Goal: Task Accomplishment & Management: Manage account settings

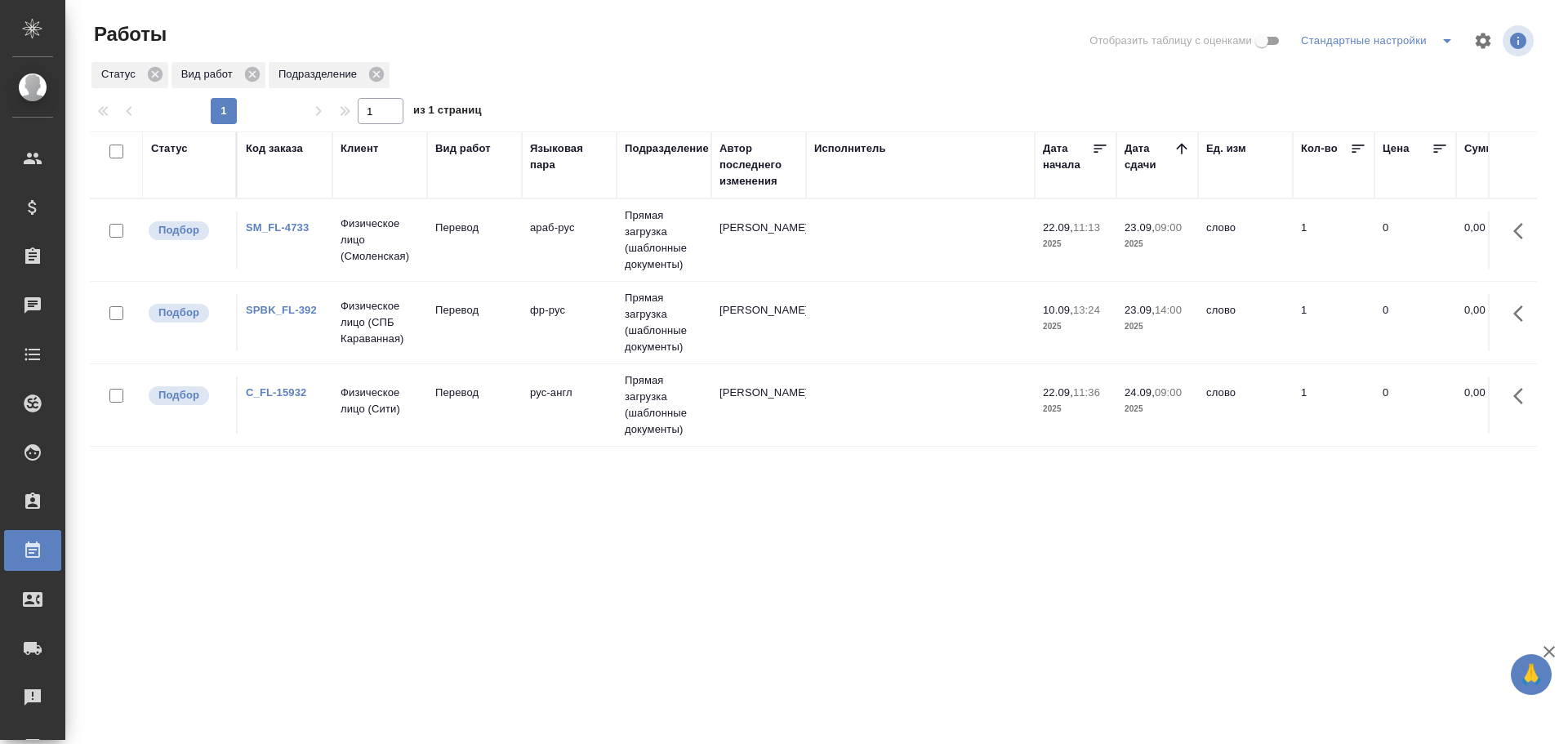
scroll to position [9, 0]
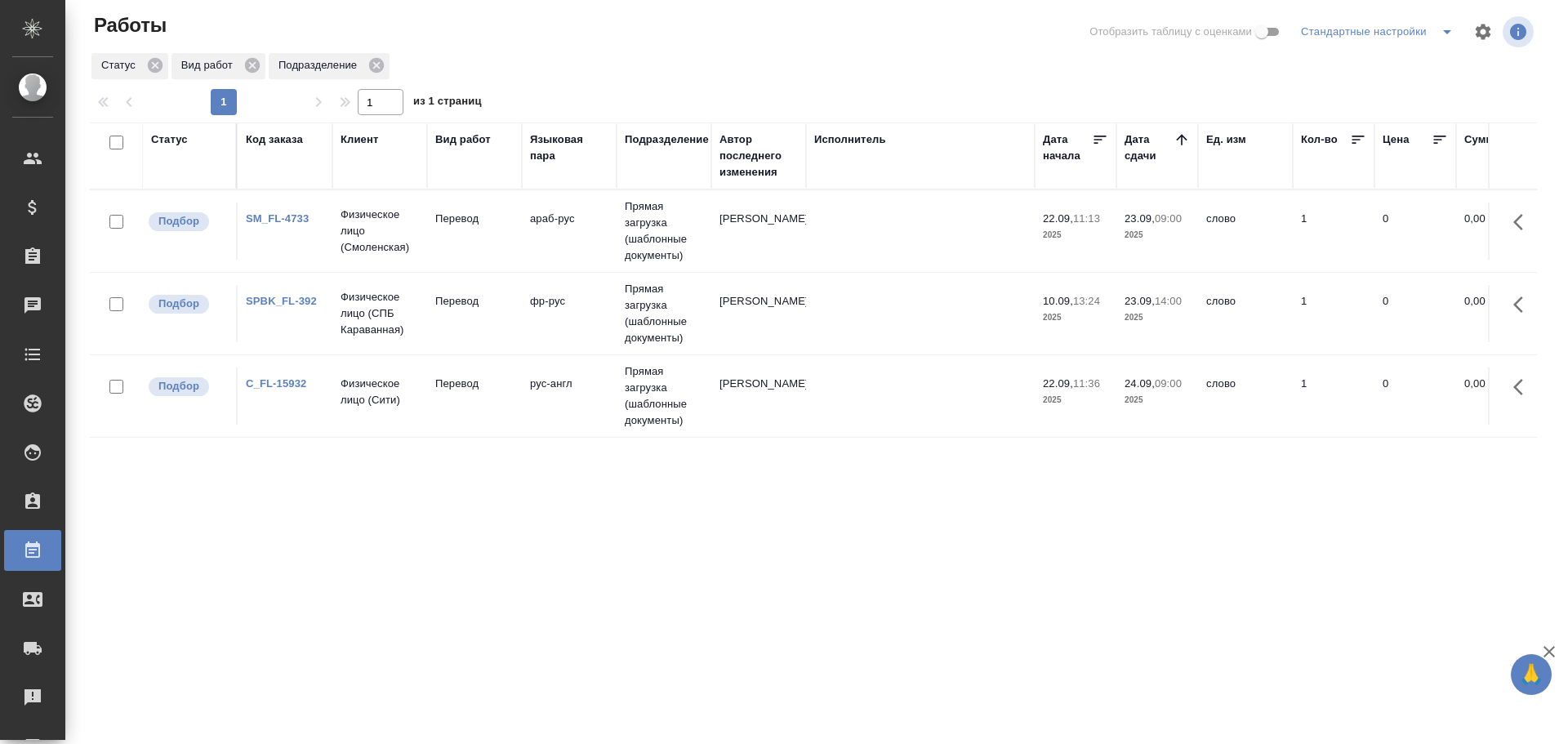
click at [526, 390] on td "рус-англ" at bounding box center [570, 397] width 94 height 57
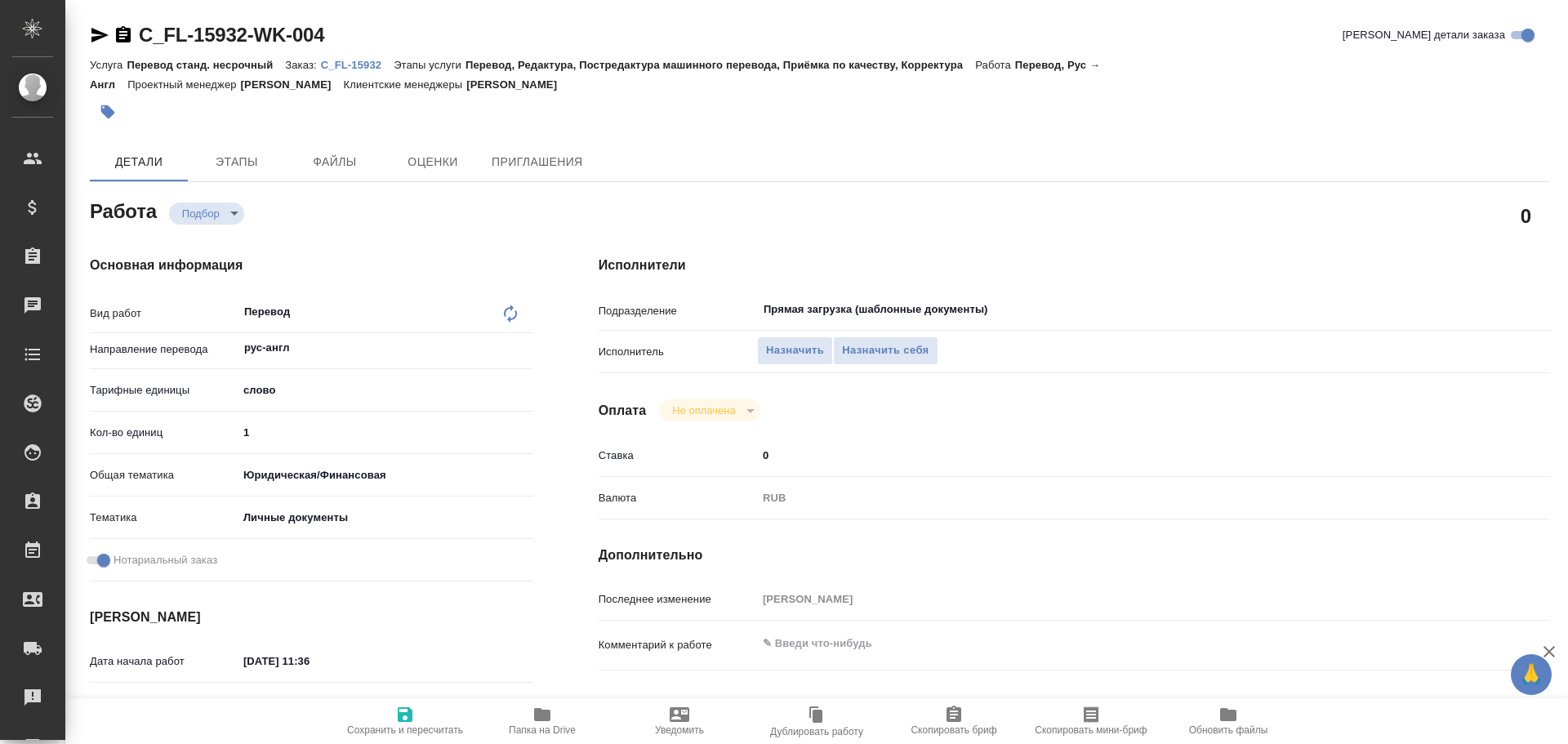
type textarea "x"
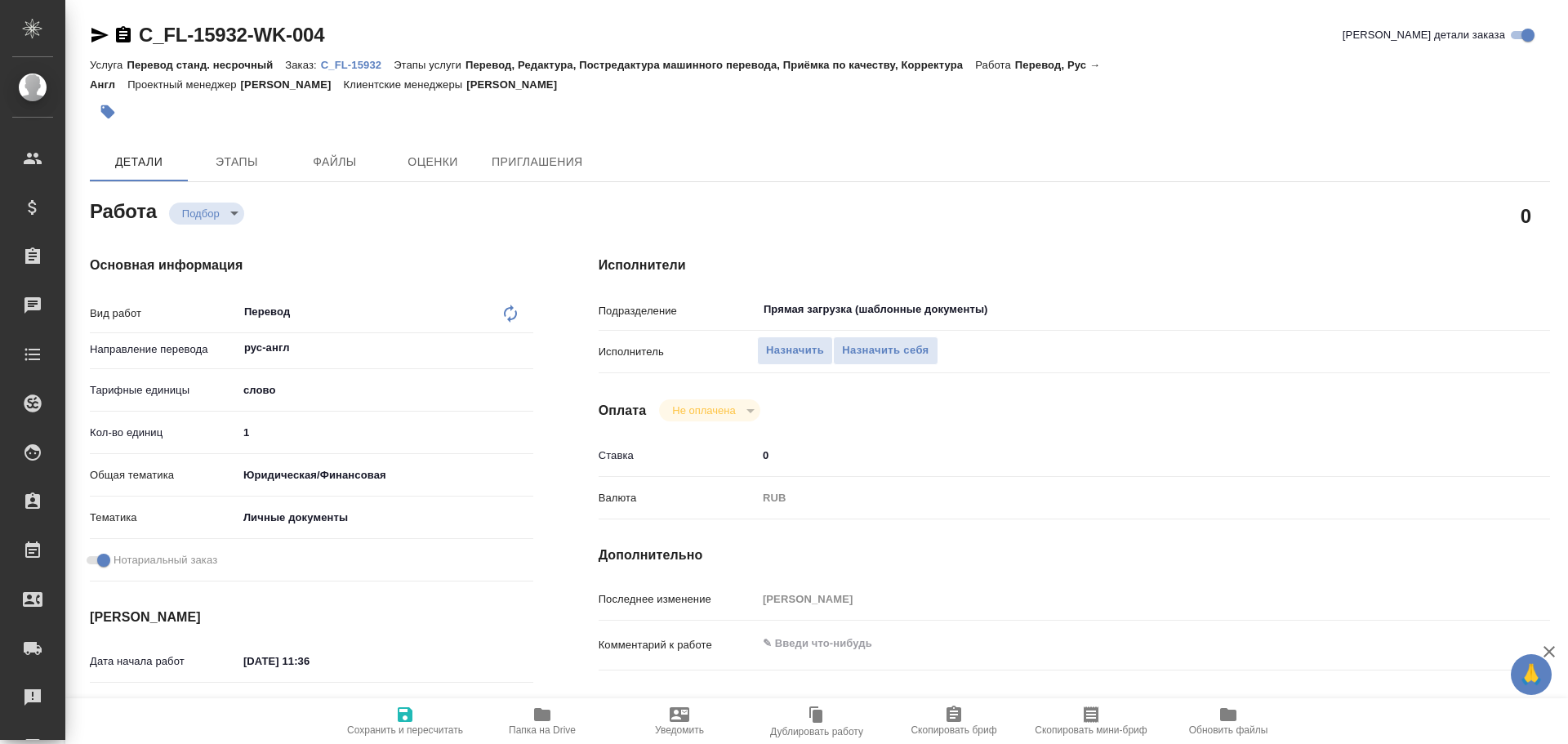
type textarea "x"
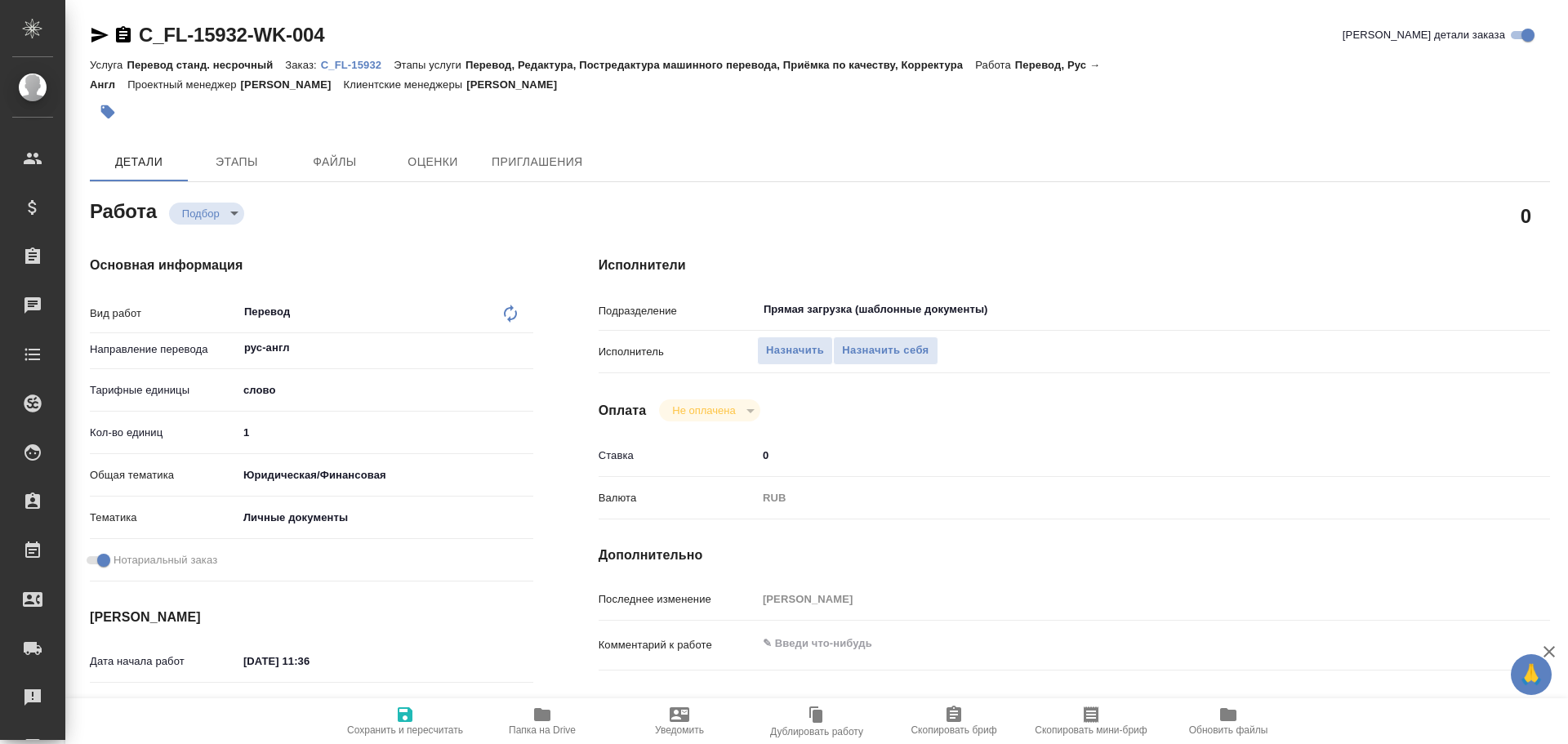
type textarea "x"
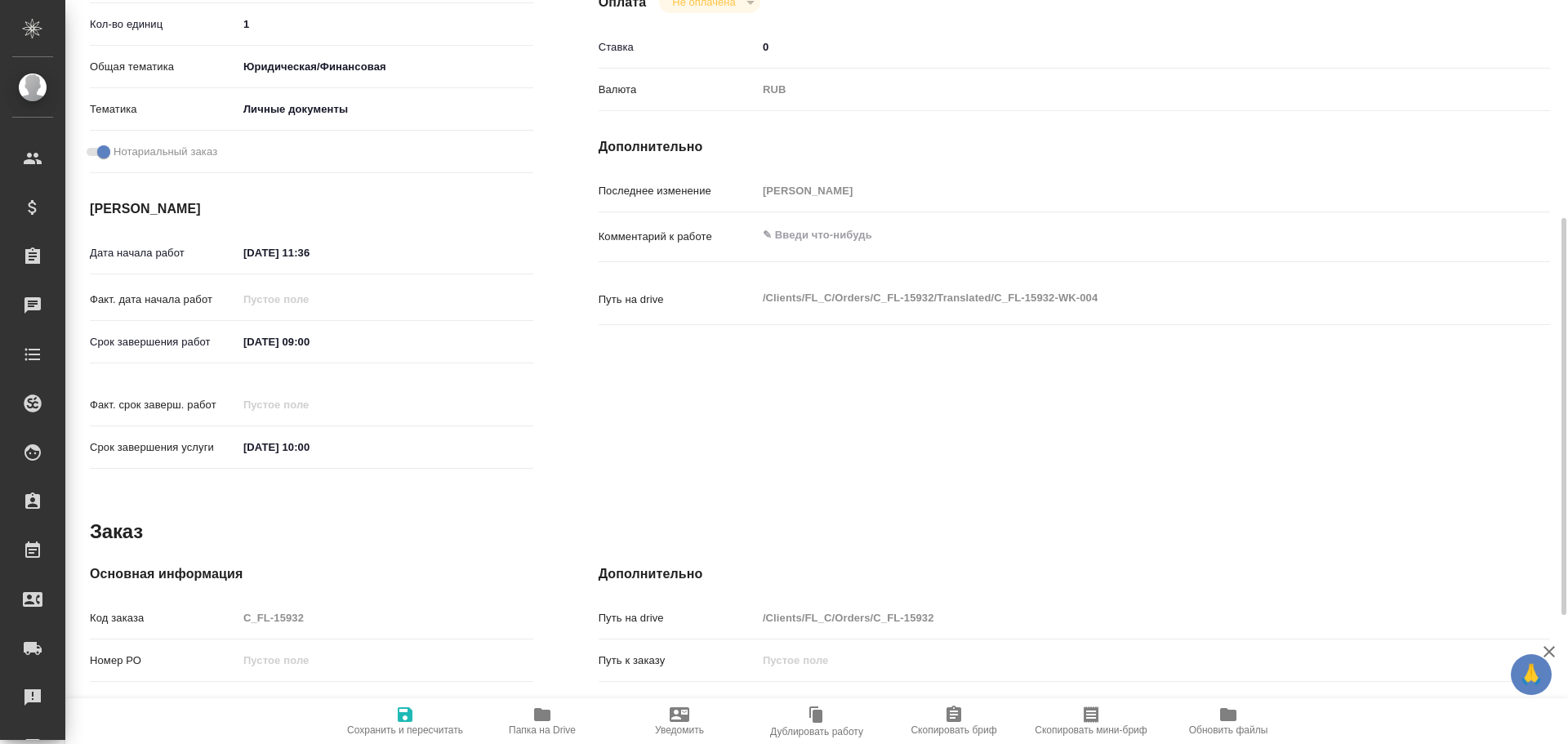
type textarea "x"
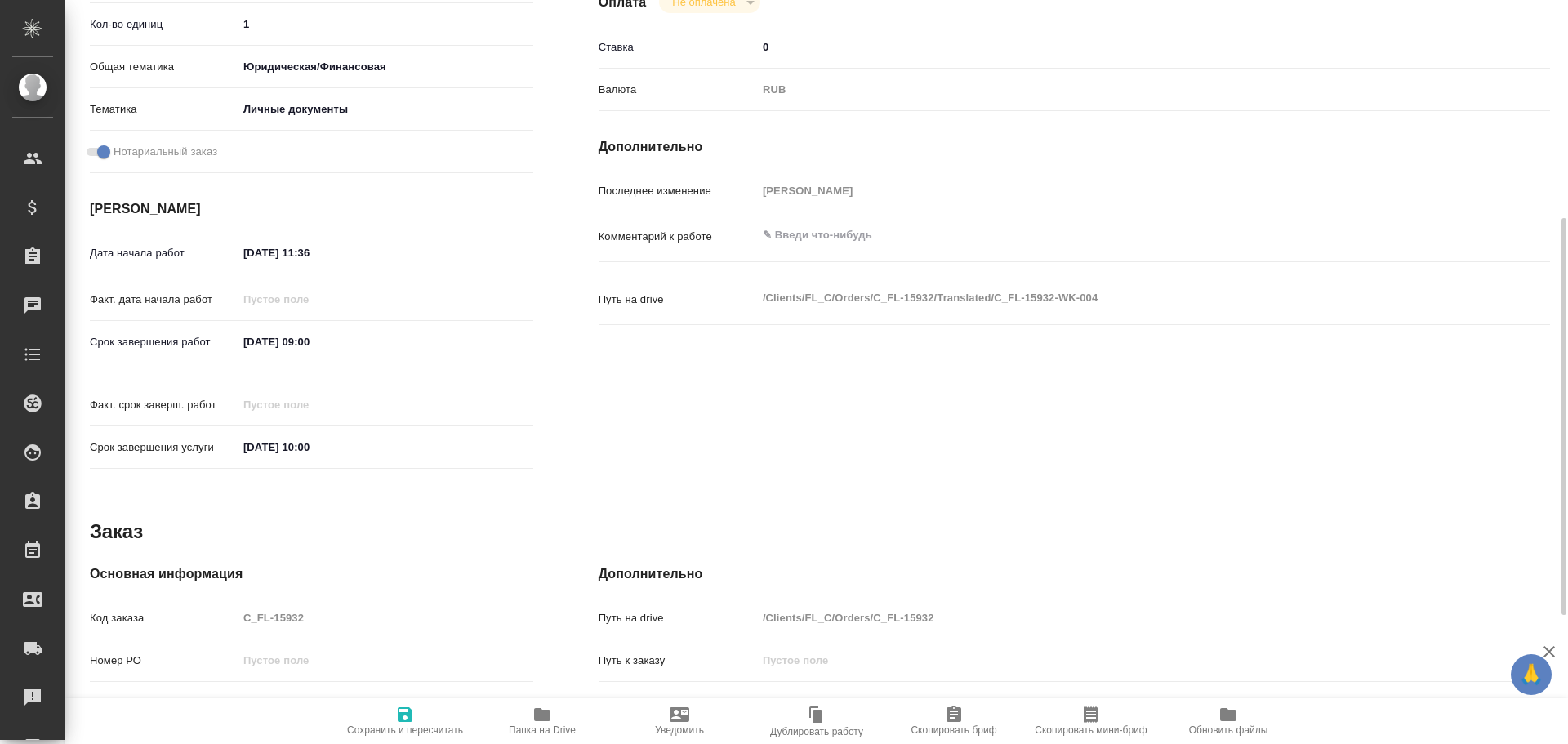
scroll to position [649, 0]
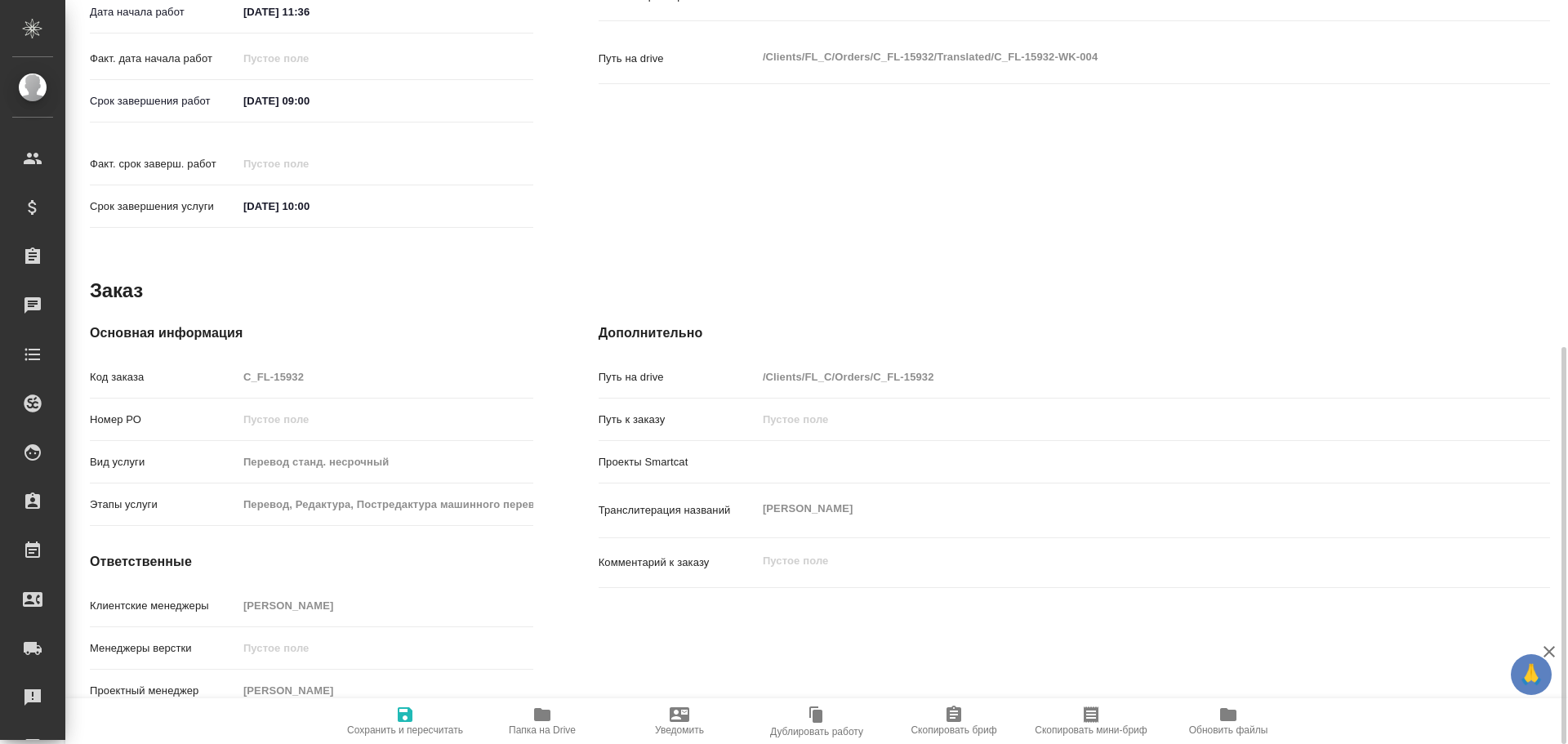
type textarea "x"
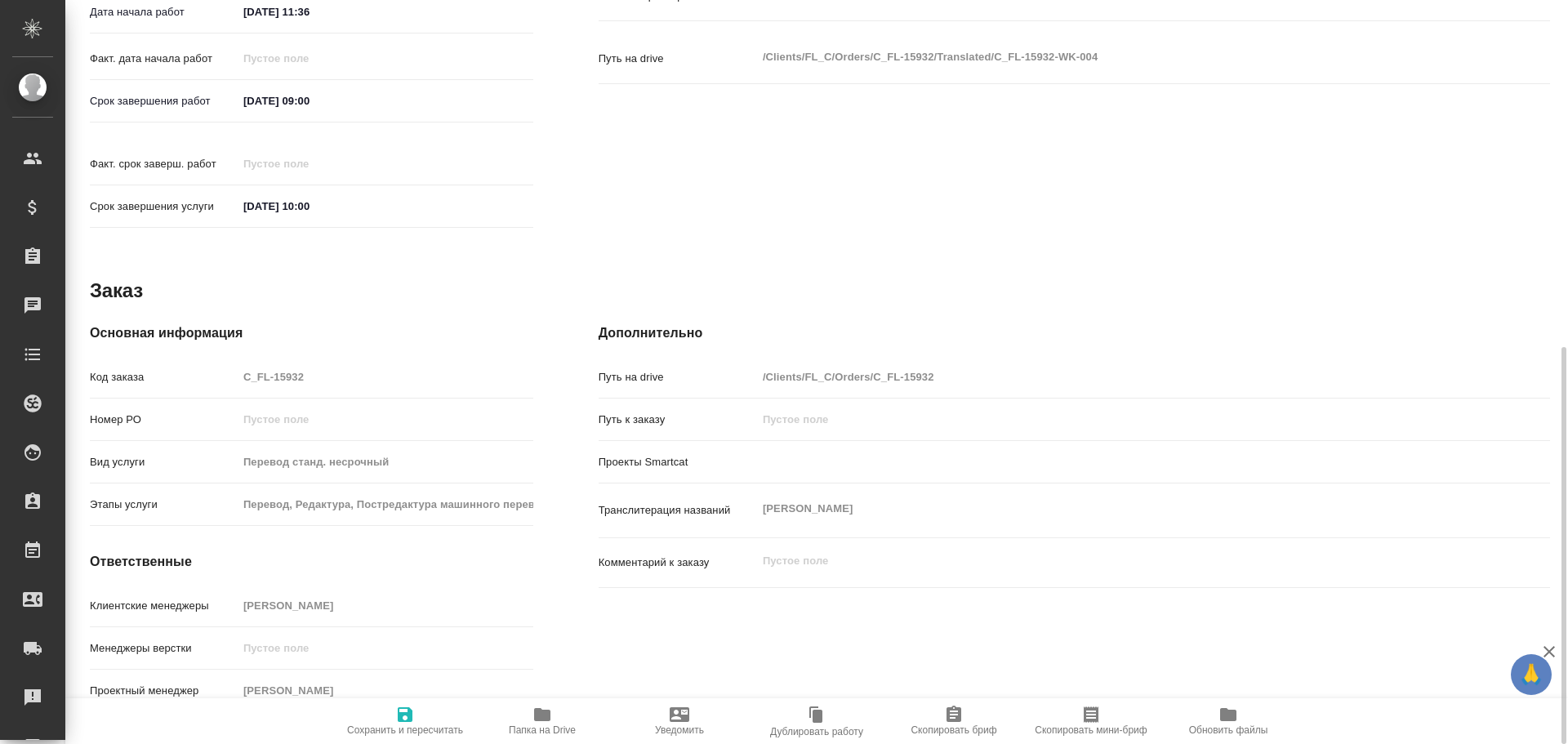
type textarea "x"
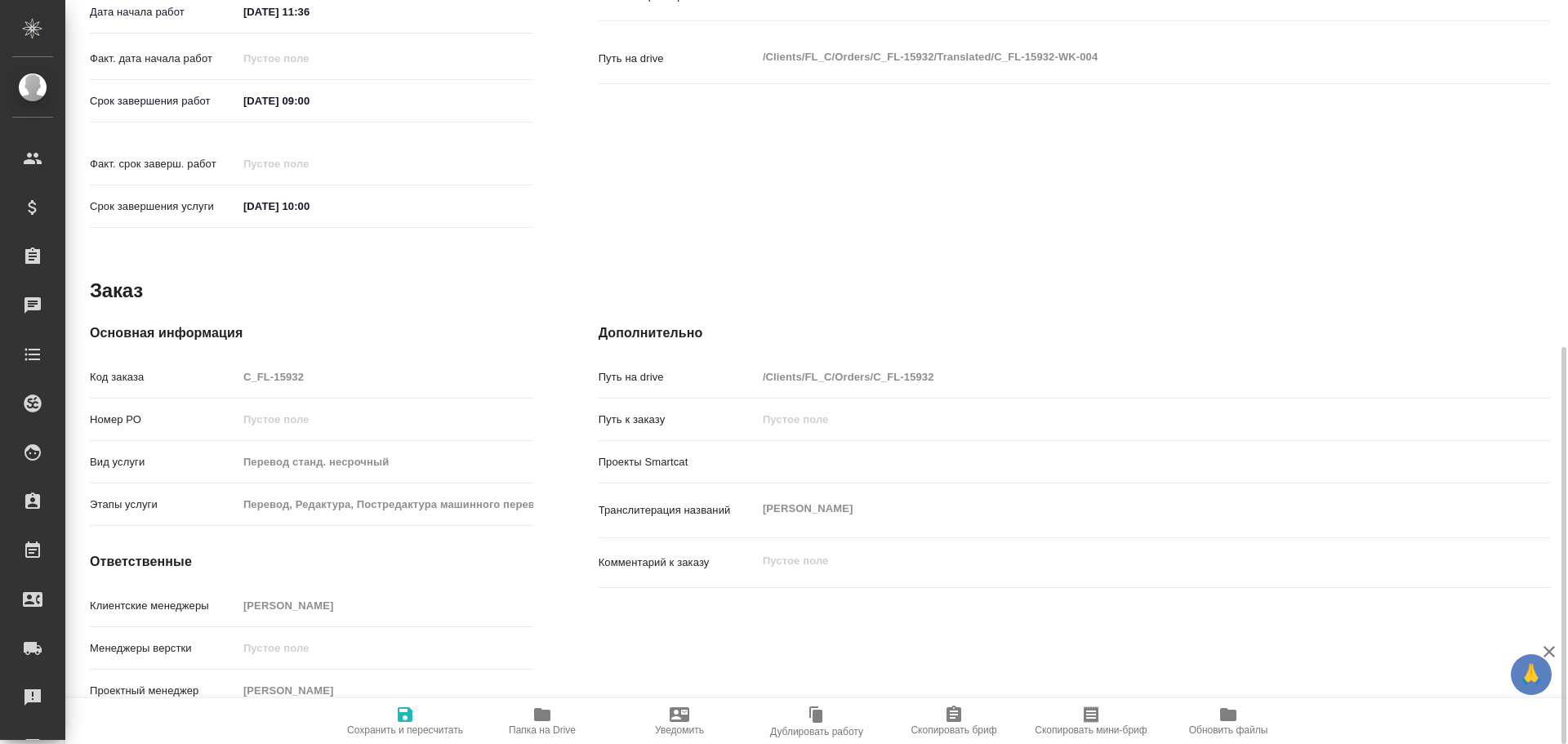
click at [544, 710] on icon "button" at bounding box center [542, 714] width 19 height 19
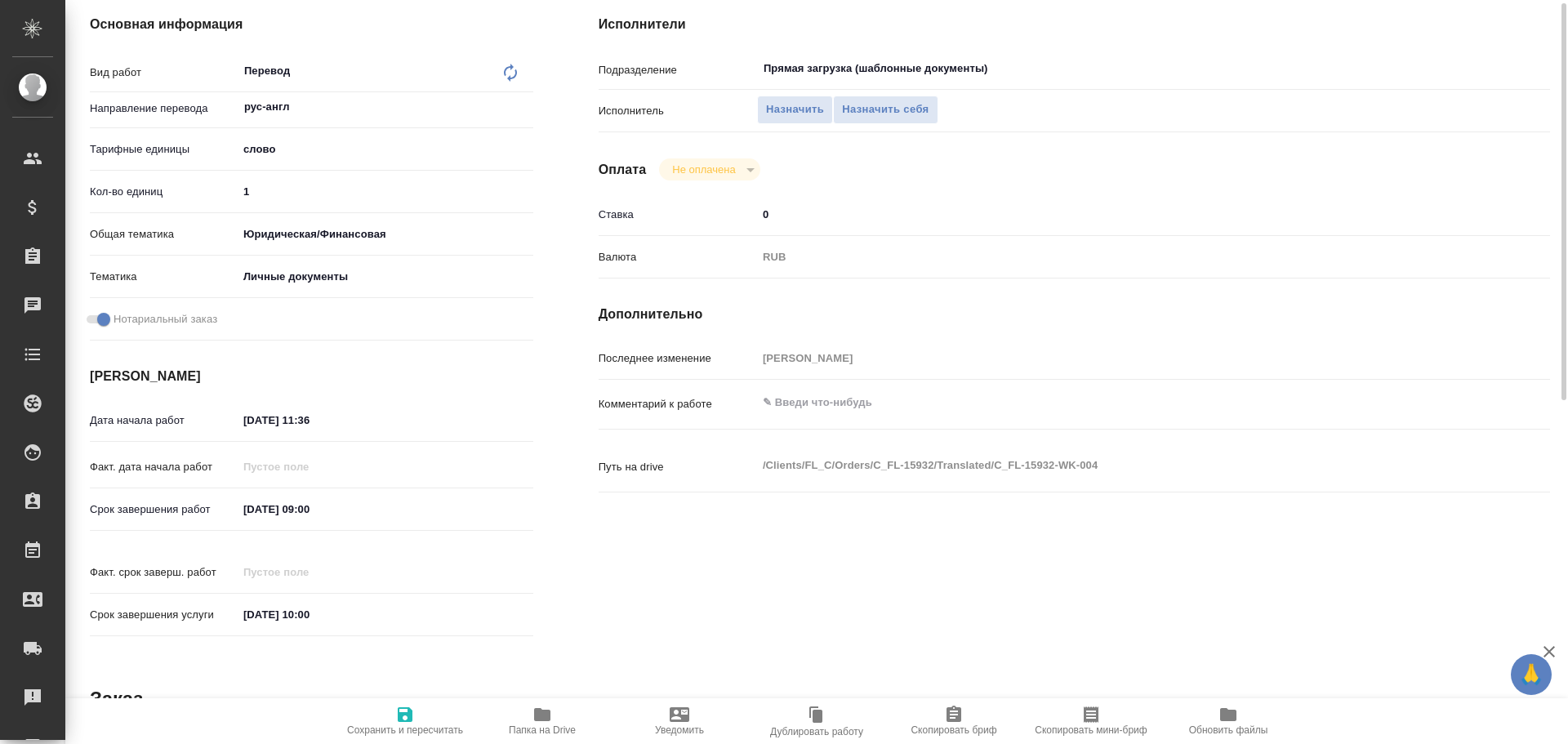
scroll to position [0, 0]
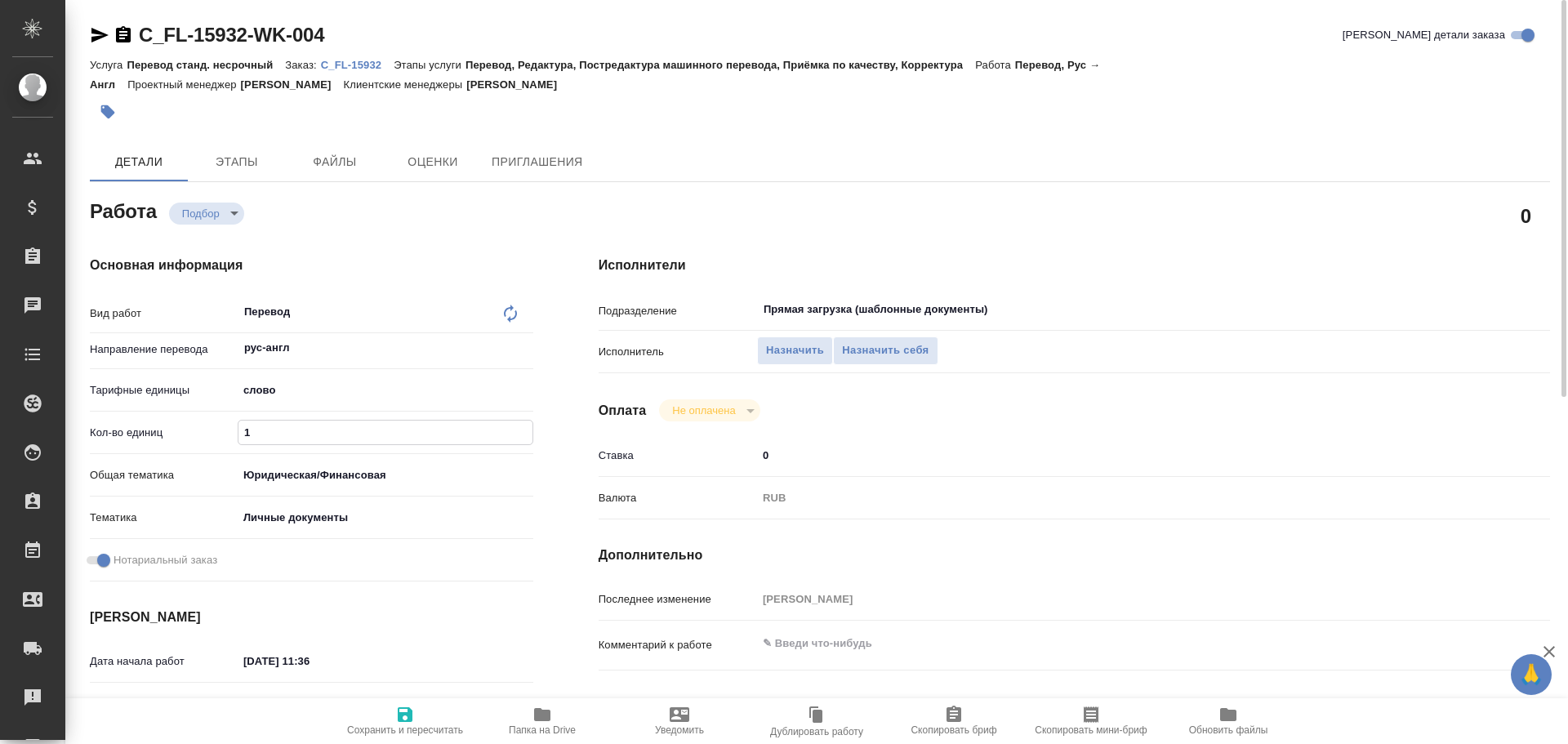
click at [264, 429] on input "1" at bounding box center [385, 433] width 294 height 24
type textarea "x"
type input "10"
type textarea "x"
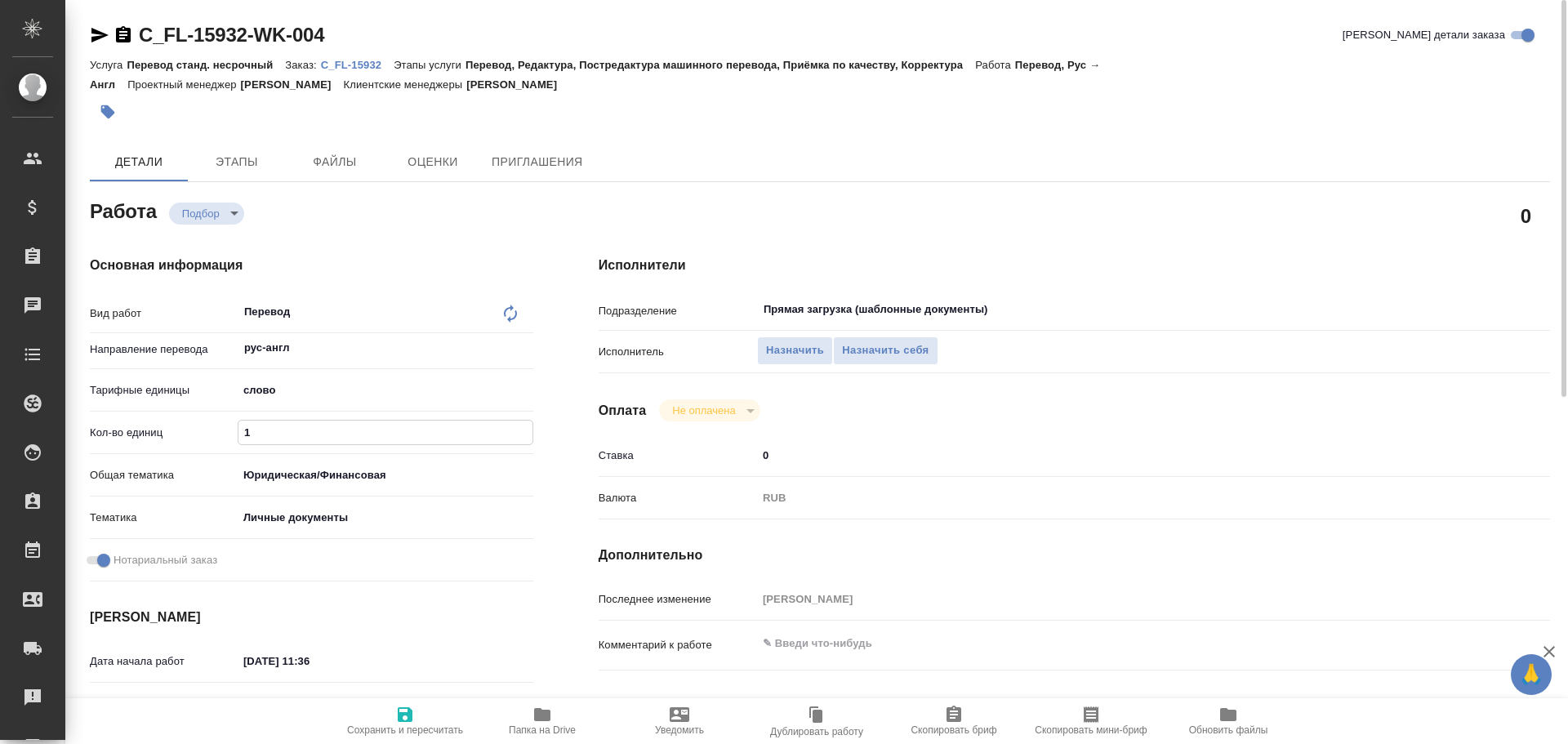
type textarea "x"
type input "100"
type textarea "x"
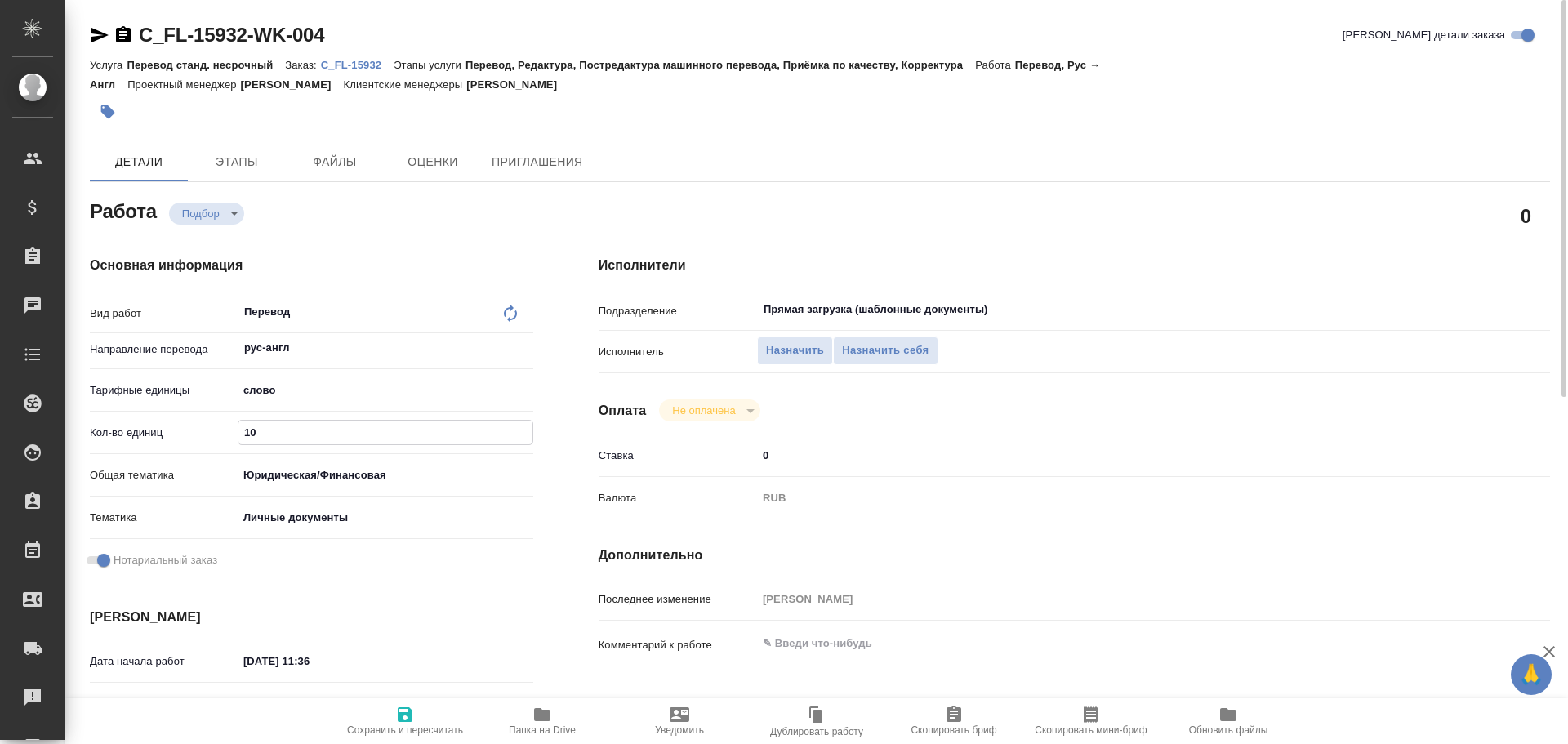
type textarea "x"
type input "100"
click at [394, 715] on span "Сохранить и пересчитать" at bounding box center [405, 721] width 118 height 32
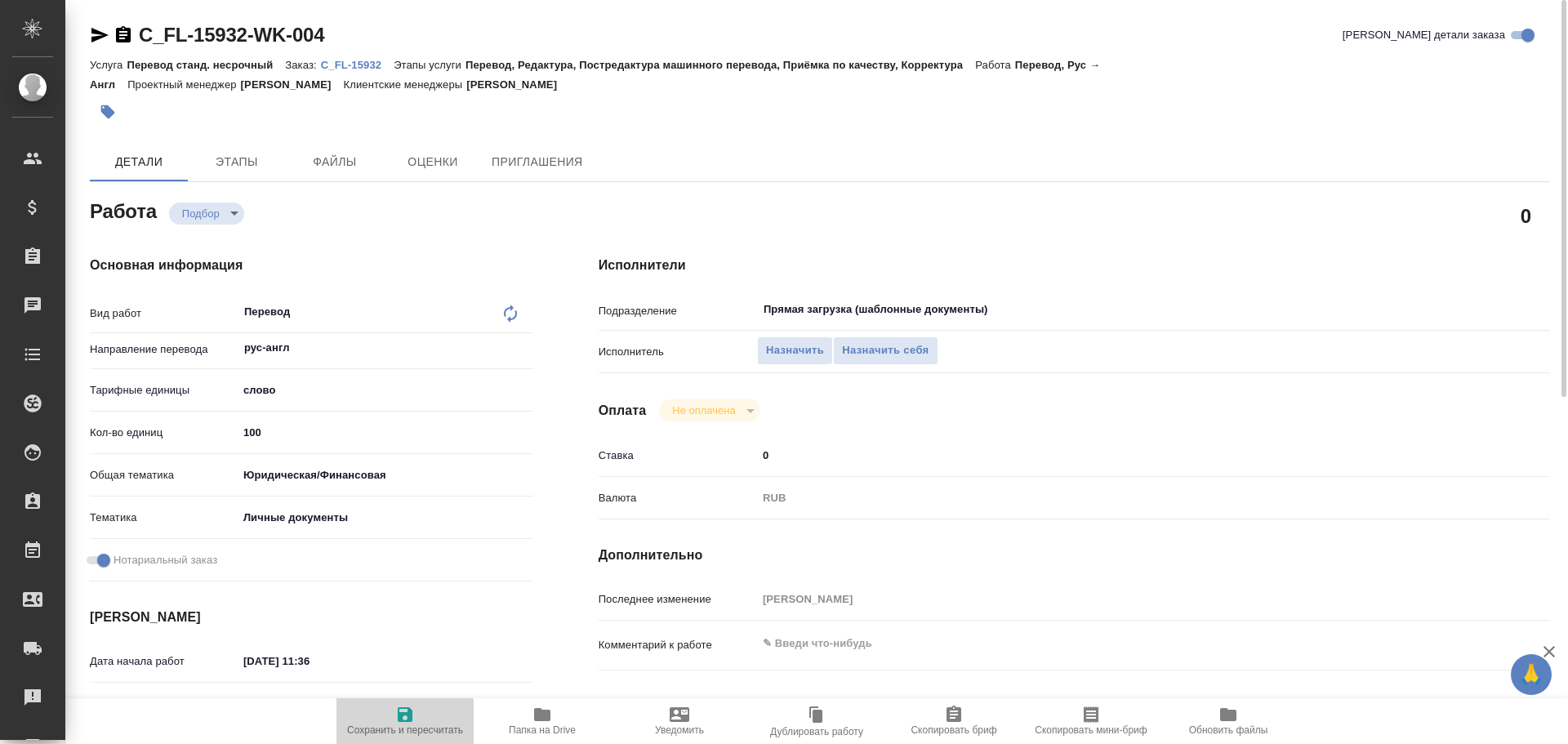
type textarea "x"
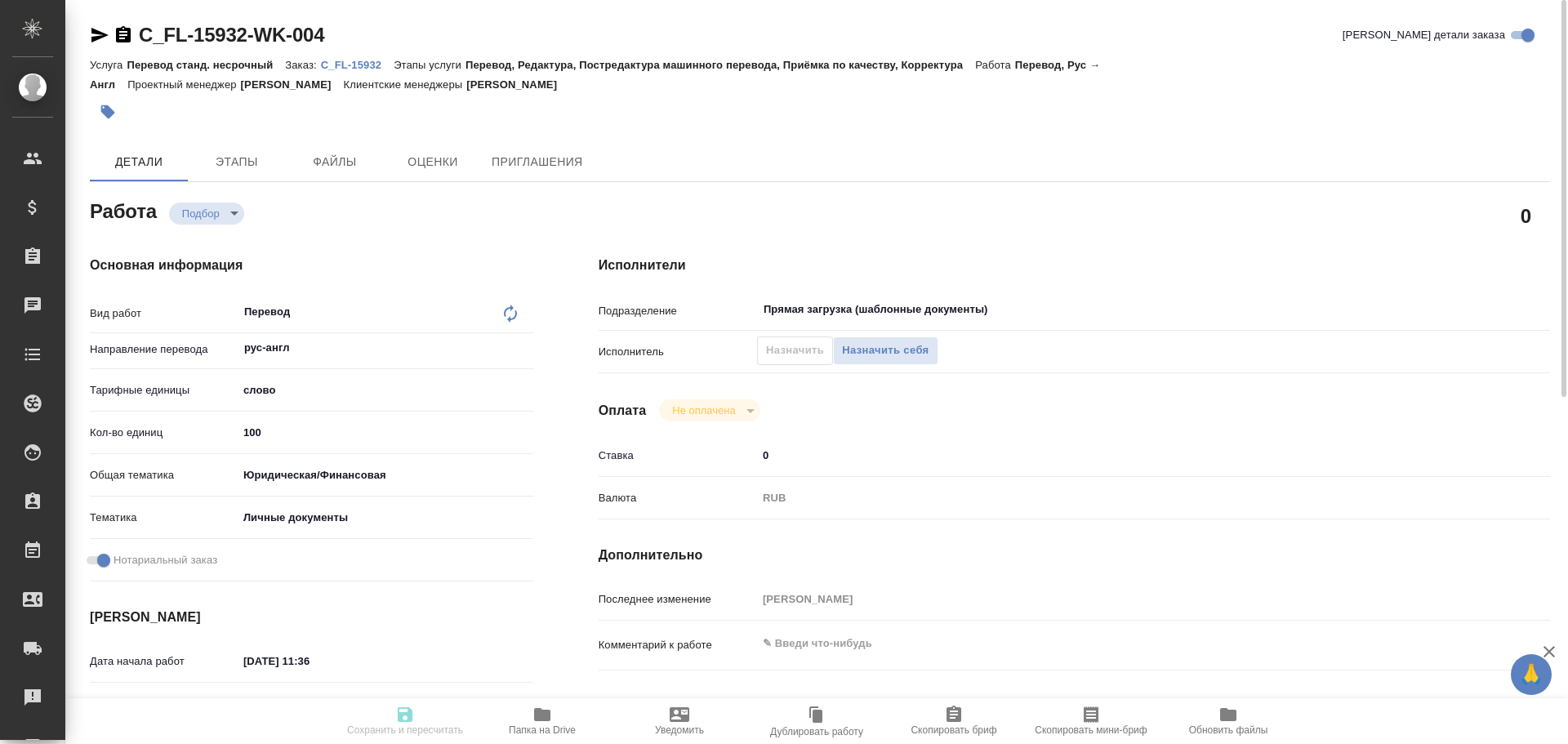
type textarea "x"
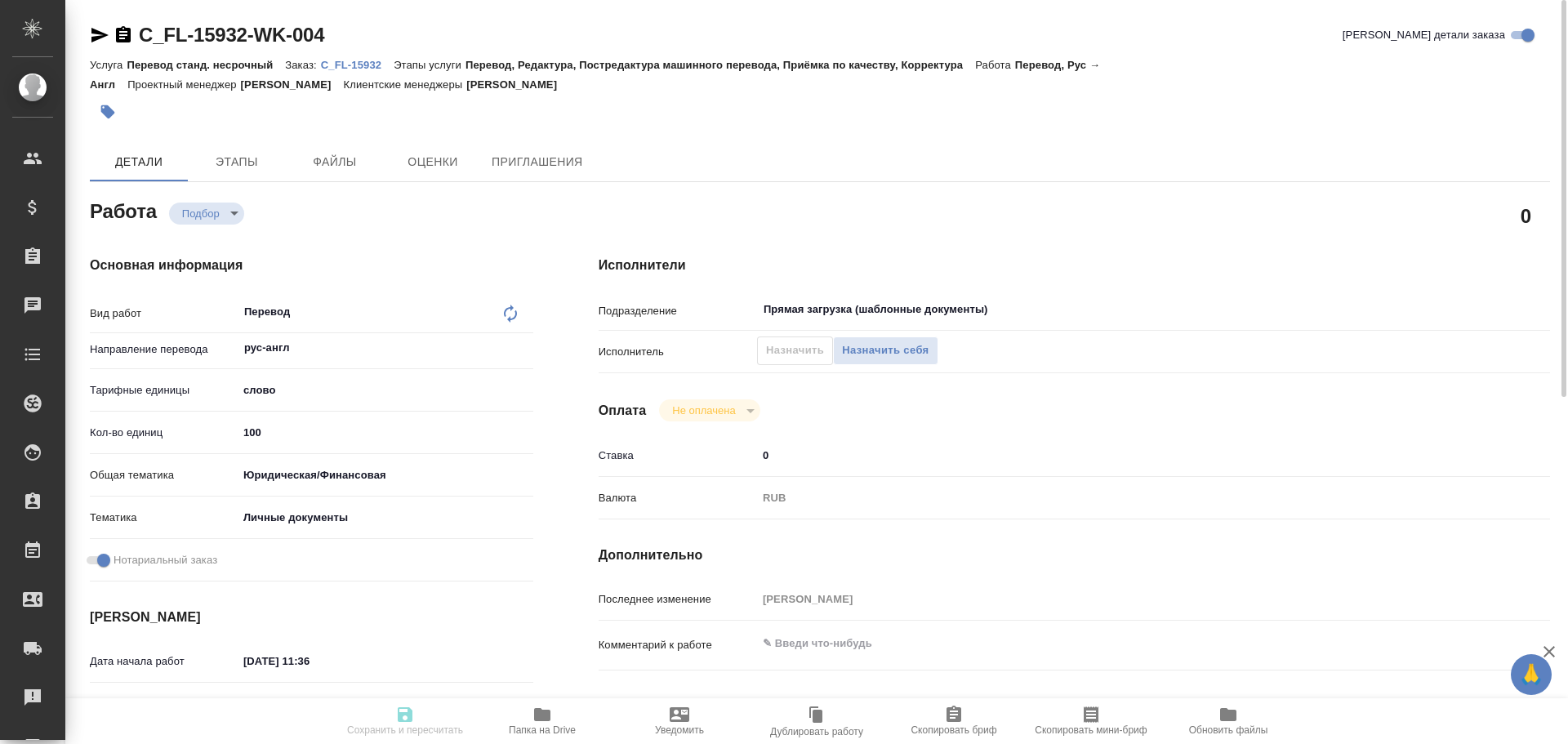
type input "recruiting"
type textarea "Перевод"
type textarea "x"
type input "рус-англ"
type input "5a8b1489cc6b4906c91bfd90"
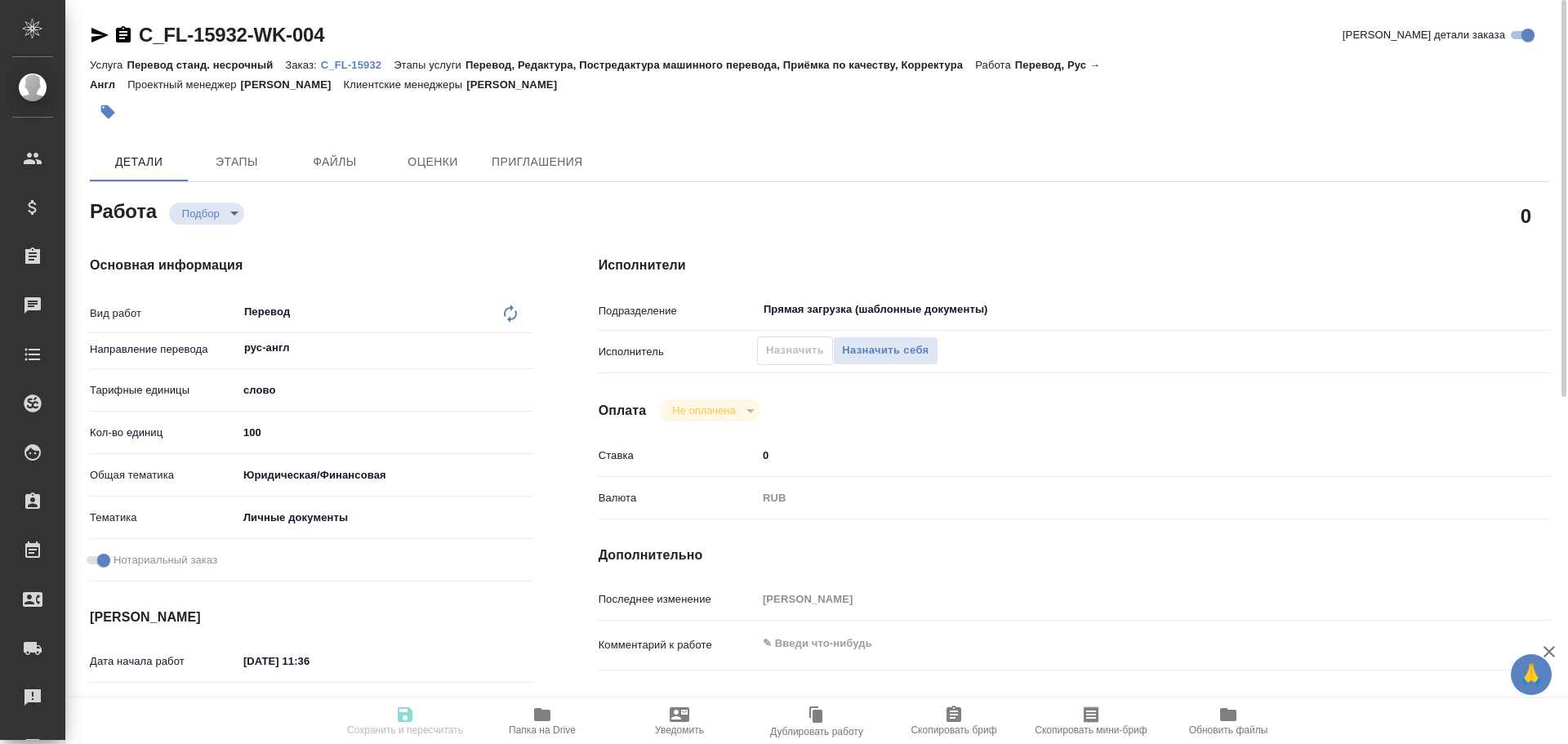
type input "100"
type input "yr-fn"
type input "5a8b8b956a9677013d343cfe"
checkbox input "true"
type input "22.09.2025 11:36"
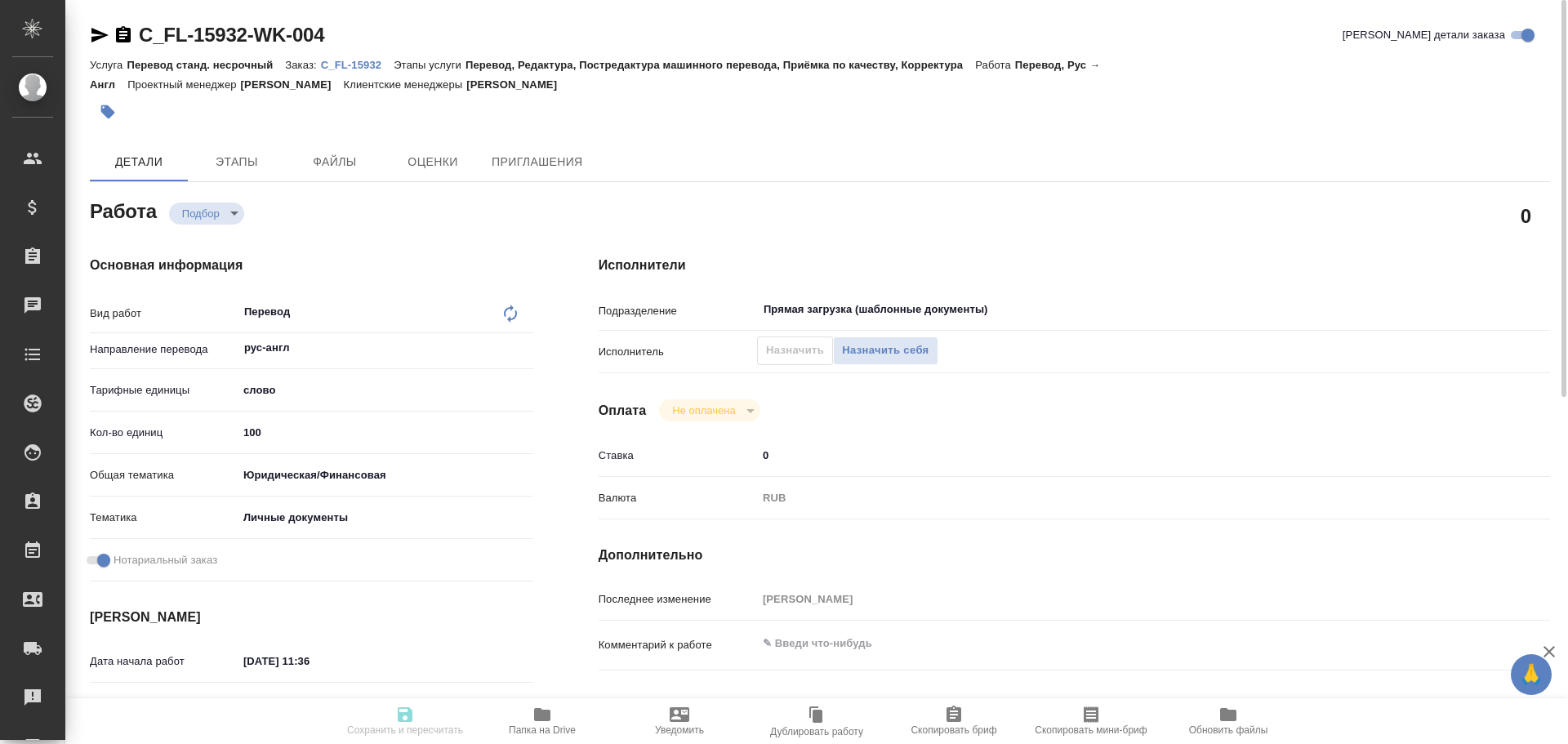
type input "24.09.2025 09:00"
type input "24.09.2025 10:00"
type input "Прямая загрузка (шаблонные документы)"
type input "notPayed"
type input "0"
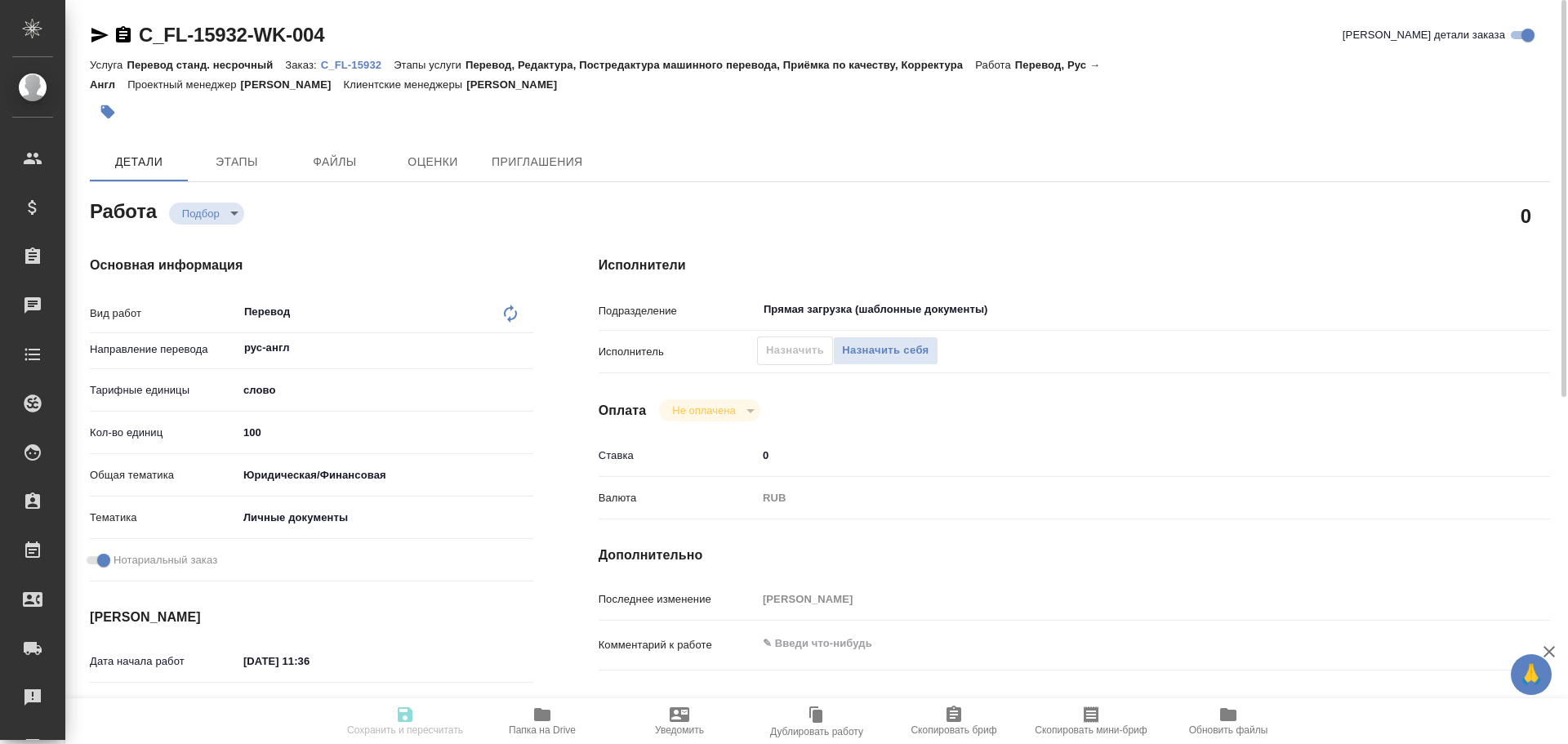
type input "RUB"
type input "[PERSON_NAME]"
type textarea "x"
type textarea "/Clients/FL_C/Orders/C_FL-15932/Translated/C_FL-15932-WK-004"
type textarea "x"
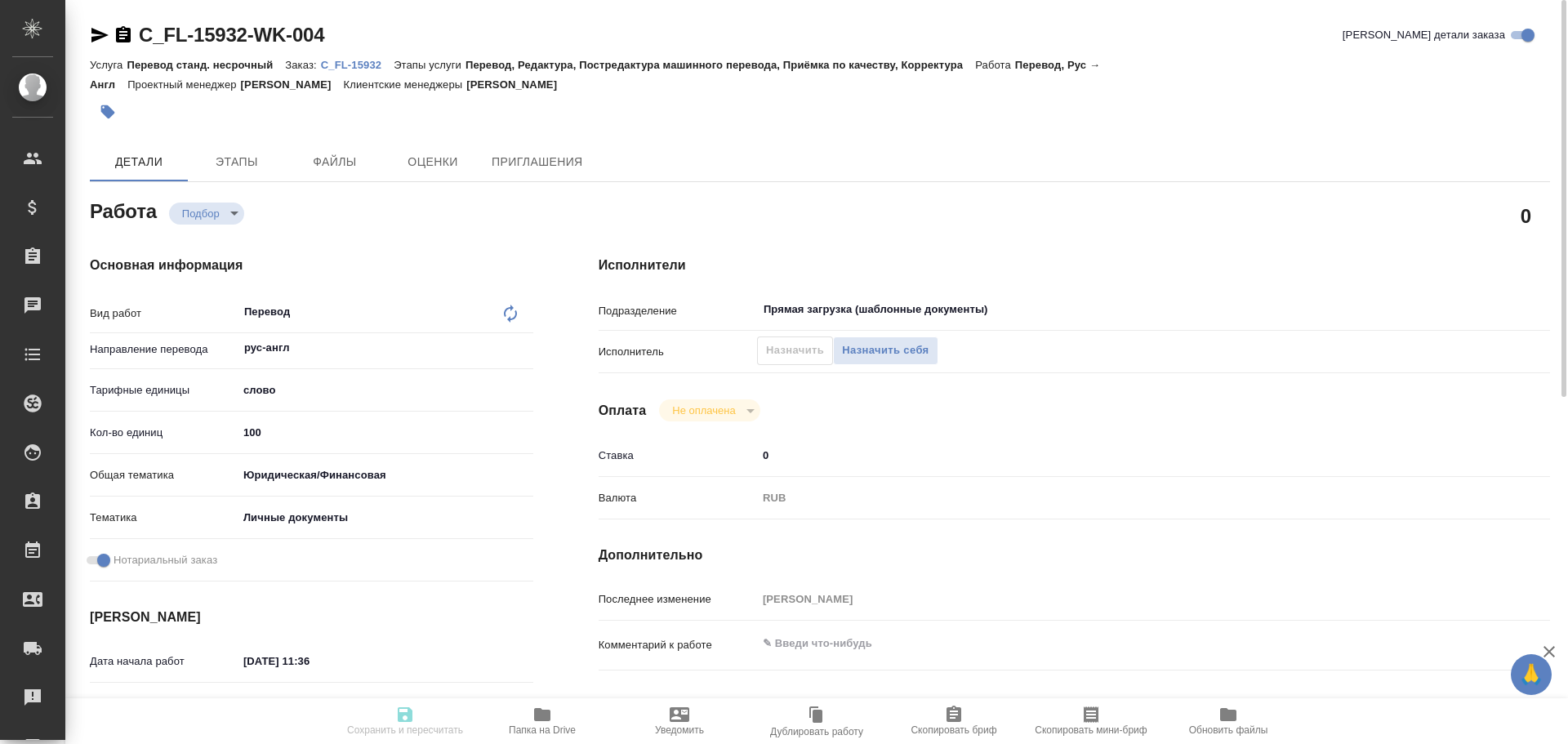
type input "C_FL-15932"
type input "Перевод станд. несрочный"
type input "Перевод, Редактура, Постредактура машинного перевода, Приёмка по качеству, Корр…"
type input "Зайцева Светлана"
type input "/Clients/FL_C/Orders/C_FL-15932"
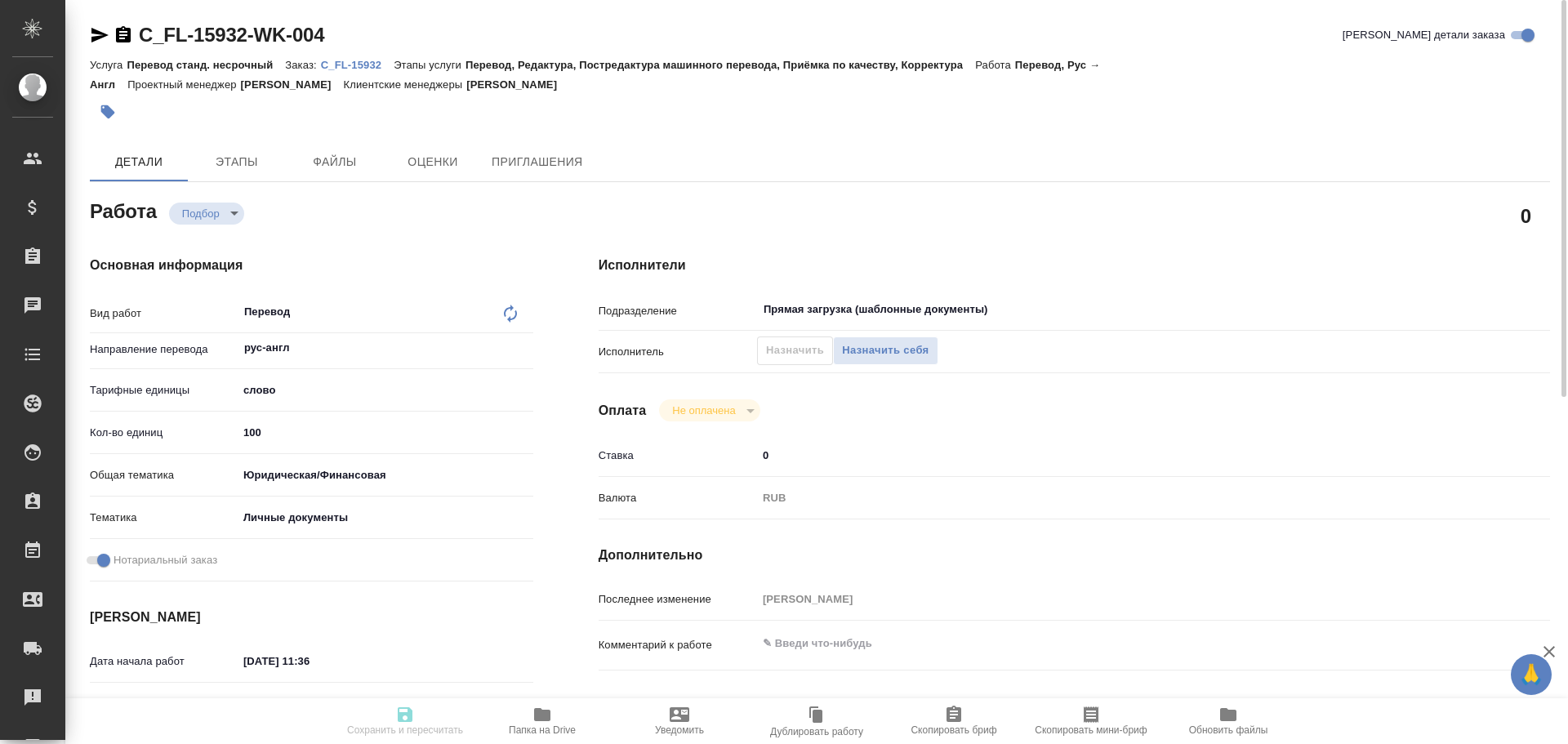
type textarea "ALEINOV KONSTANTIN"
type textarea "x"
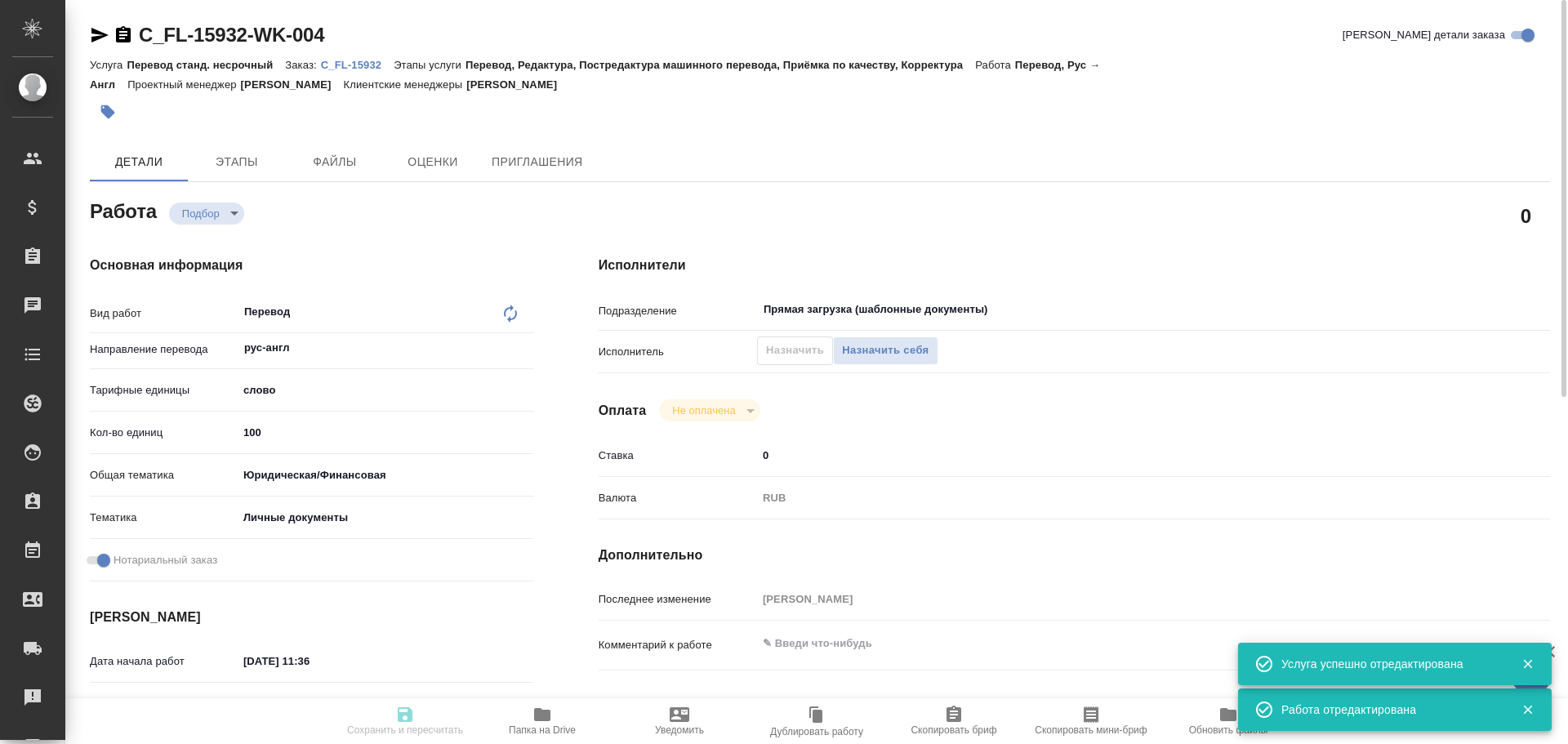
type textarea "x"
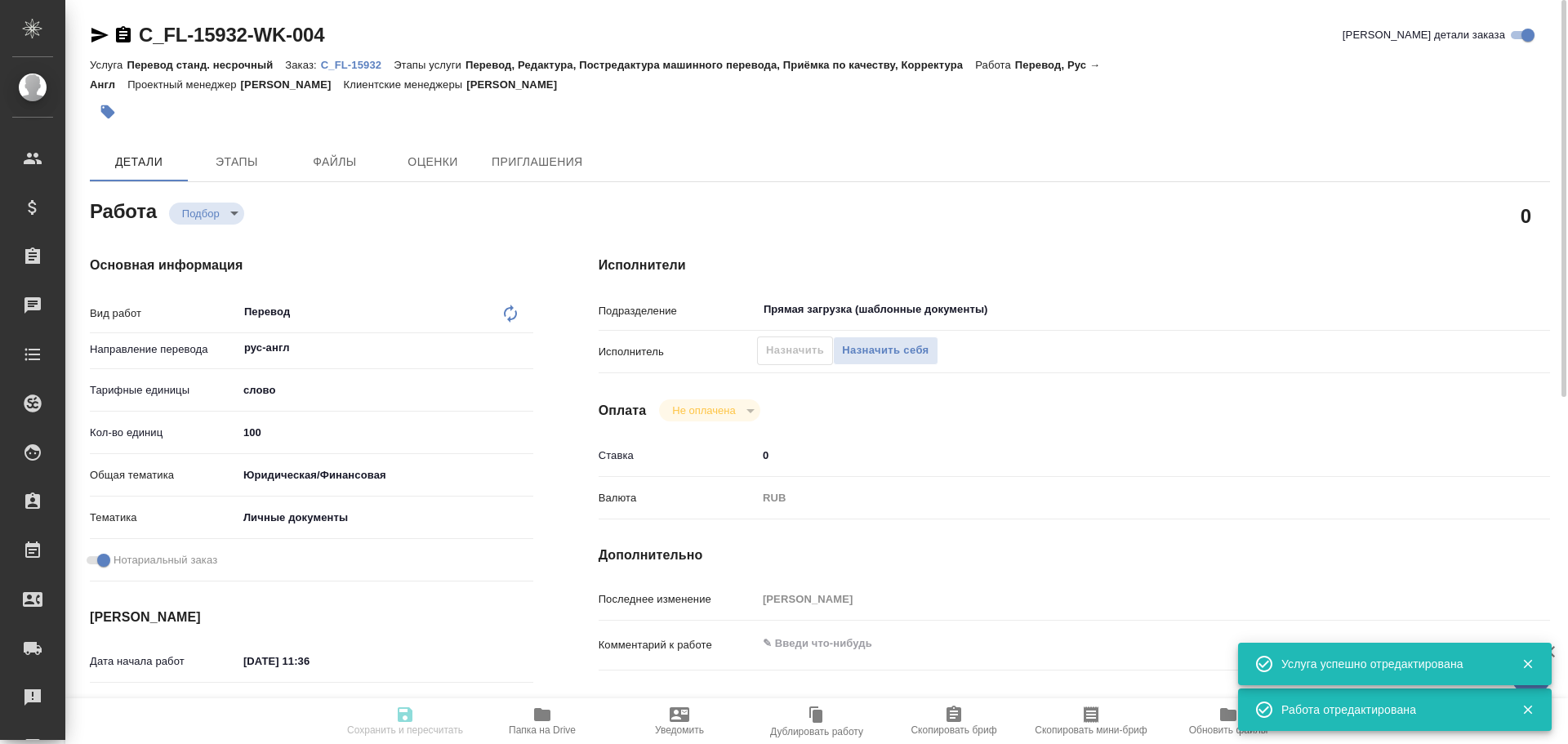
type textarea "x"
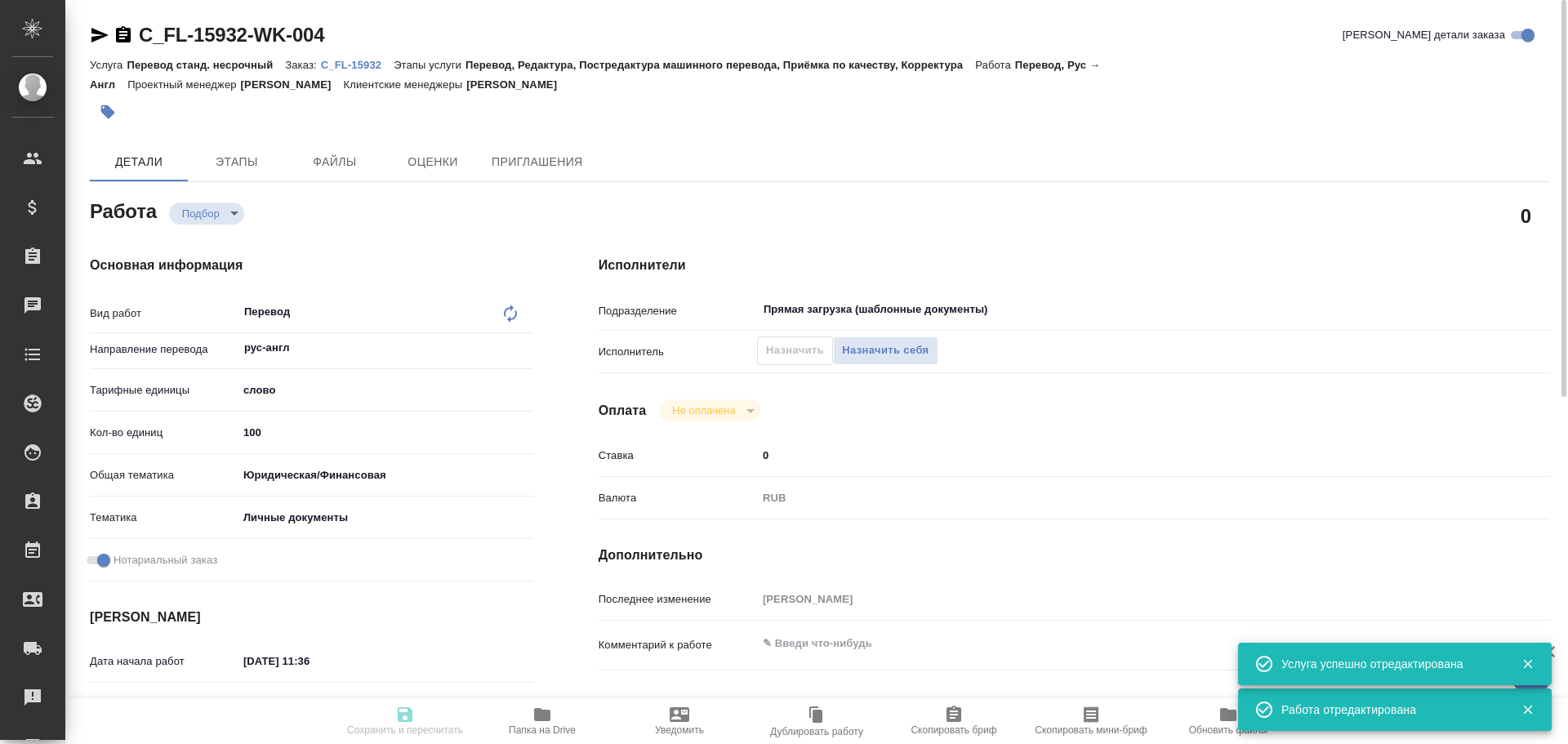
type textarea "x"
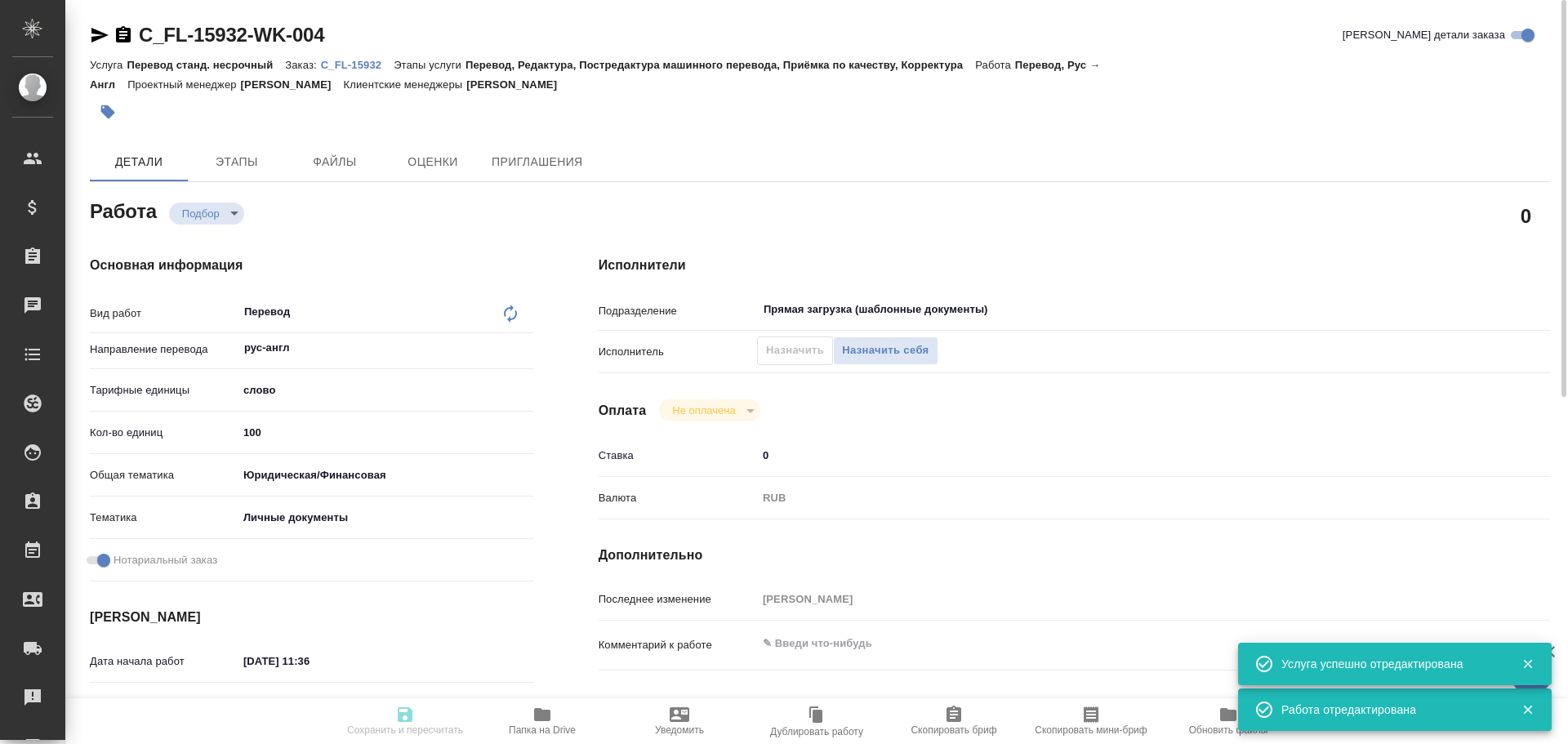
type textarea "x"
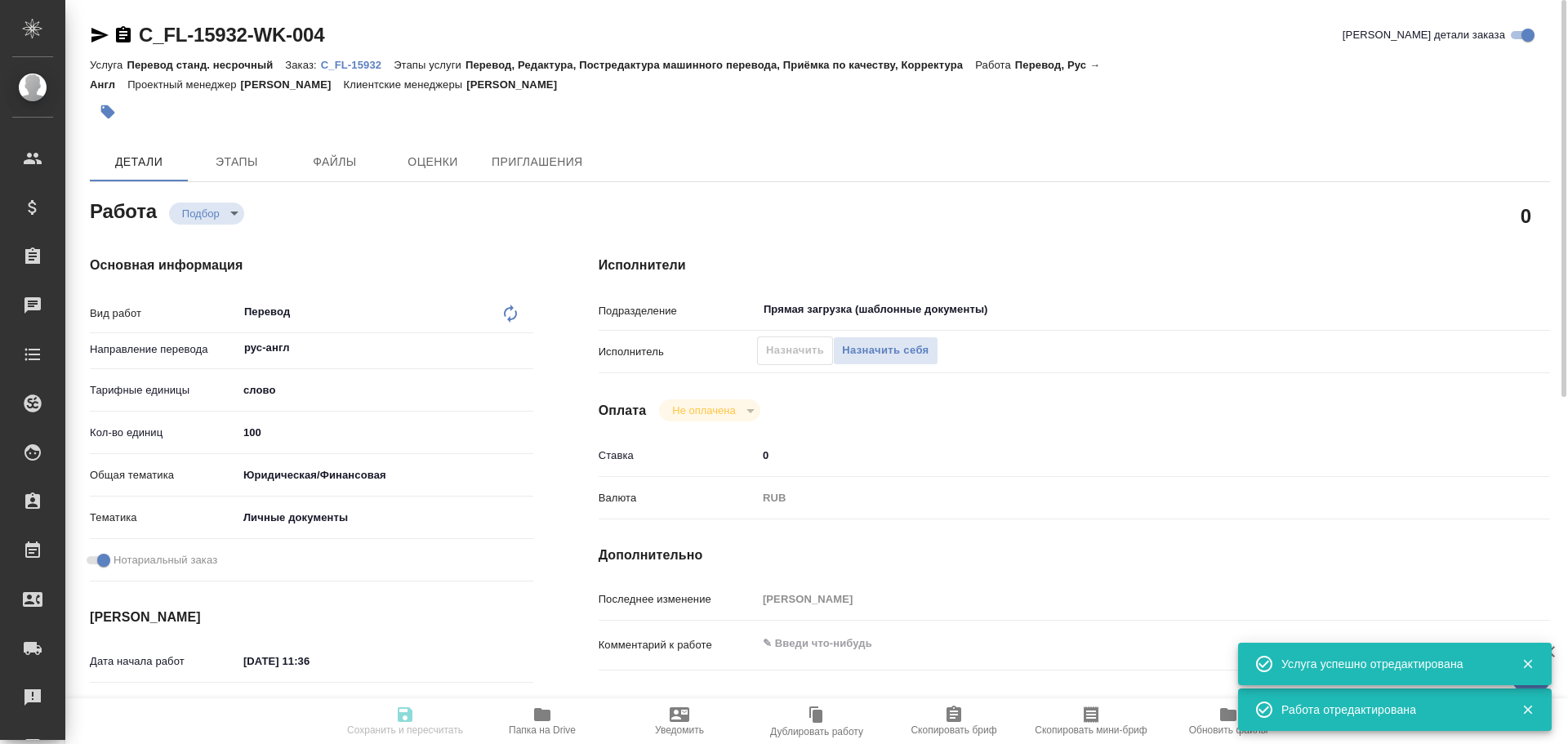
type input "recruiting"
type textarea "Перевод"
type textarea "x"
type input "рус-англ"
type input "5a8b1489cc6b4906c91bfd90"
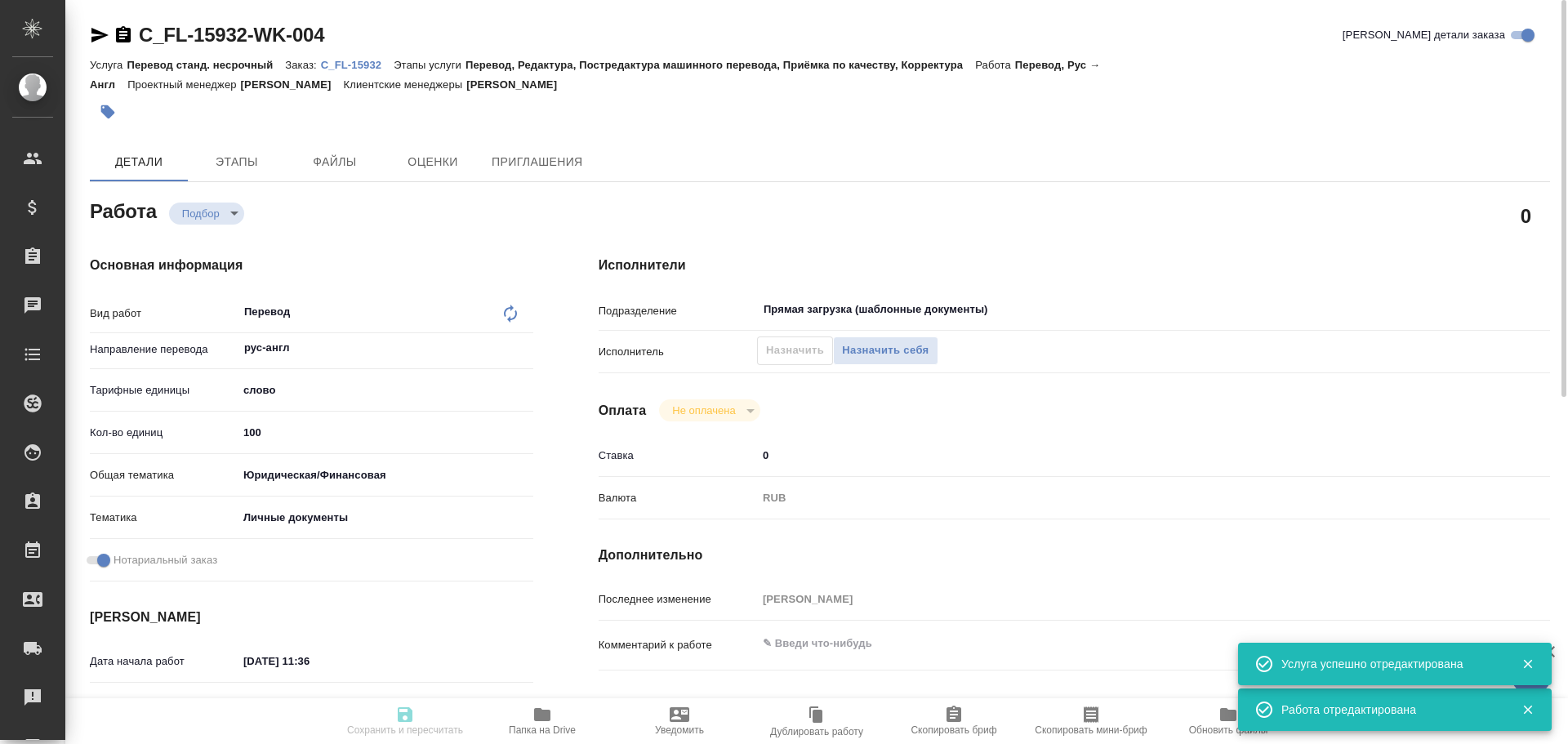
type input "100"
type input "yr-fn"
type input "5a8b8b956a9677013d343cfe"
checkbox input "true"
type input "22.09.2025 11:36"
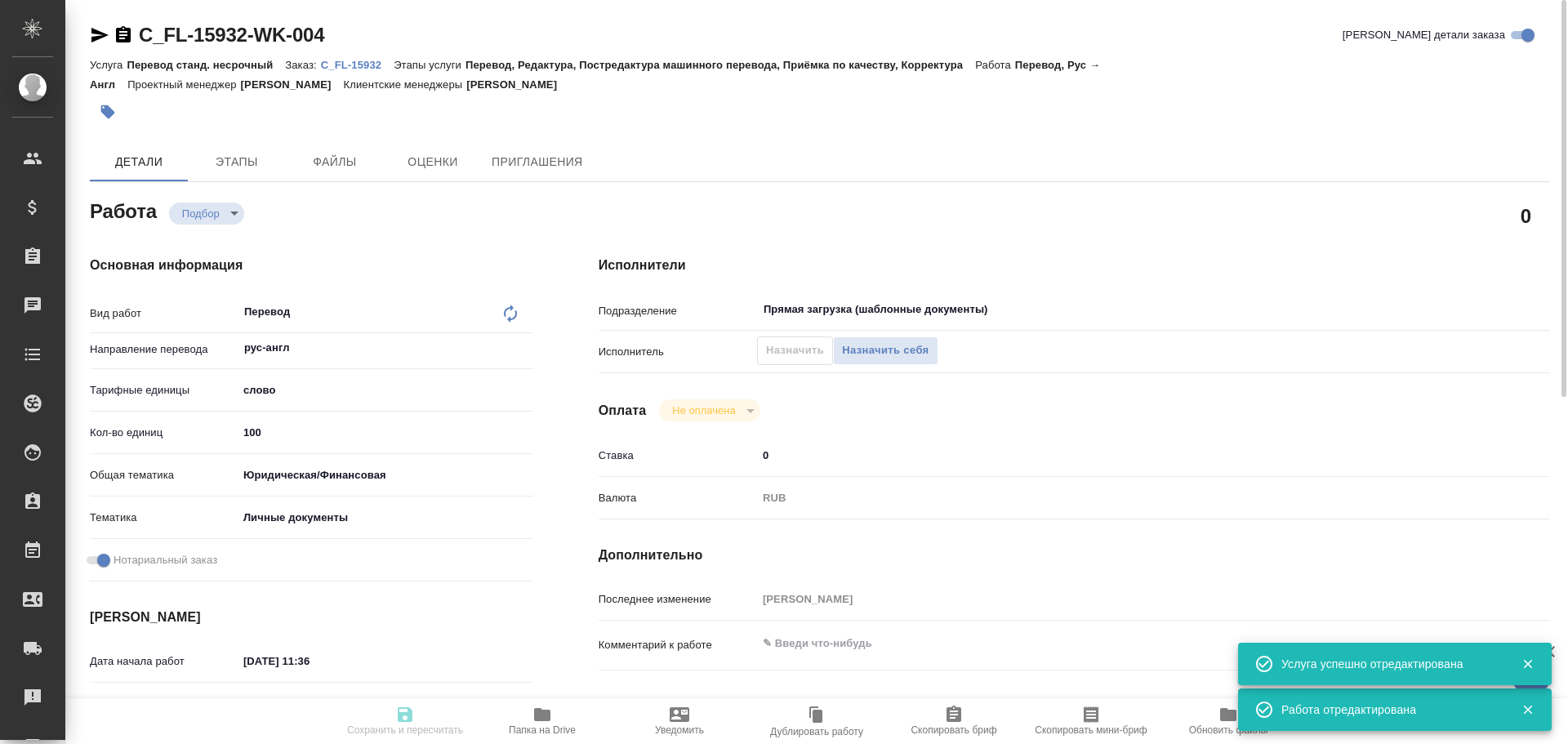
type input "24.09.2025 09:00"
type input "24.09.2025 10:00"
type input "Прямая загрузка (шаблонные документы)"
type input "notPayed"
type input "0"
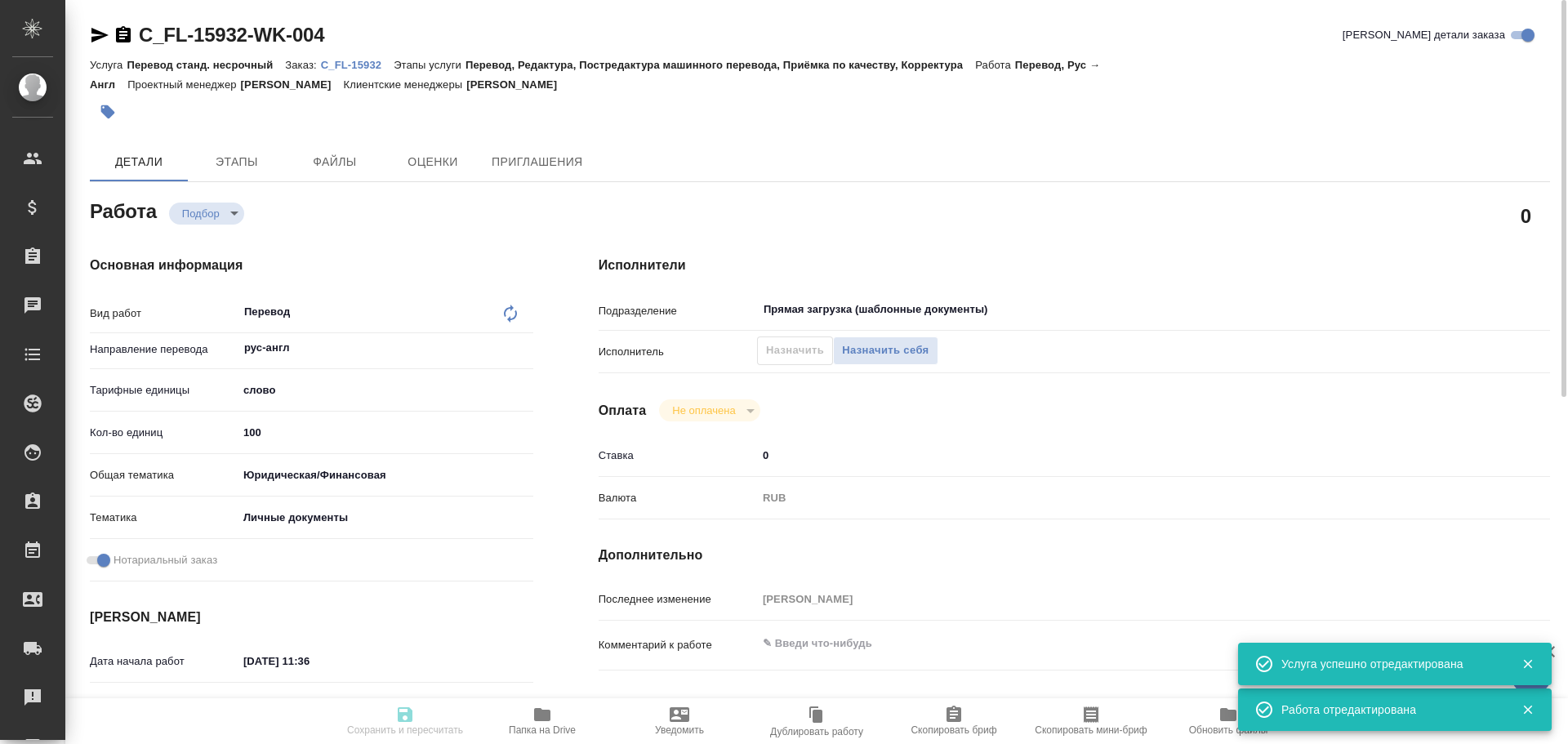
type input "RUB"
type input "[PERSON_NAME]"
type textarea "x"
type textarea "/Clients/FL_C/Orders/C_FL-15932/Translated/C_FL-15932-WK-004"
type textarea "x"
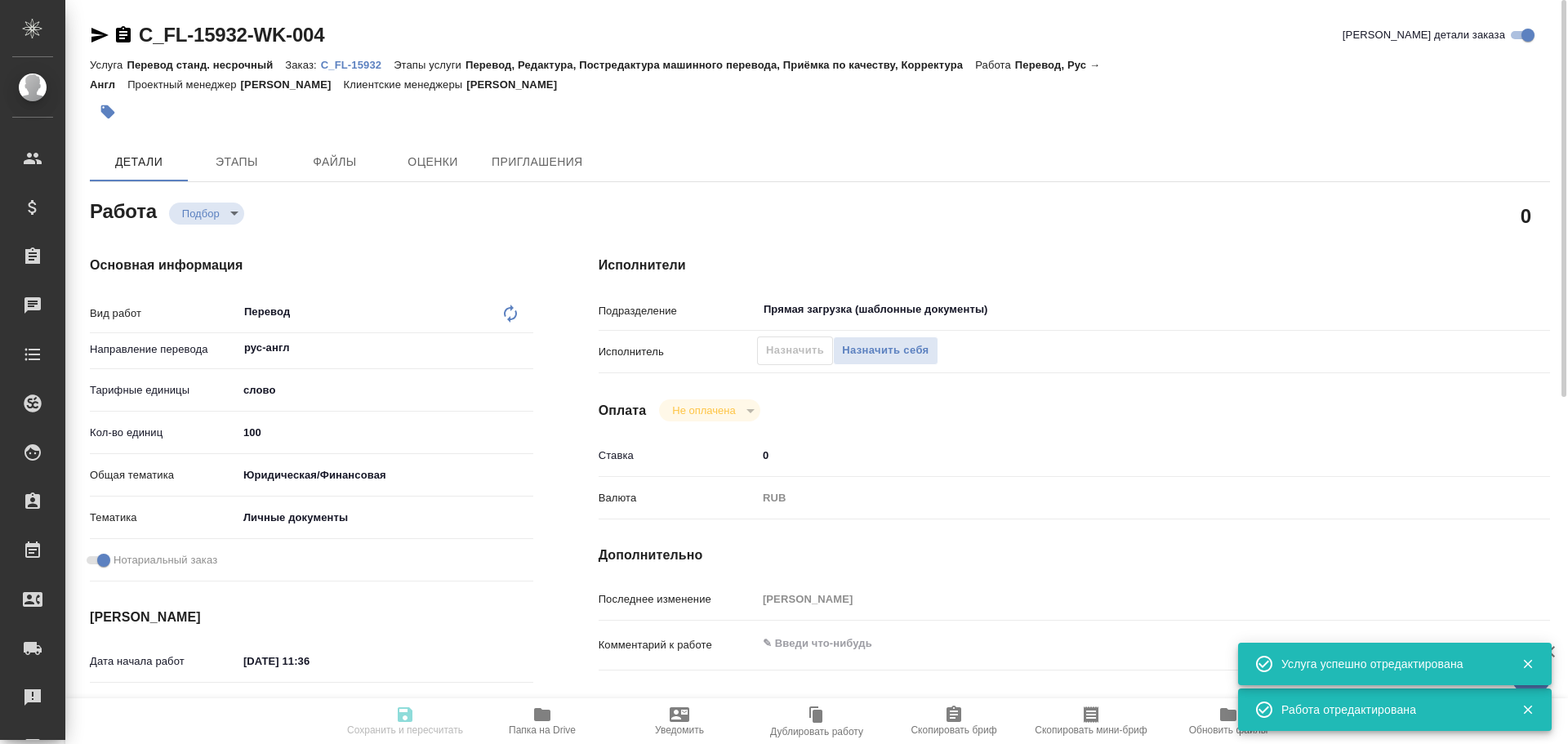
type input "C_FL-15932"
type input "Перевод станд. несрочный"
type input "Перевод, Редактура, Постредактура машинного перевода, Приёмка по качеству, Корр…"
type input "Зайцева Светлана"
type input "/Clients/FL_C/Orders/C_FL-15932"
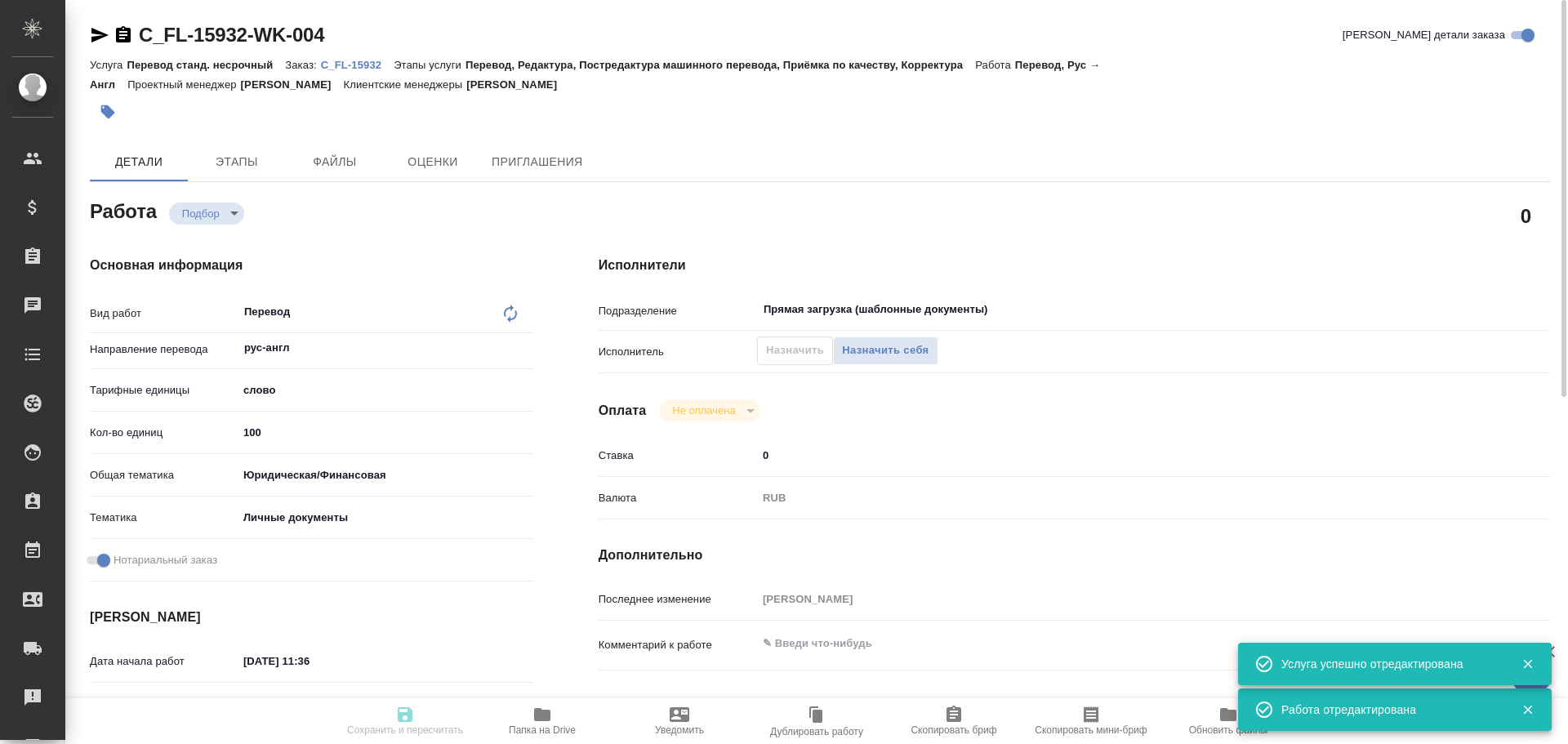
type textarea "ALEINOV KONSTANTIN"
type textarea "x"
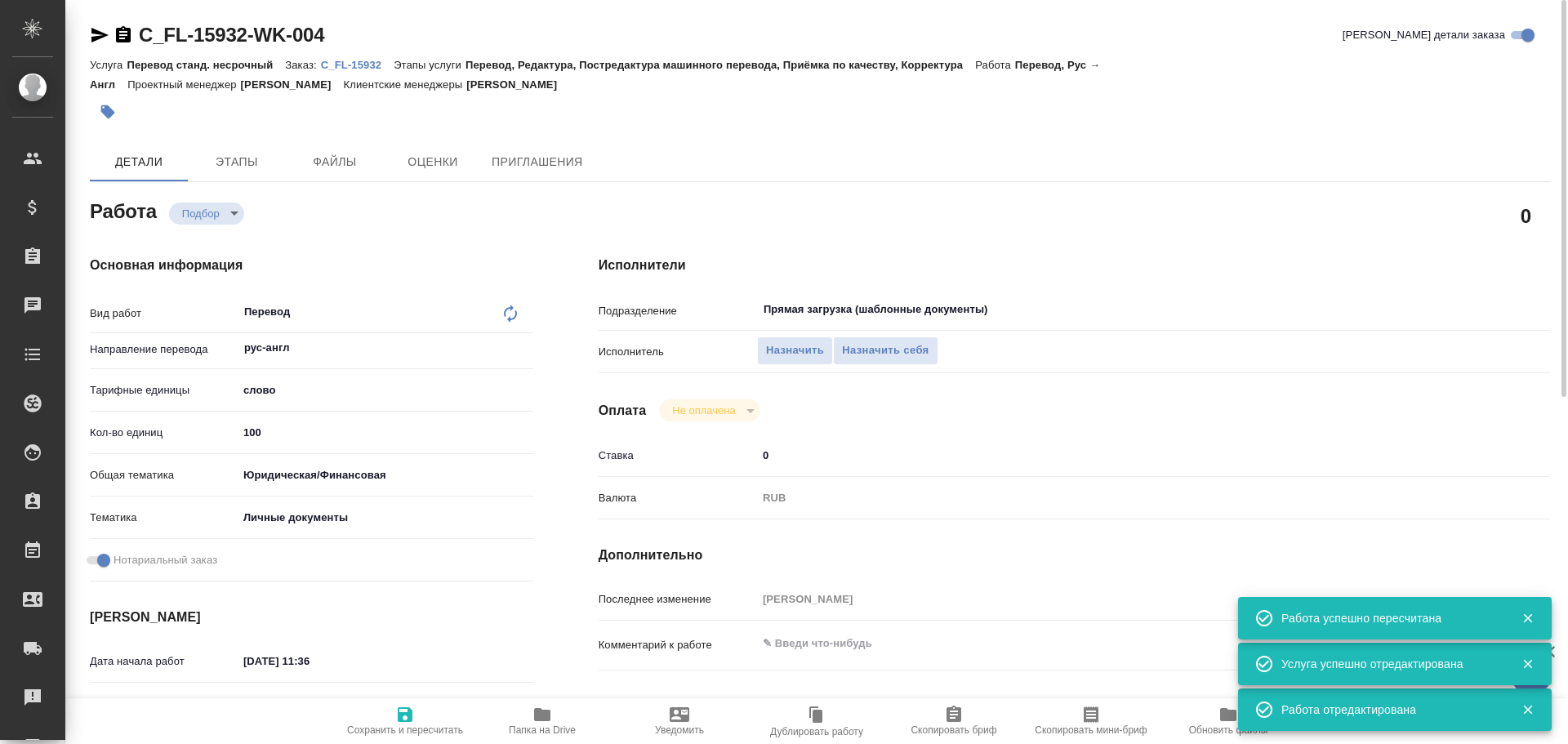
type textarea "x"
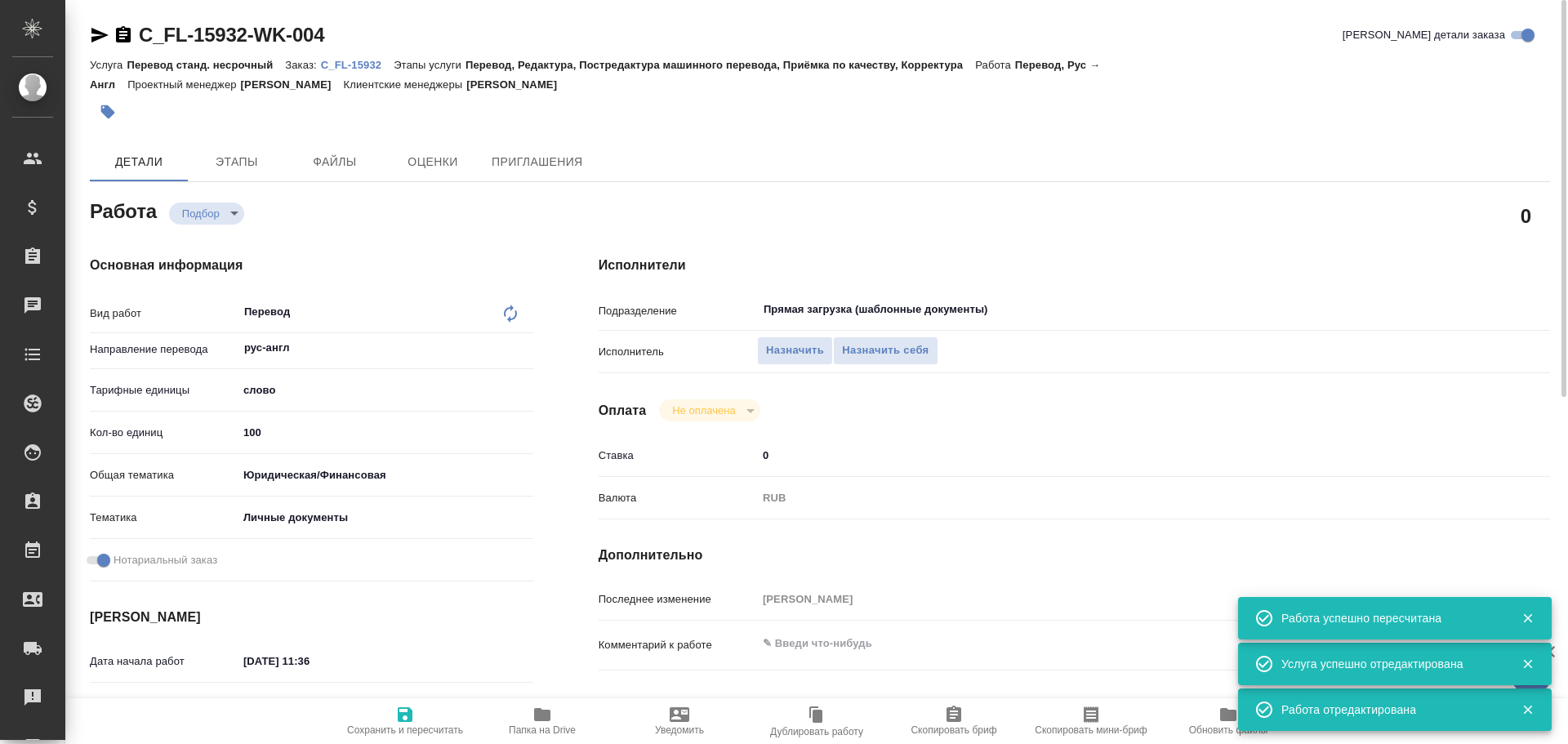
type textarea "x"
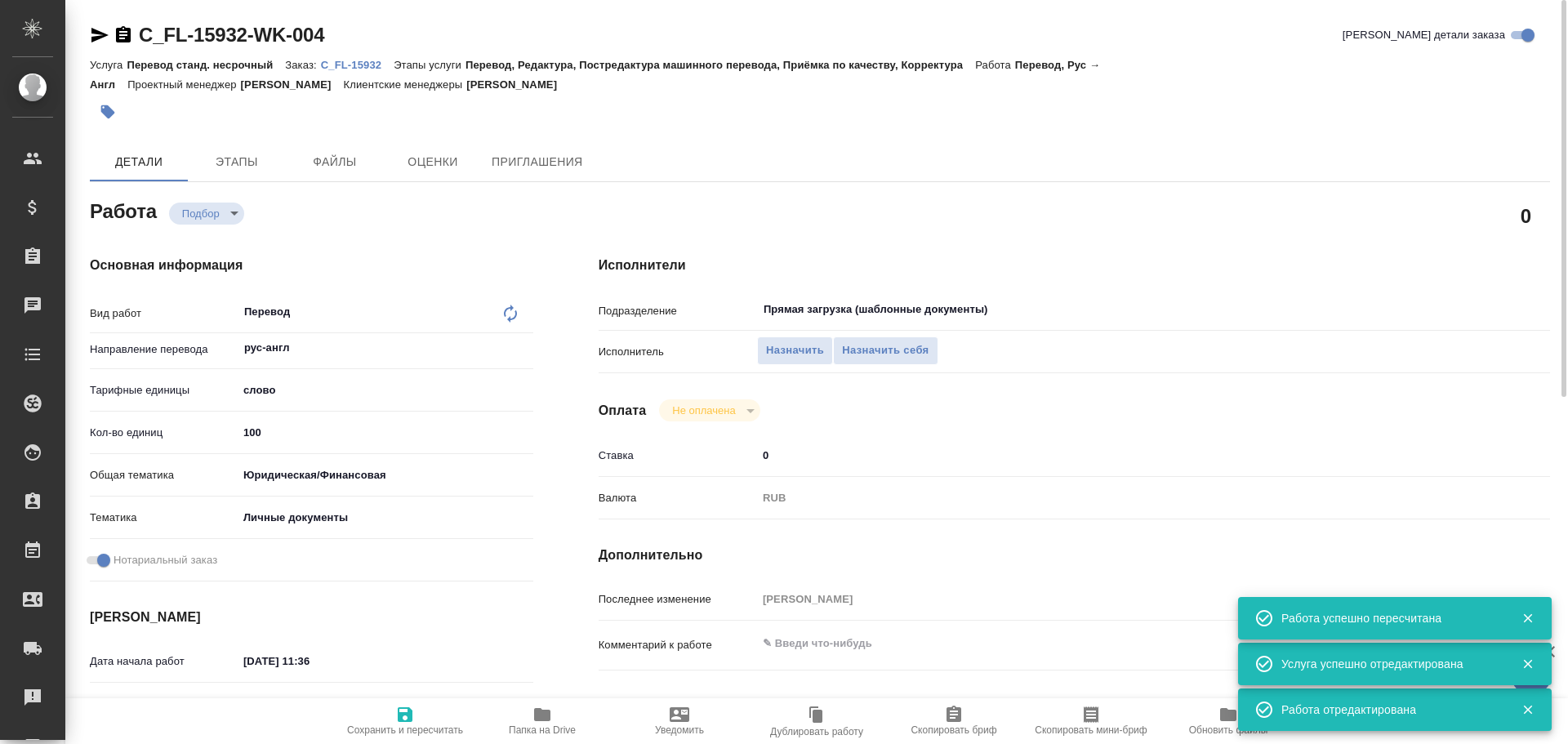
type textarea "x"
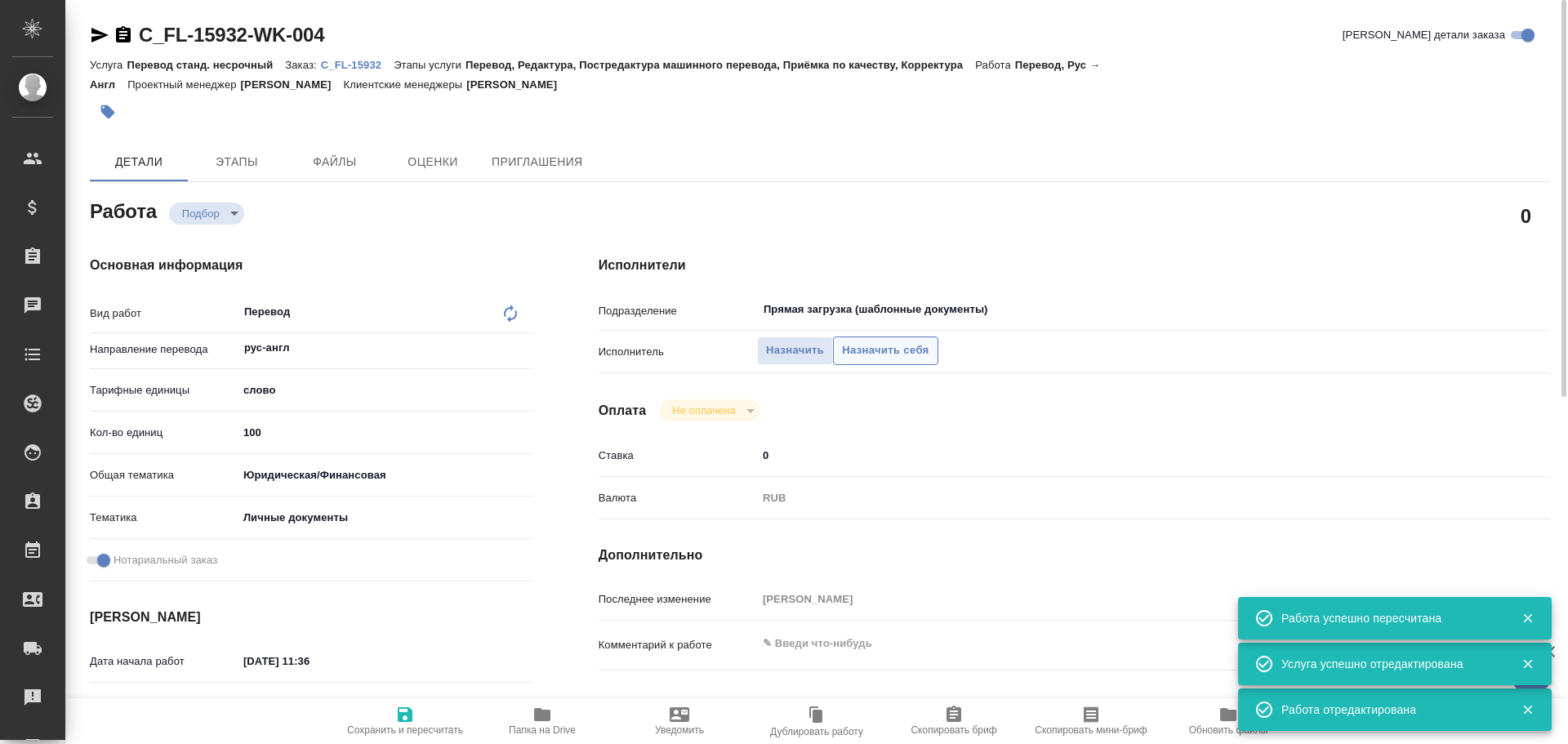
type textarea "x"
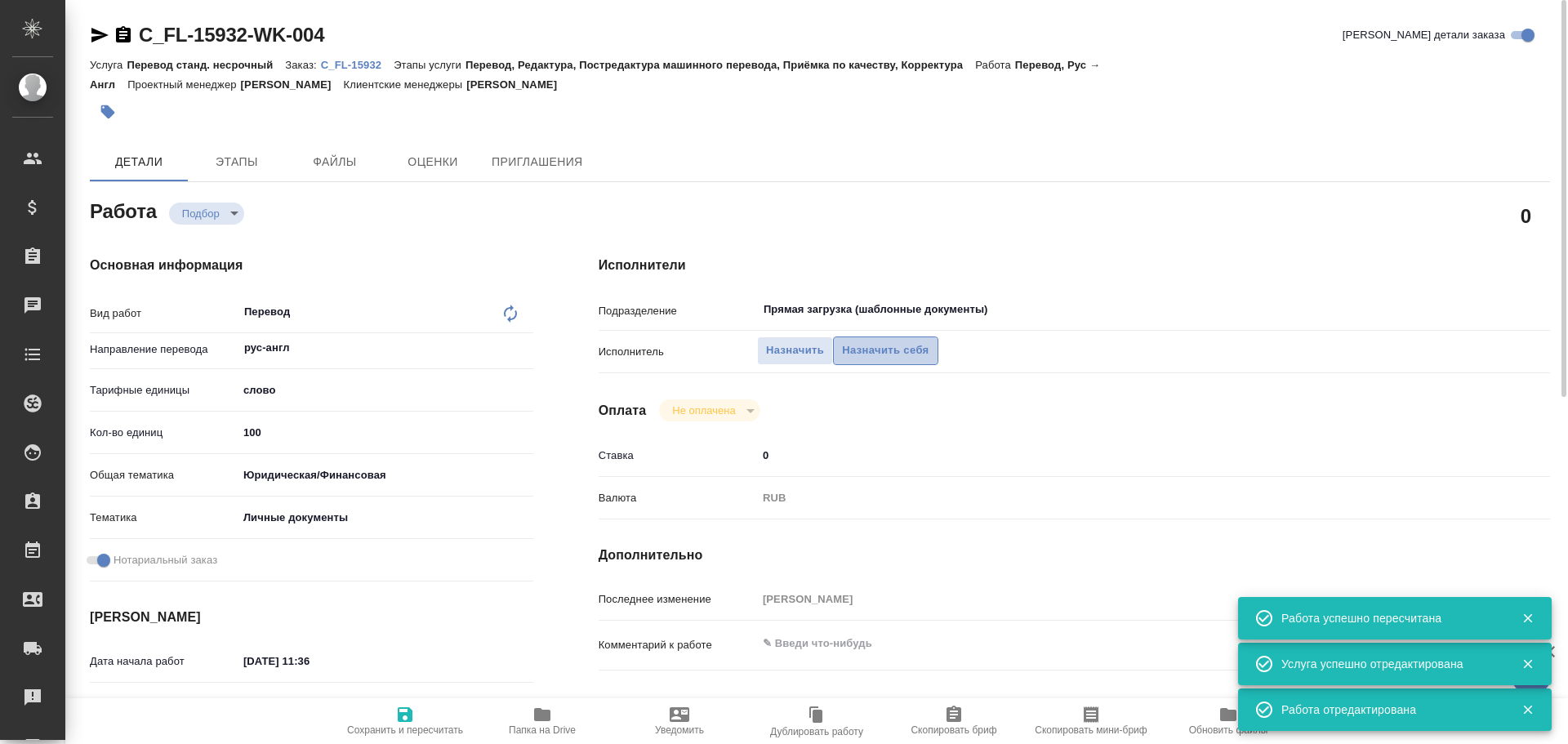
click at [889, 349] on span "Назначить себя" at bounding box center [884, 351] width 86 height 19
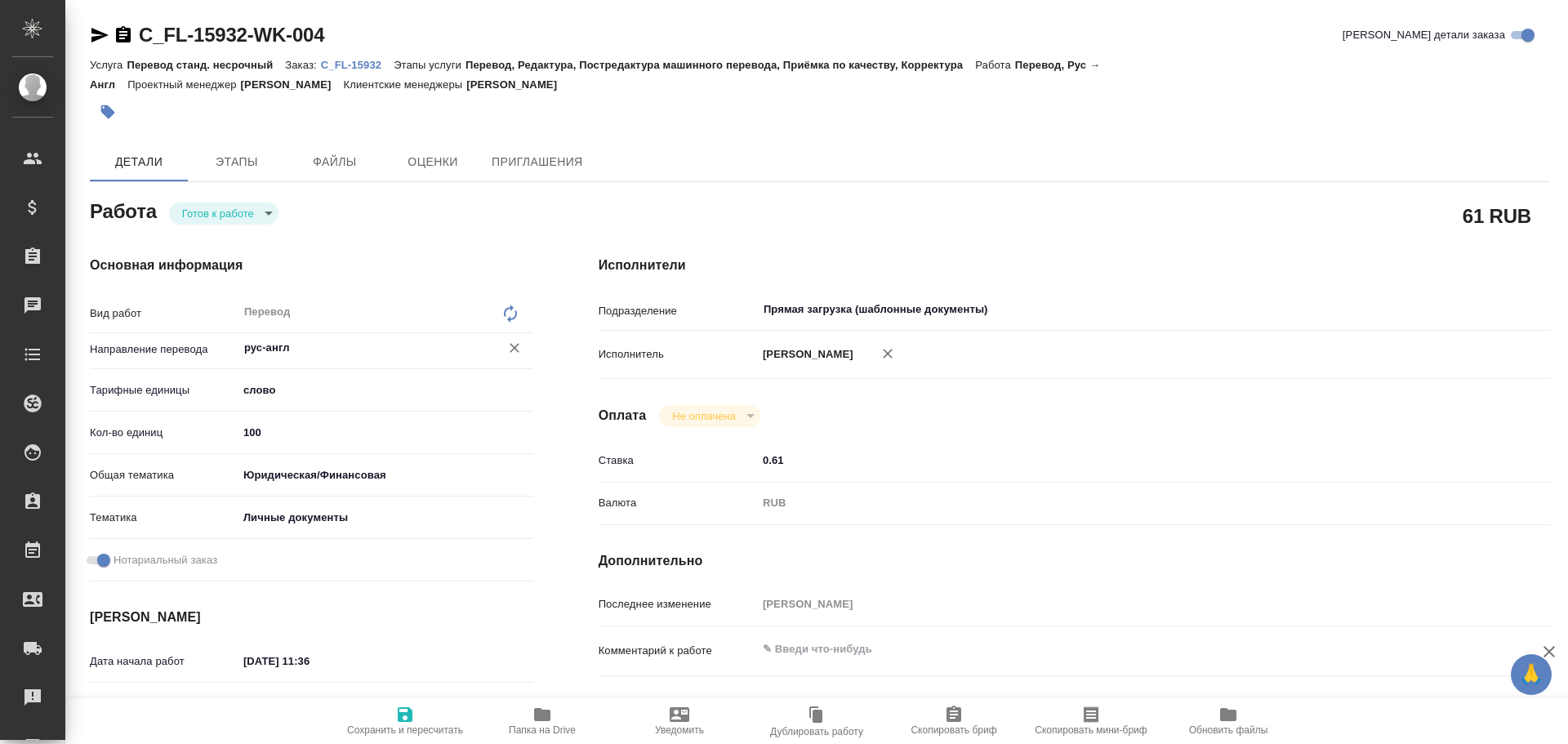
type textarea "x"
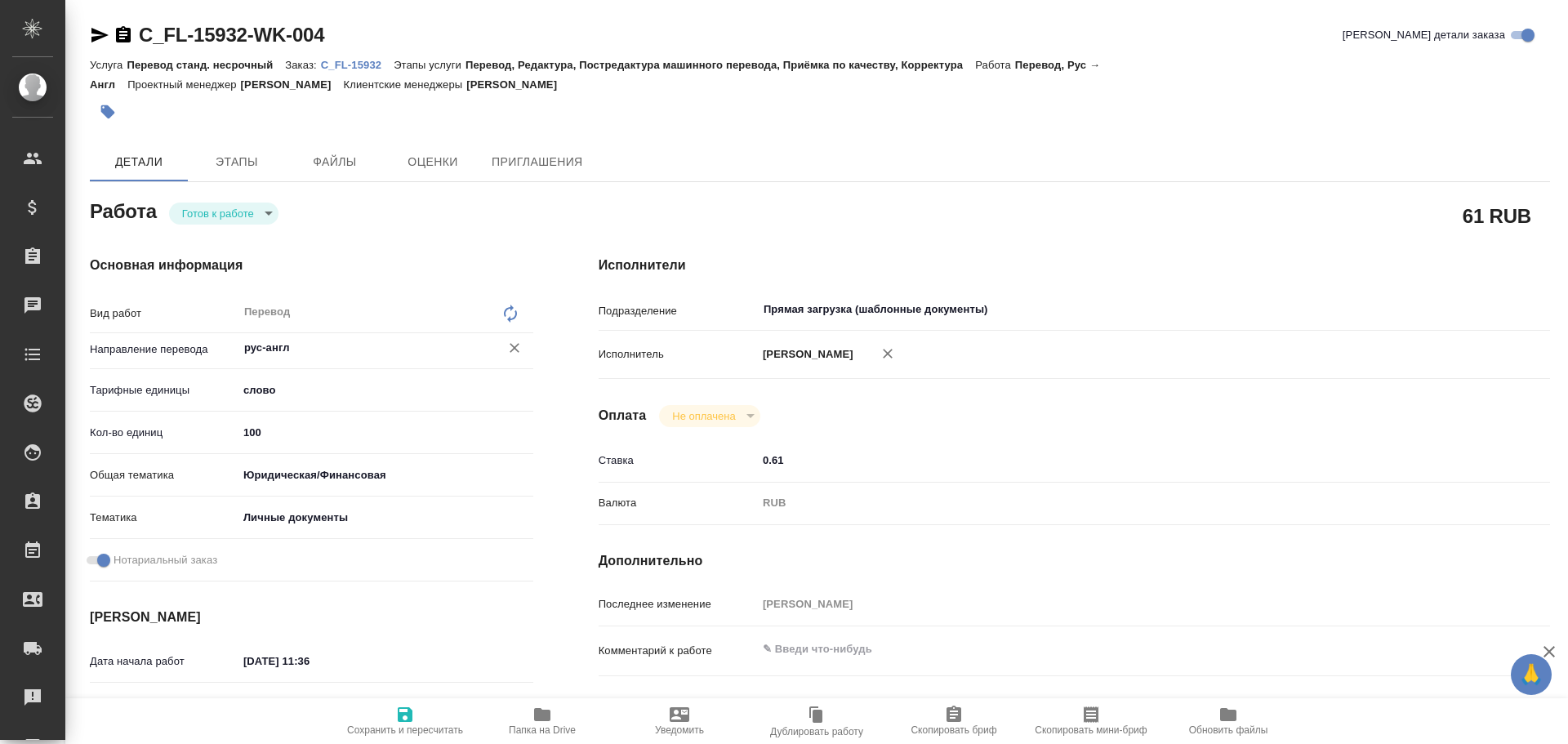
type textarea "x"
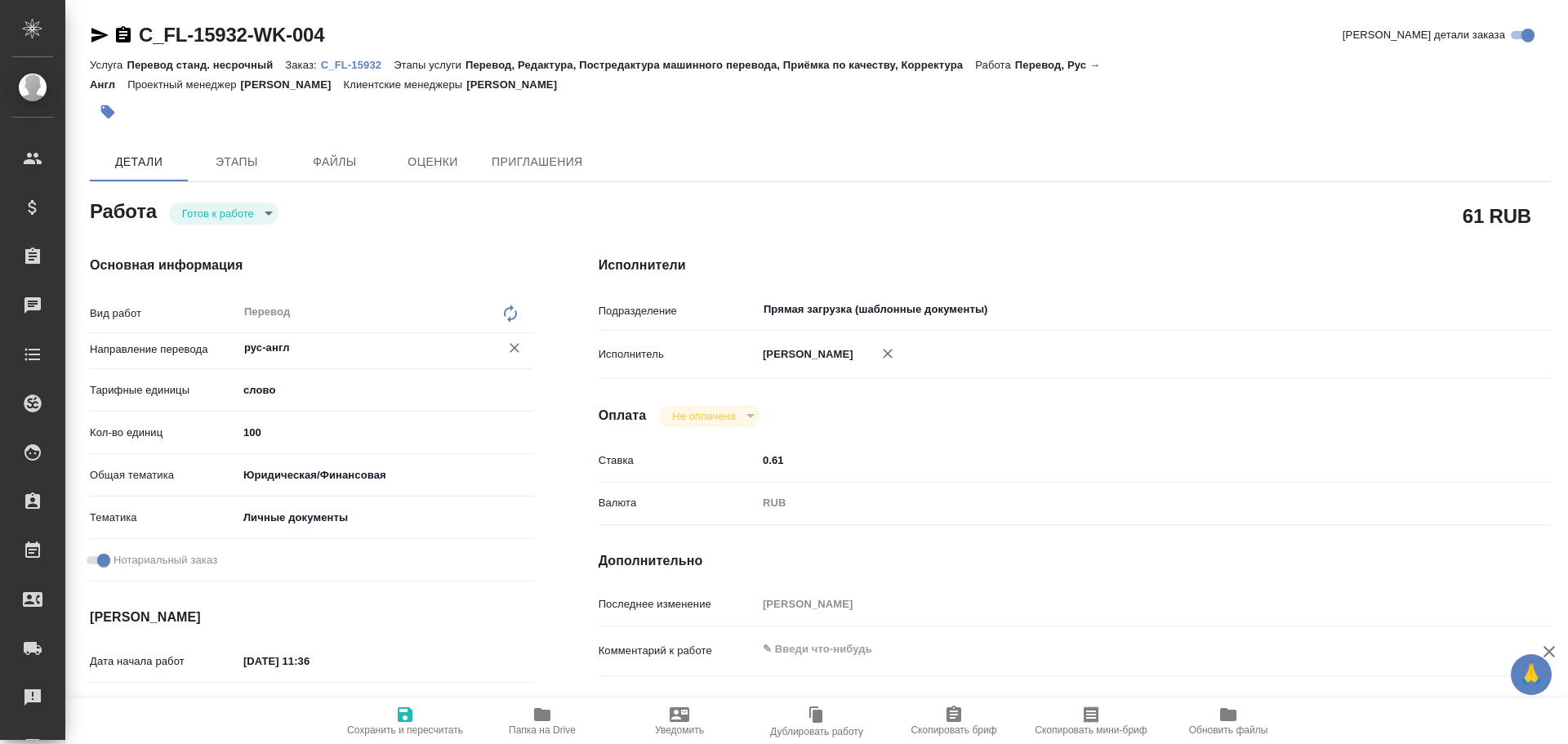
type textarea "x"
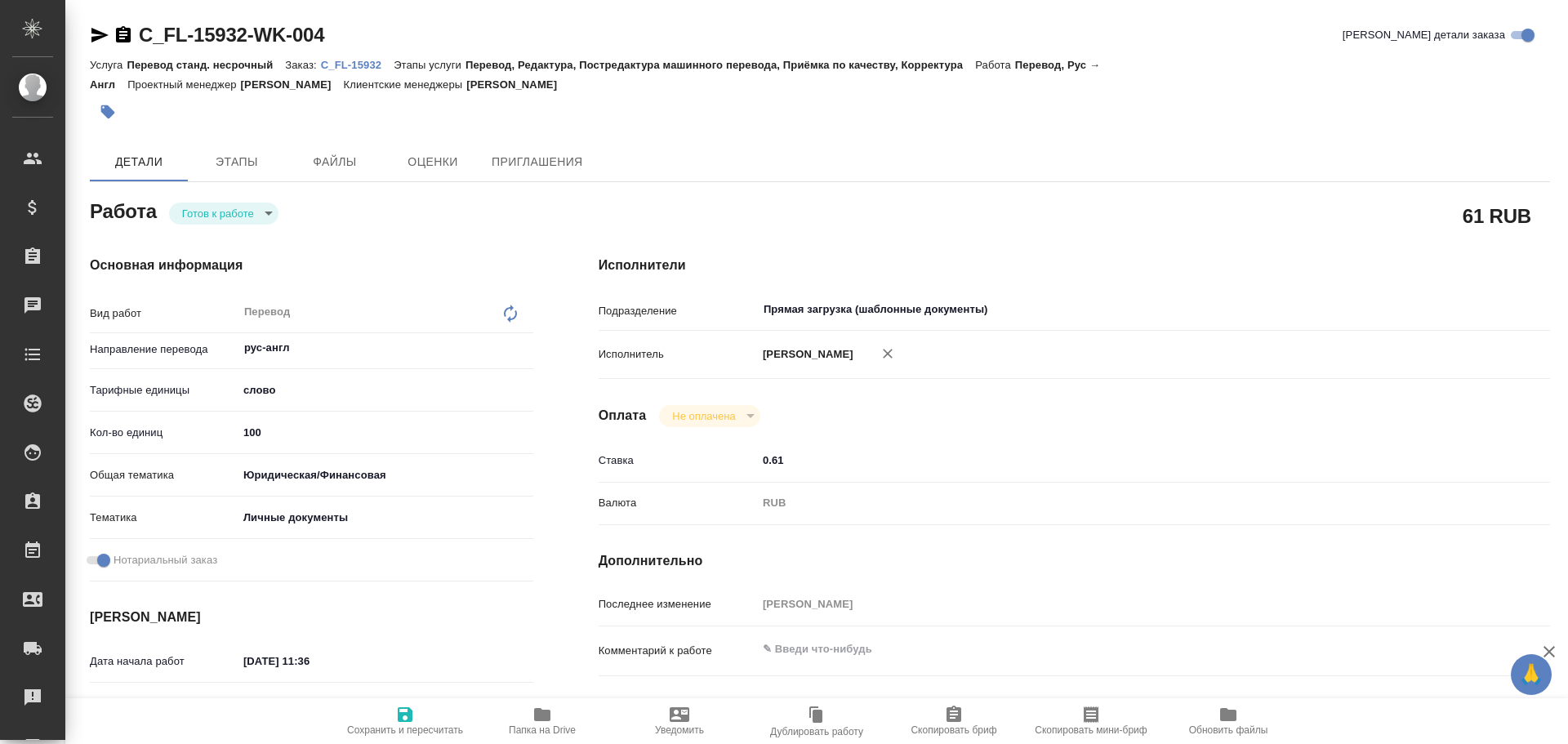
type textarea "x"
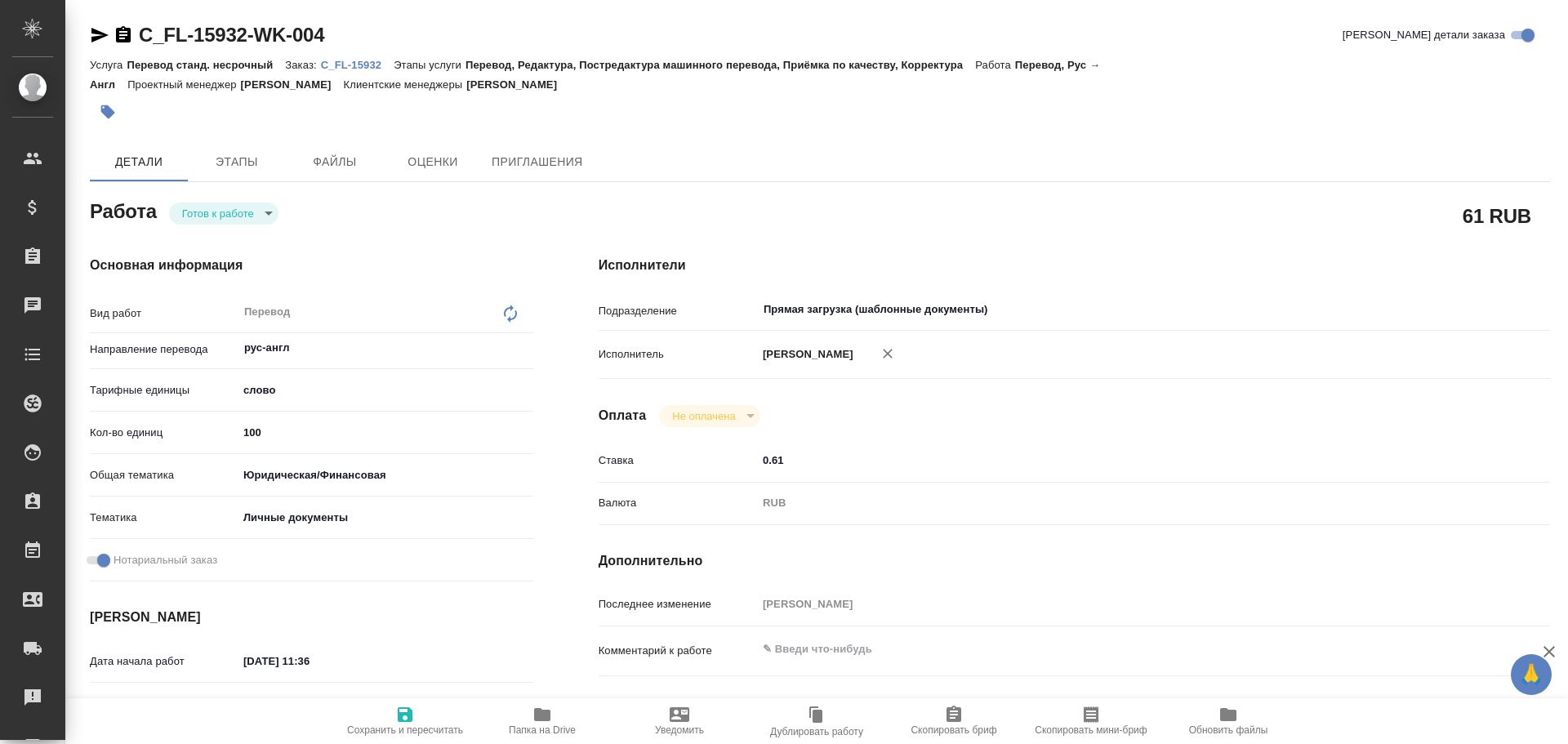
type textarea "x"
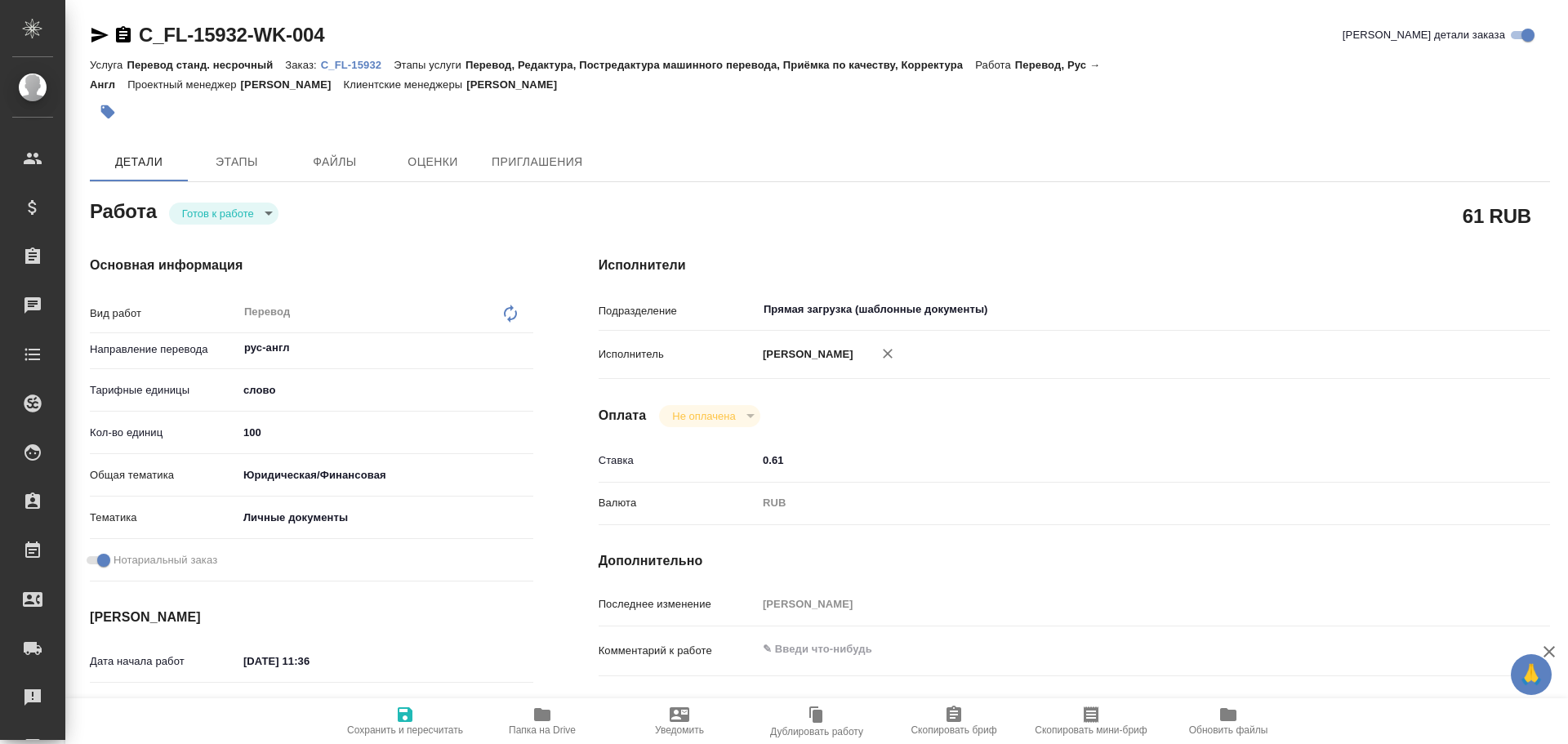
click at [201, 218] on body "🙏 .cls-1 fill:#fff; AWATERA Gusev Alexandr Клиенты Спецификации Заказы Чаты Tod…" at bounding box center [784, 372] width 1568 height 744
type textarea "x"
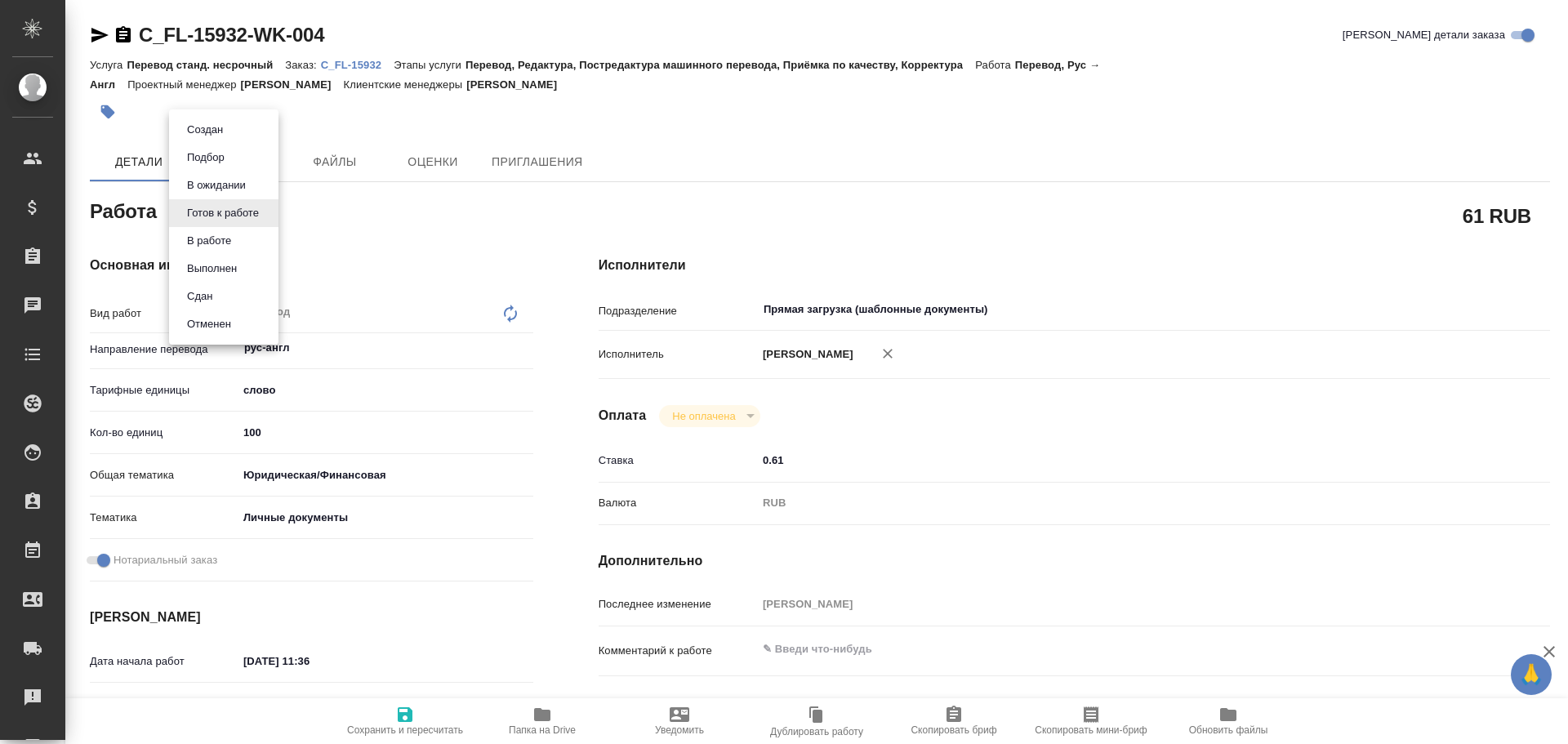
type textarea "x"
click at [197, 235] on button "В работе" at bounding box center [209, 240] width 54 height 18
type textarea "x"
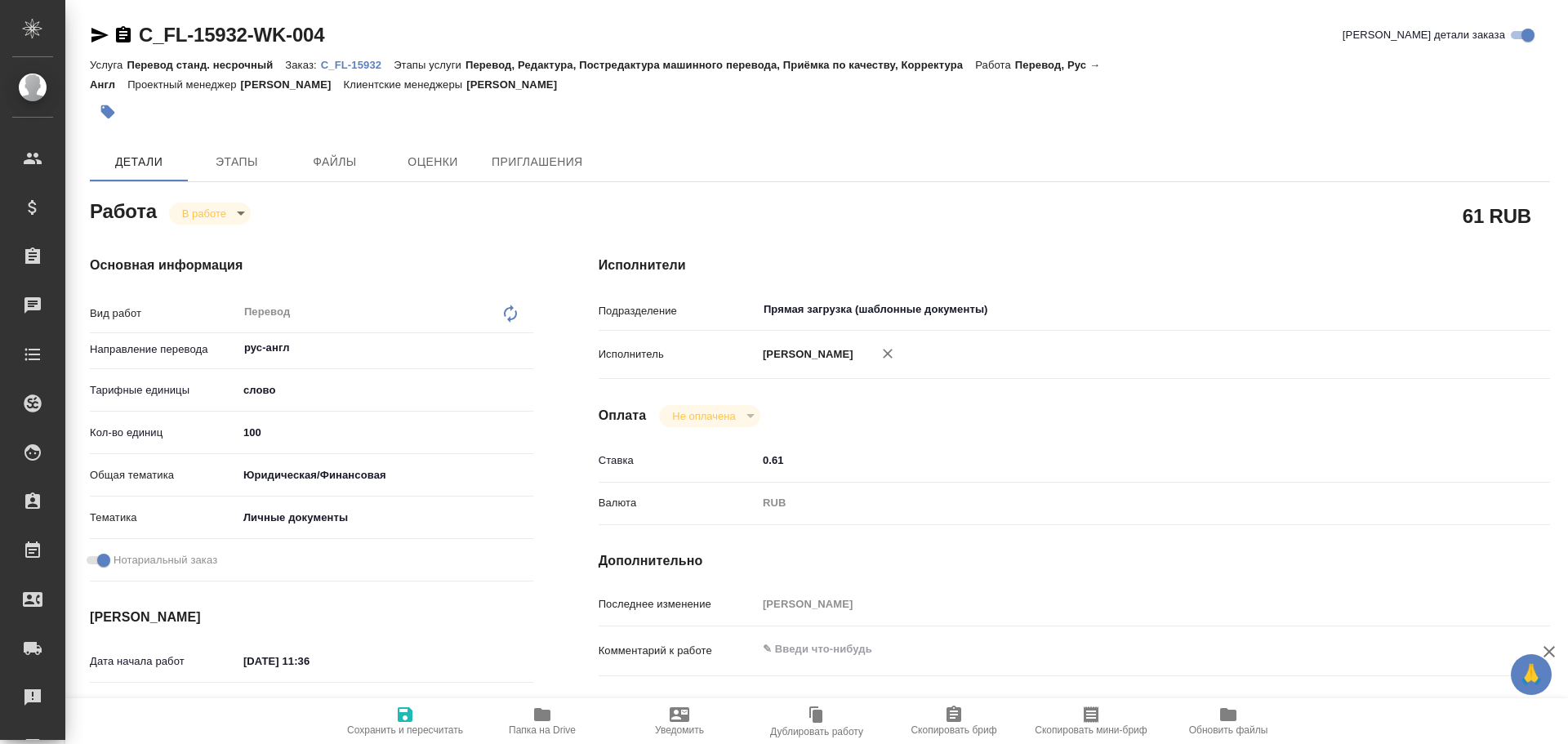
type textarea "x"
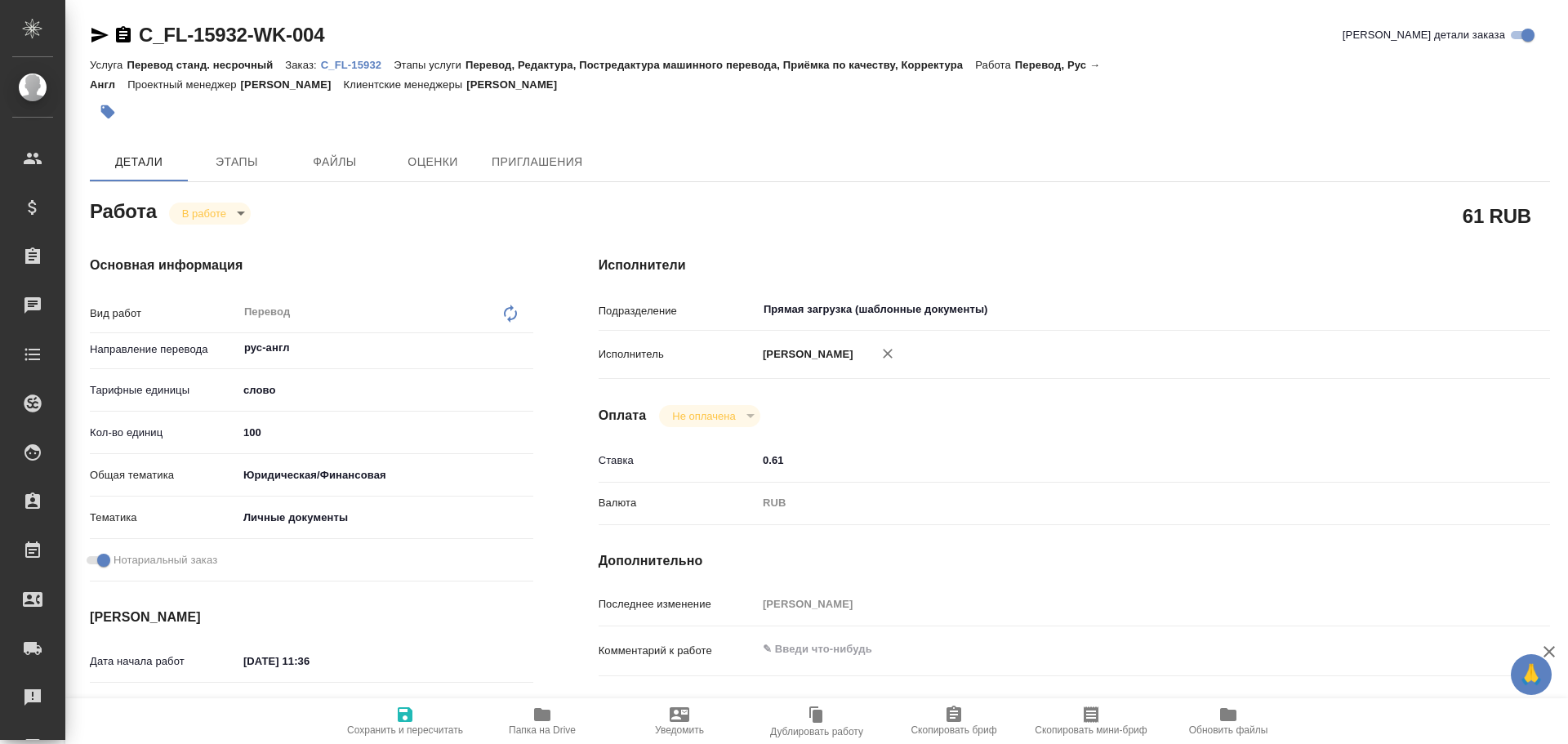
type textarea "x"
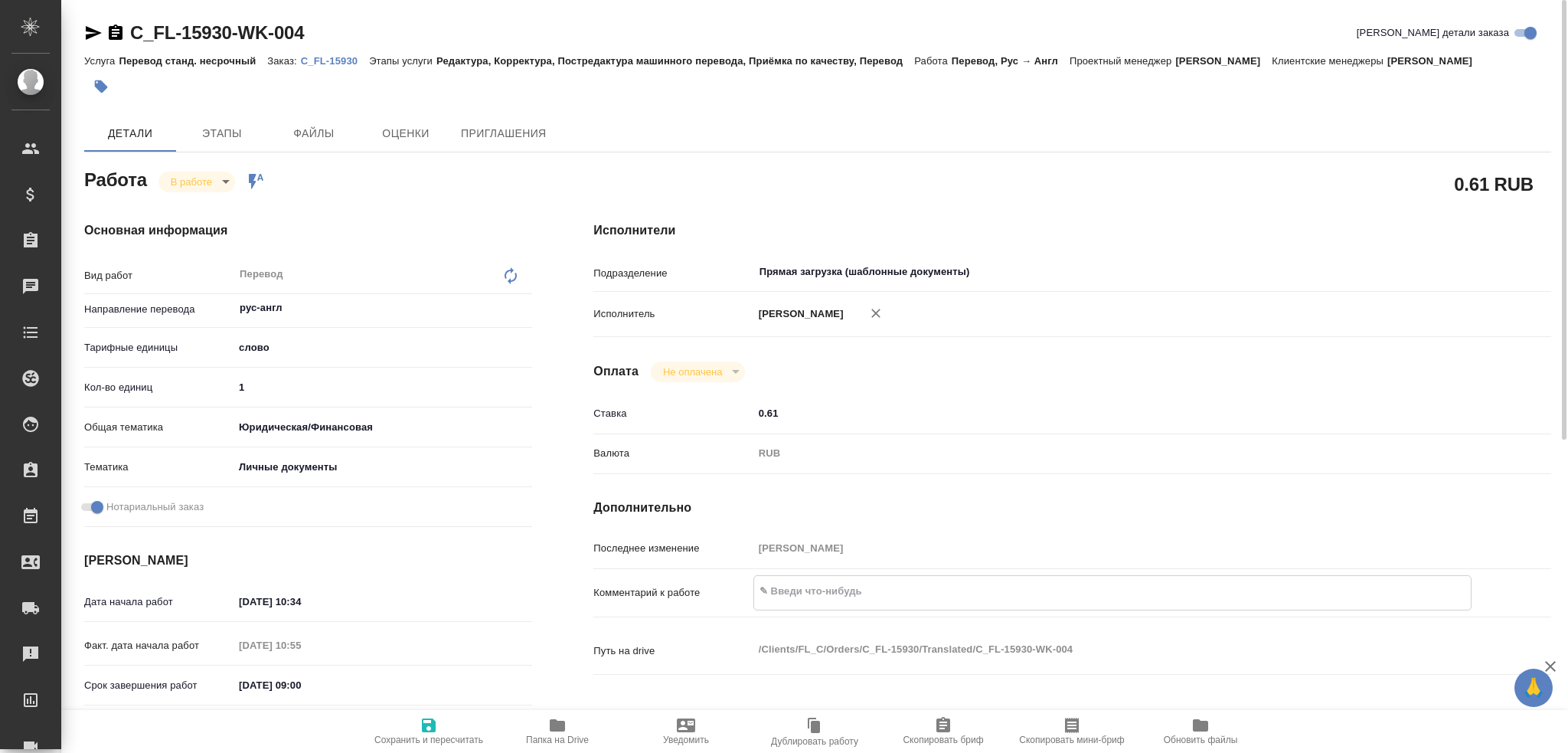
click at [775, 591] on textarea at bounding box center [1112, 591] width 716 height 26
type textarea "Штамп + апо для СОПИ = 130 СОР + апо = 200"
click at [443, 719] on span "Сохранить и пересчитать" at bounding box center [428, 731] width 110 height 30
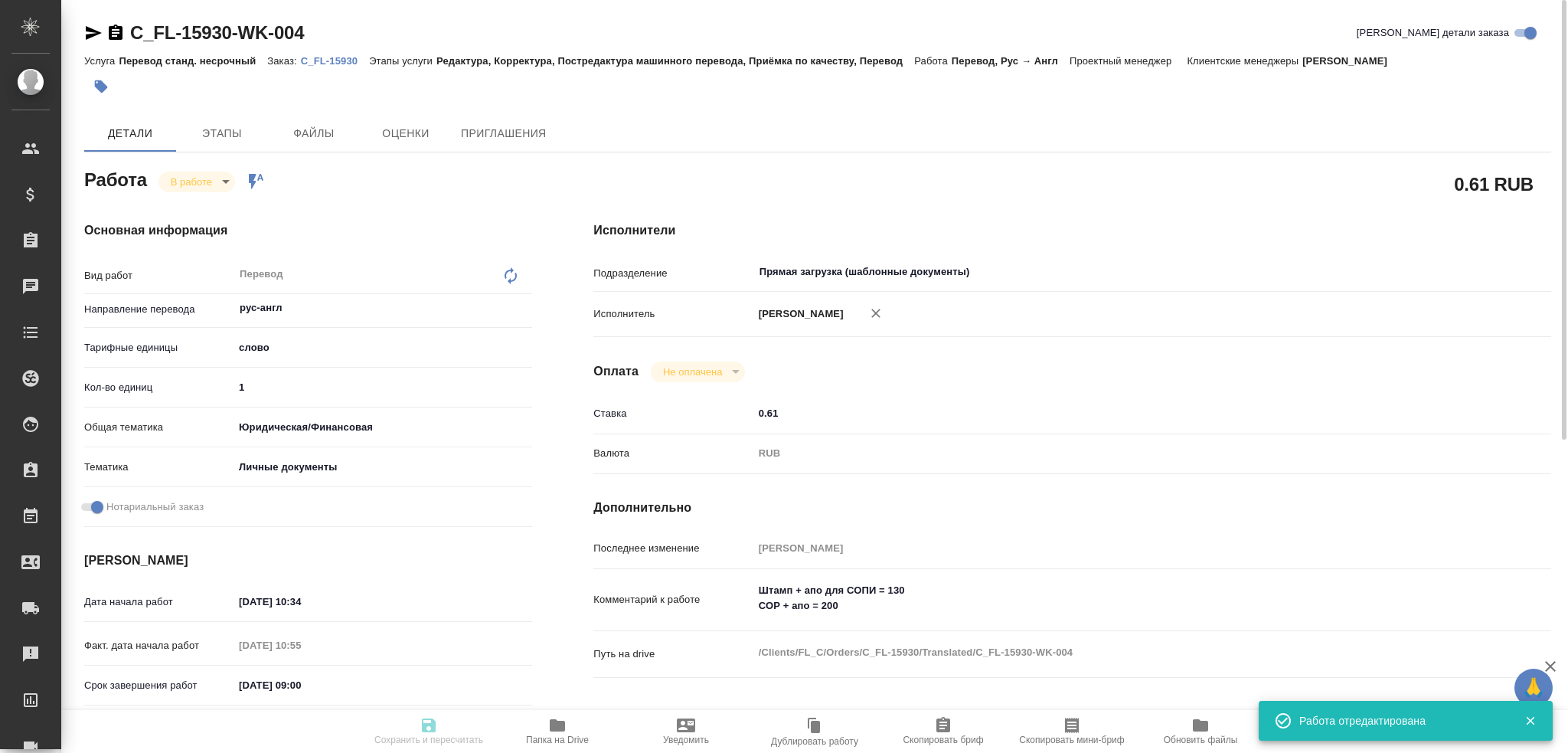
type input "inProgress"
type input "рус-англ"
type input "5a8b1489cc6b4906c91bfd90"
type input "1"
type input "yr-fn"
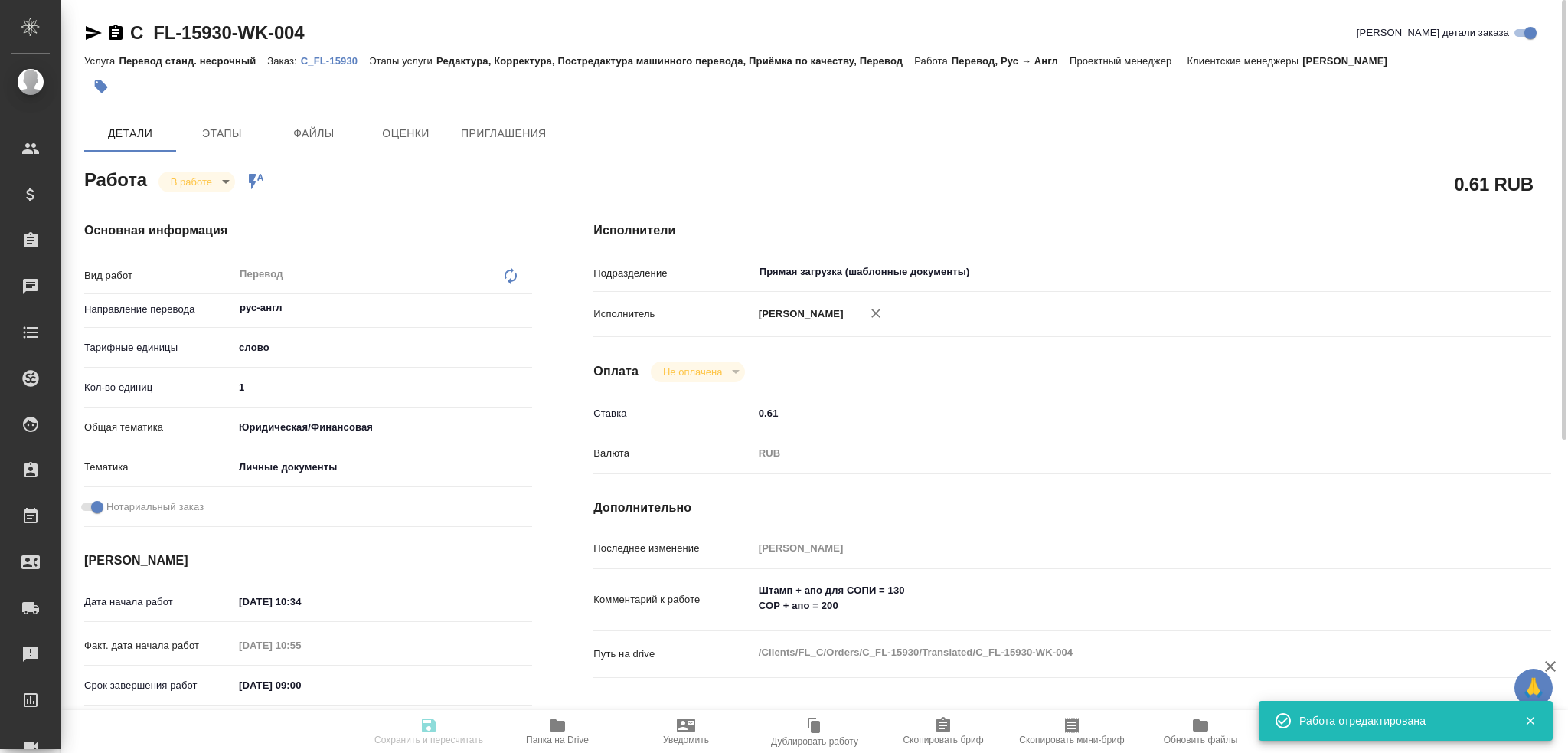
type input "5a8b8b956a9677013d343cfe"
checkbox input "true"
type input "22.09.2025 10:34"
type input "22.09.2025 10:55"
type input "23.09.2025 09:00"
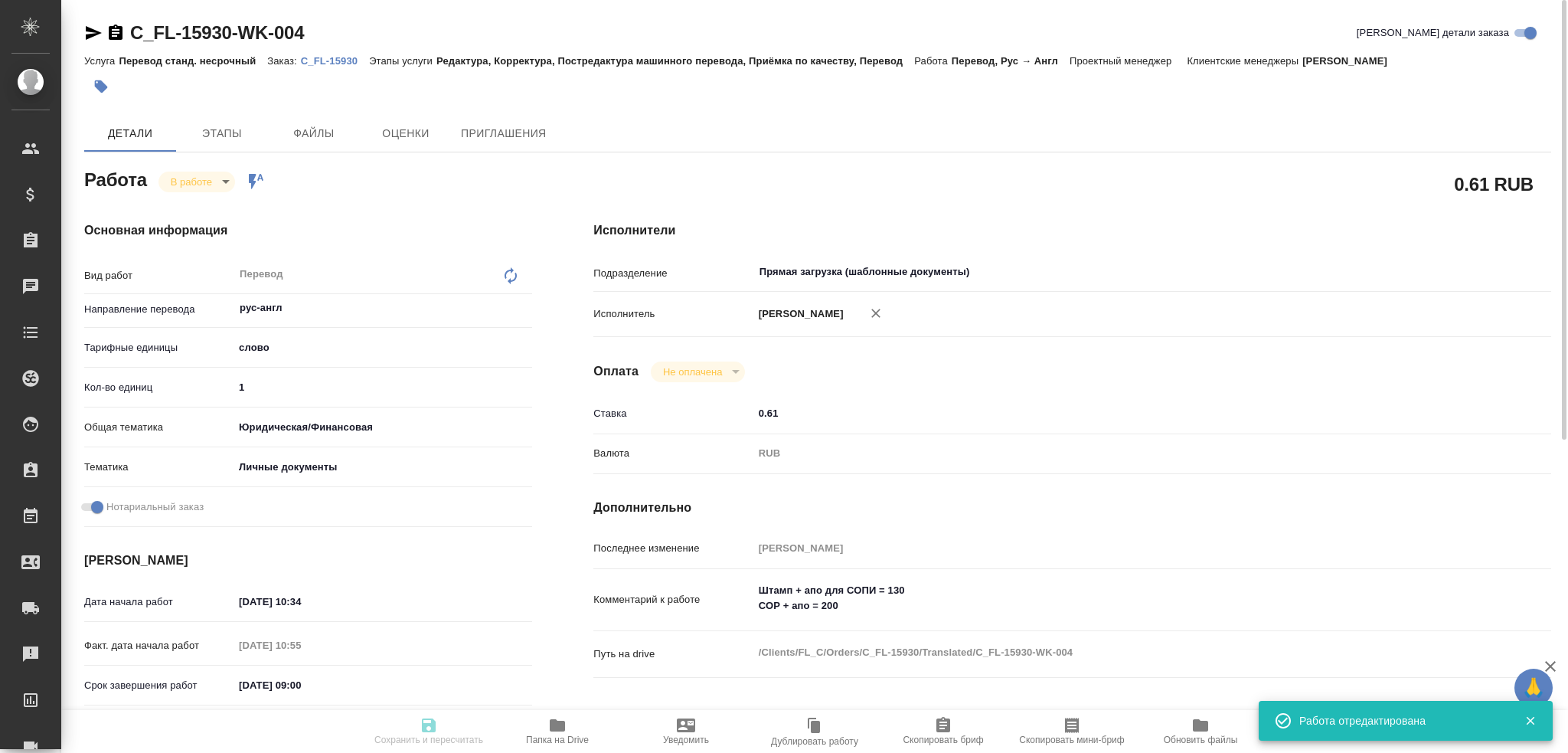
type input "23.09.2025 10:00"
type input "Прямая загрузка (шаблонные документы)"
type input "notPayed"
type input "0.61"
type input "RUB"
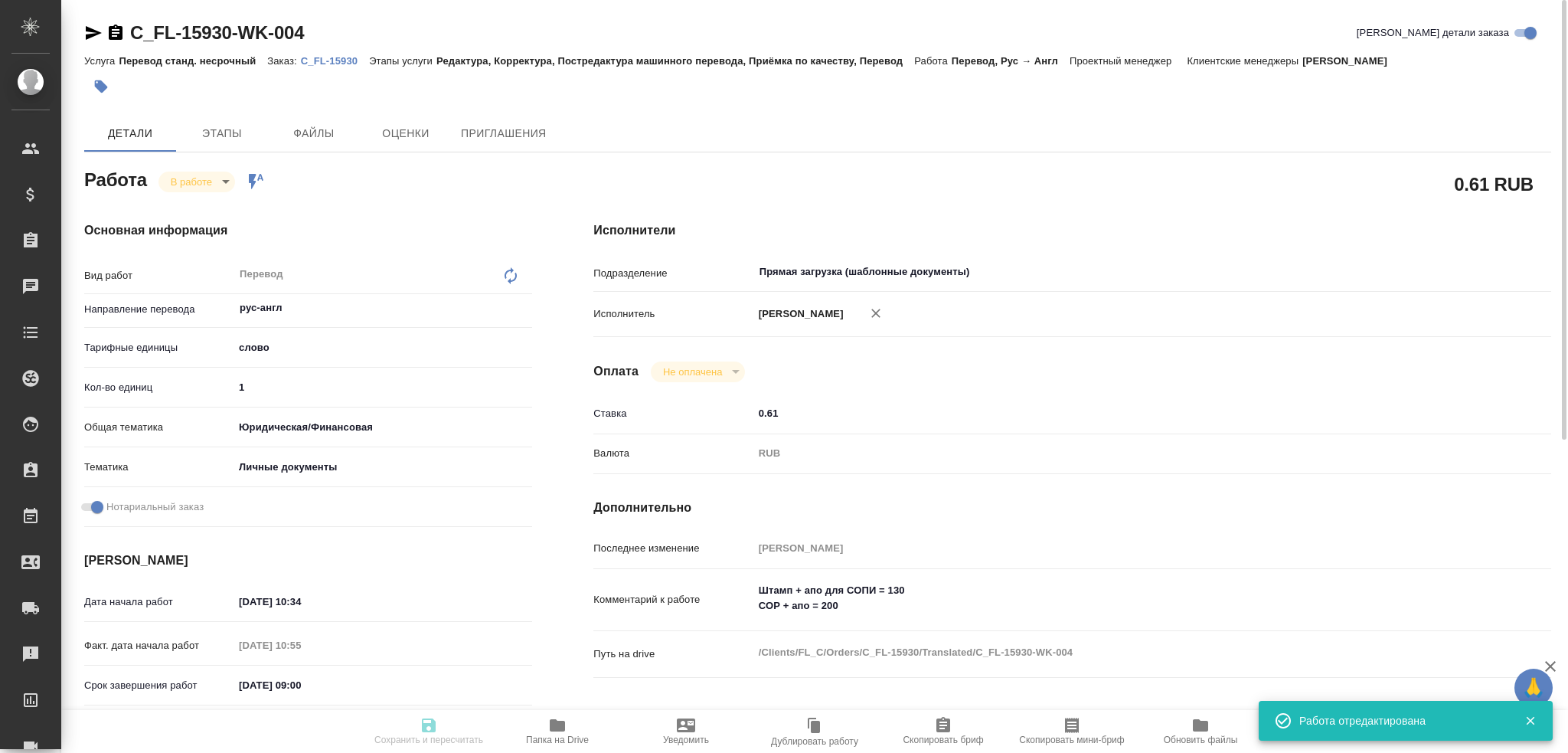
type input "Гусев Александр"
type input "C_FL-15930"
type input "Перевод станд. несрочный"
type input "Редактура, Корректура, Постредактура машинного перевода, Приёмка по качеству, П…"
type input "Димитриева Юлия"
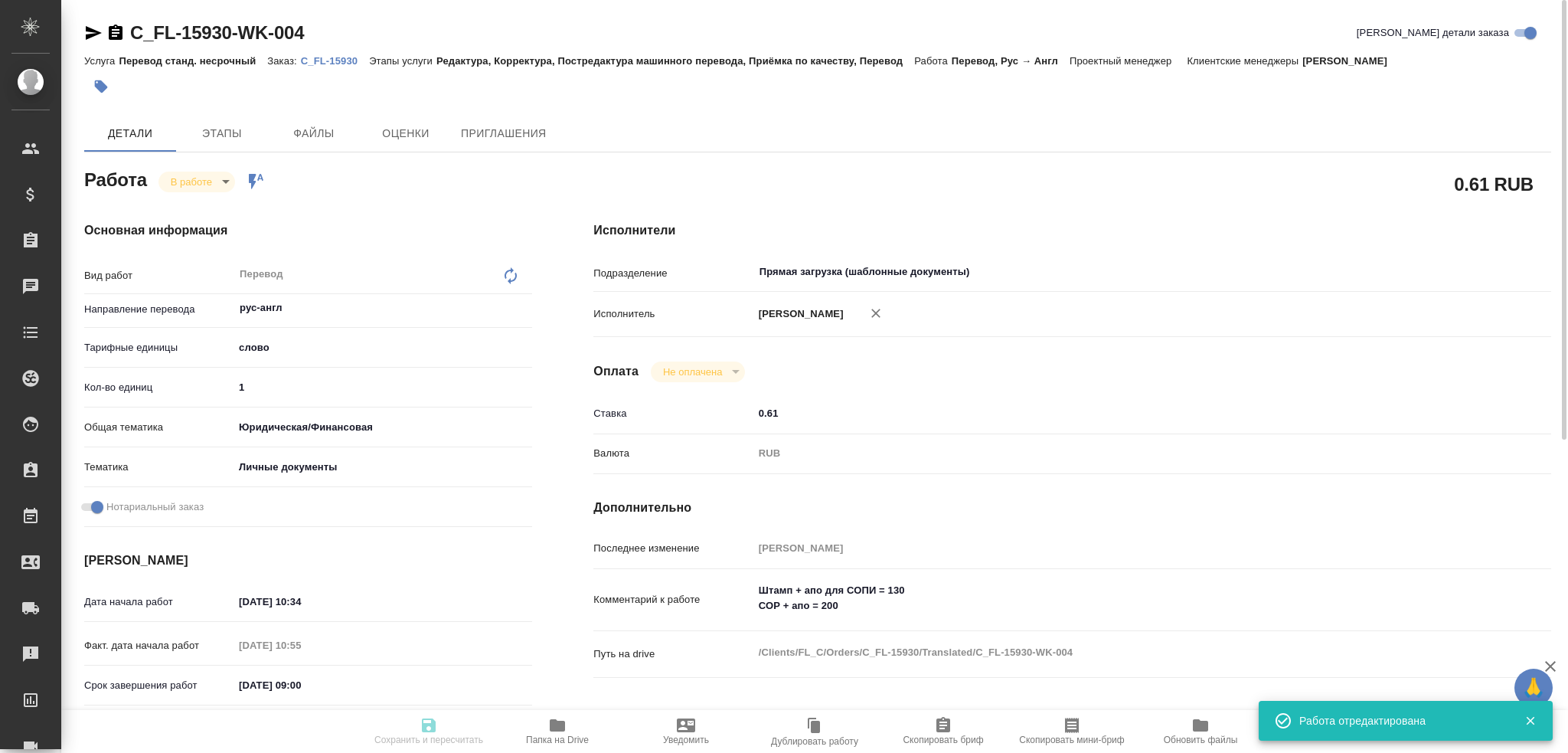
type input "/Clients/FL_C/Orders/C_FL-15930"
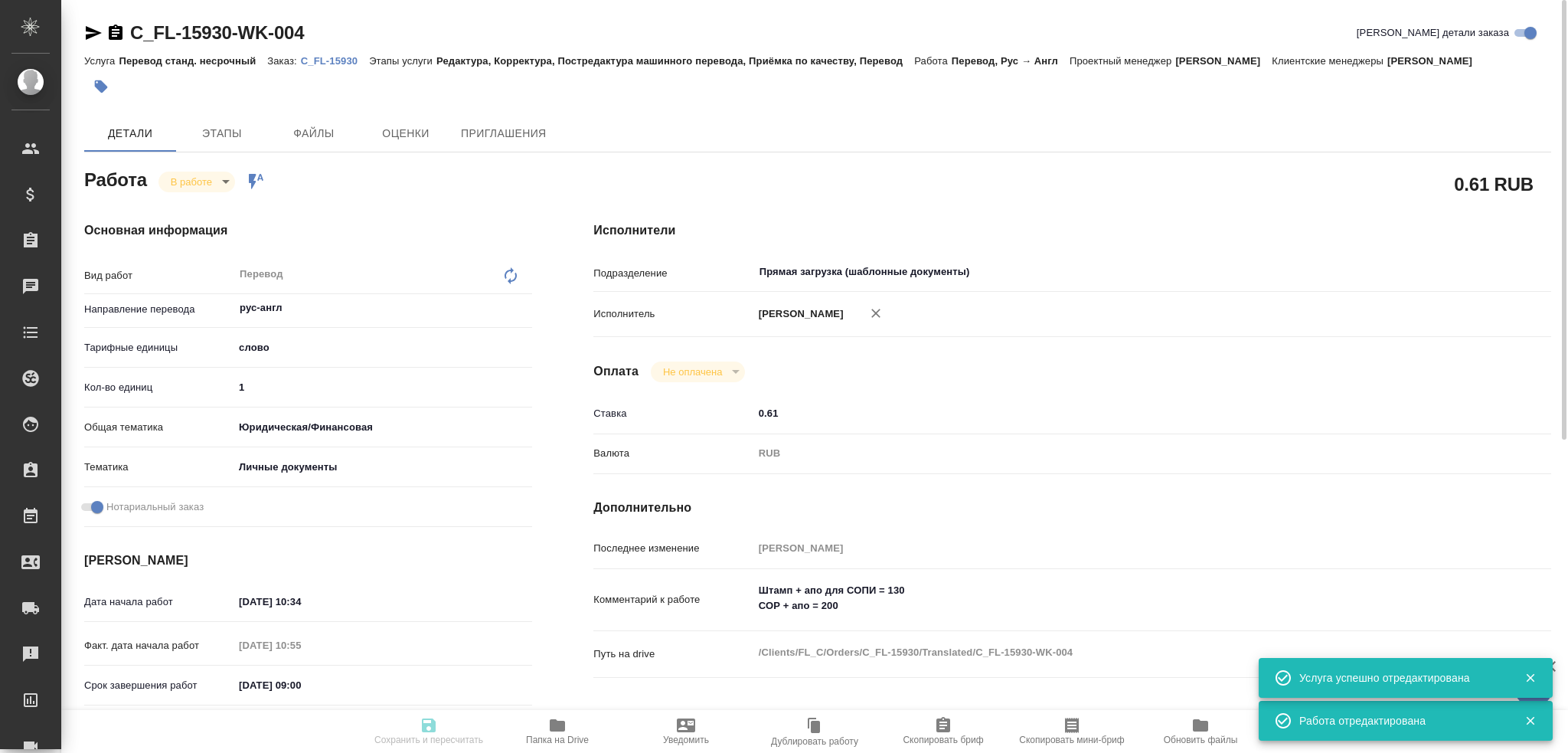
type input "inProgress"
type input "рус-англ"
type input "5a8b1489cc6b4906c91bfd90"
type input "1"
type input "yr-fn"
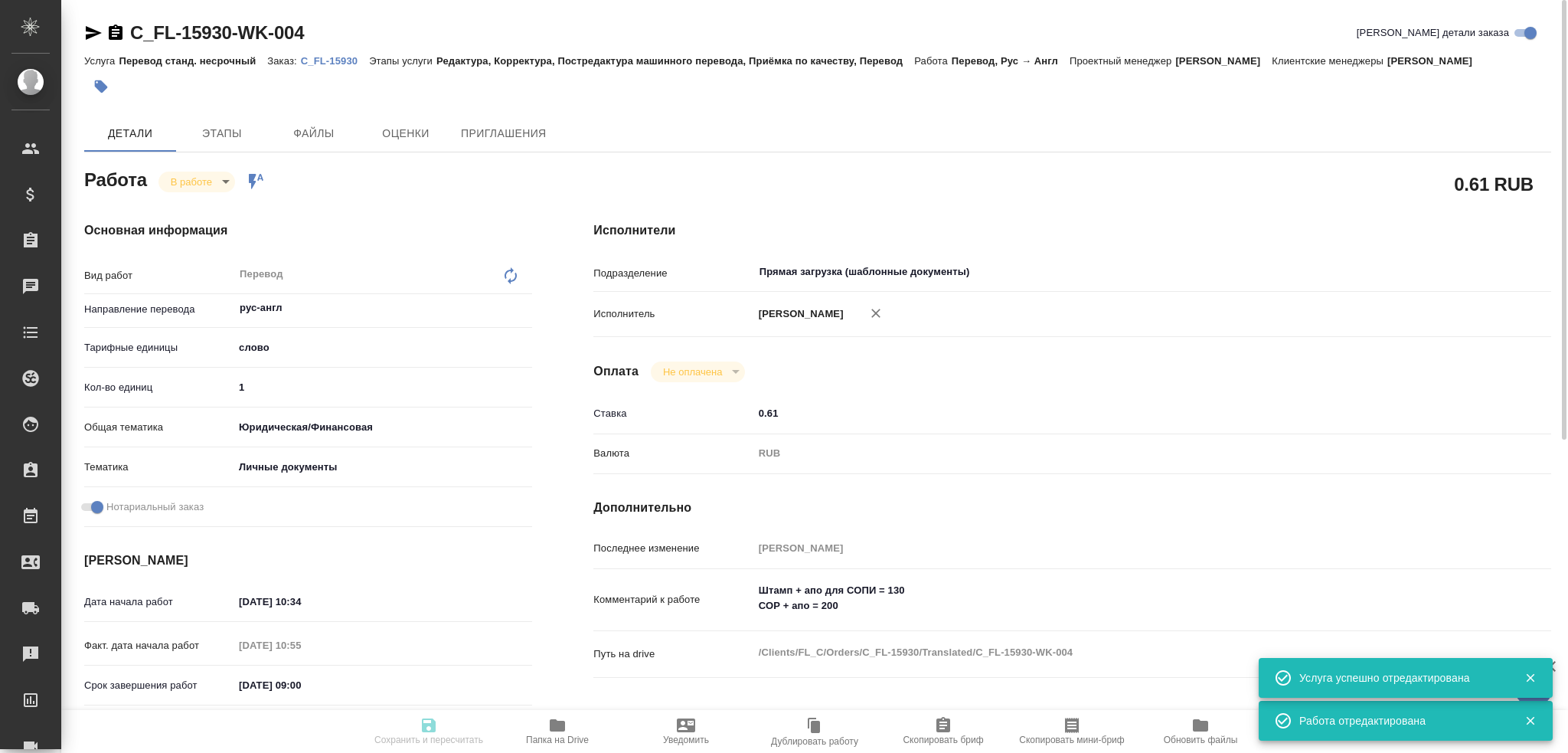
type input "5a8b8b956a9677013d343cfe"
checkbox input "true"
type input "22.09.2025 10:34"
type input "22.09.2025 10:55"
type input "23.09.2025 09:00"
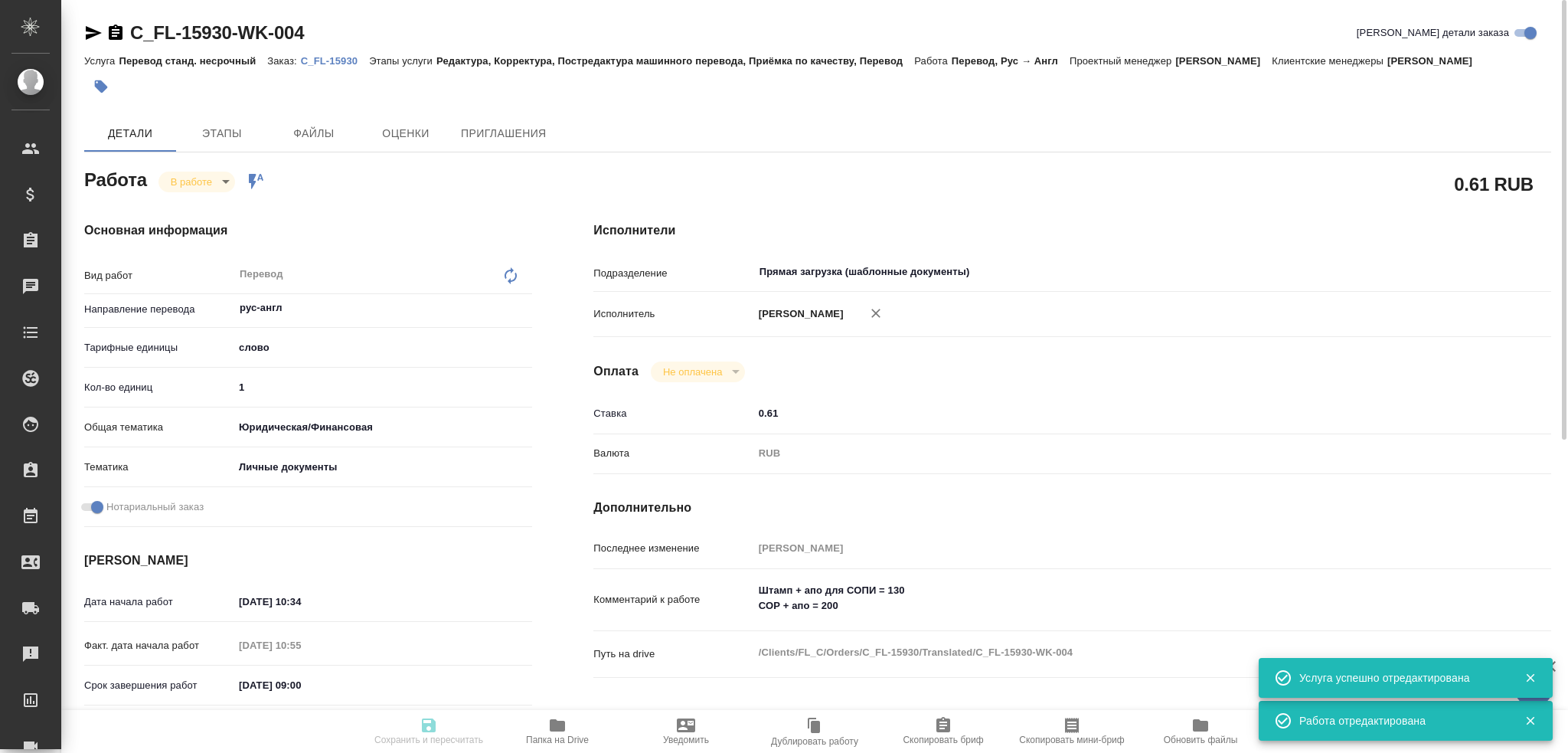
type input "23.09.2025 10:00"
type input "Прямая загрузка (шаблонные документы)"
type input "notPayed"
type input "0.61"
type input "RUB"
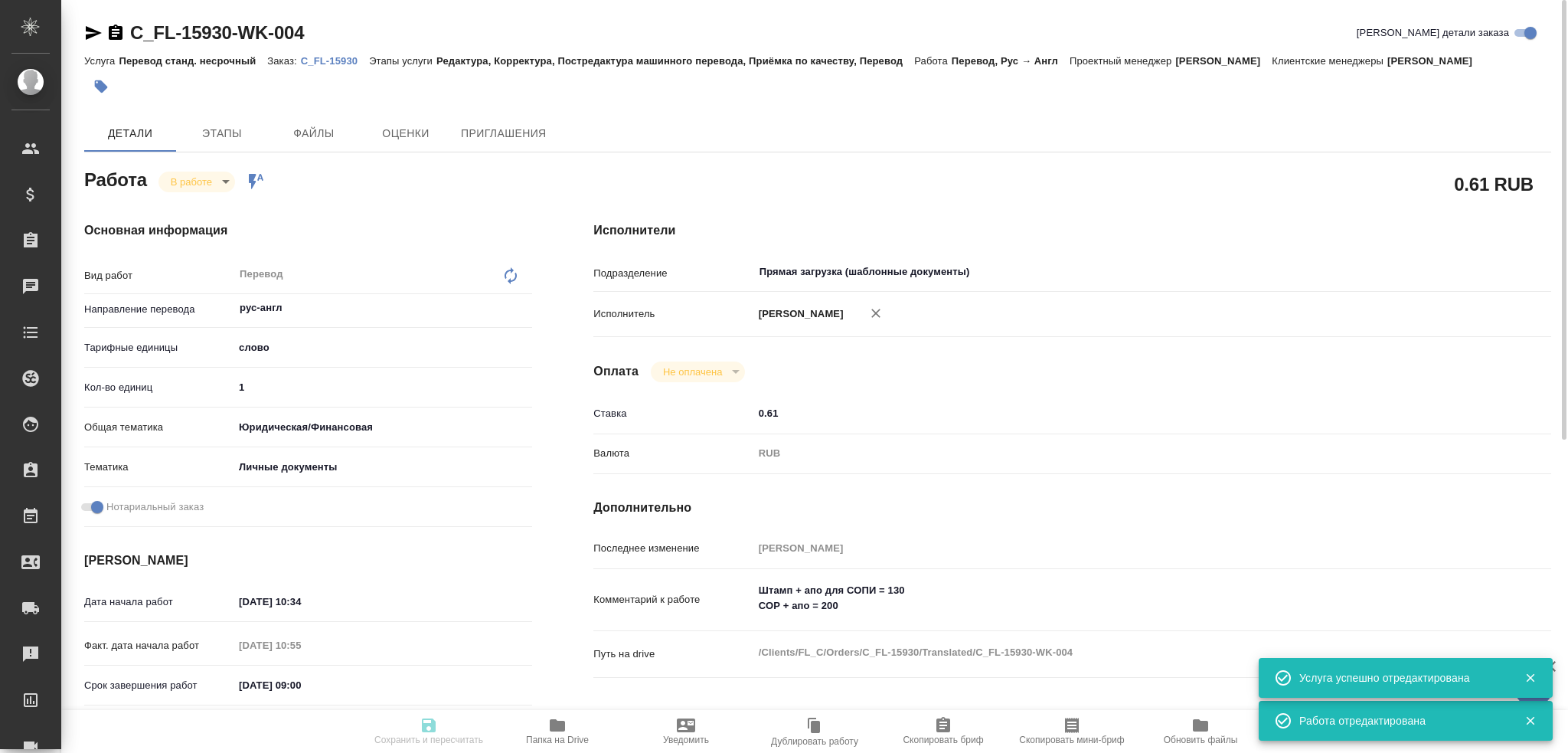
type input "Гусев Александр"
type input "C_FL-15930"
type input "Перевод станд. несрочный"
type input "Редактура, Корректура, Постредактура машинного перевода, Приёмка по качеству, П…"
type input "Димитриева Юлия"
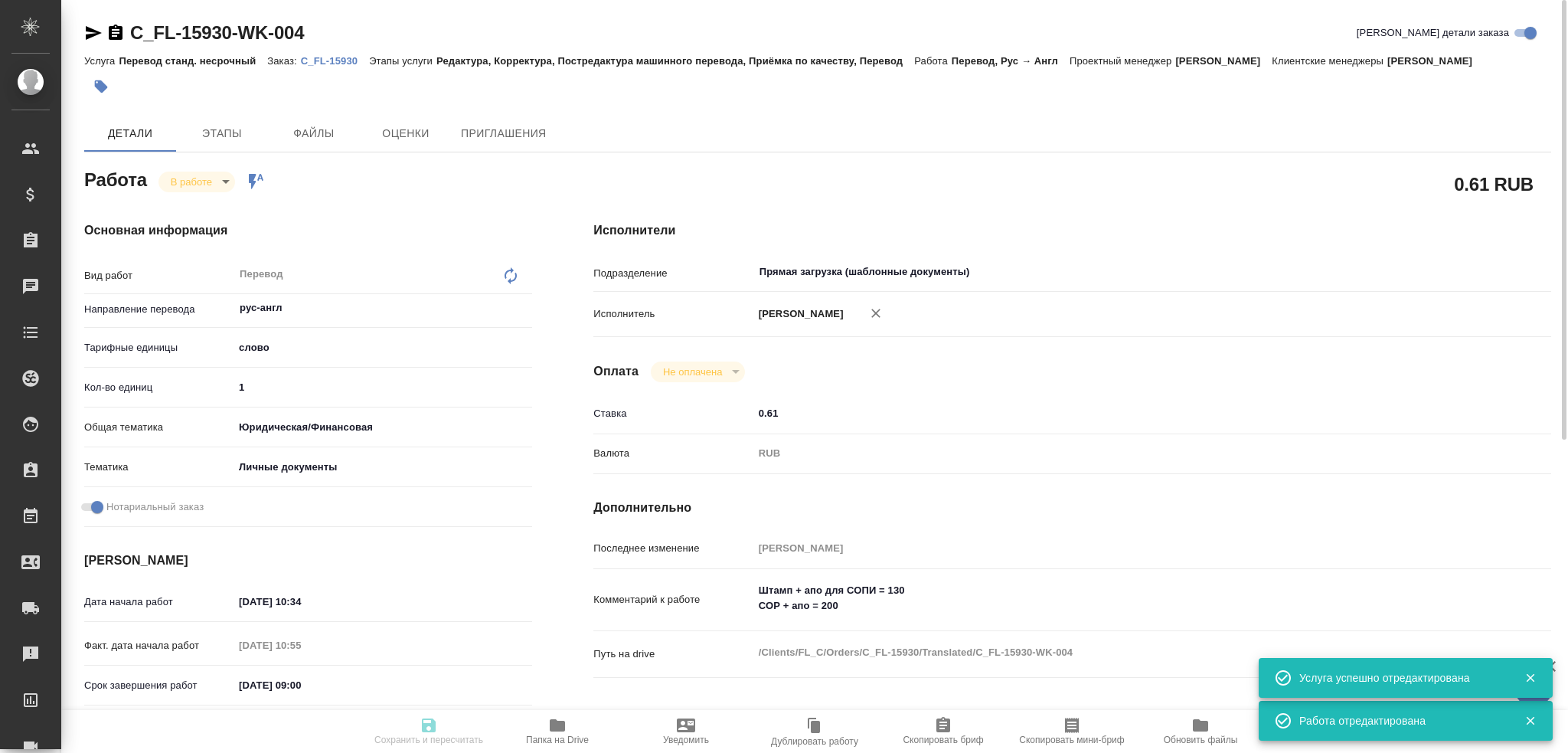
type input "/Clients/FL_C/Orders/C_FL-15930"
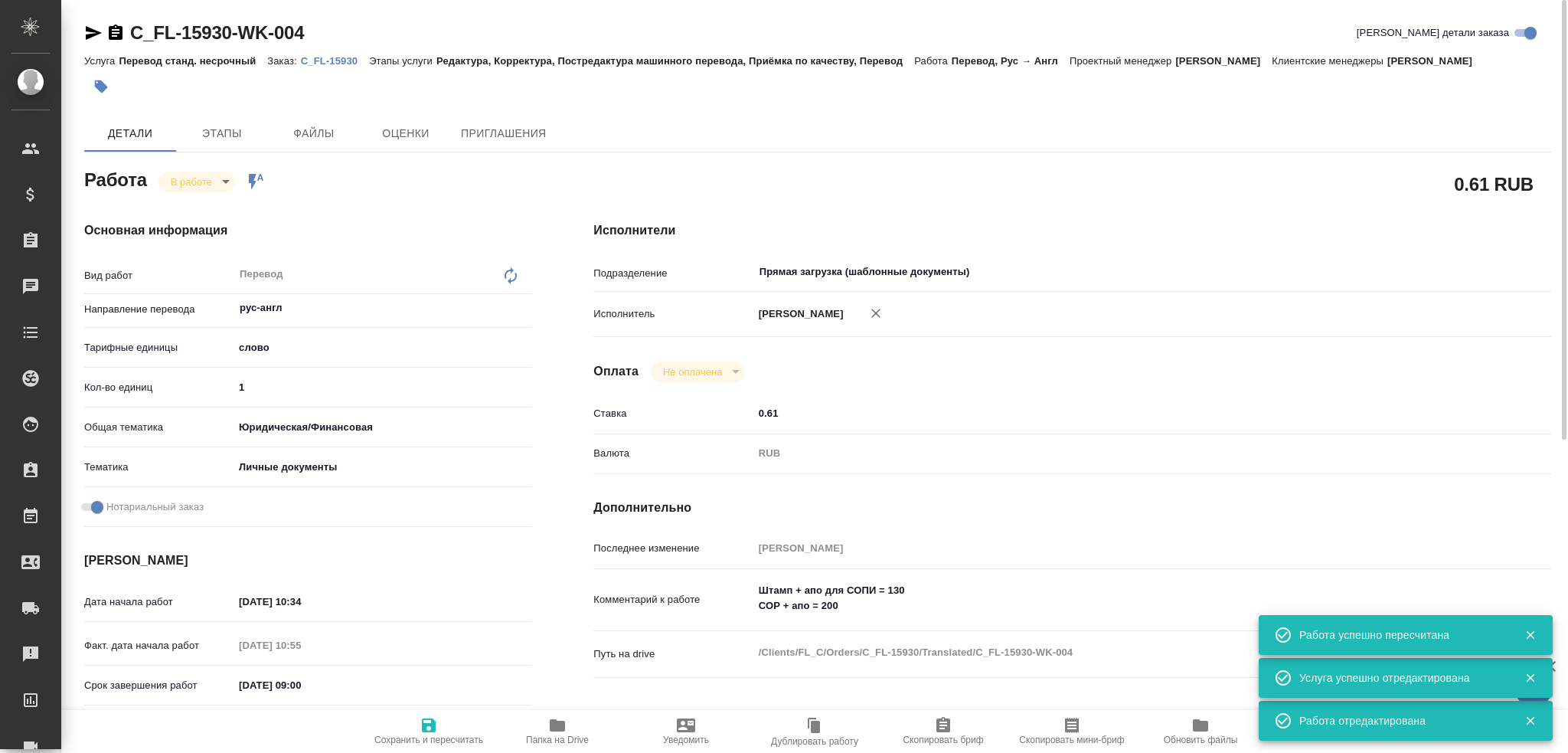
drag, startPoint x: 267, startPoint y: 389, endPoint x: 200, endPoint y: 389, distance: 67.0
click at [200, 389] on div "Кол-во единиц 1" at bounding box center [308, 386] width 448 height 27
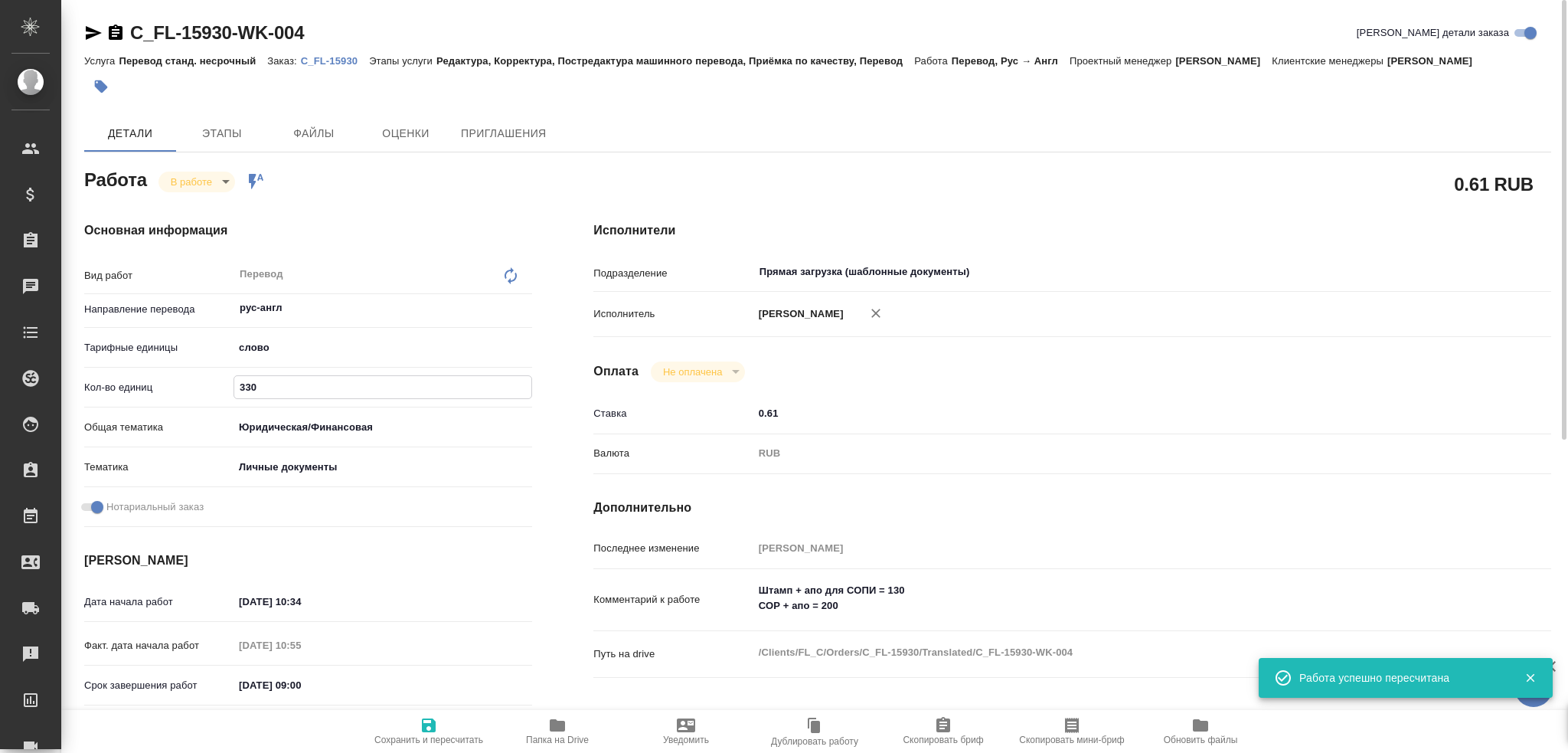
type input "330"
click at [422, 736] on span "Сохранить и пересчитать" at bounding box center [428, 740] width 109 height 10
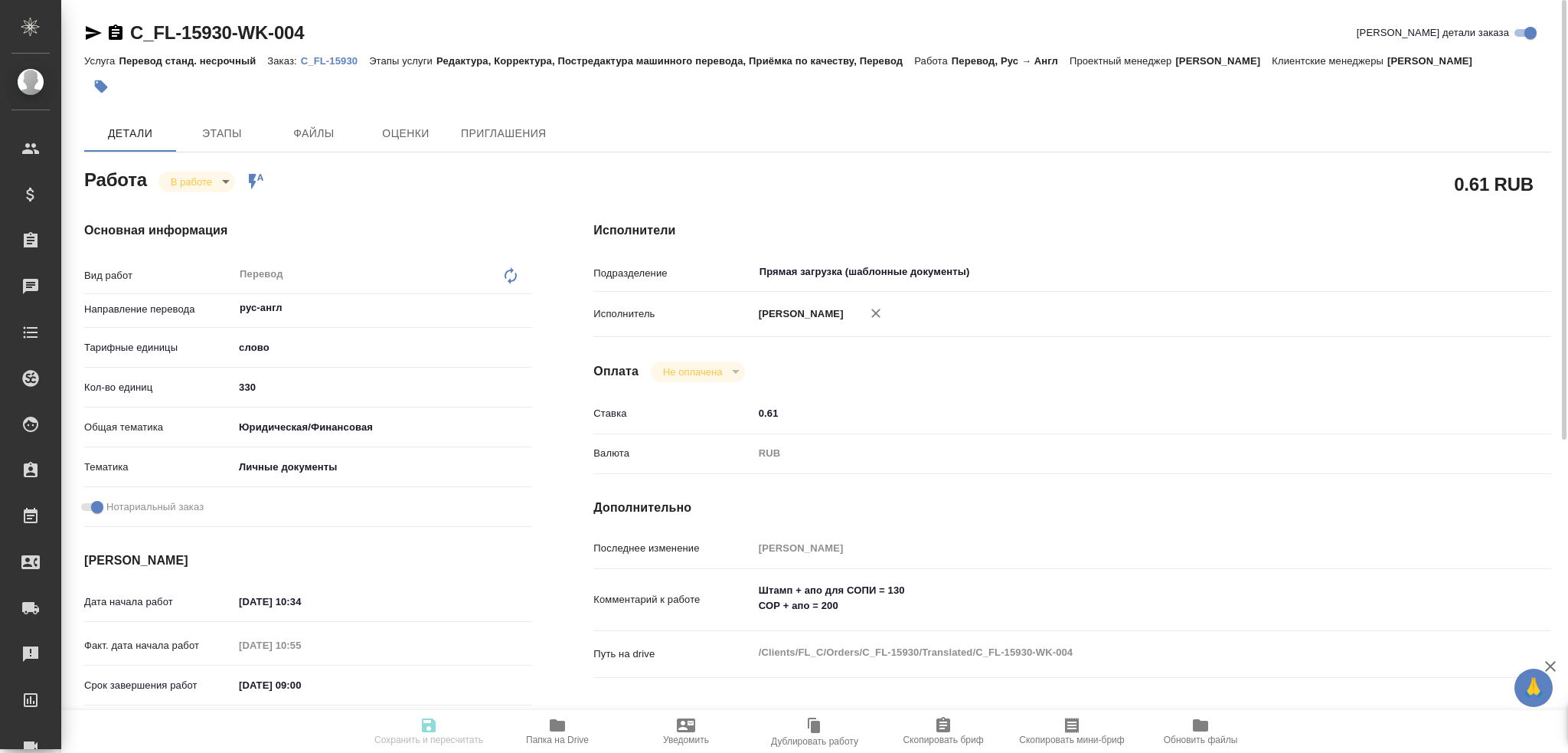
type input "inProgress"
type input "рус-англ"
type input "5a8b1489cc6b4906c91bfd90"
type input "330"
type input "yr-fn"
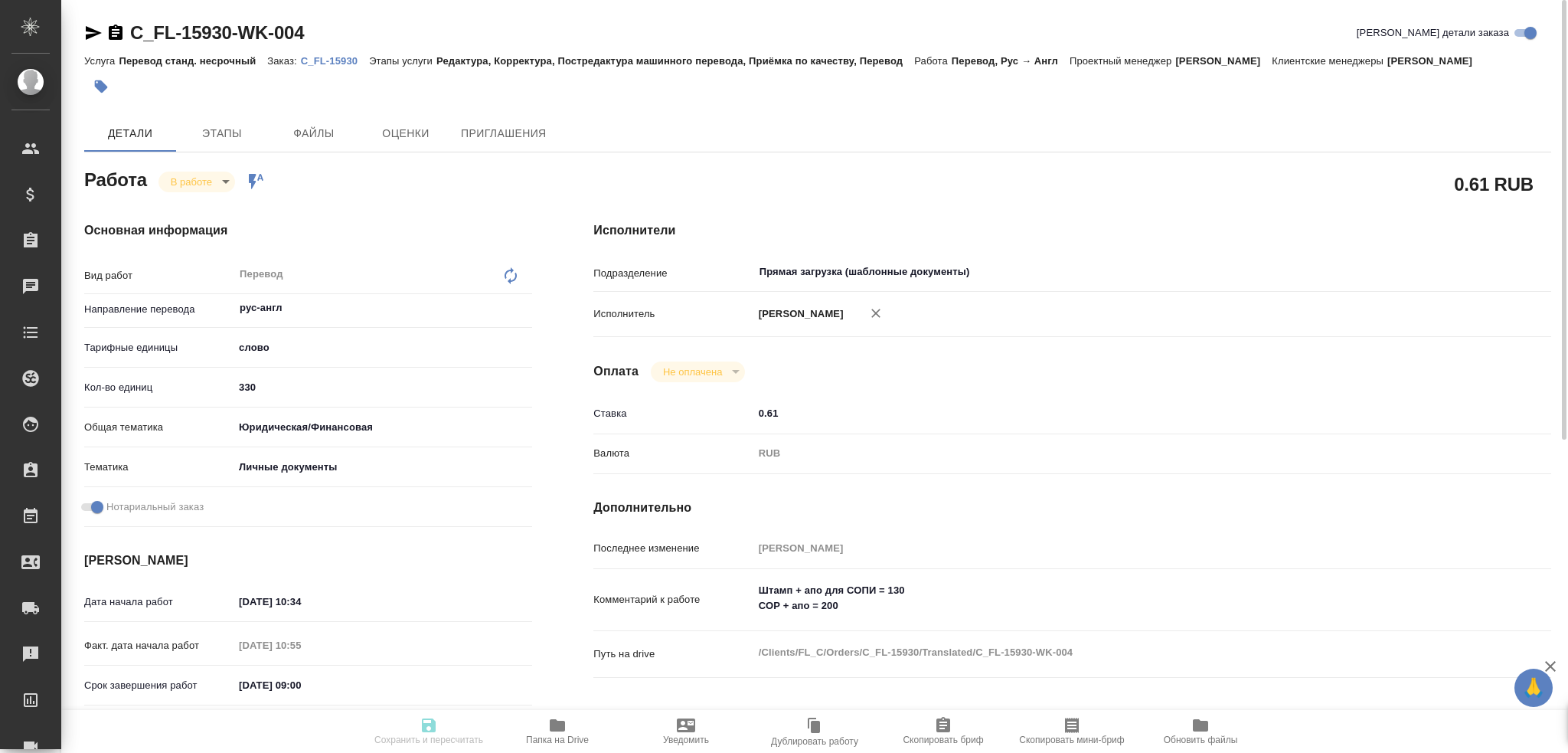
type input "5a8b8b956a9677013d343cfe"
checkbox input "true"
type input "22.09.2025 10:34"
type input "22.09.2025 10:55"
type input "23.09.2025 09:00"
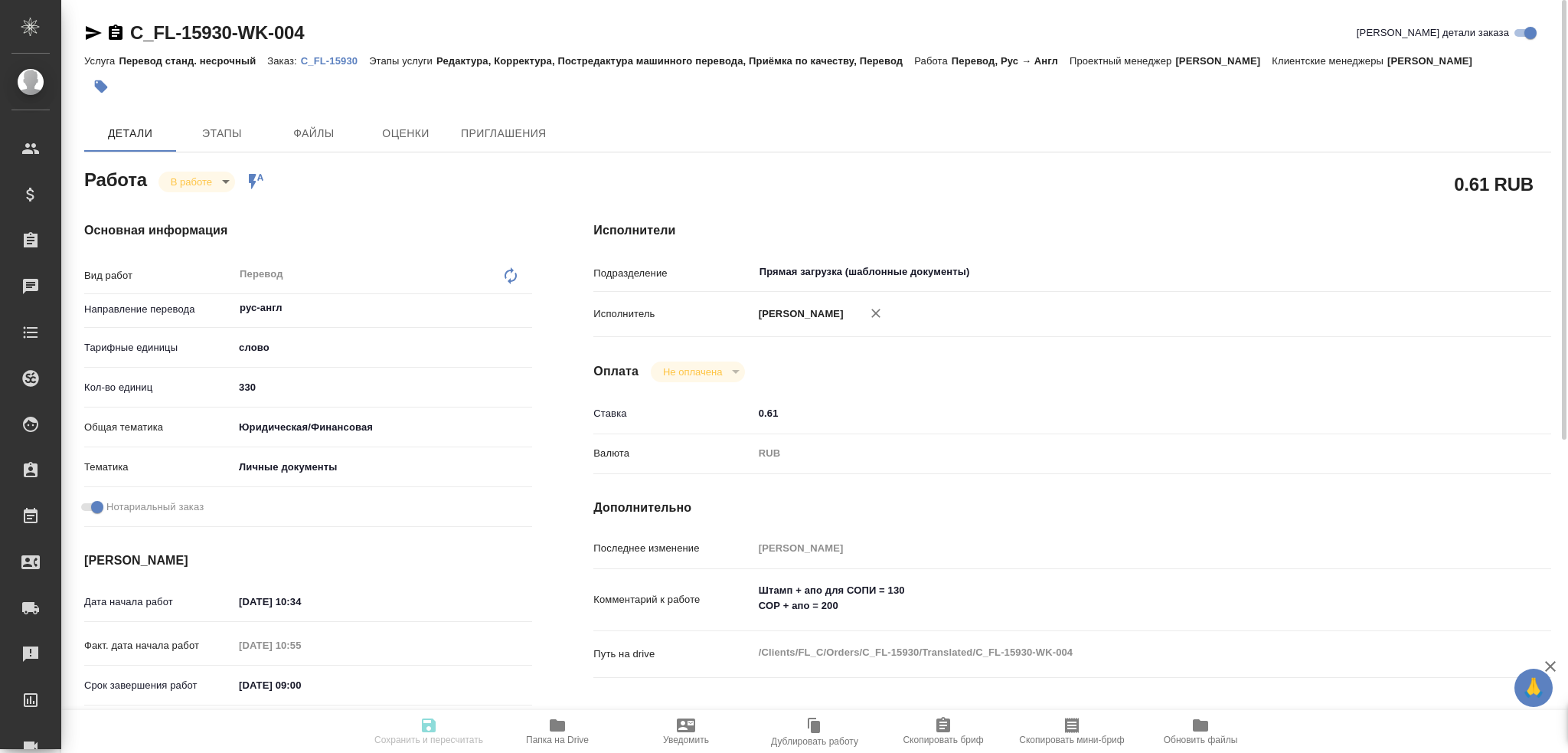
type input "23.09.2025 10:00"
type input "Прямая загрузка (шаблонные документы)"
type input "notPayed"
type input "0.61"
type input "RUB"
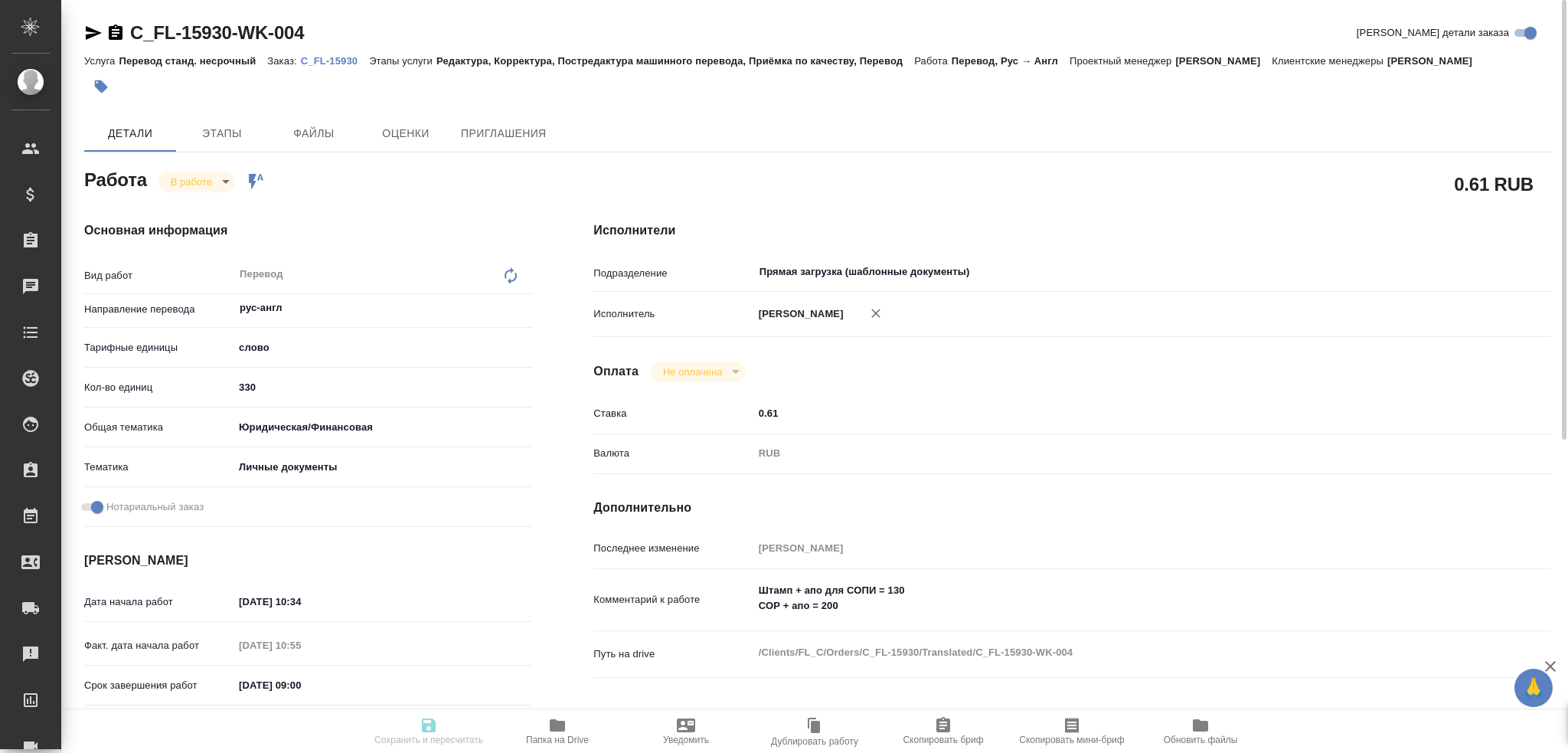
type input "[PERSON_NAME]"
type input "C_FL-15930"
type input "Перевод станд. несрочный"
type input "Редактура, Корректура, Постредактура машинного перевода, Приёмка по качеству, П…"
type input "[PERSON_NAME]"
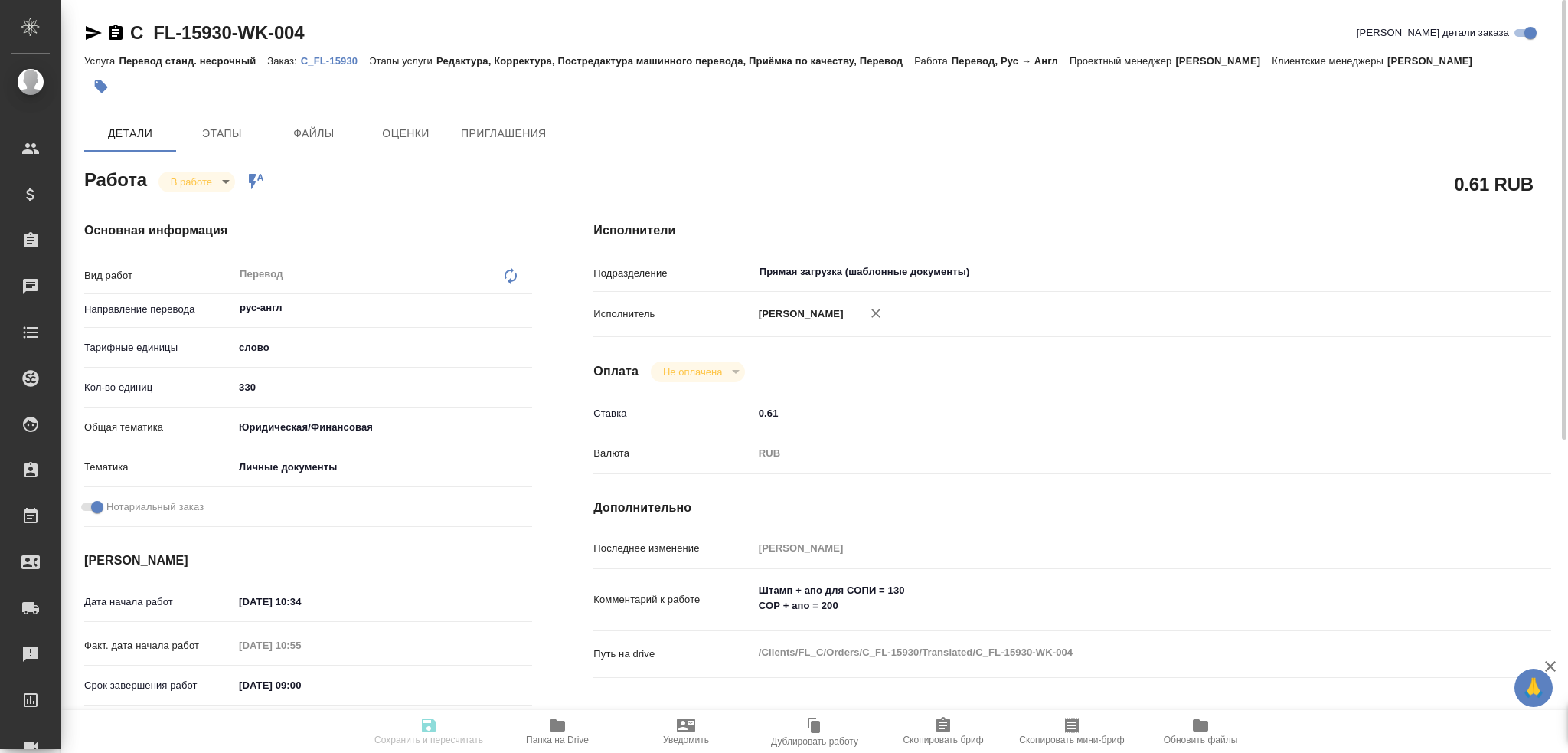
type input "/Clients/FL_C/Orders/C_FL-15930"
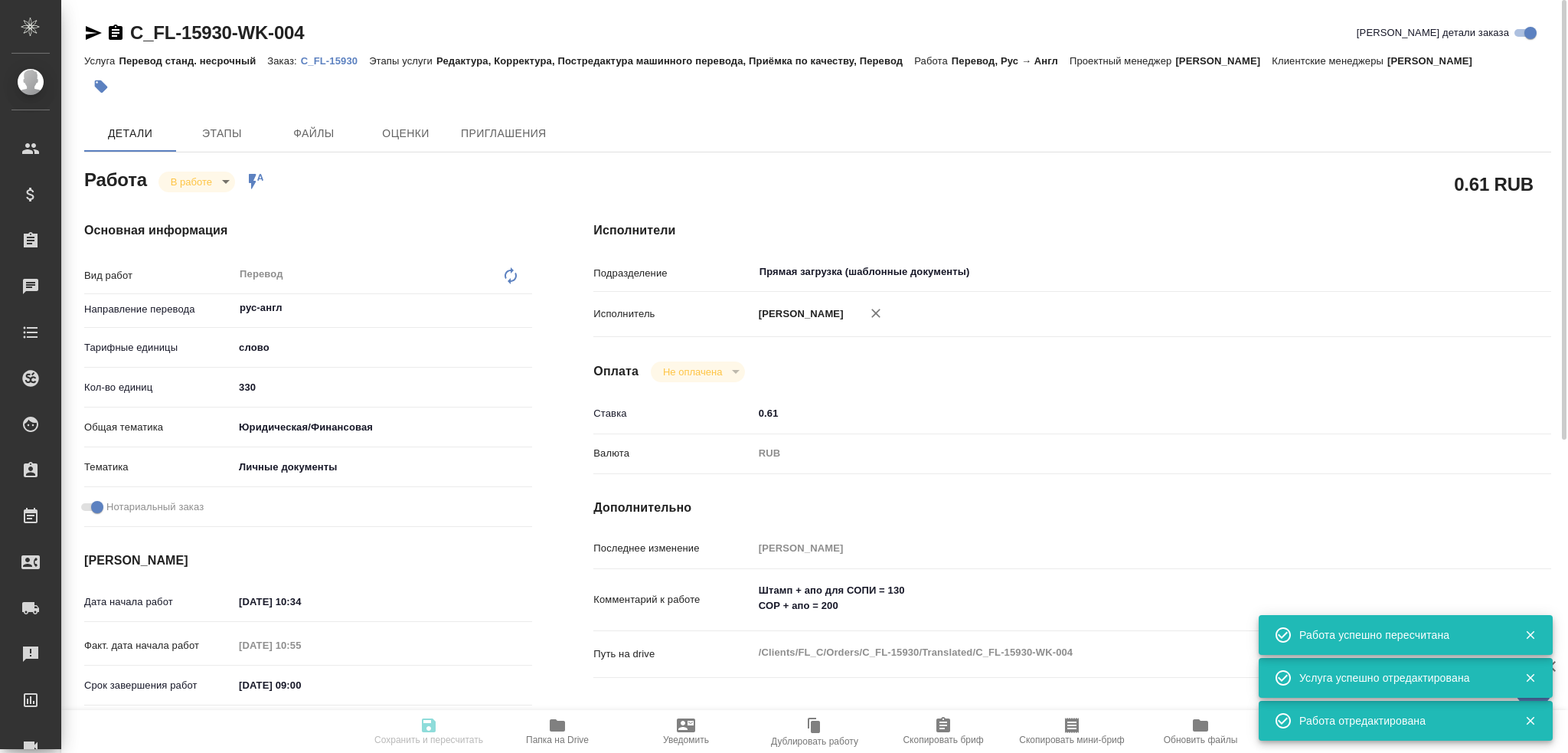
type input "inProgress"
type input "рус-англ"
type input "5a8b1489cc6b4906c91bfd90"
type input "330"
type input "yr-fn"
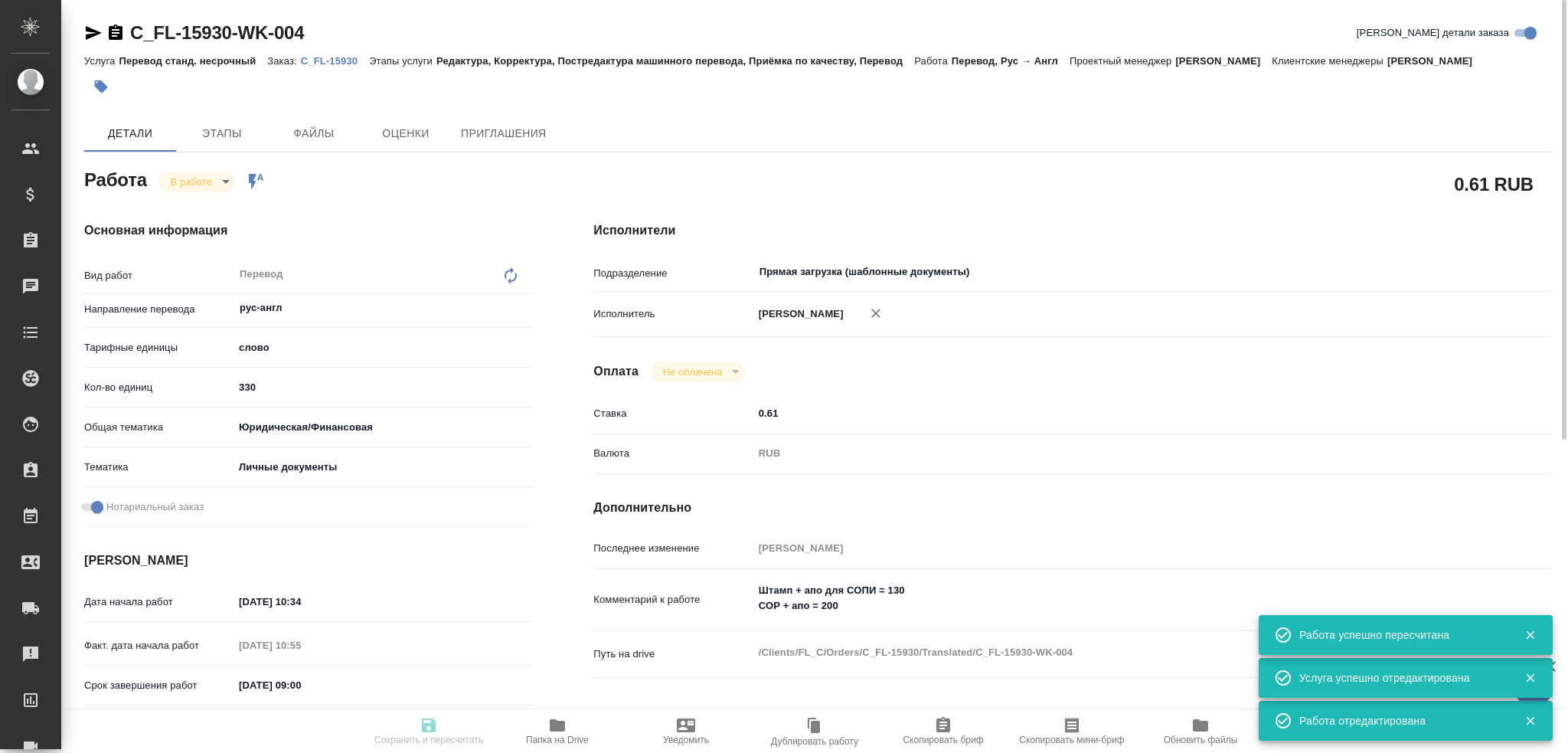
type input "5a8b8b956a9677013d343cfe"
checkbox input "true"
type input "22.09.2025 10:34"
type input "22.09.2025 10:55"
type input "23.09.2025 09:00"
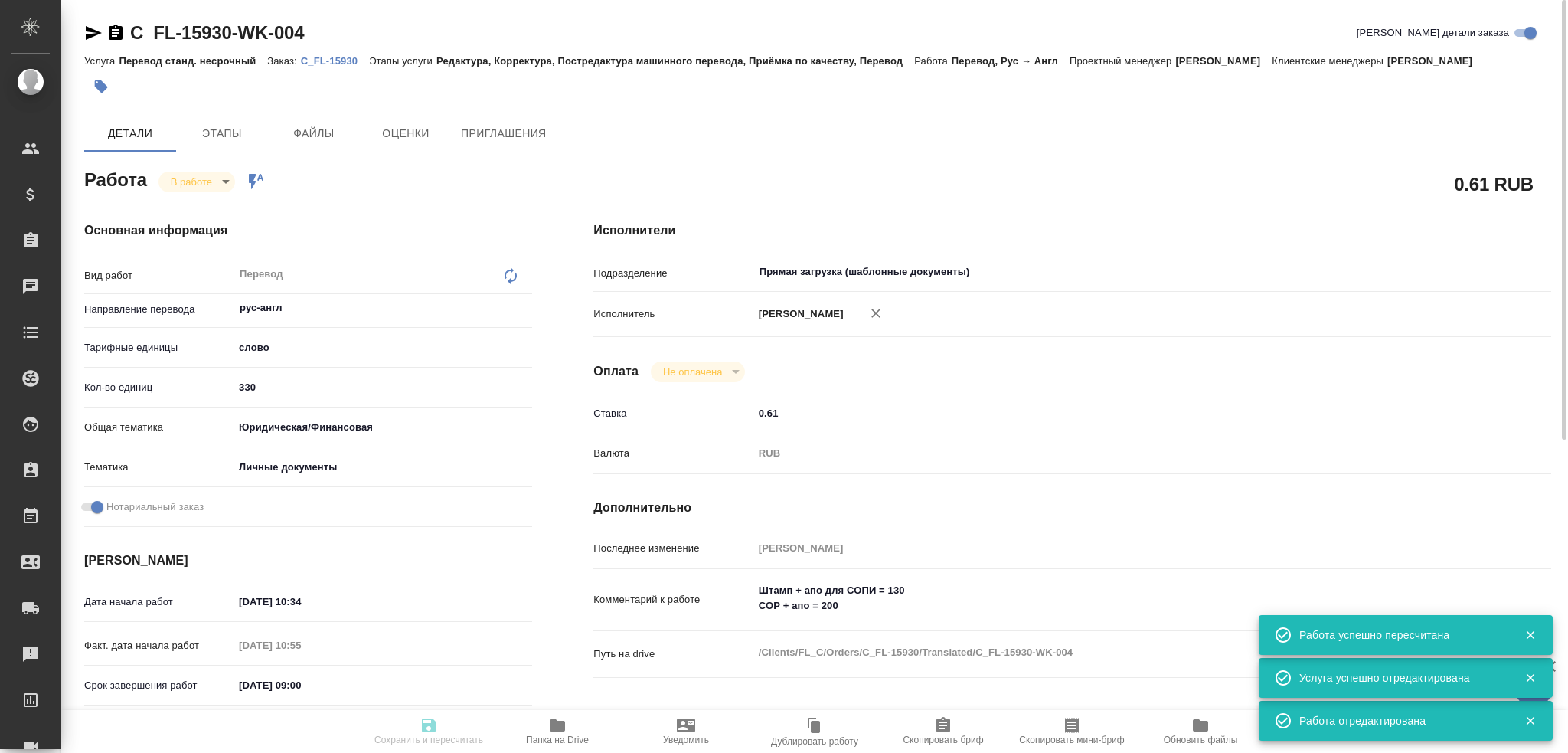
type input "23.09.2025 10:00"
type input "Прямая загрузка (шаблонные документы)"
type input "notPayed"
type input "0.61"
type input "RUB"
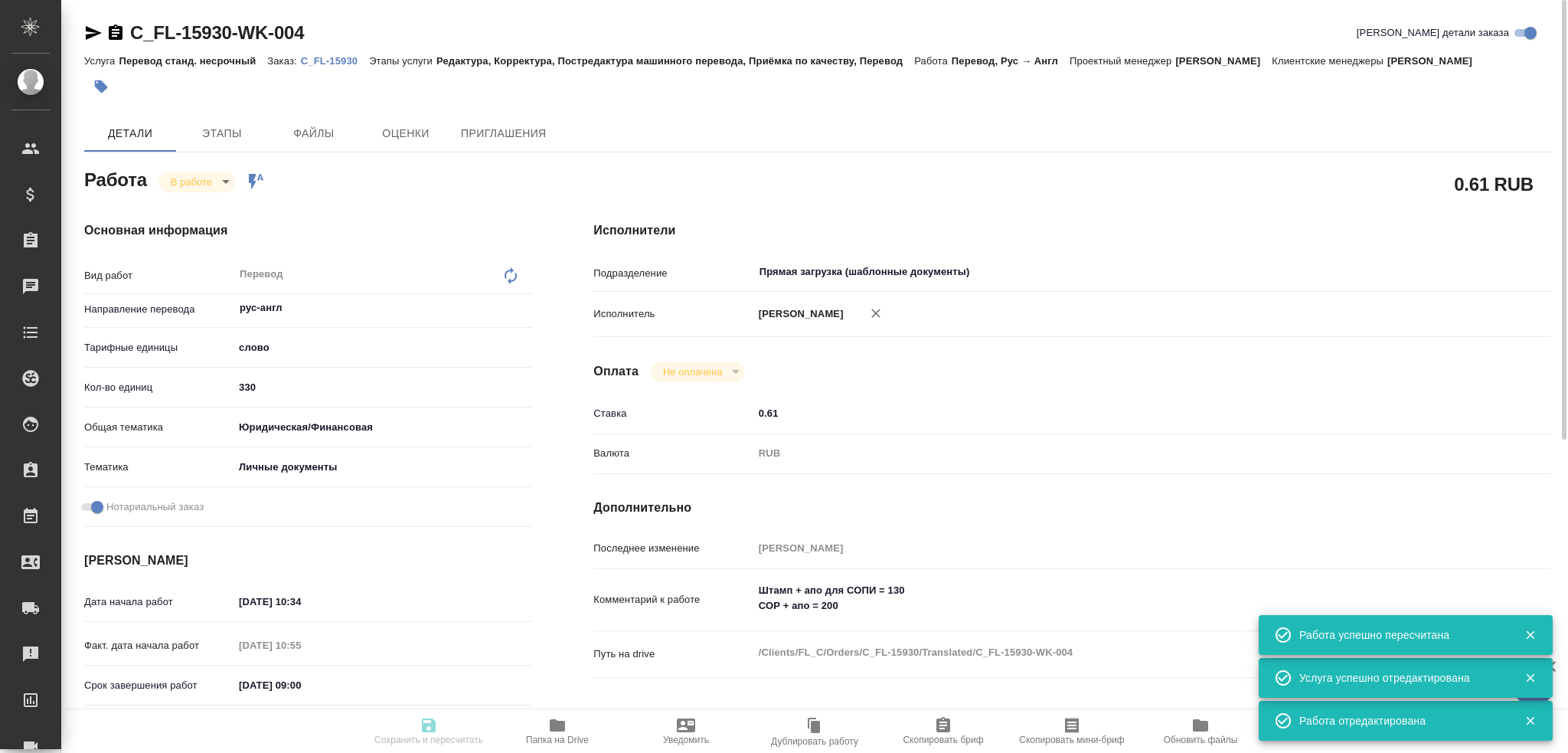
type input "[PERSON_NAME]"
type input "C_FL-15930"
type input "Перевод станд. несрочный"
type input "Редактура, Корректура, Постредактура машинного перевода, Приёмка по качеству, П…"
type input "[PERSON_NAME]"
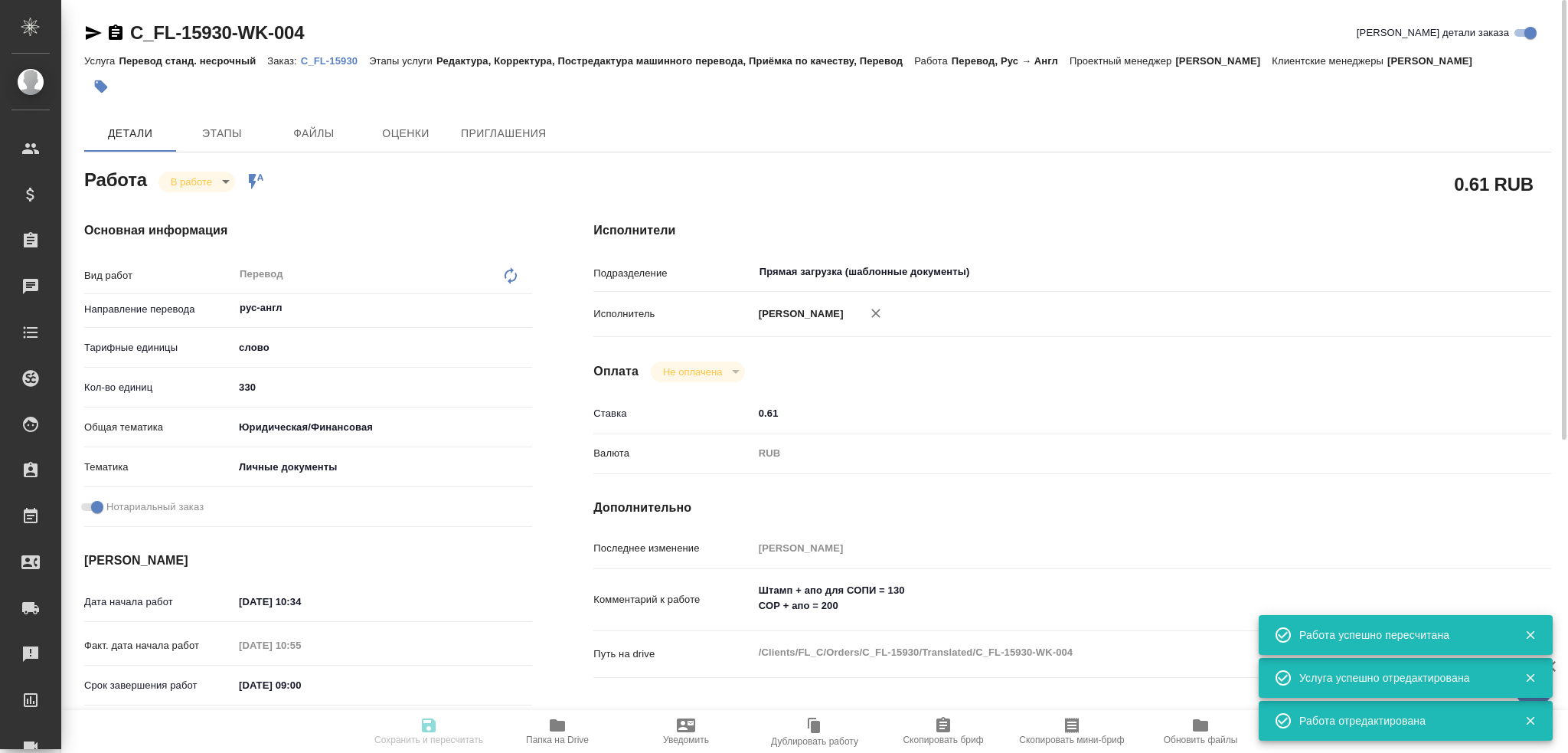
type input "/Clients/FL_C/Orders/C_FL-15930"
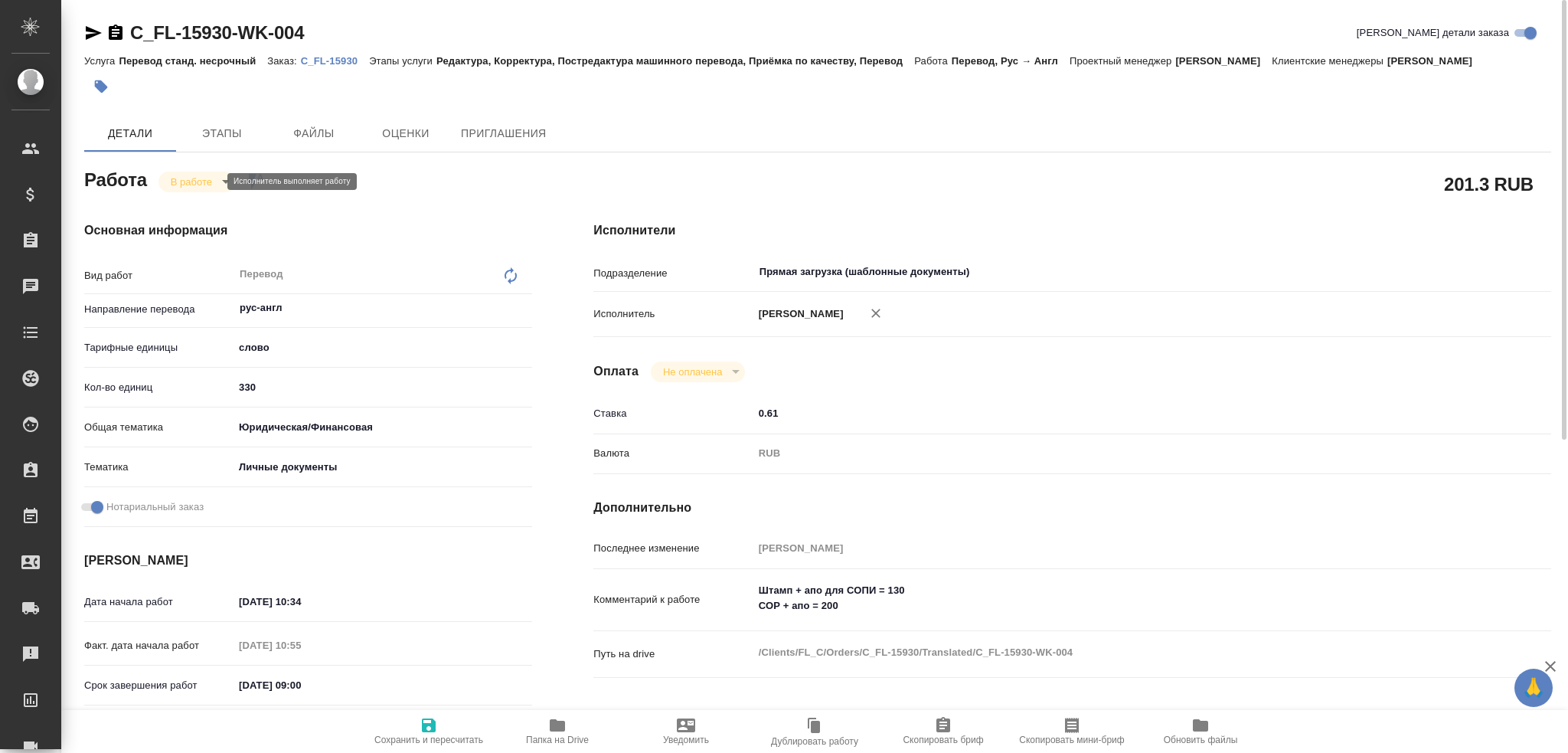
click at [211, 183] on body "🙏 .cls-1 fill:#fff; AWATERA Gusev Alexandr Клиенты Спецификации Заказы 0 Чаты T…" at bounding box center [784, 376] width 1568 height 753
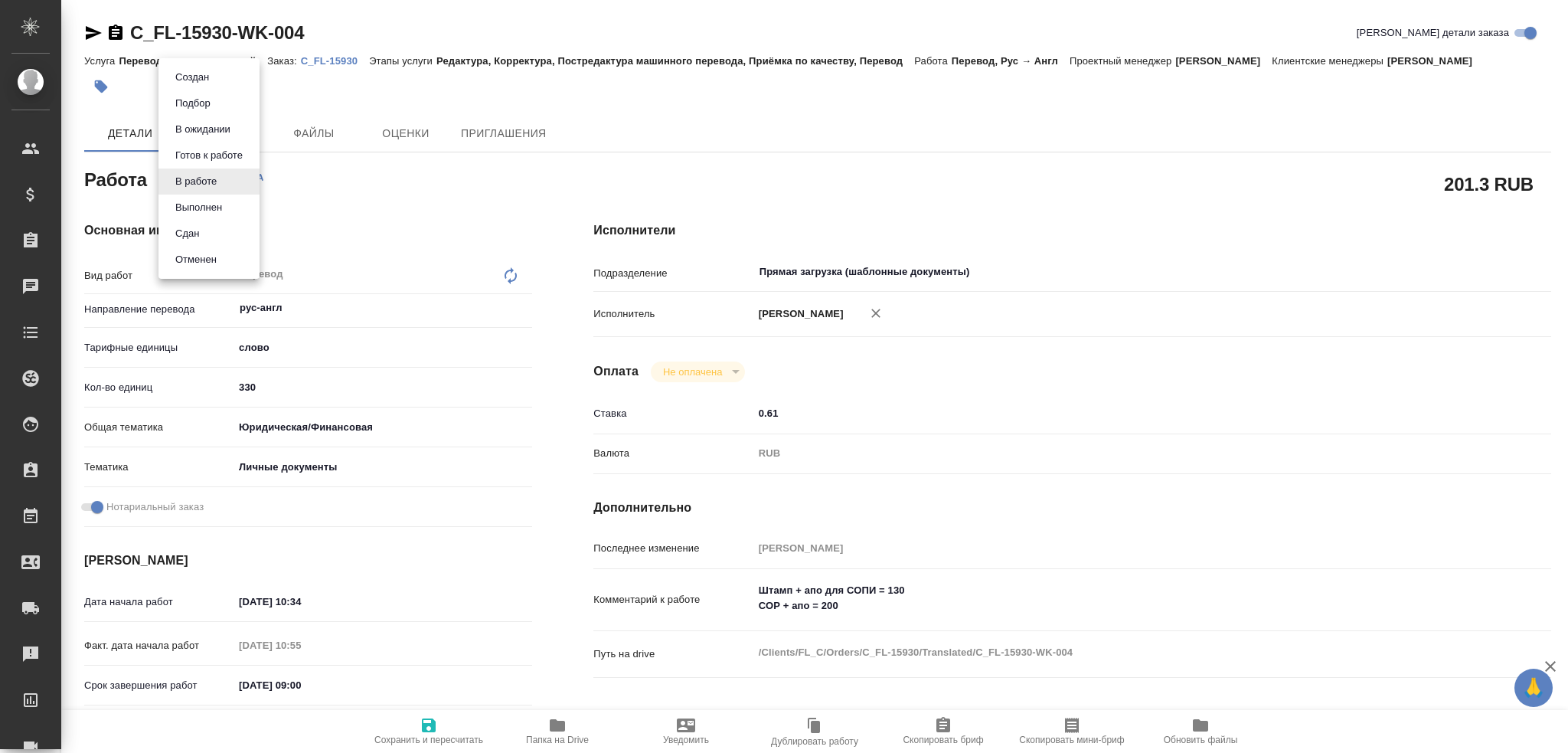
click at [204, 229] on li "Сдан" at bounding box center [209, 234] width 101 height 26
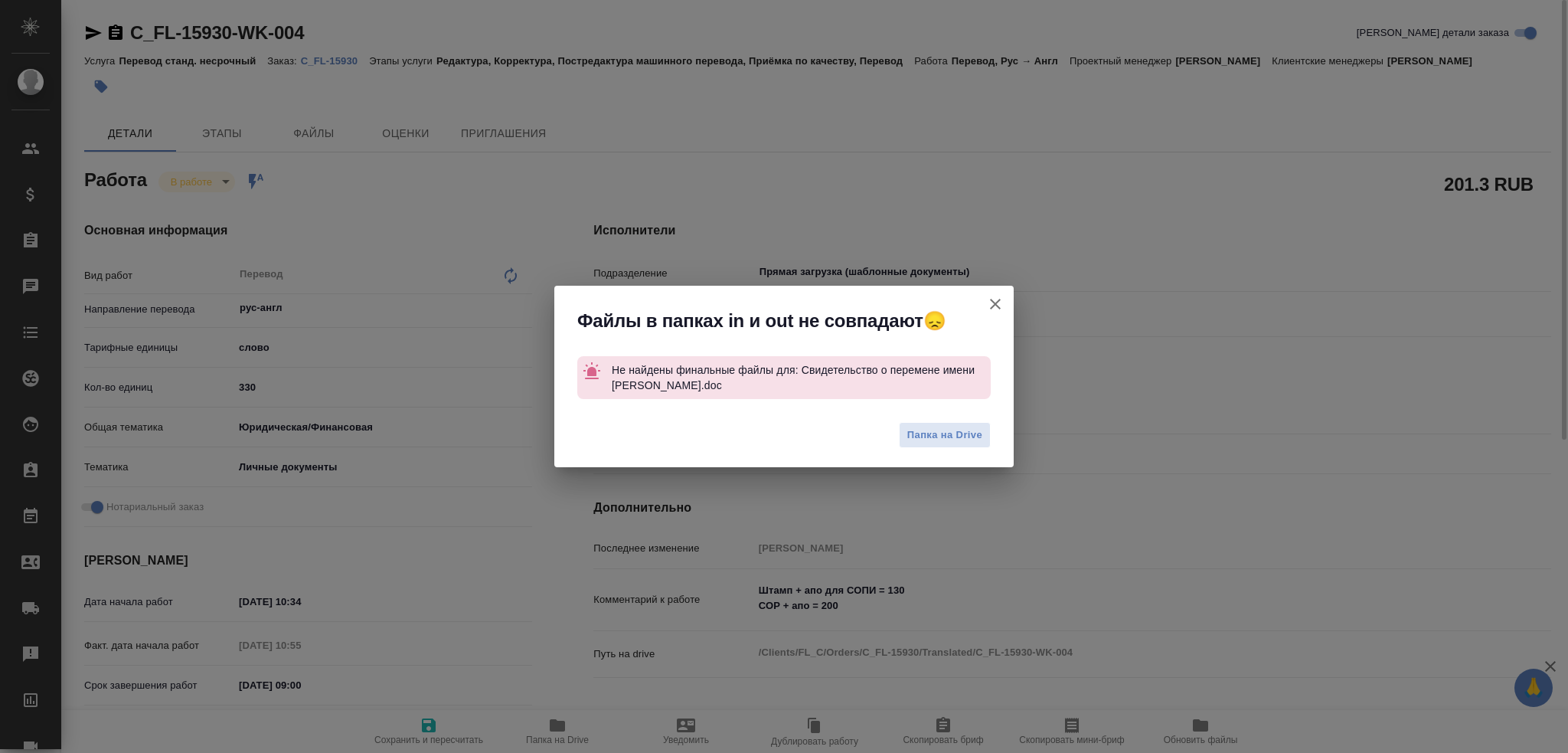
type textarea "x"
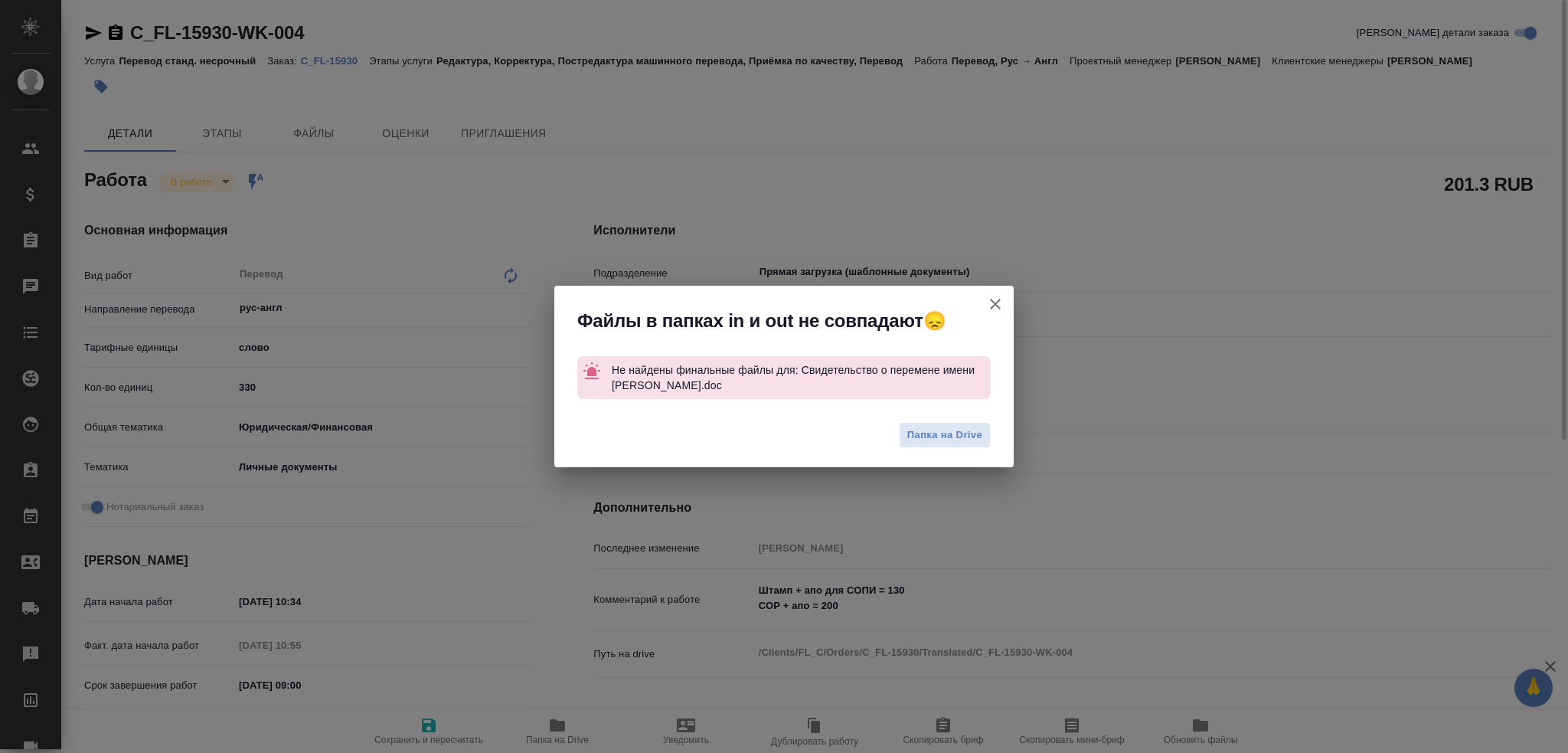
type textarea "x"
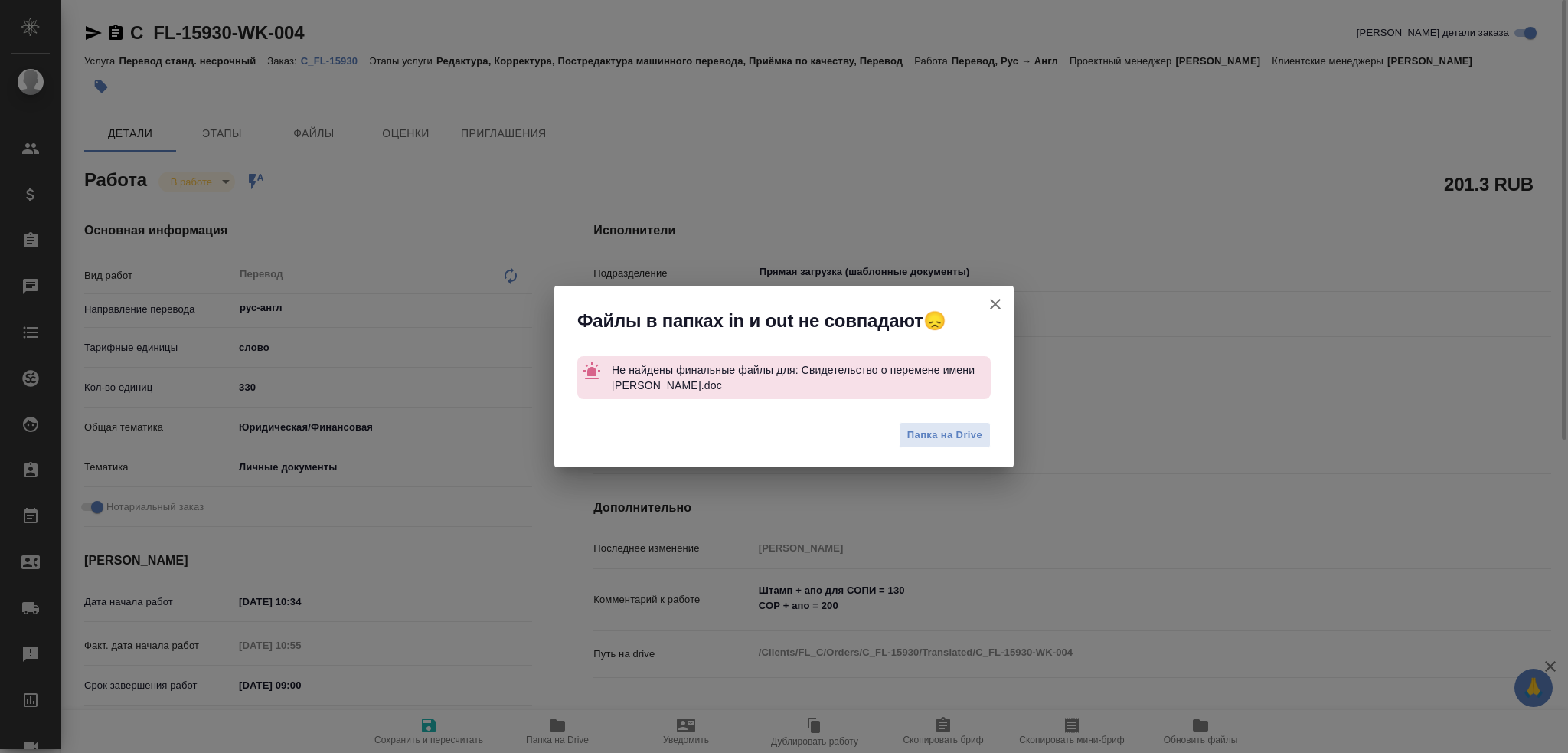
type textarea "x"
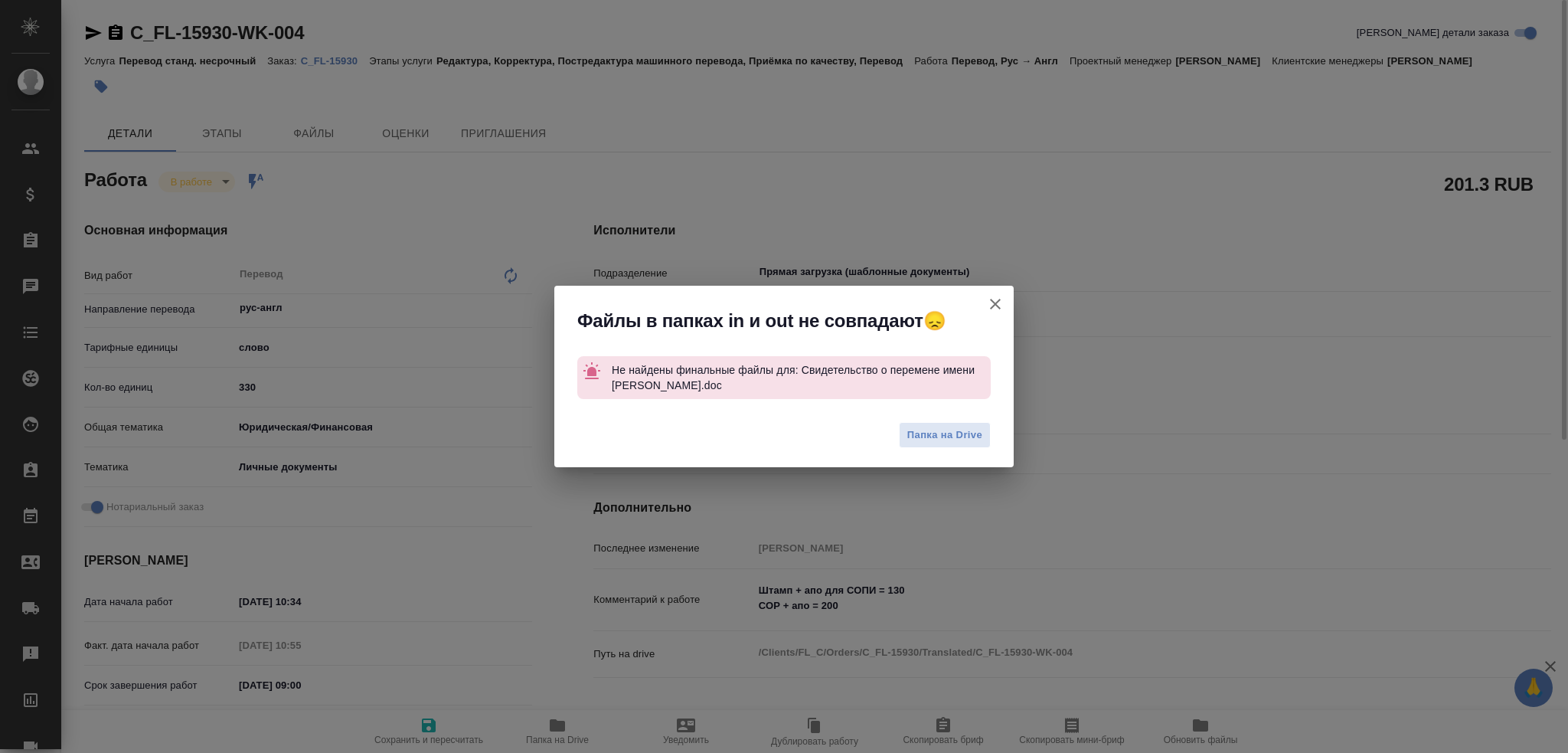
click at [1003, 302] on icon "button" at bounding box center [995, 304] width 18 height 18
type textarea "x"
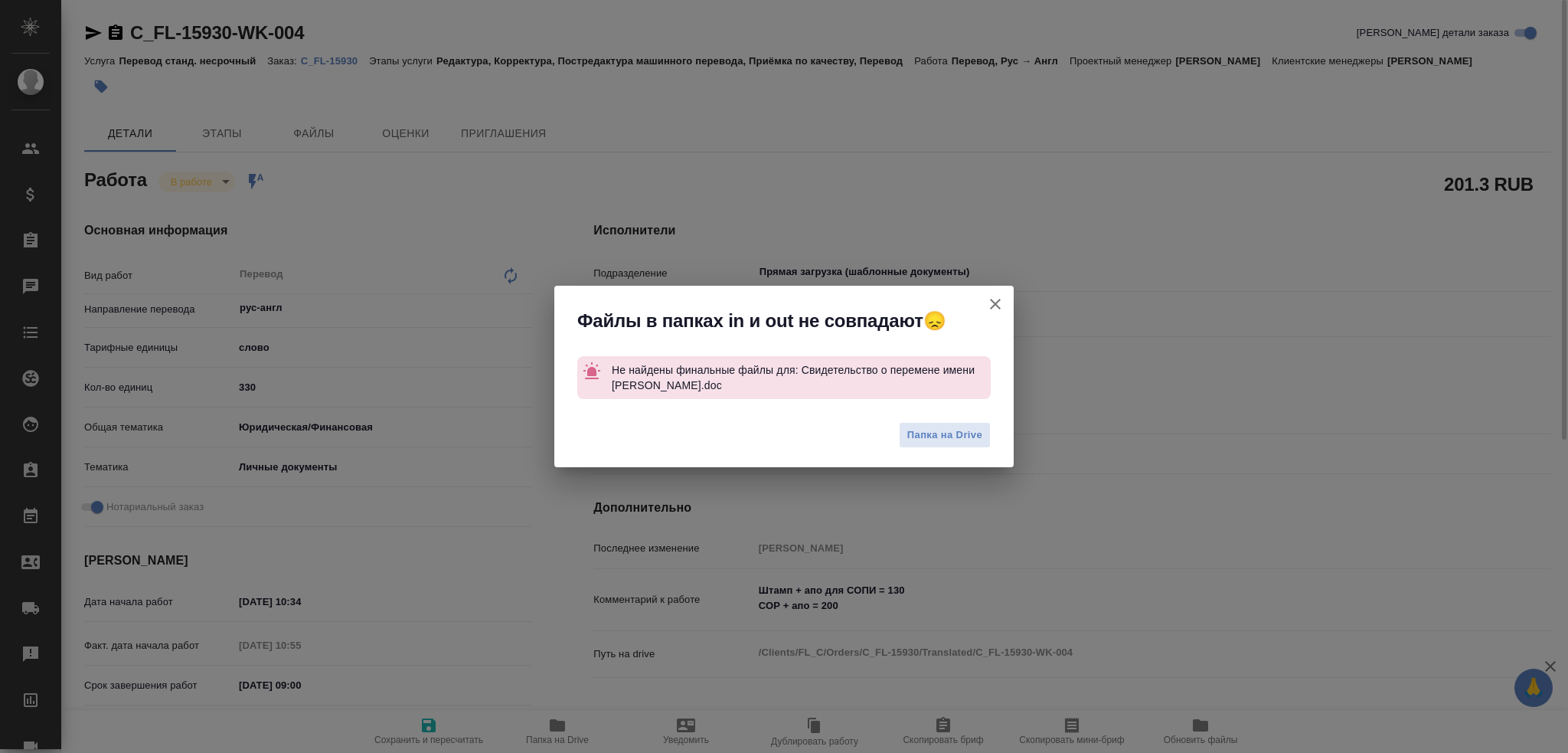
type textarea "x"
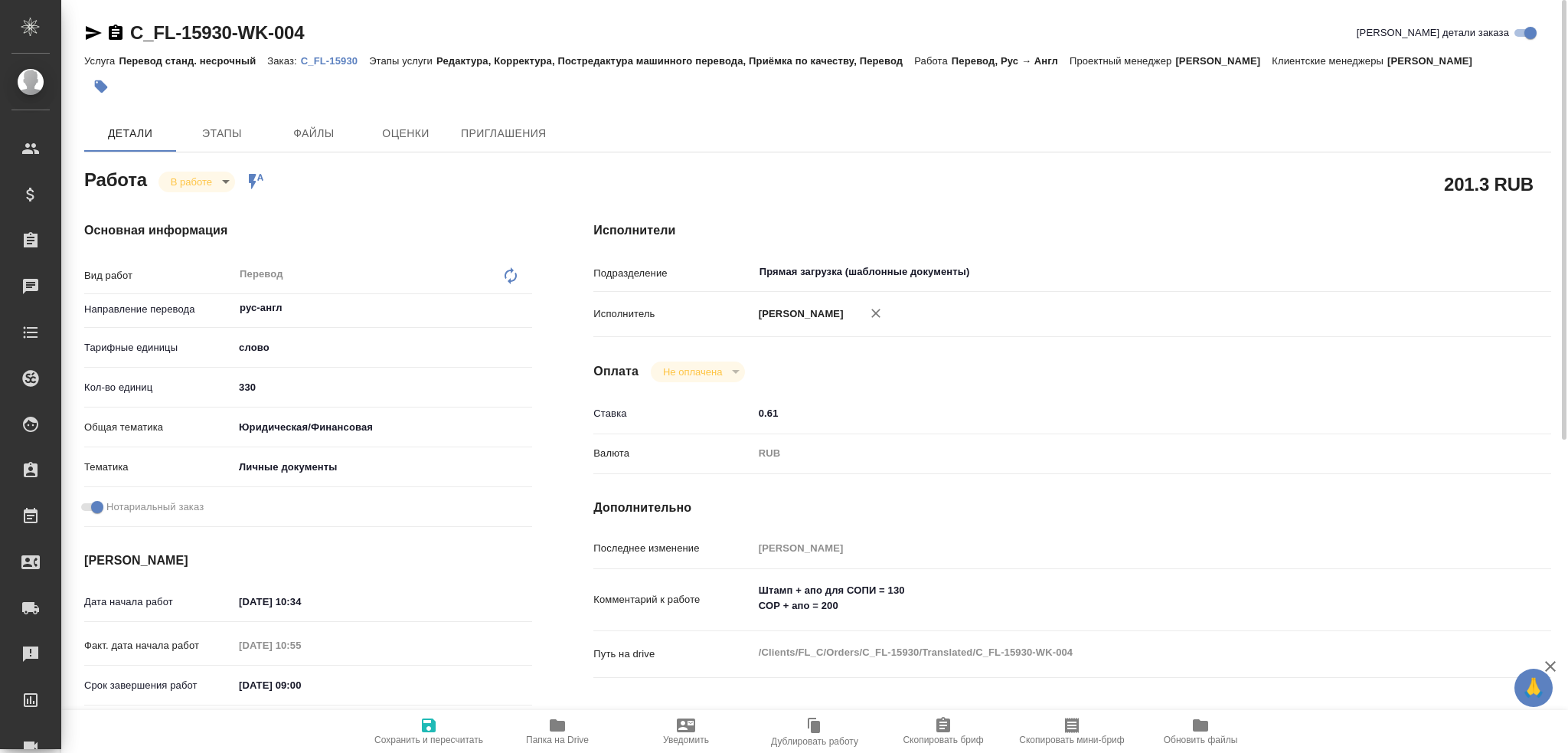
click at [343, 60] on p "C_FL-15930" at bounding box center [335, 60] width 68 height 11
click at [200, 177] on body "🙏 .cls-1 fill:#fff; AWATERA Gusev Alexandr Клиенты Спецификации Заказы 0 Чаты T…" at bounding box center [784, 376] width 1568 height 753
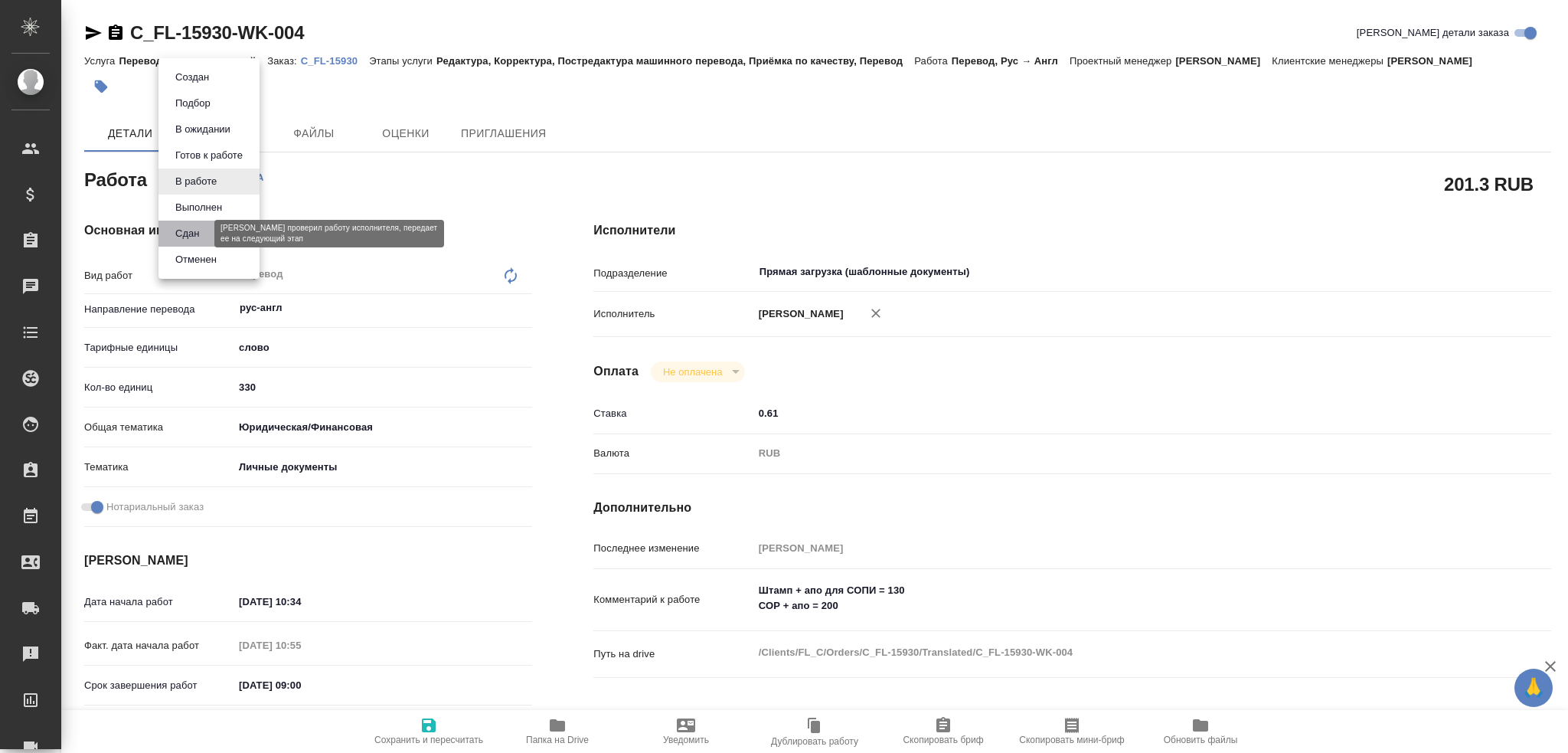
click at [194, 235] on button "Сдан" at bounding box center [188, 233] width 33 height 17
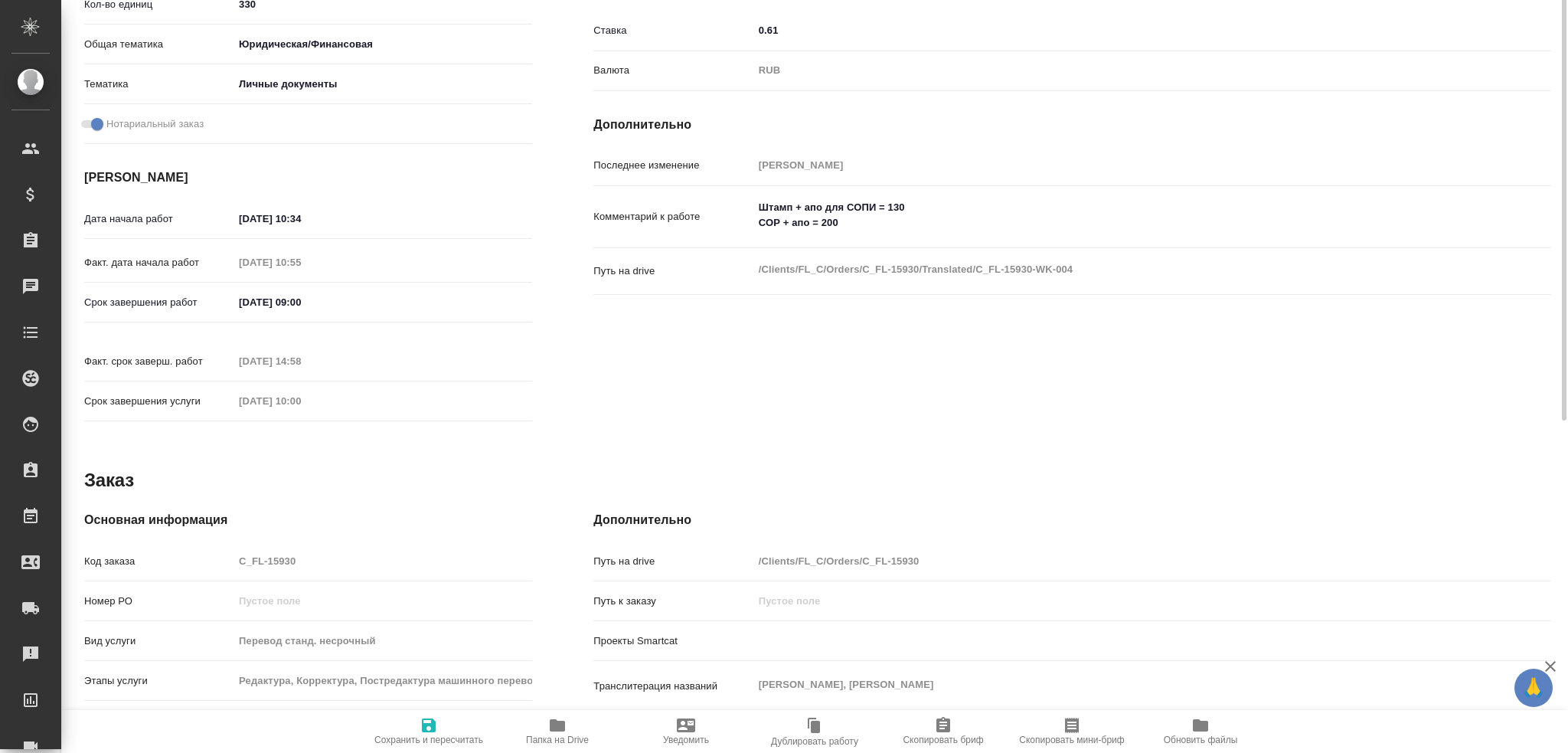
scroll to position [535, 0]
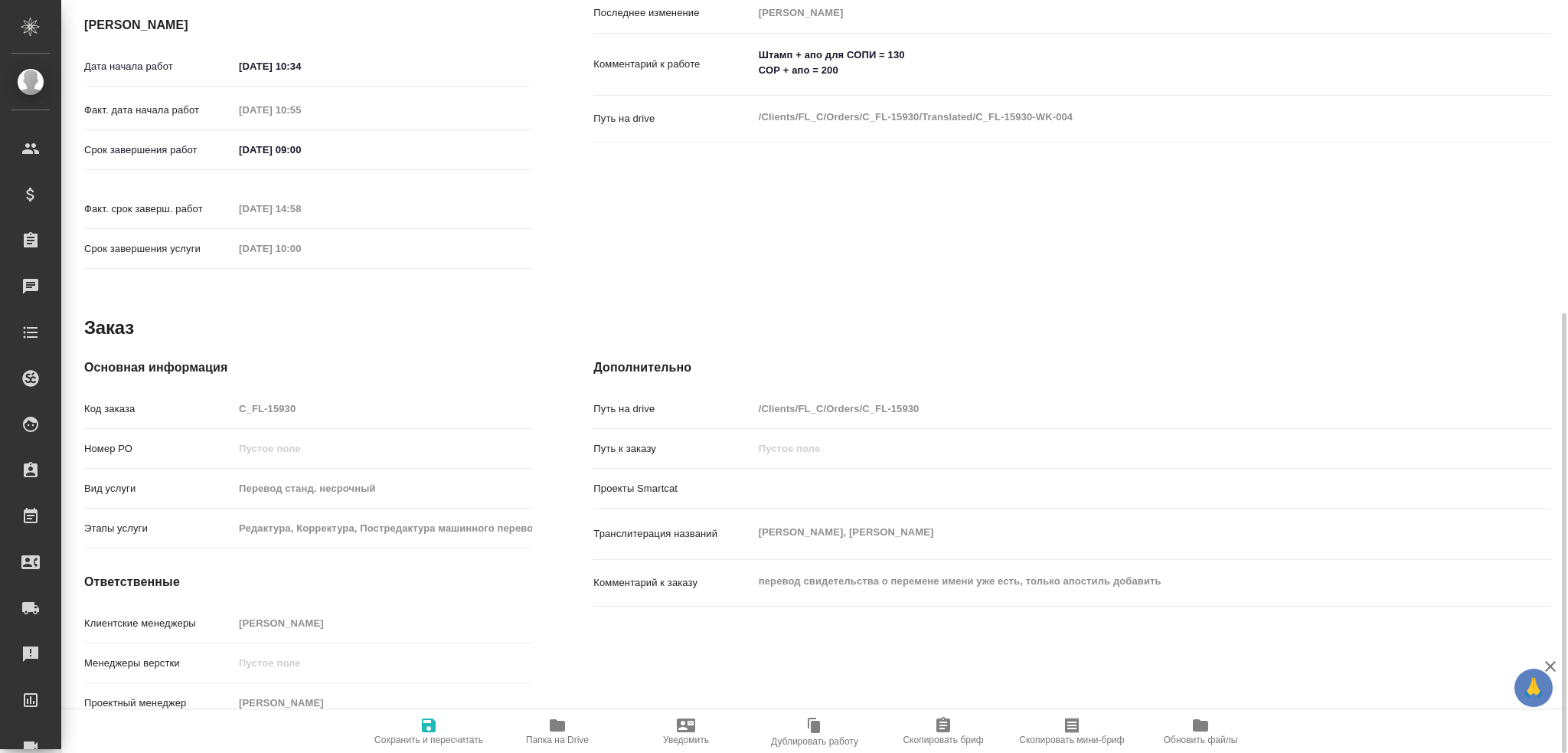
type textarea "x"
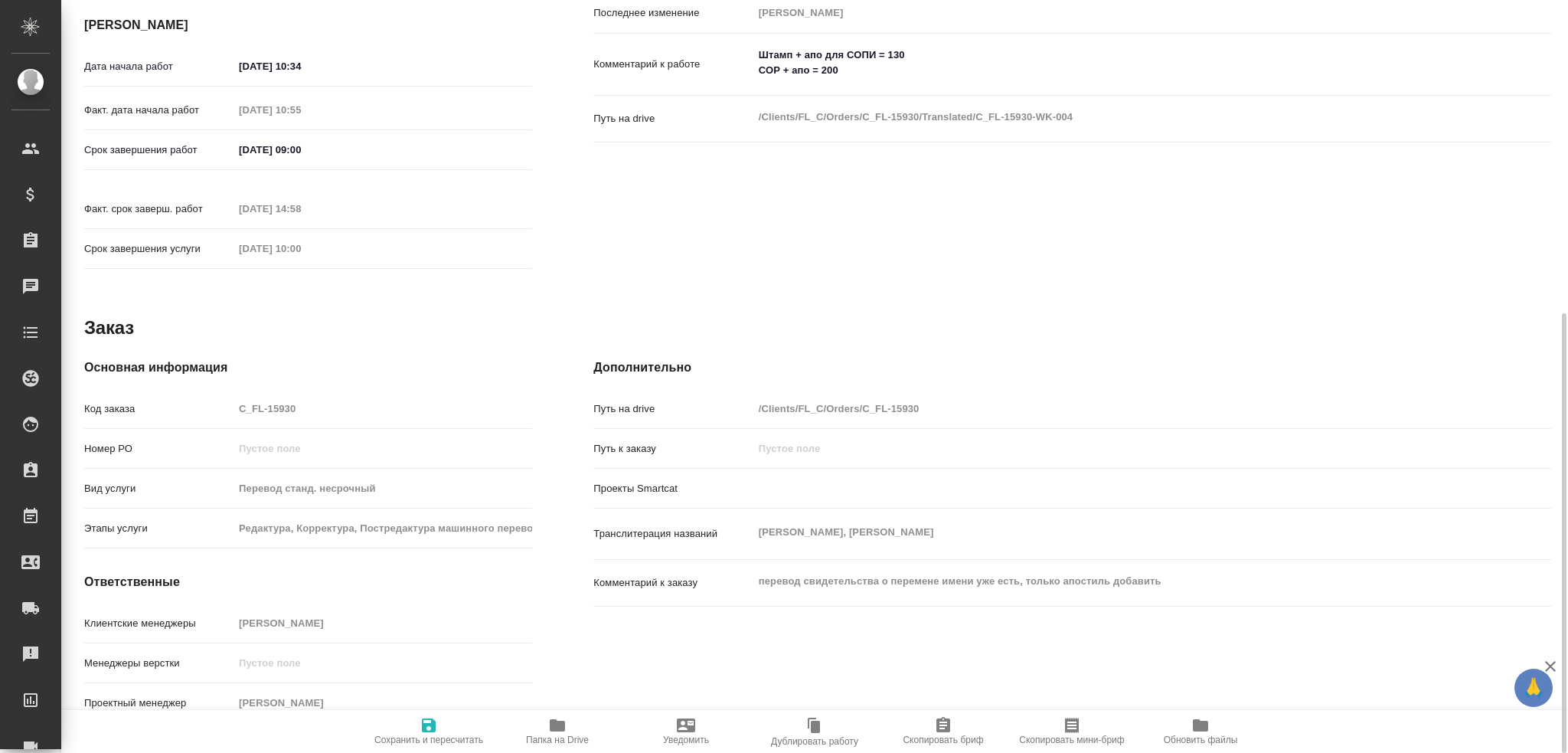
click at [213, 395] on div "Код заказа C_FL-15930" at bounding box center [308, 408] width 448 height 27
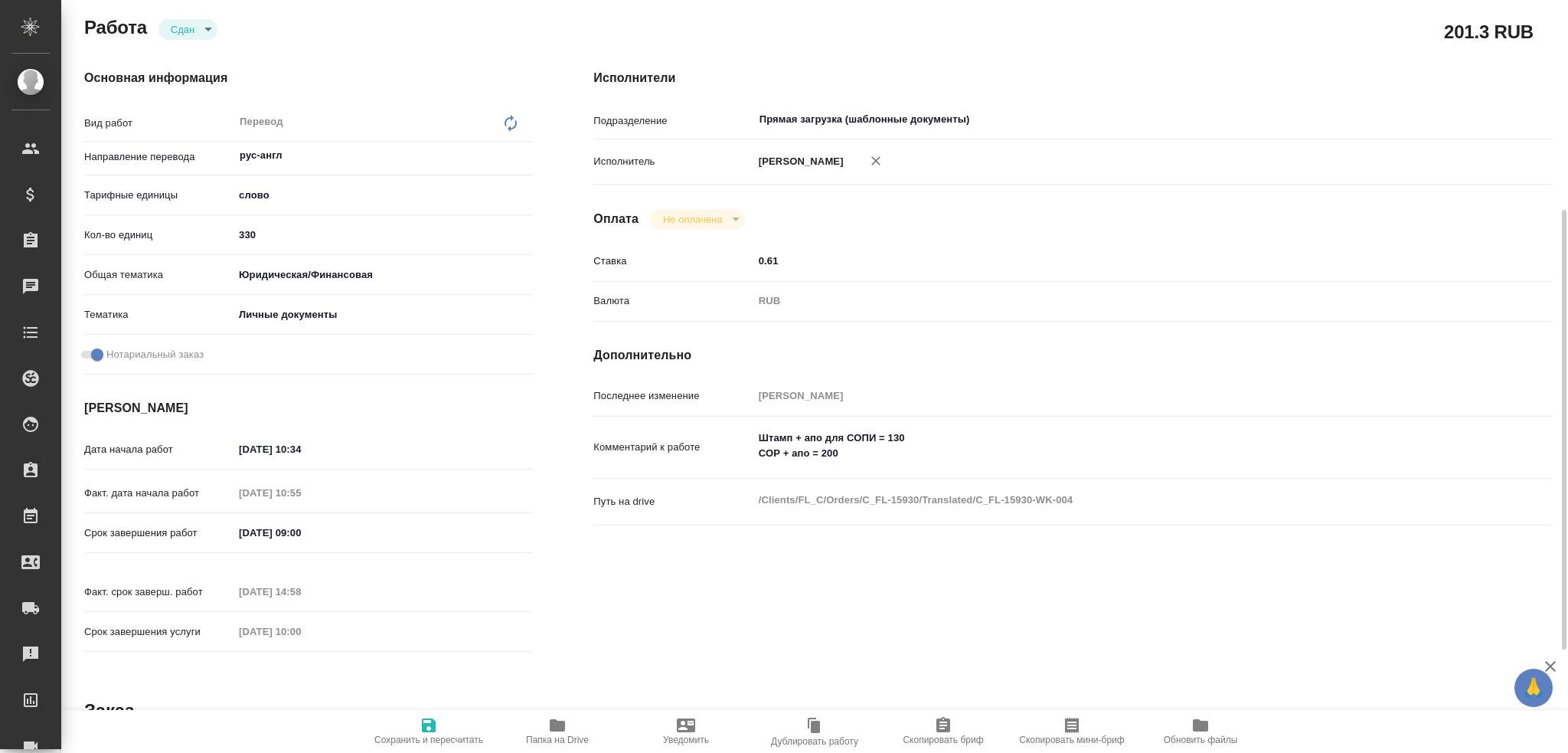
scroll to position [0, 0]
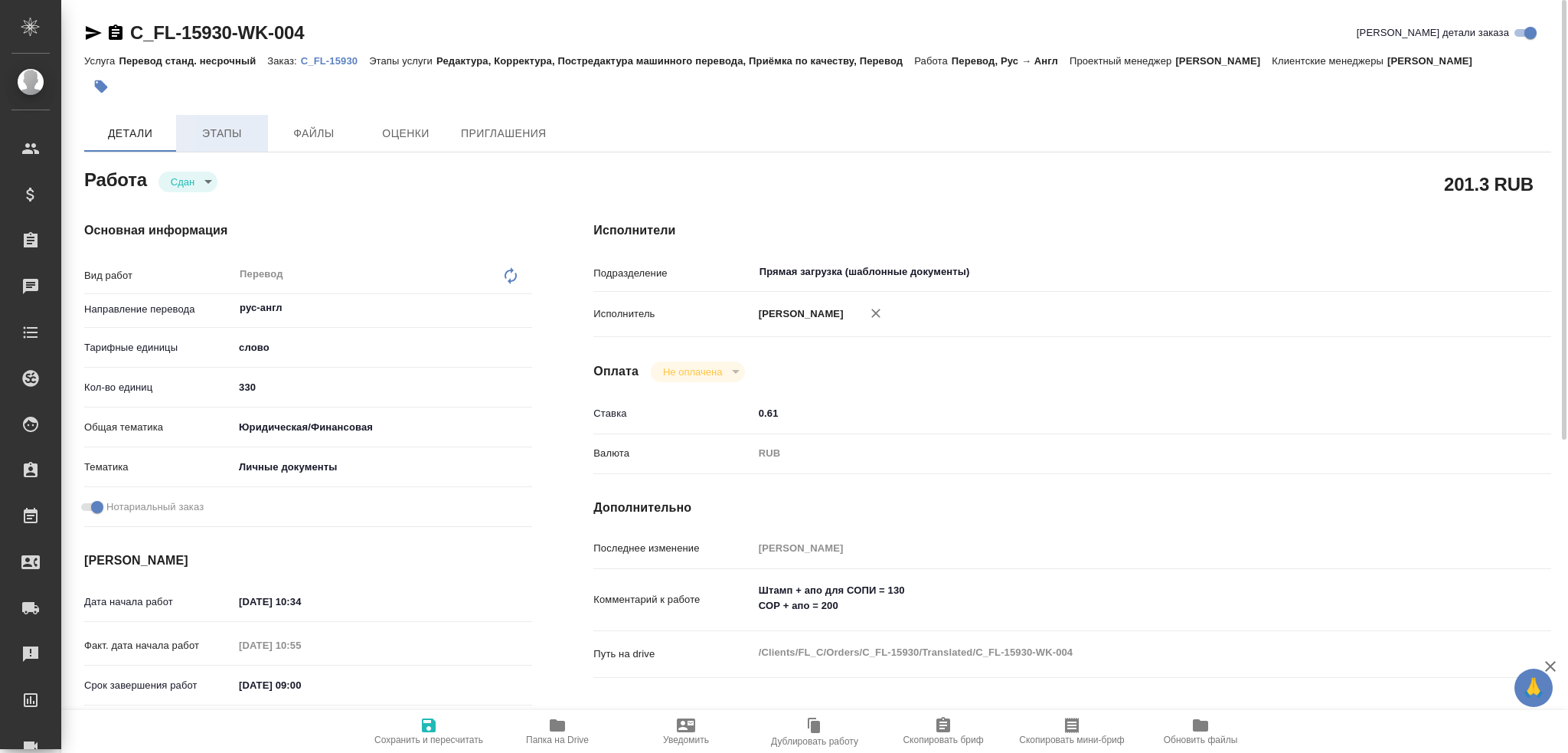
click at [234, 135] on span "Этапы" at bounding box center [221, 134] width 74 height 19
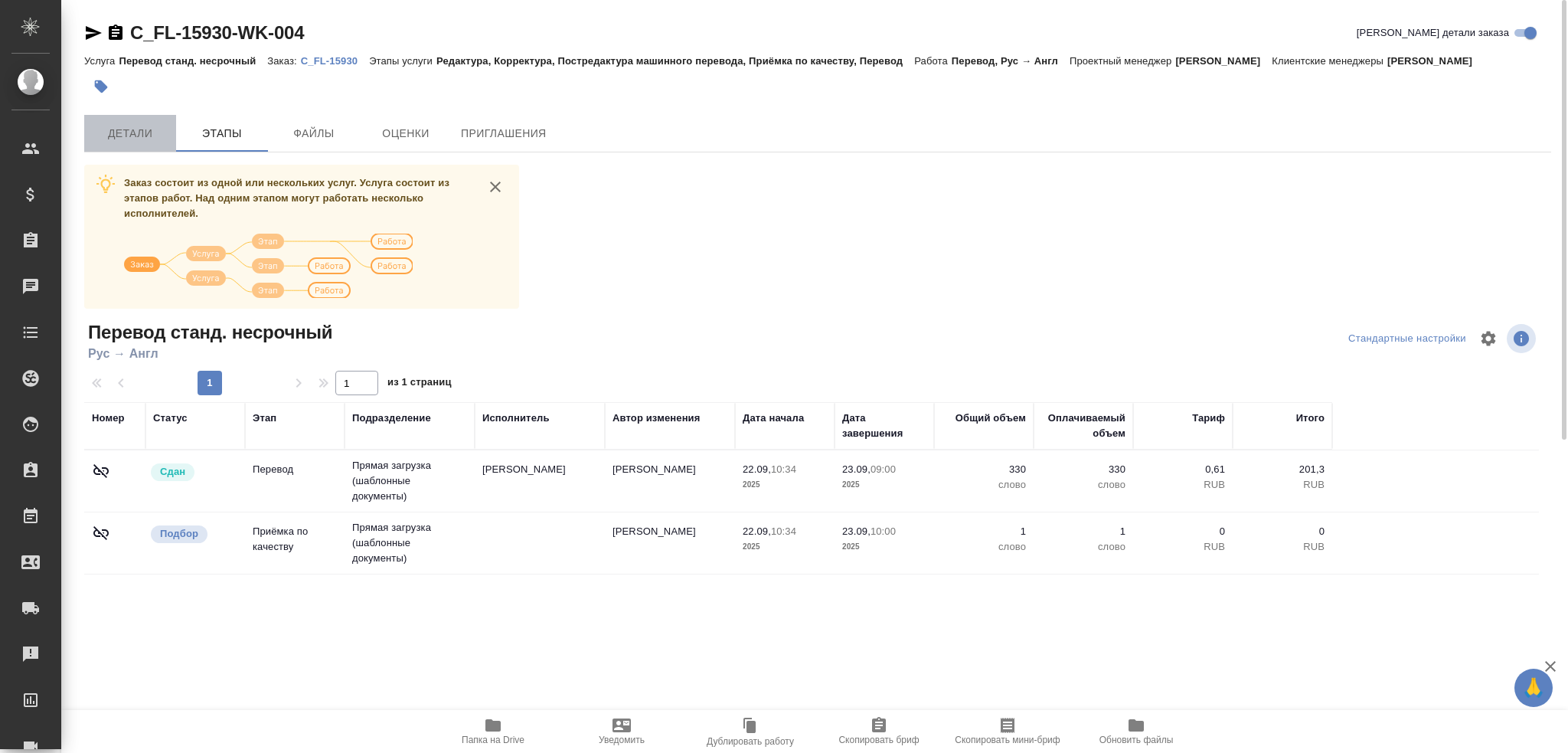
click at [167, 133] on button "Детали" at bounding box center [130, 133] width 92 height 36
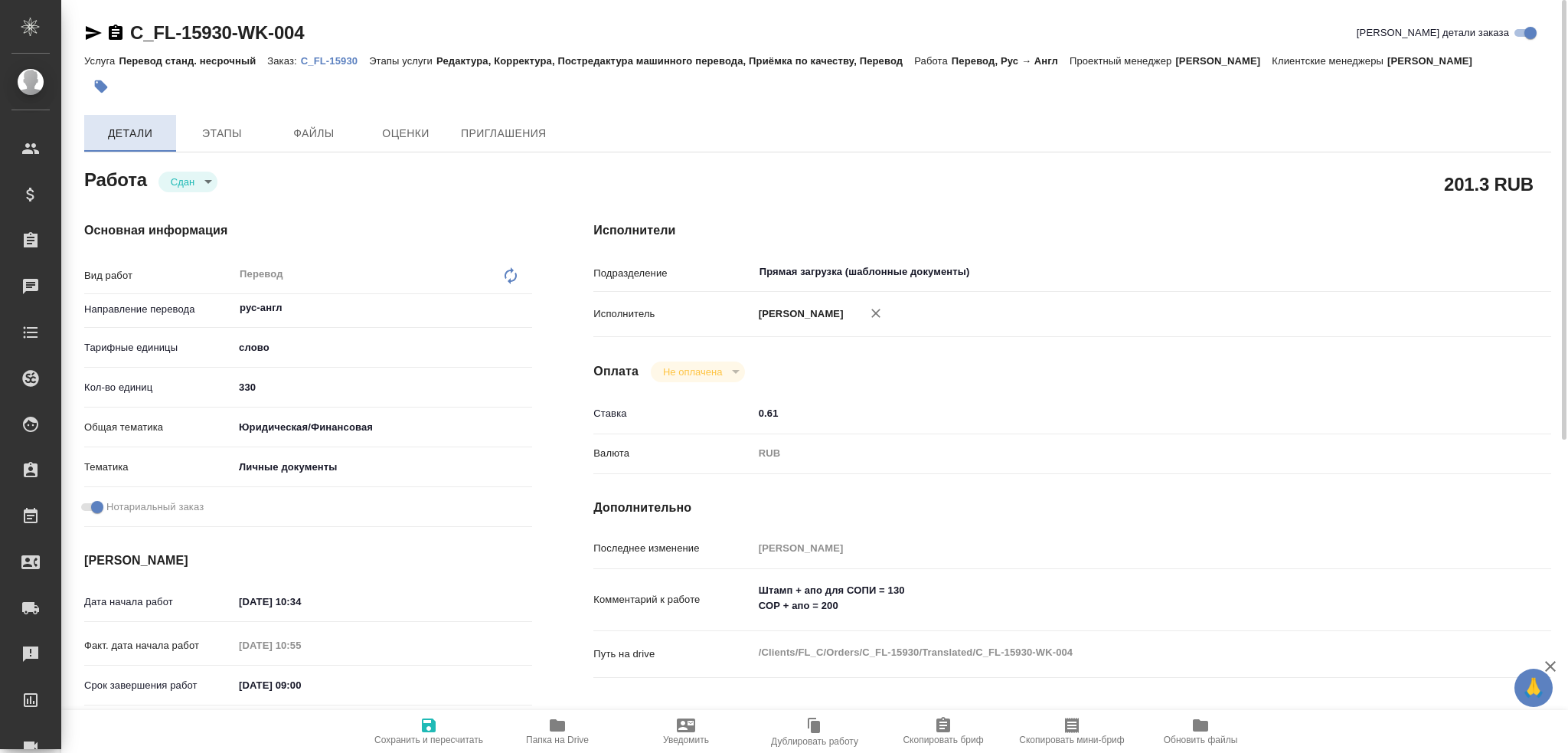
type textarea "x"
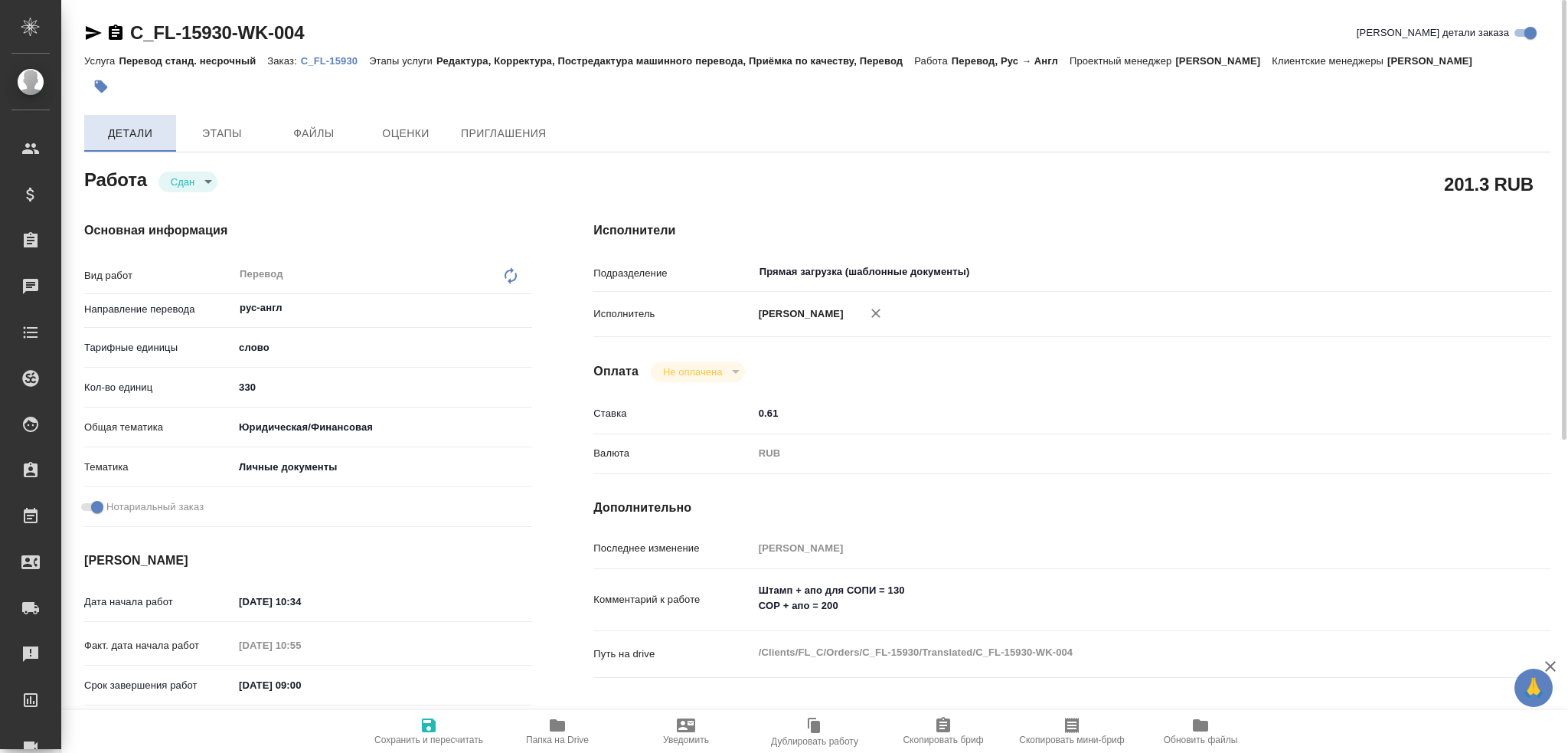
type textarea "x"
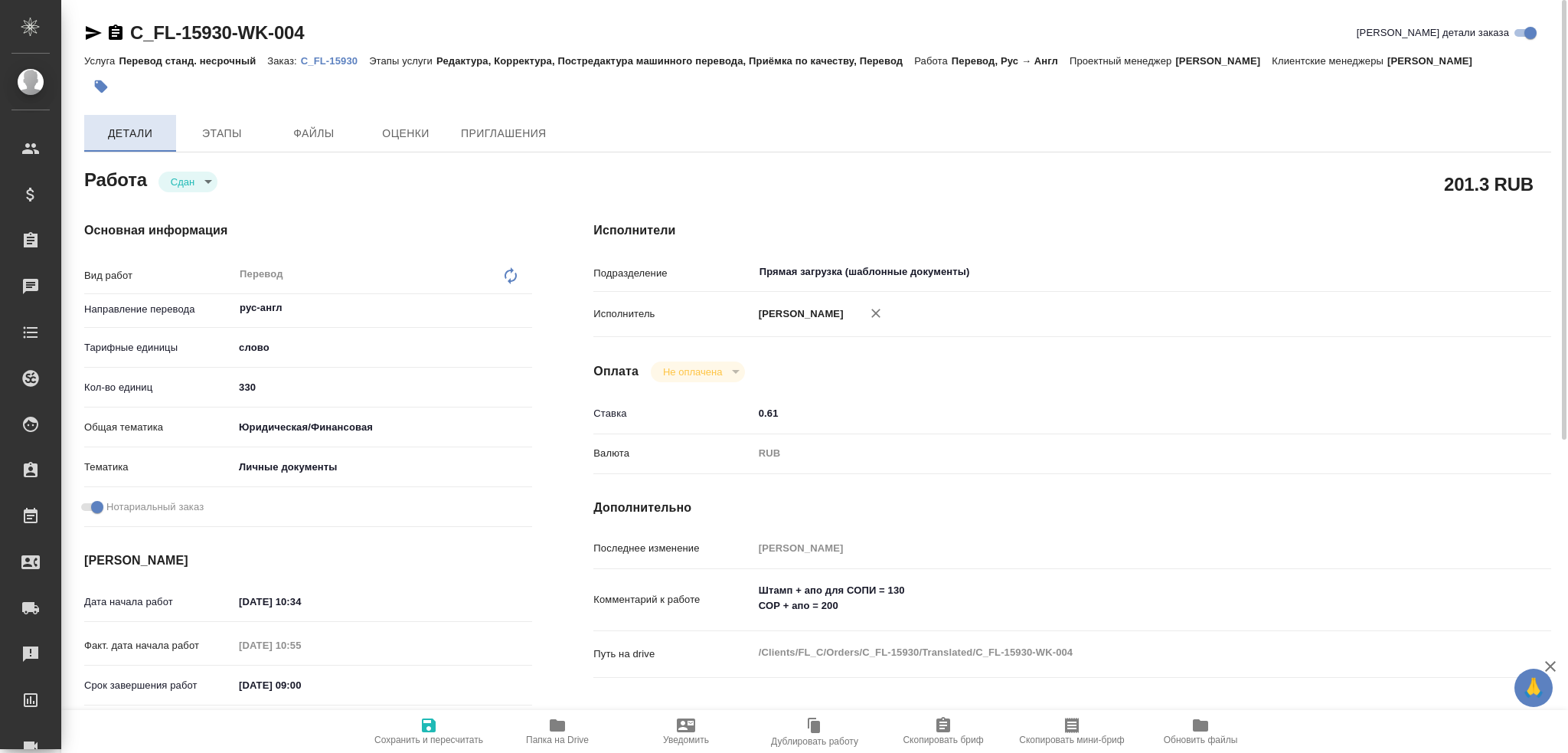
type textarea "x"
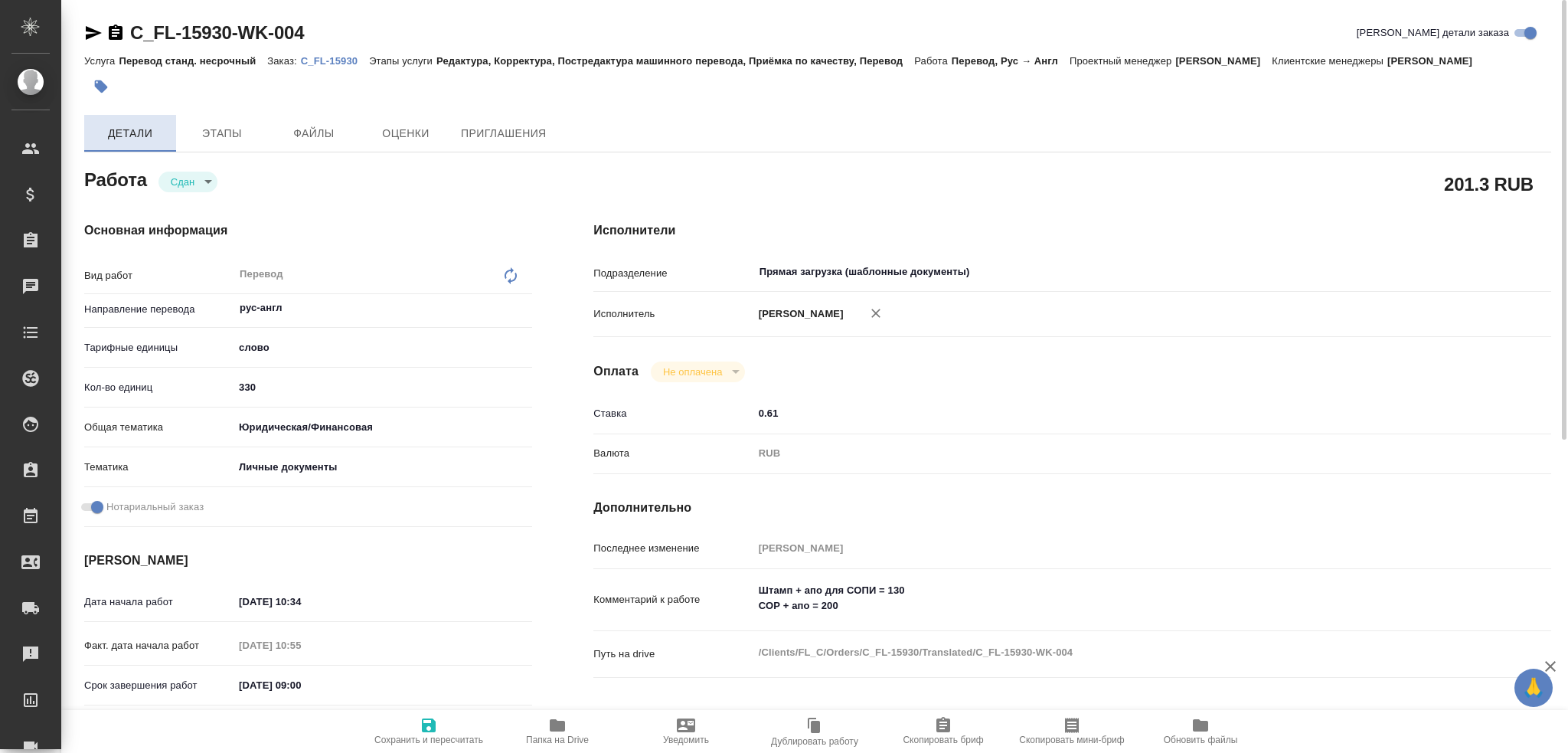
type textarea "x"
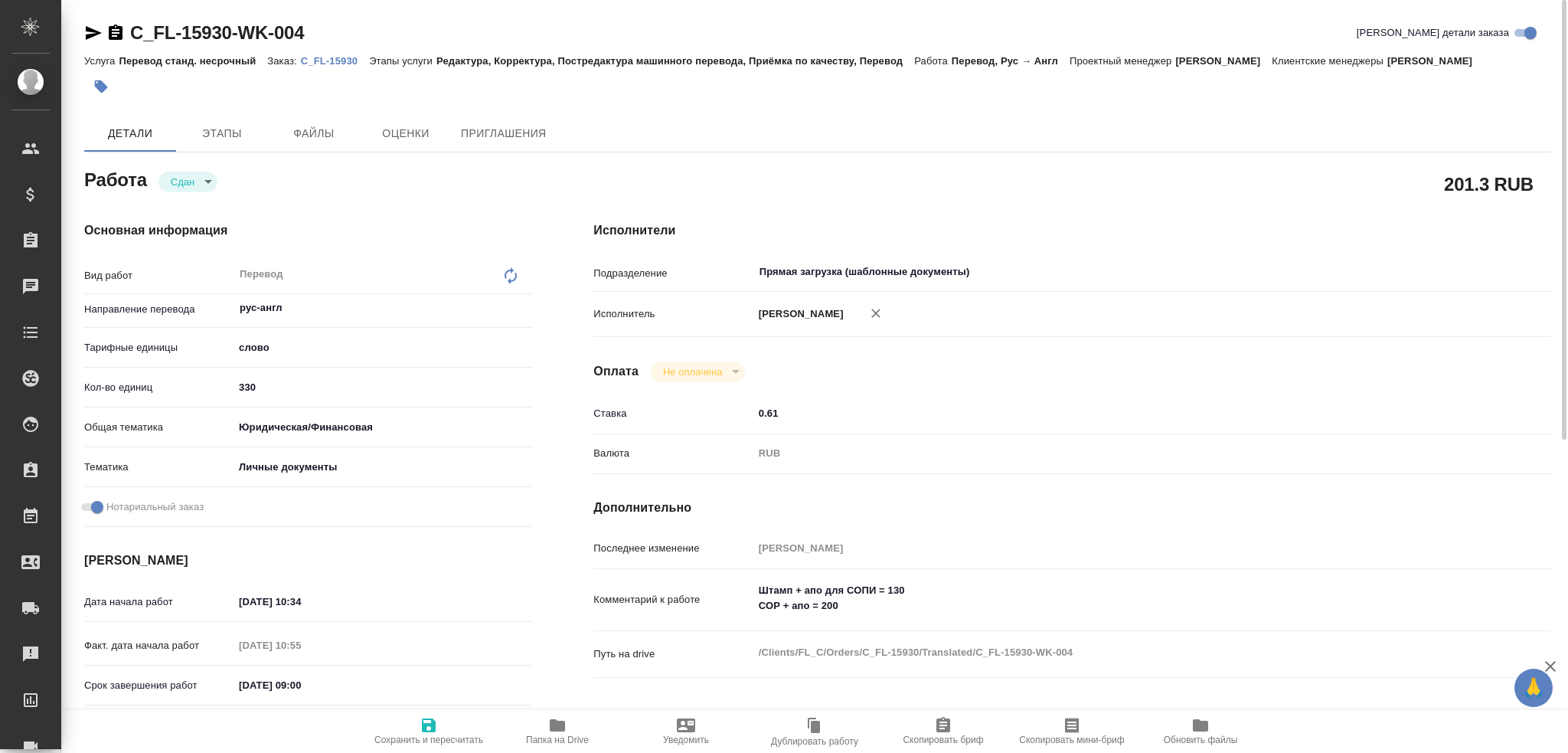
type textarea "x"
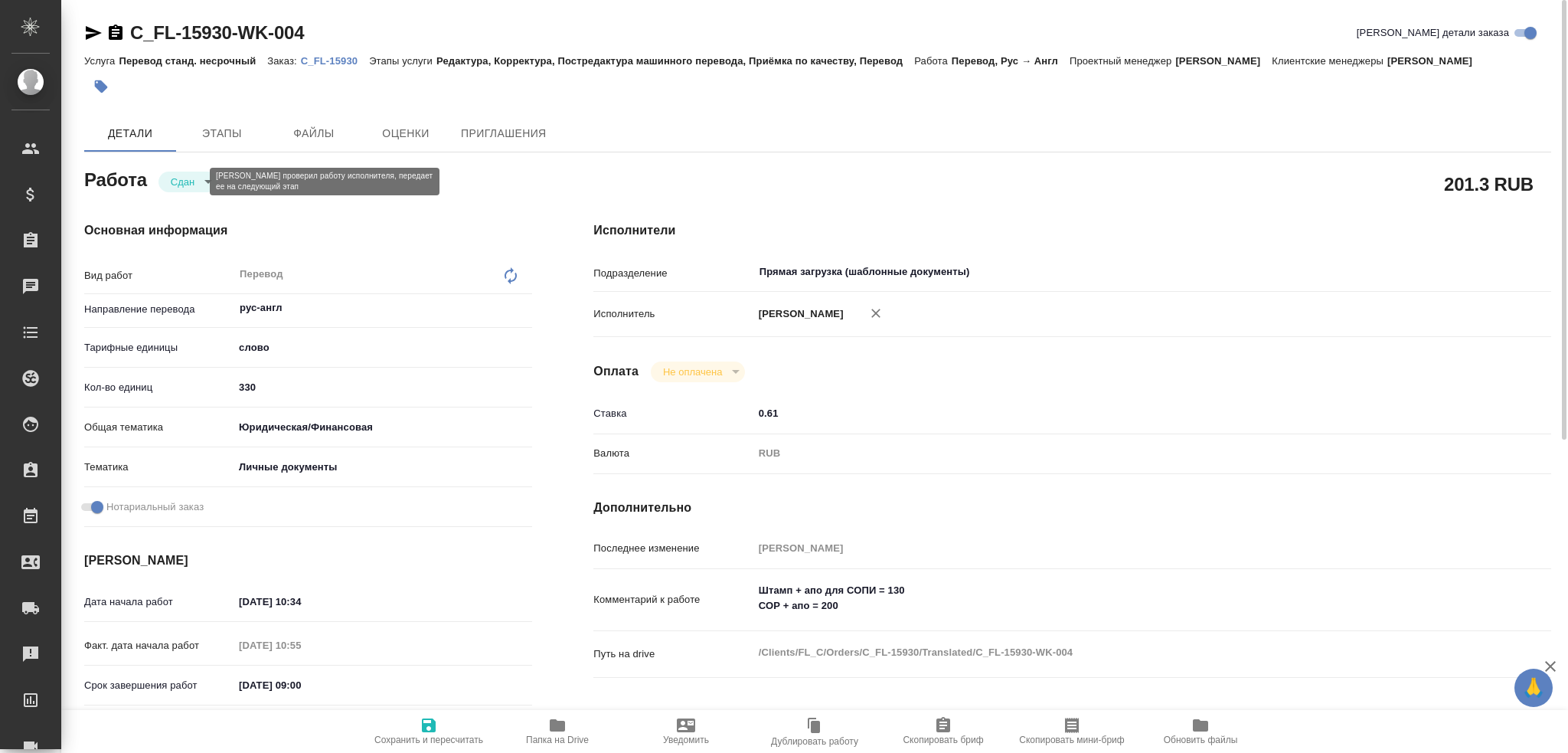
type textarea "x"
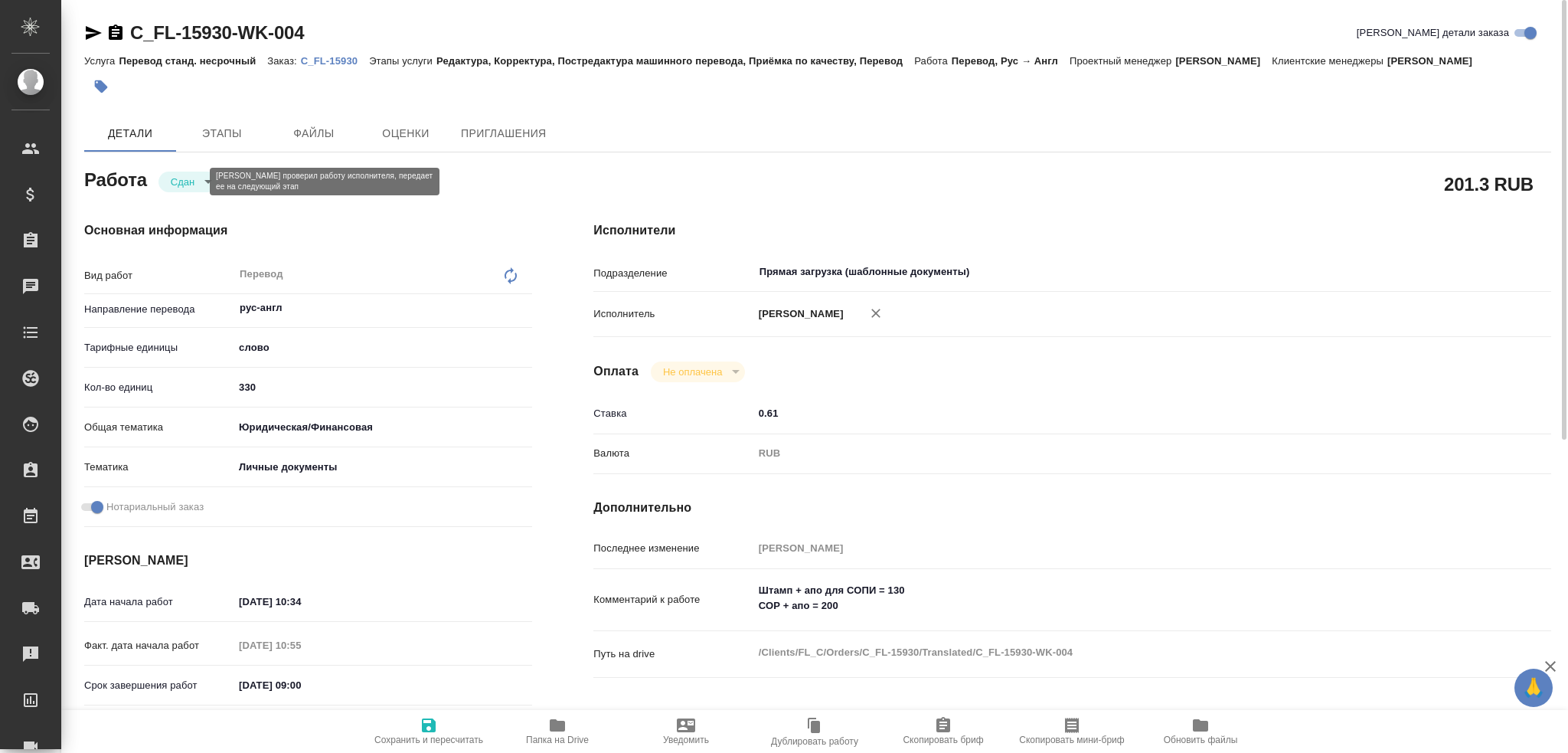
type textarea "x"
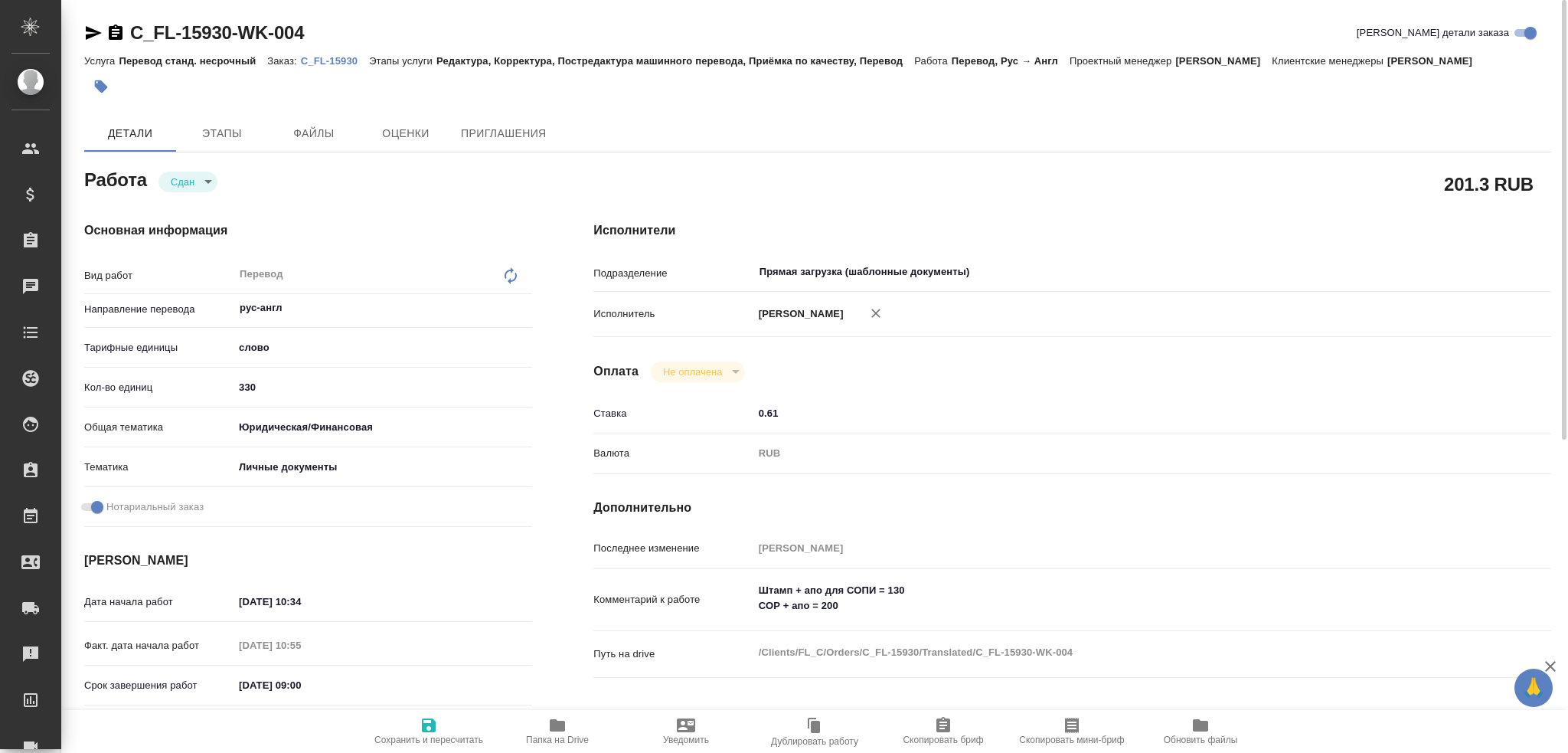
type textarea "x"
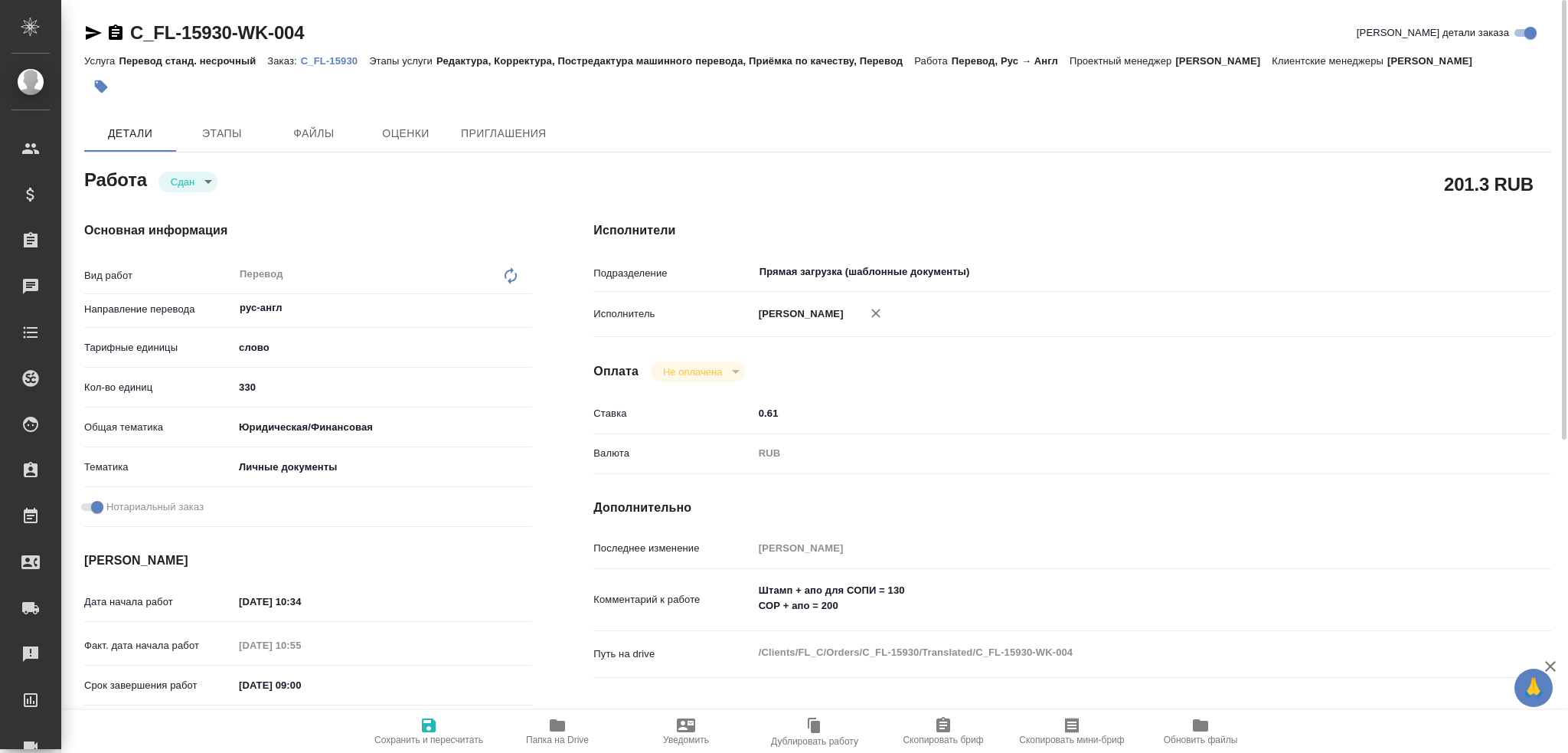
type textarea "x"
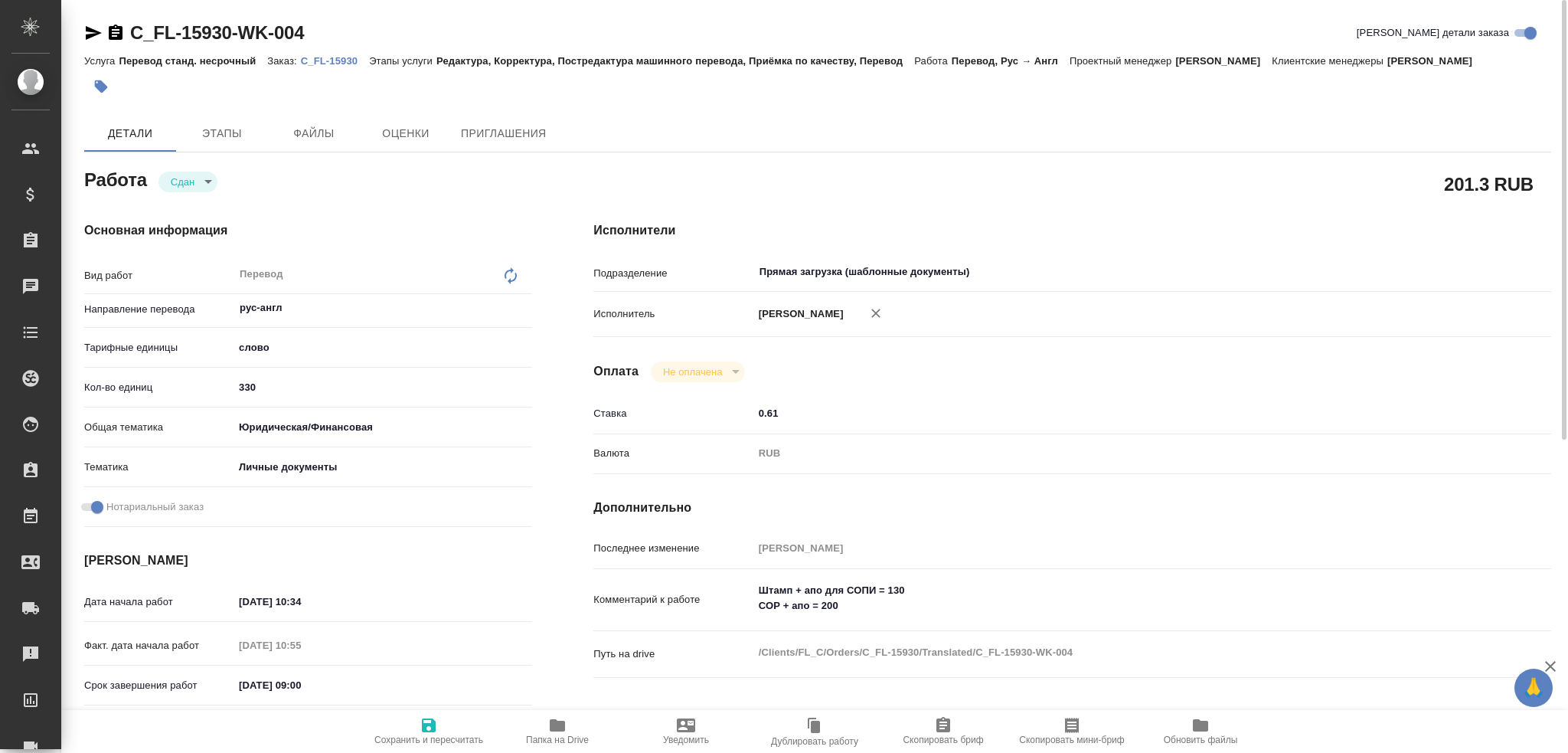
type textarea "x"
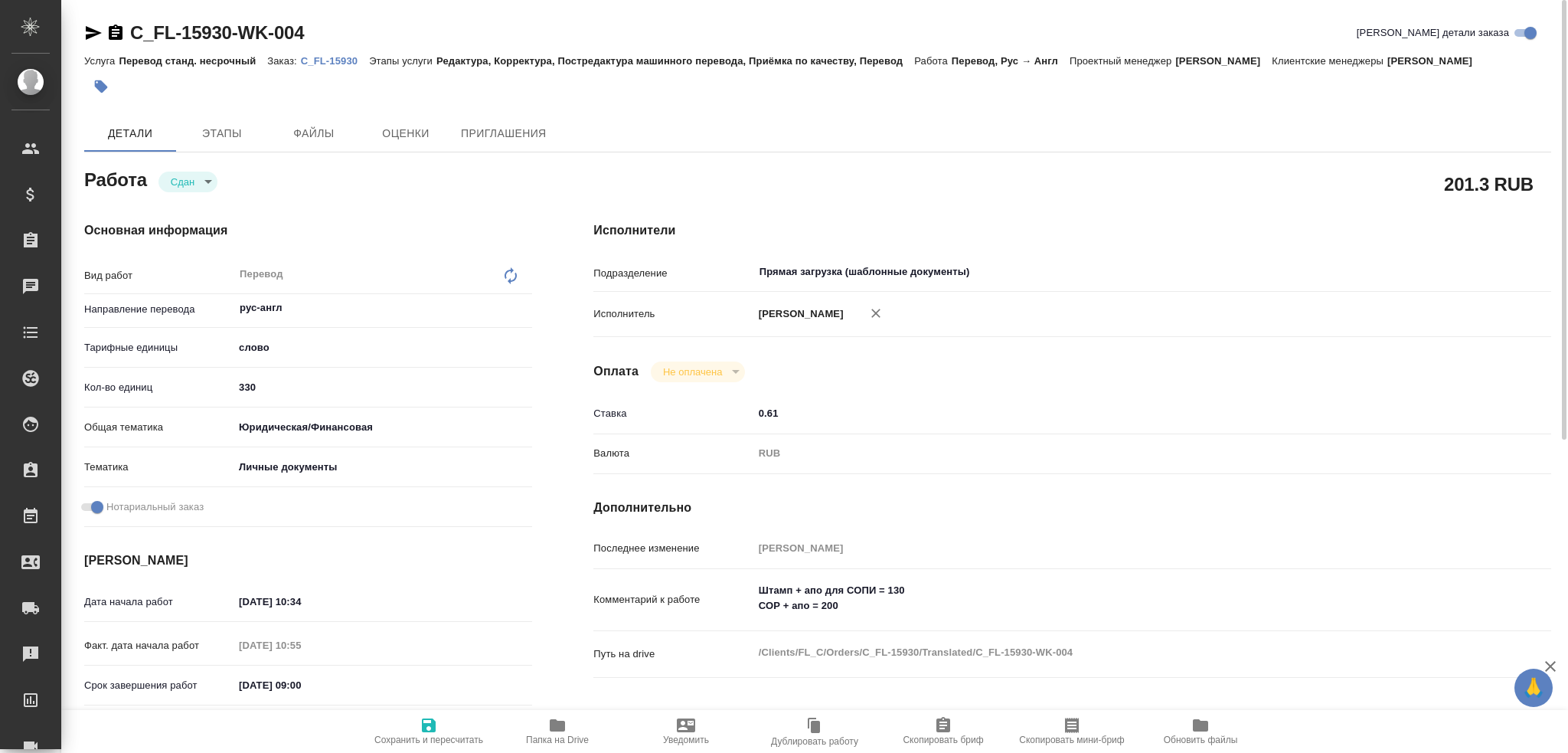
type textarea "x"
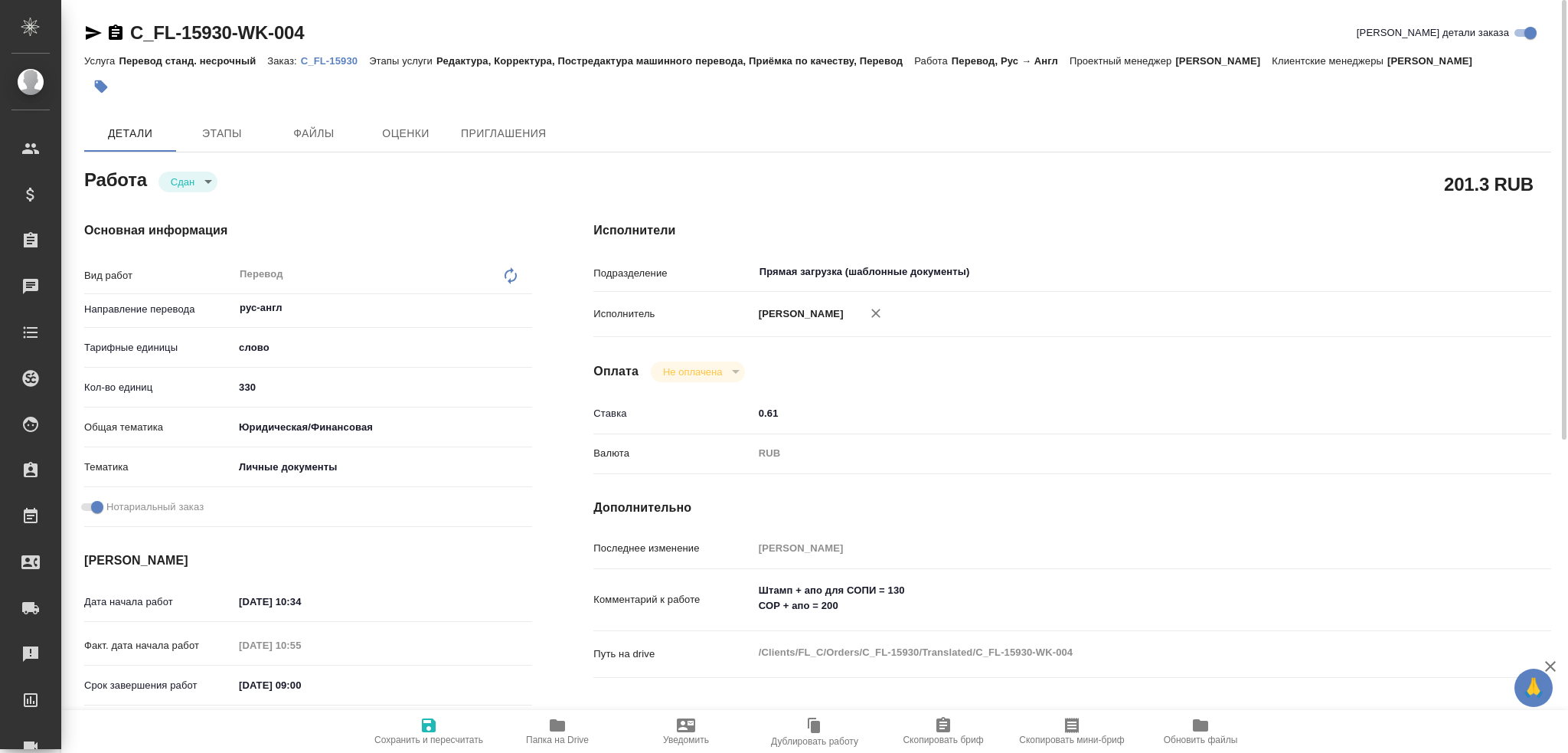
type textarea "x"
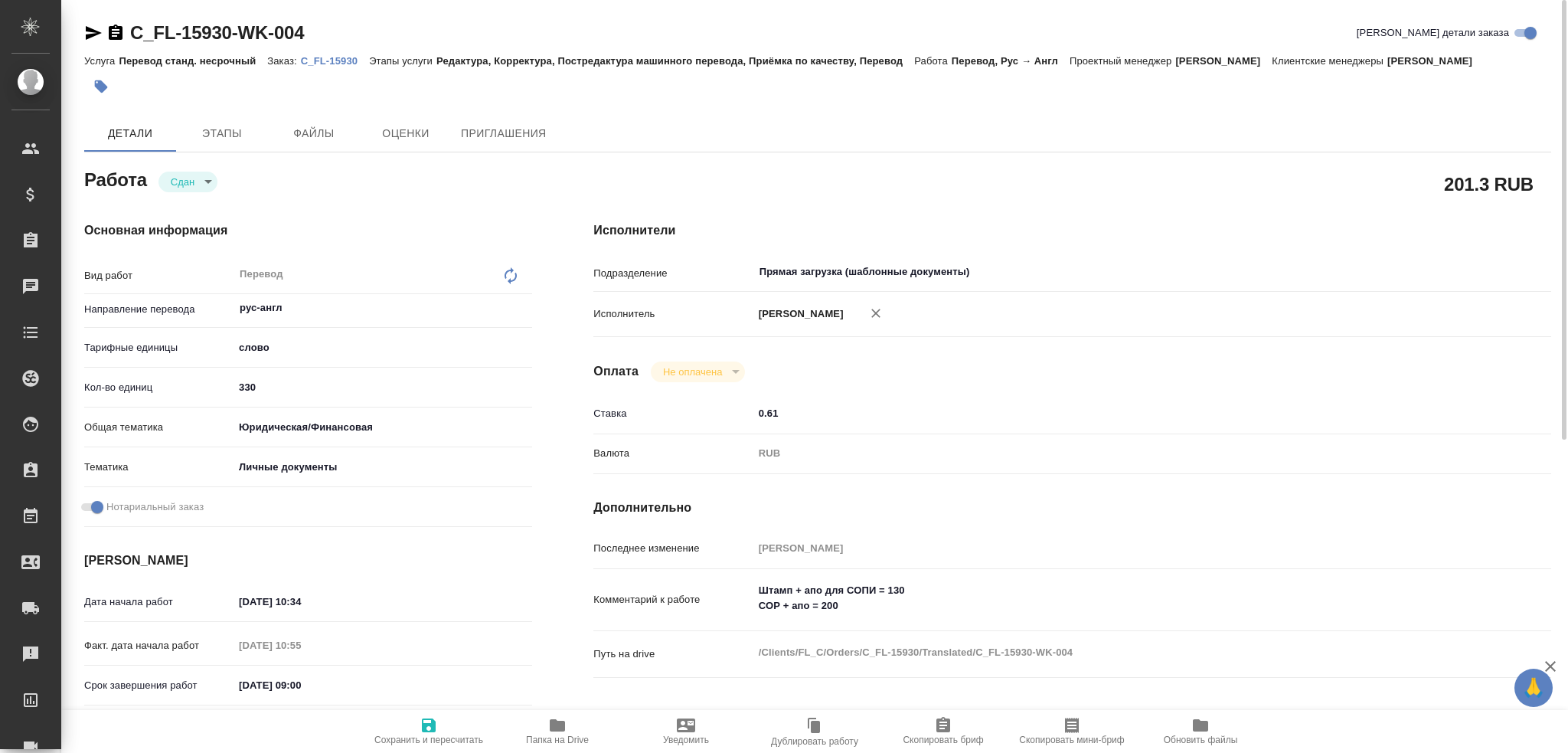
type textarea "x"
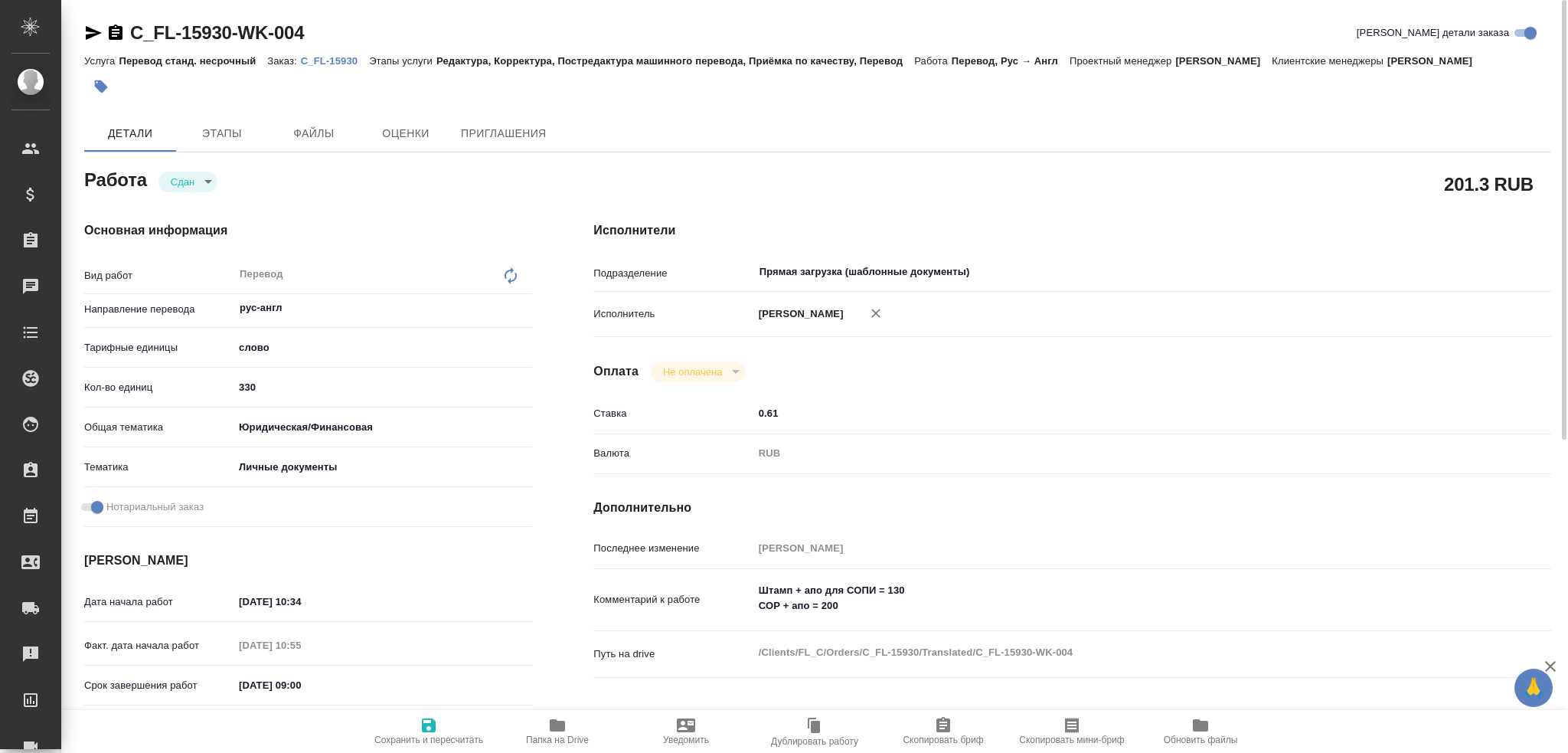
drag, startPoint x: 159, startPoint y: 303, endPoint x: 535, endPoint y: 320, distance: 376.4
click at [535, 320] on div "Основная информация Вид работ Перевод x ​ Направление перевода рус-англ ​ Тариф…" at bounding box center [308, 518] width 509 height 654
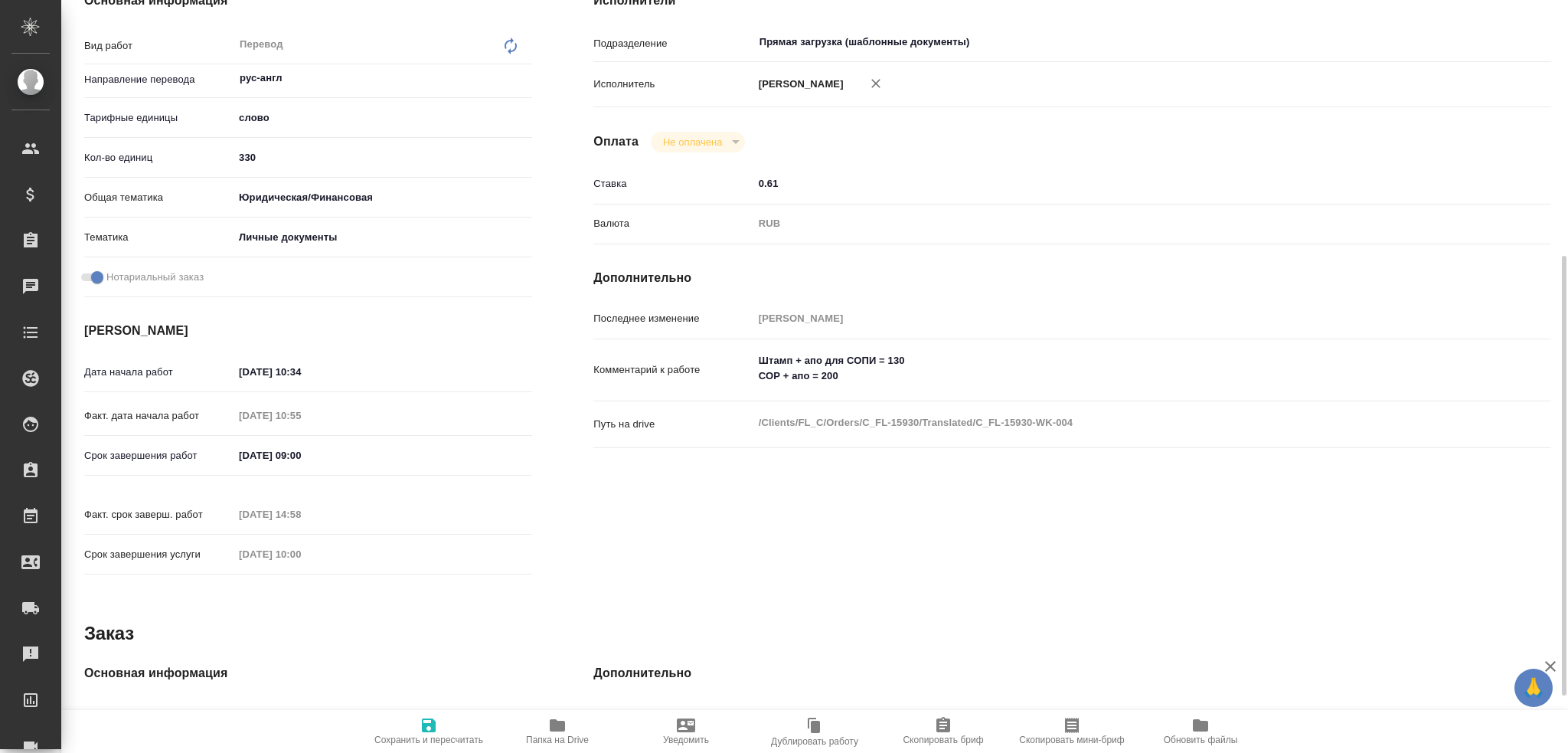
scroll to position [307, 0]
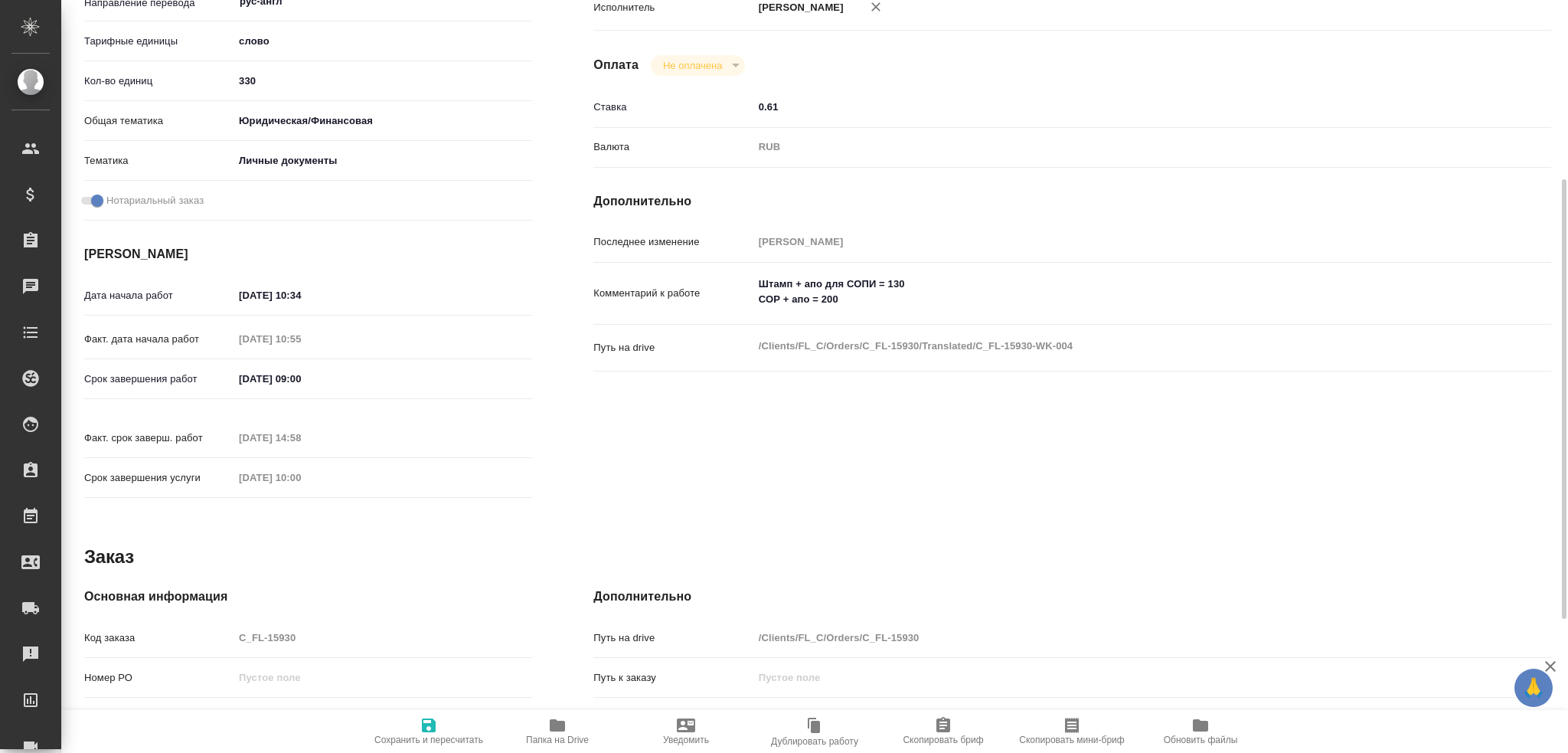
click at [182, 624] on div "Код заказа C_FL-15930" at bounding box center [308, 637] width 448 height 27
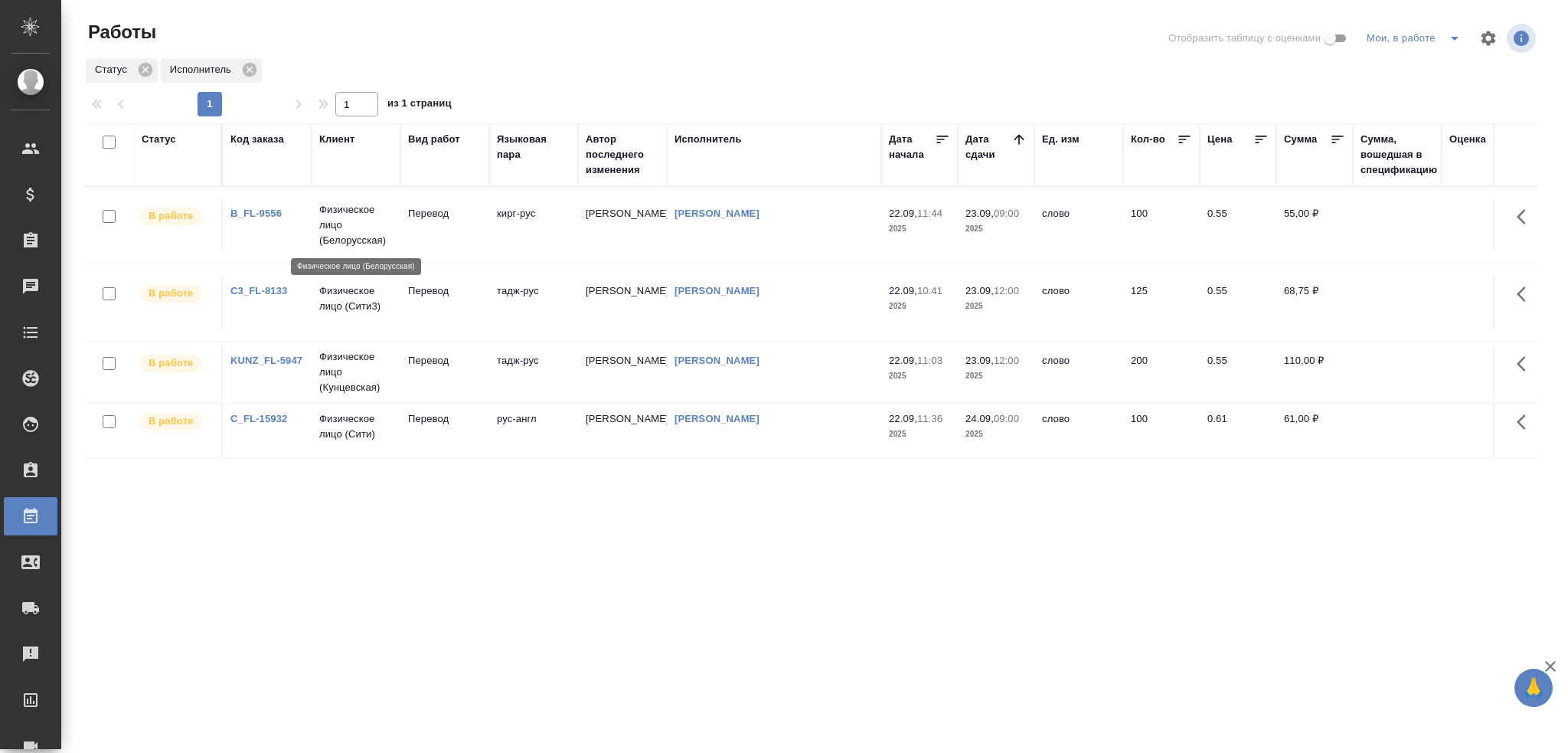
click at [362, 237] on p "Физическое лицо (Белорусская)" at bounding box center [356, 225] width 74 height 46
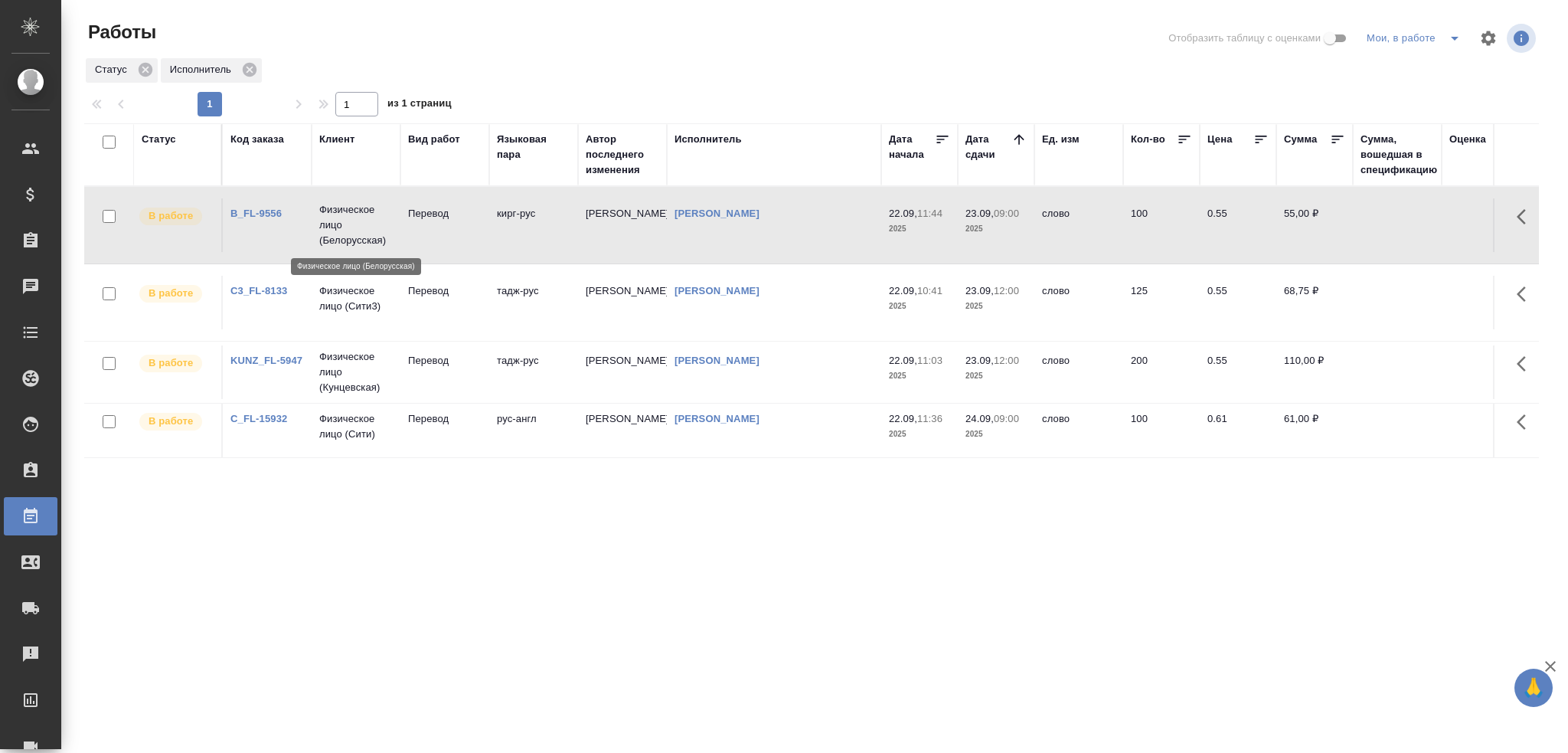
click at [362, 237] on p "Физическое лицо (Белорусская)" at bounding box center [356, 225] width 74 height 46
click at [483, 307] on td "Перевод" at bounding box center [445, 302] width 89 height 54
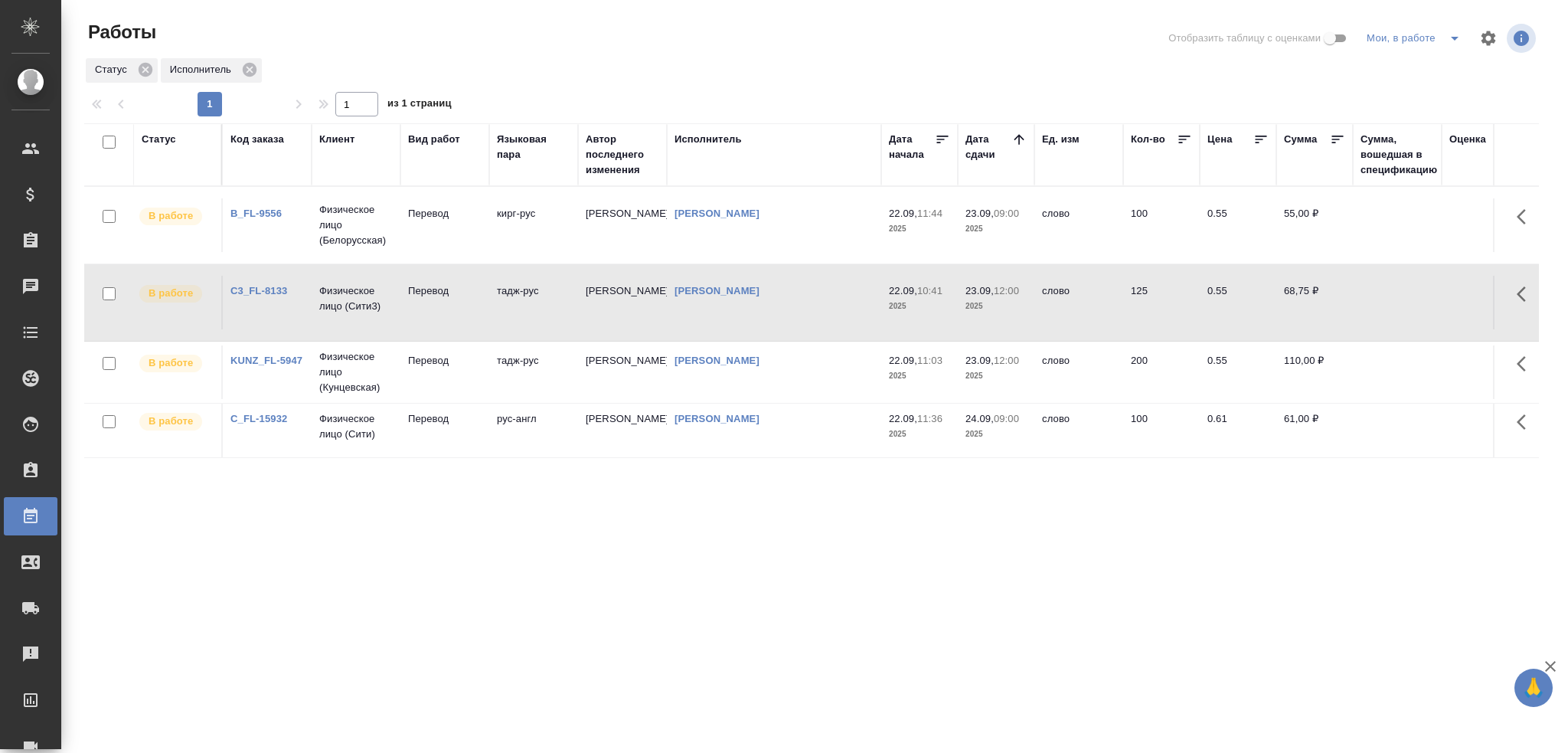
click at [482, 307] on td "Перевод" at bounding box center [445, 302] width 89 height 54
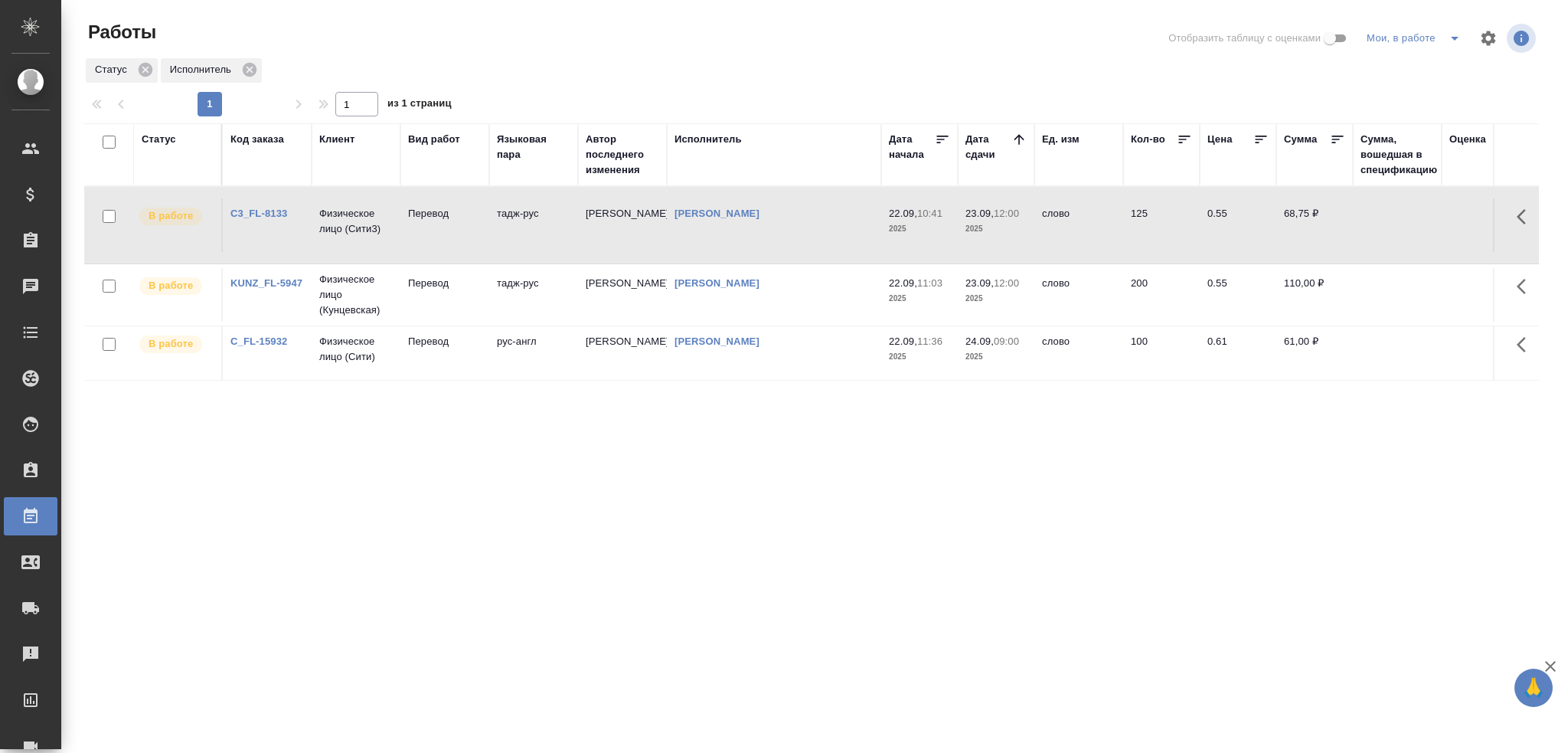
click at [465, 236] on td "Перевод" at bounding box center [445, 225] width 89 height 54
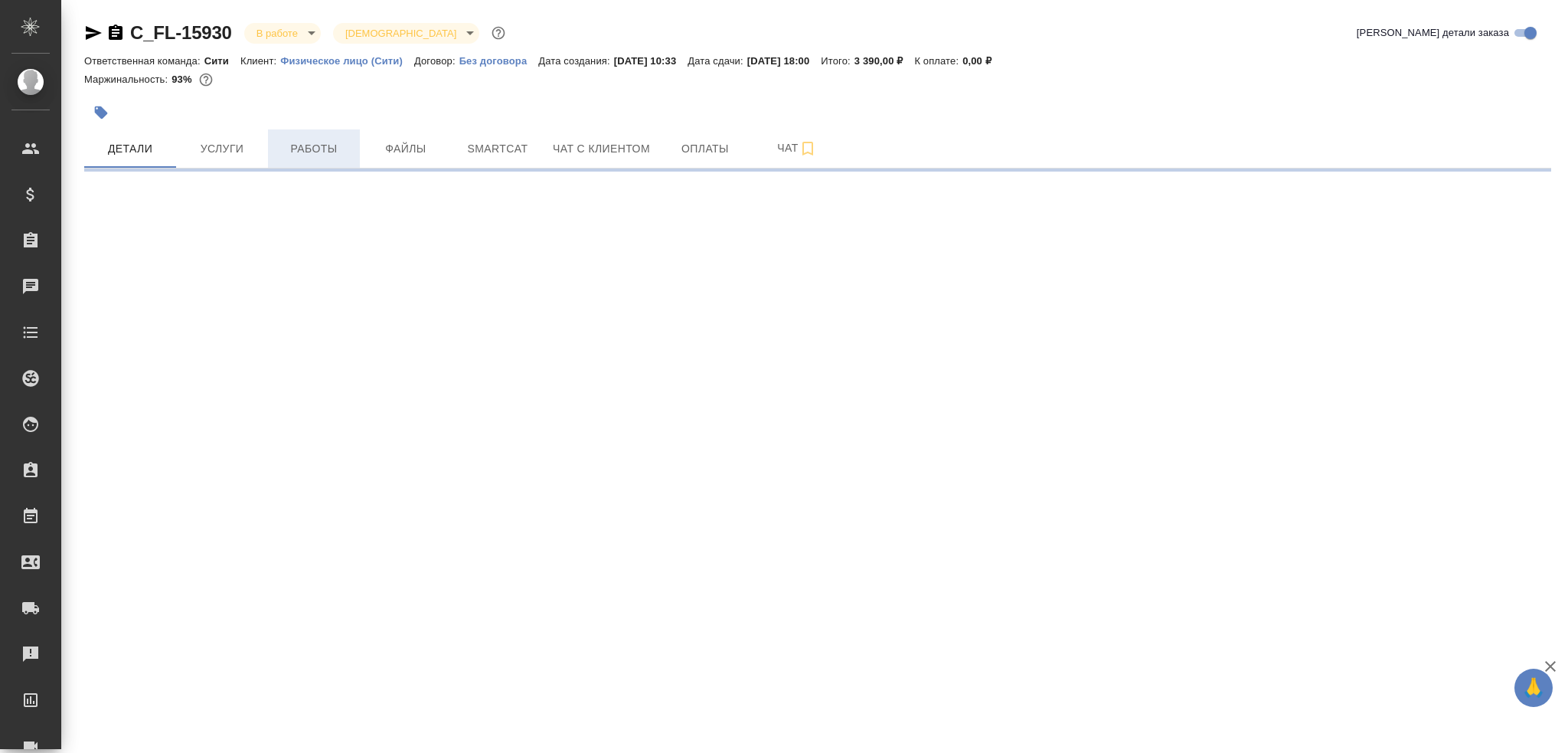
click at [333, 152] on span "Работы" at bounding box center [313, 149] width 74 height 19
select select "RU"
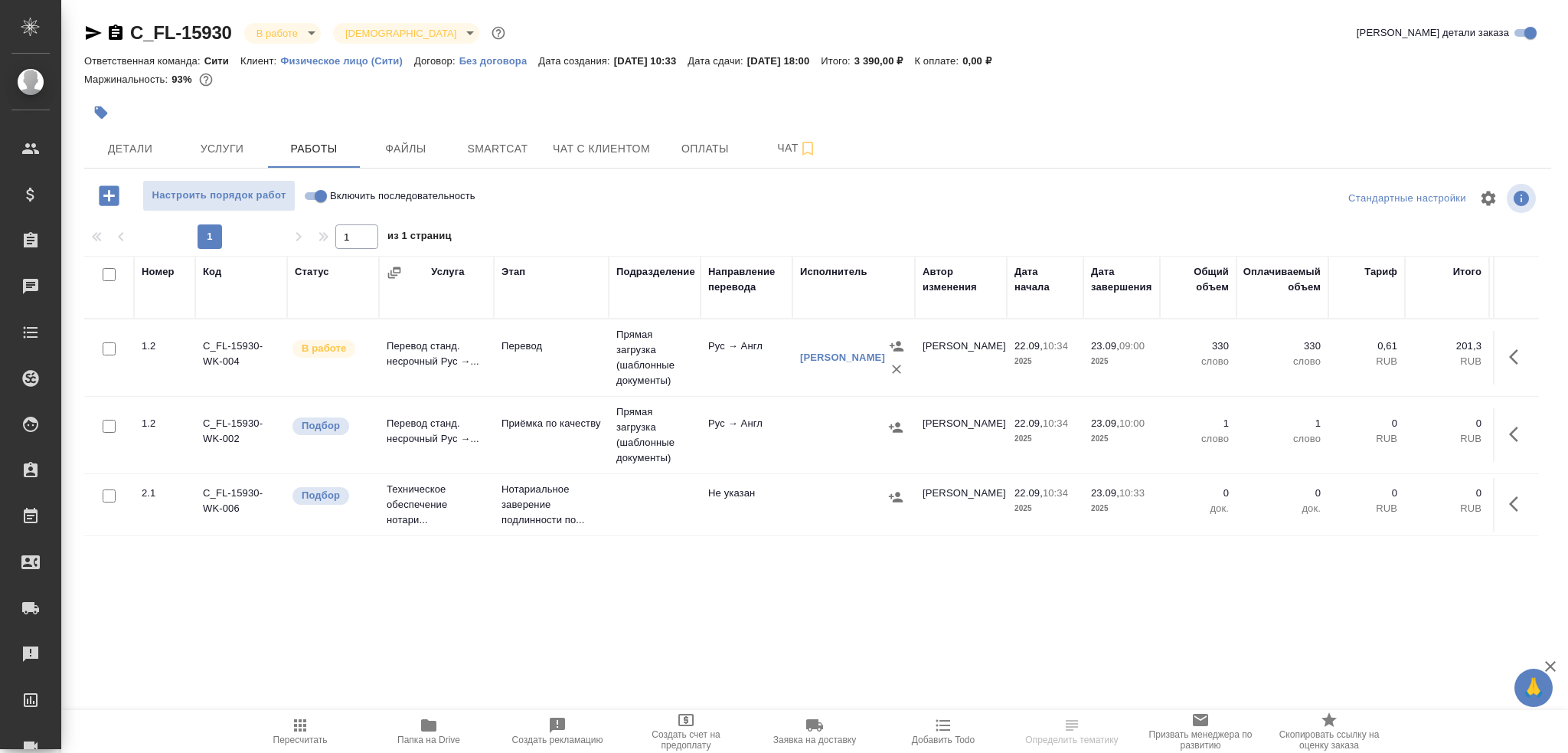
click at [325, 197] on input "Включить последовательность" at bounding box center [320, 195] width 55 height 18
checkbox input "true"
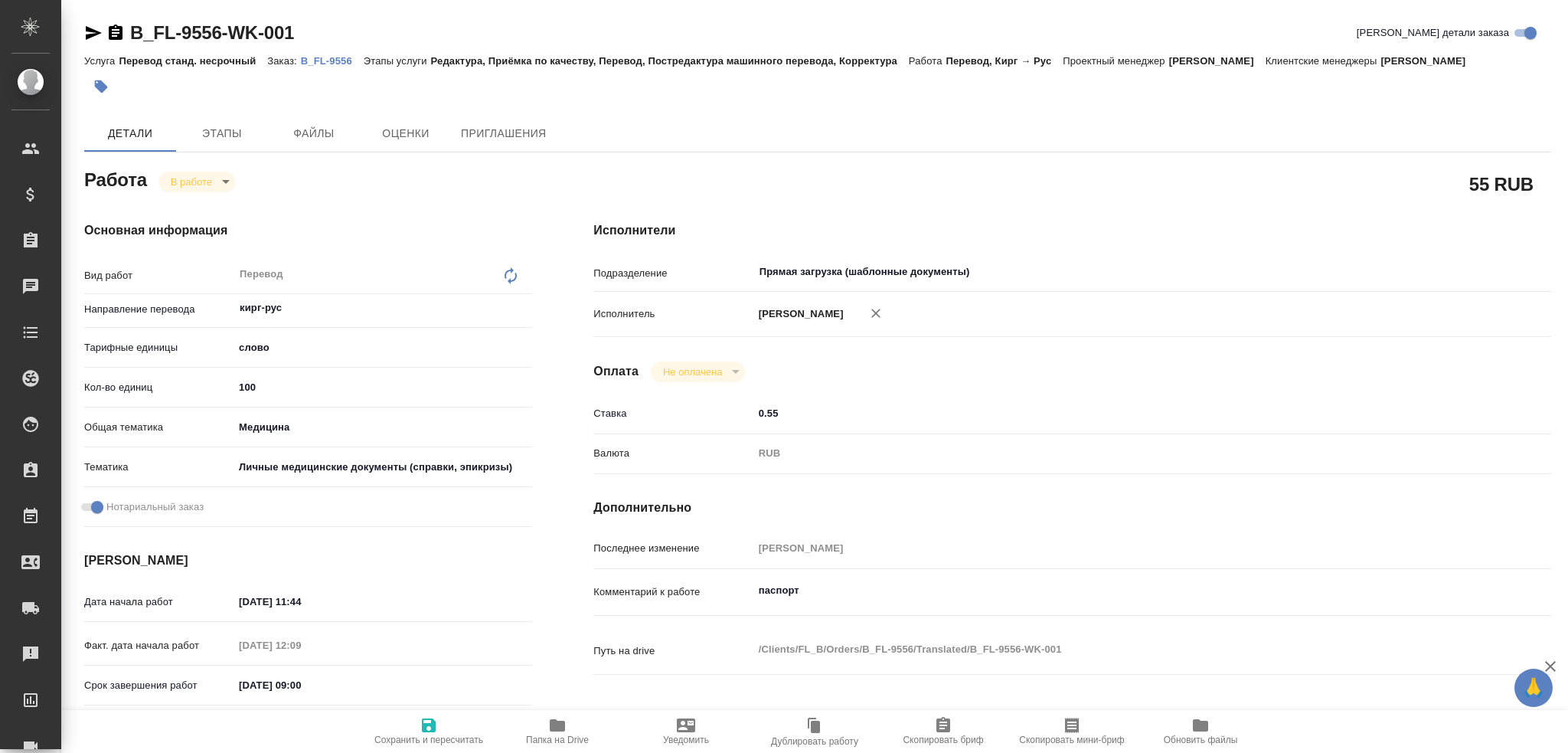
type textarea "x"
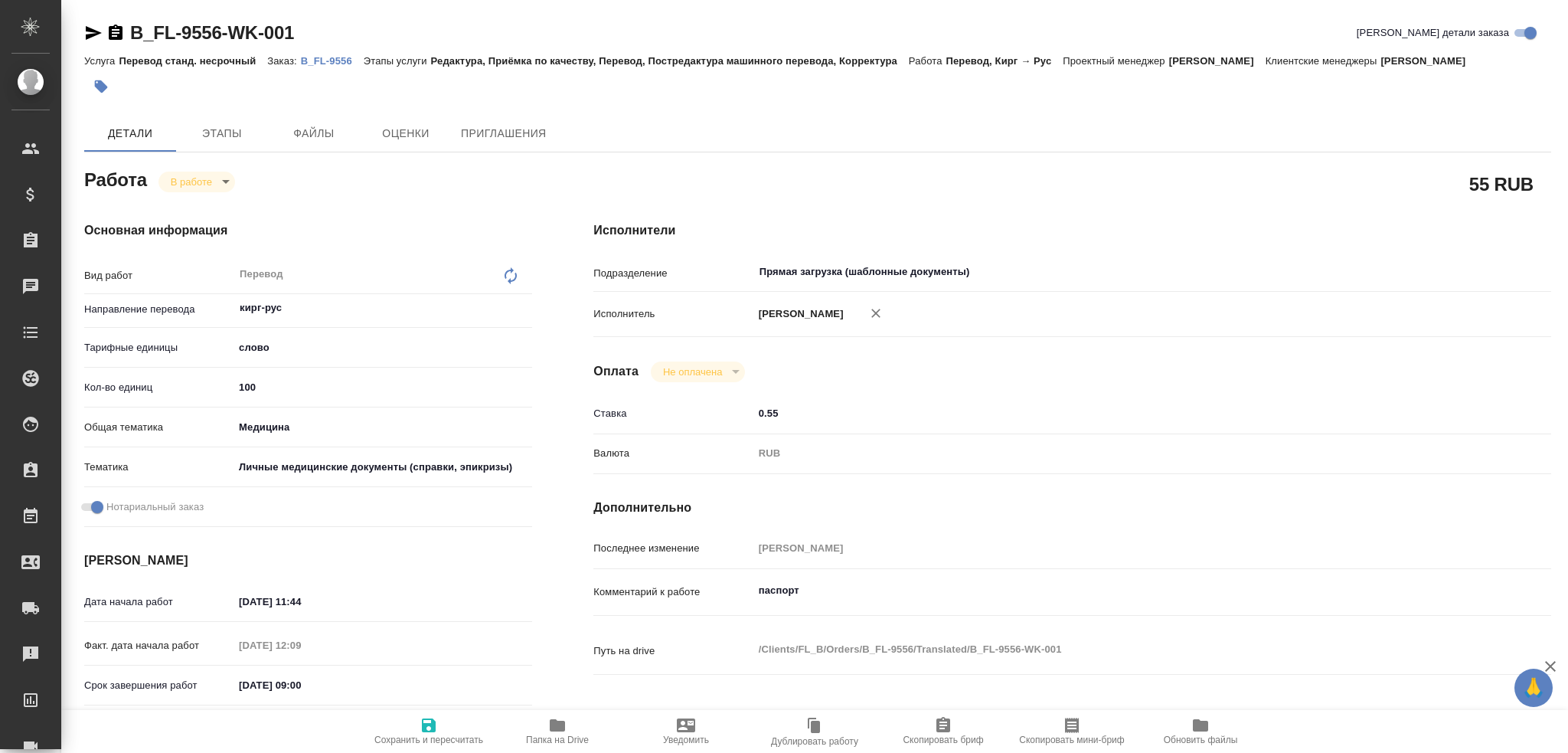
type textarea "x"
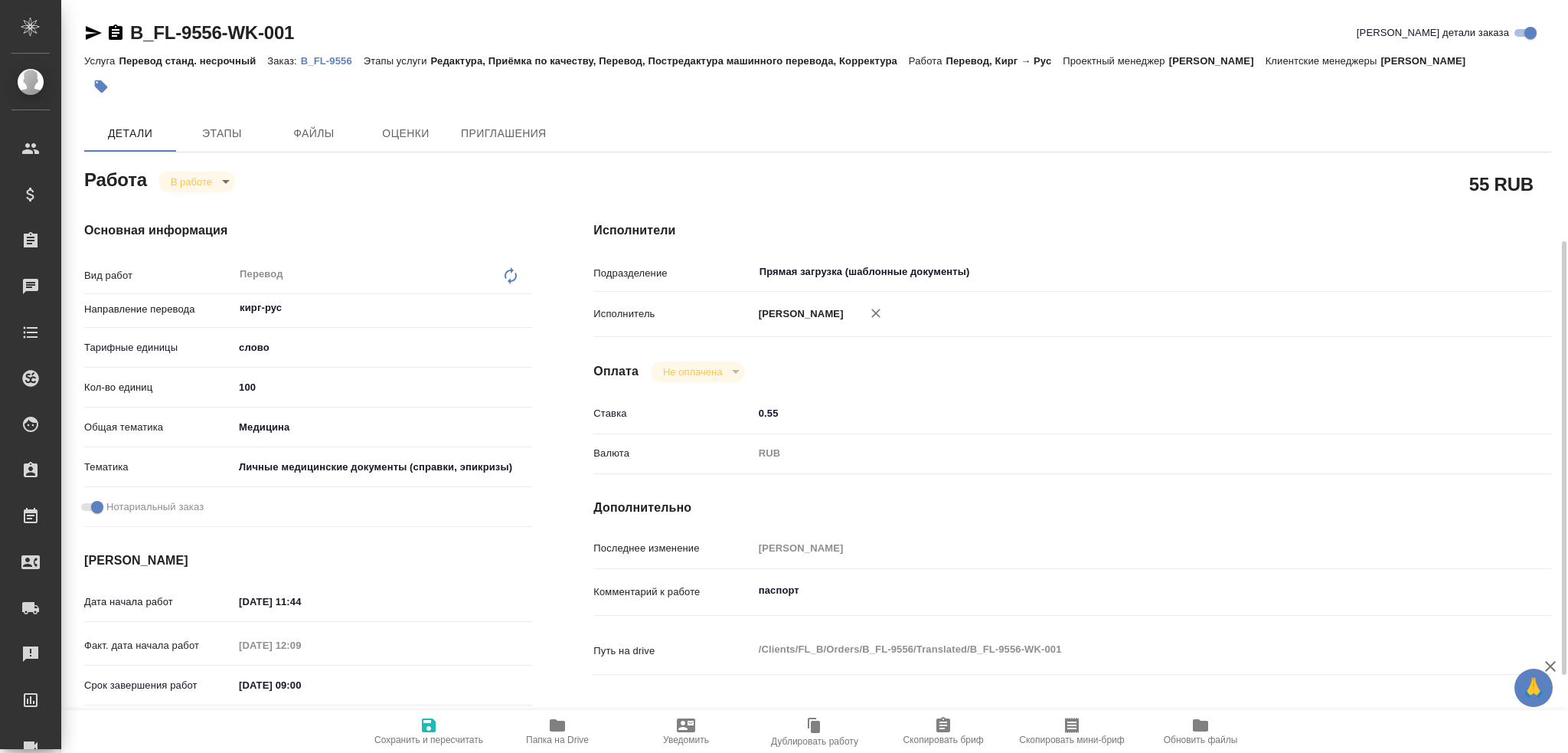
scroll to position [536, 0]
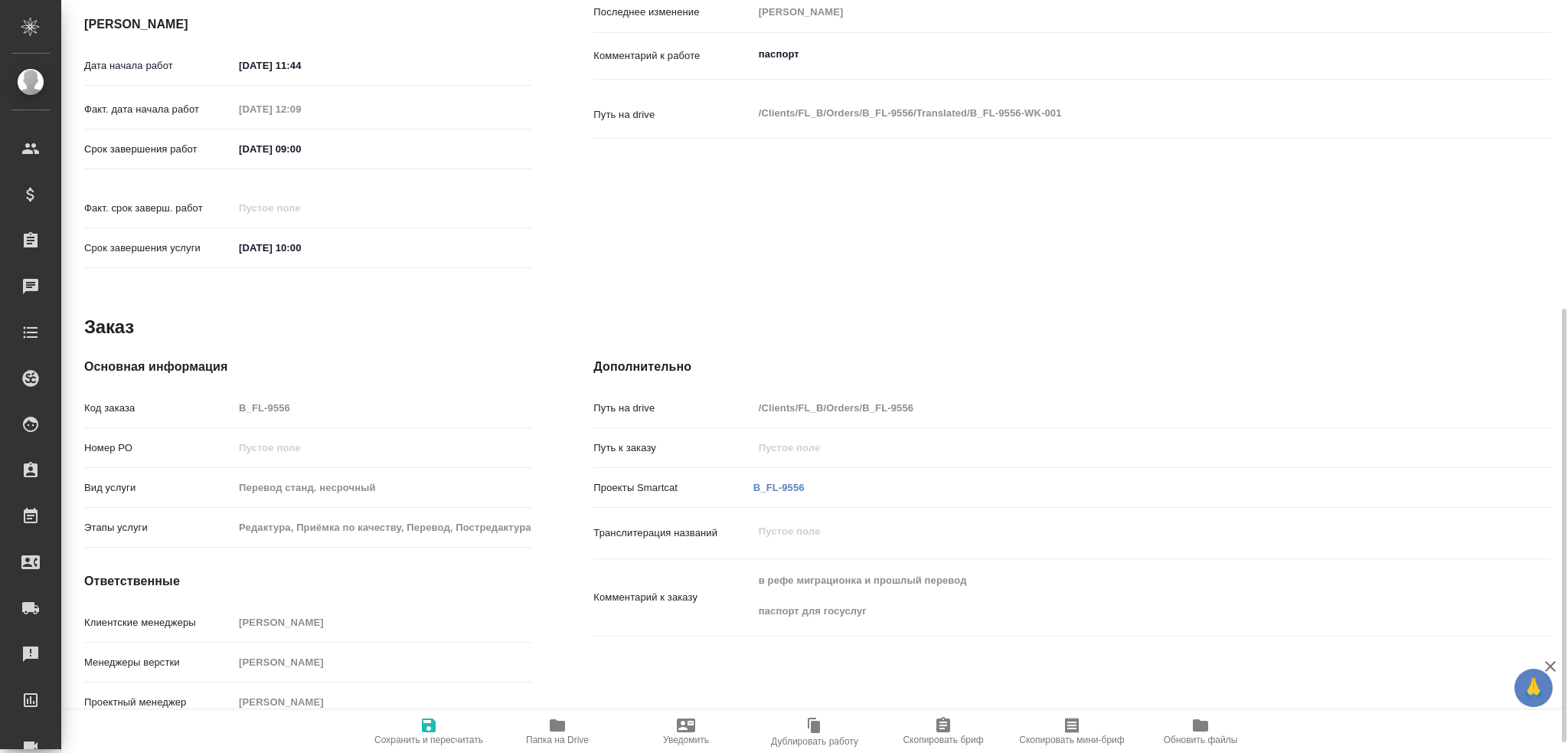
type textarea "x"
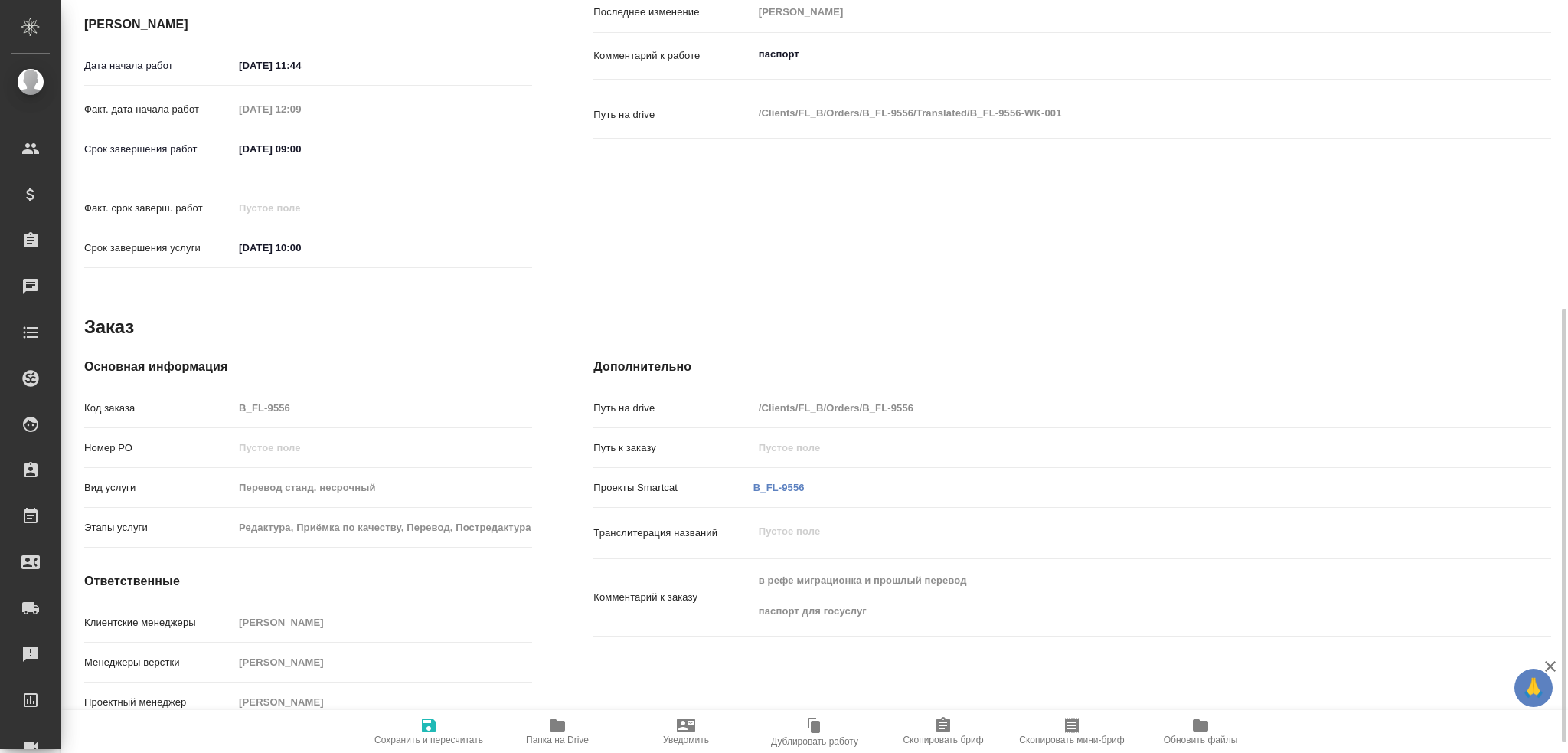
scroll to position [554, 0]
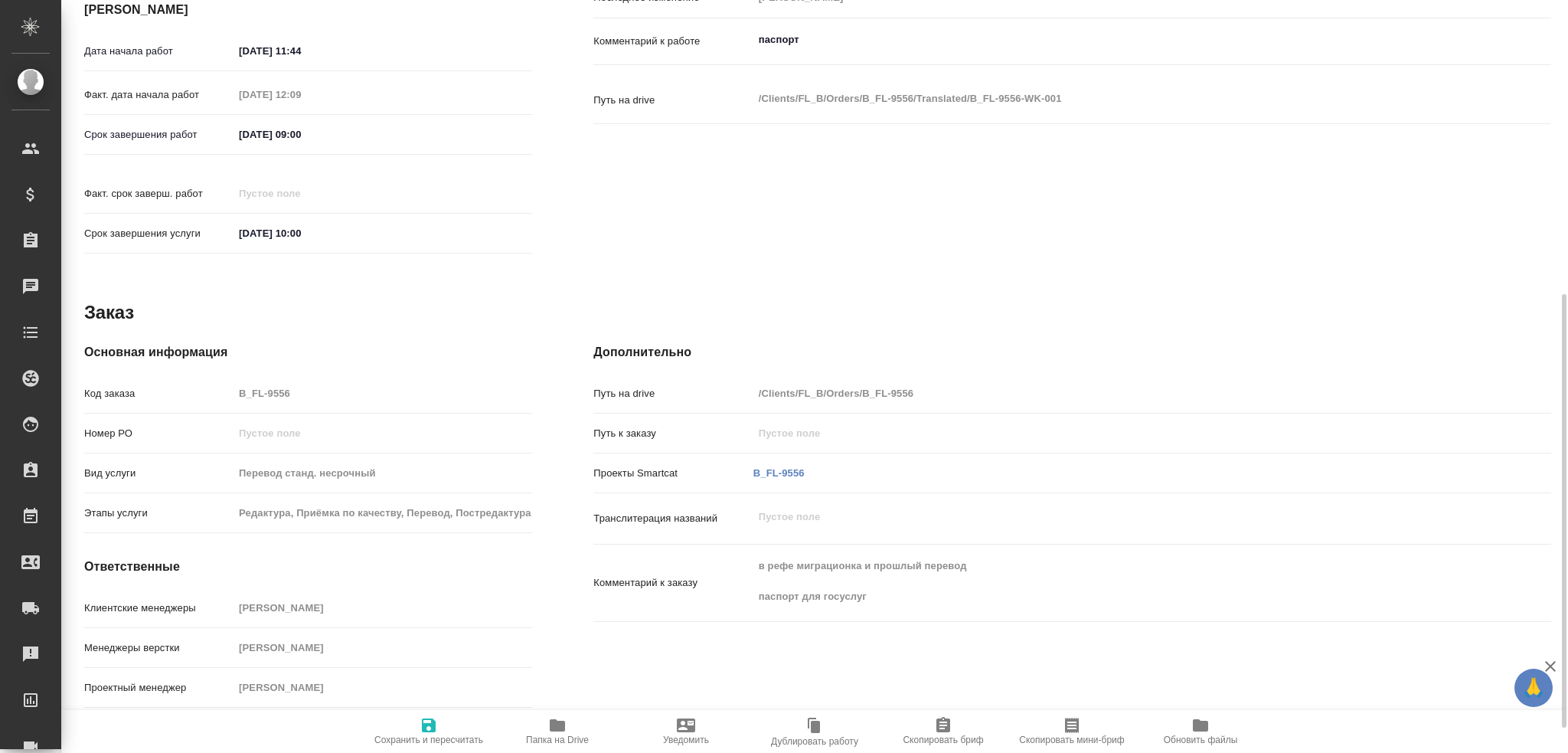
type textarea "x"
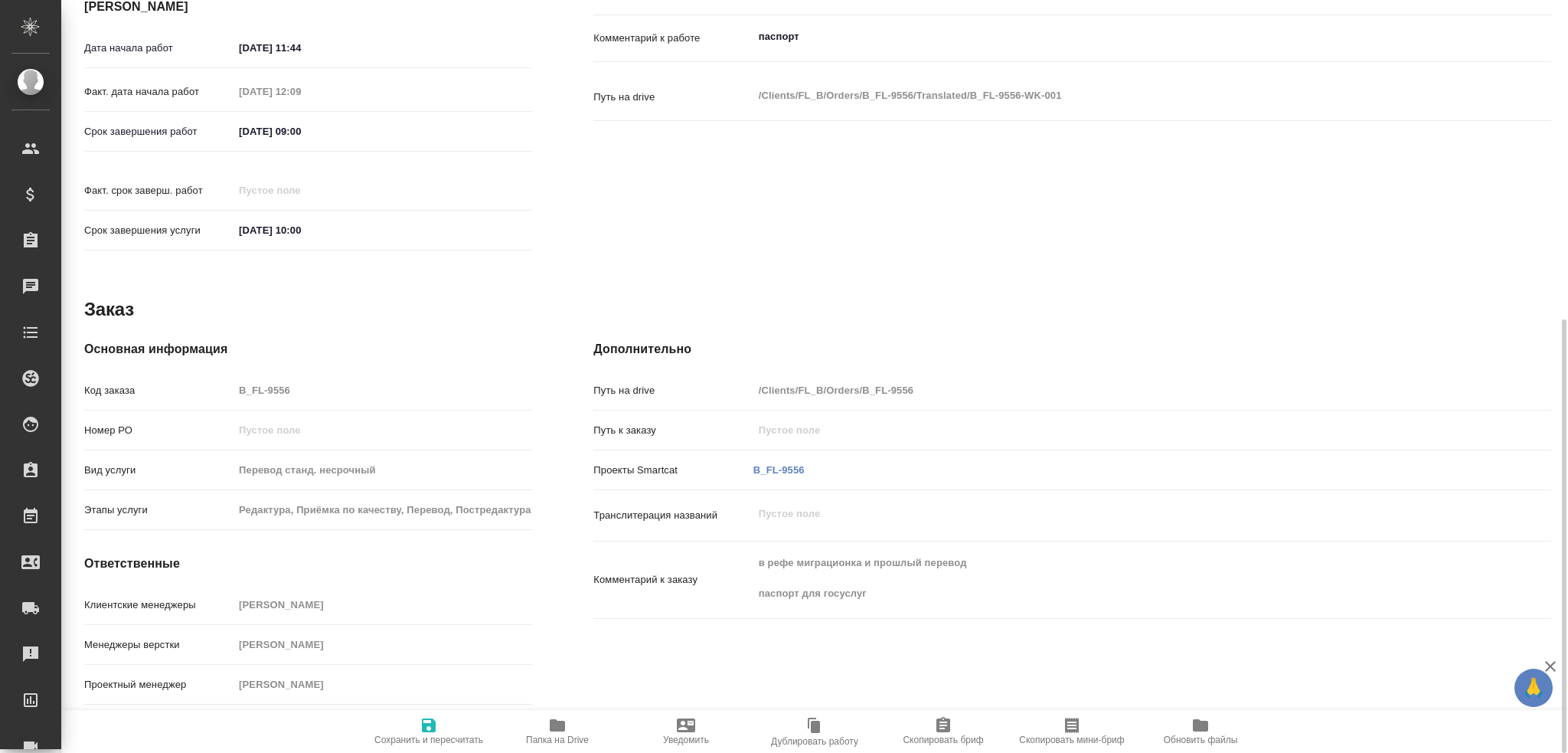
type textarea "x"
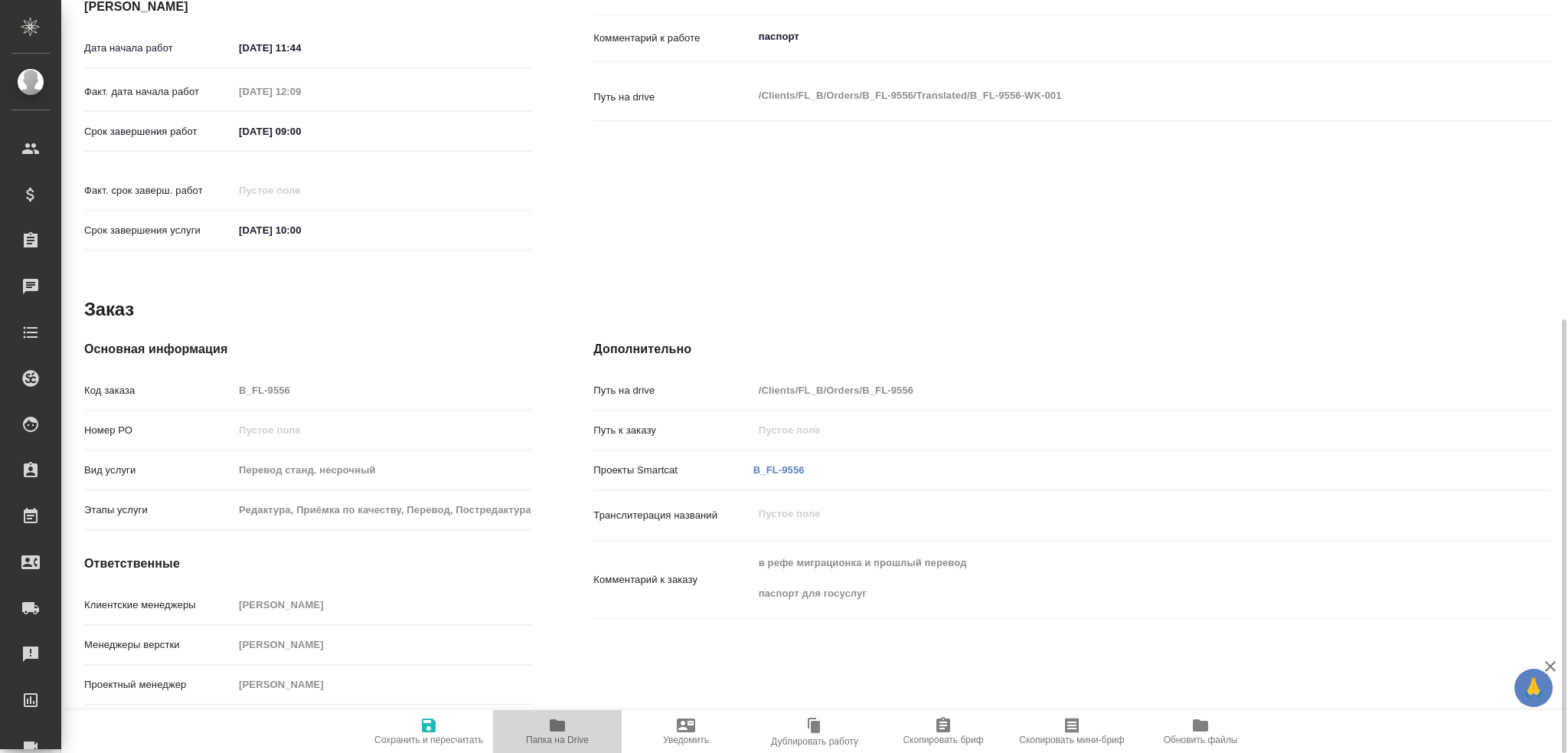
click at [555, 720] on icon "button" at bounding box center [557, 725] width 16 height 12
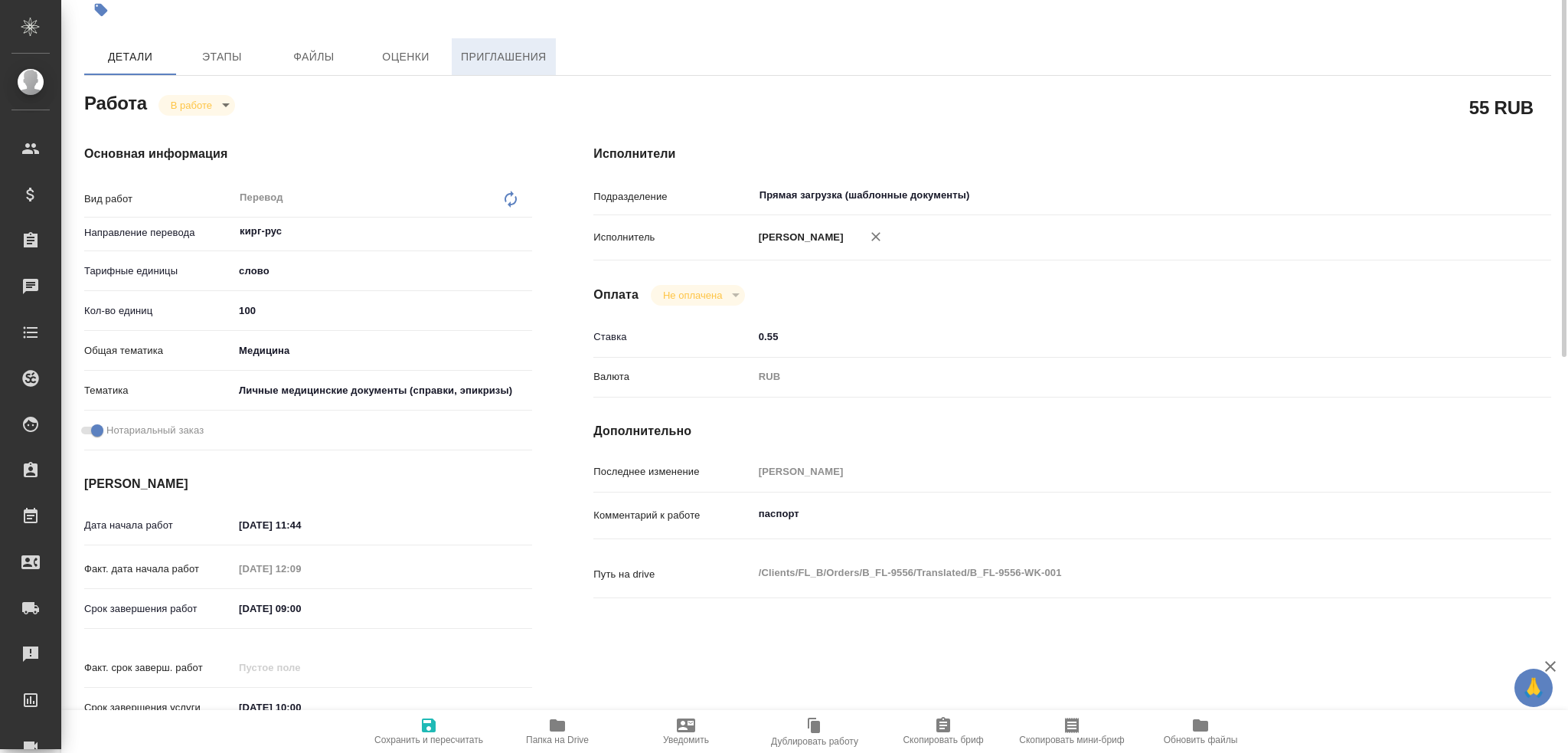
scroll to position [0, 0]
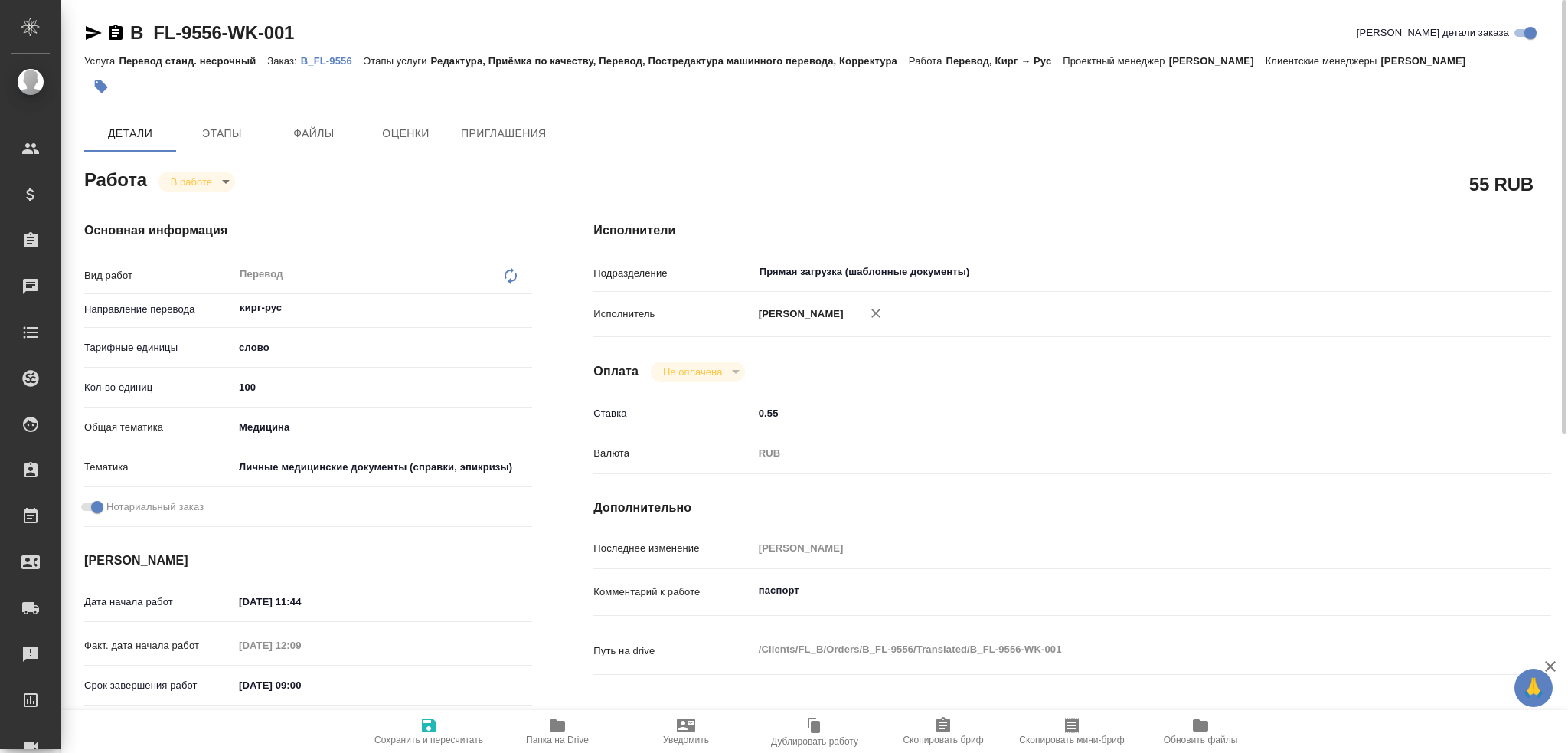
drag, startPoint x: 178, startPoint y: 189, endPoint x: 158, endPoint y: 241, distance: 55.7
click at [158, 240] on h4 "Основная информация" at bounding box center [308, 230] width 448 height 18
click at [211, 202] on body "🙏 .cls-1 fill:#fff; AWATERA Gusev Alexandr Клиенты Спецификации Заказы 0 Чаты T…" at bounding box center [784, 376] width 1568 height 753
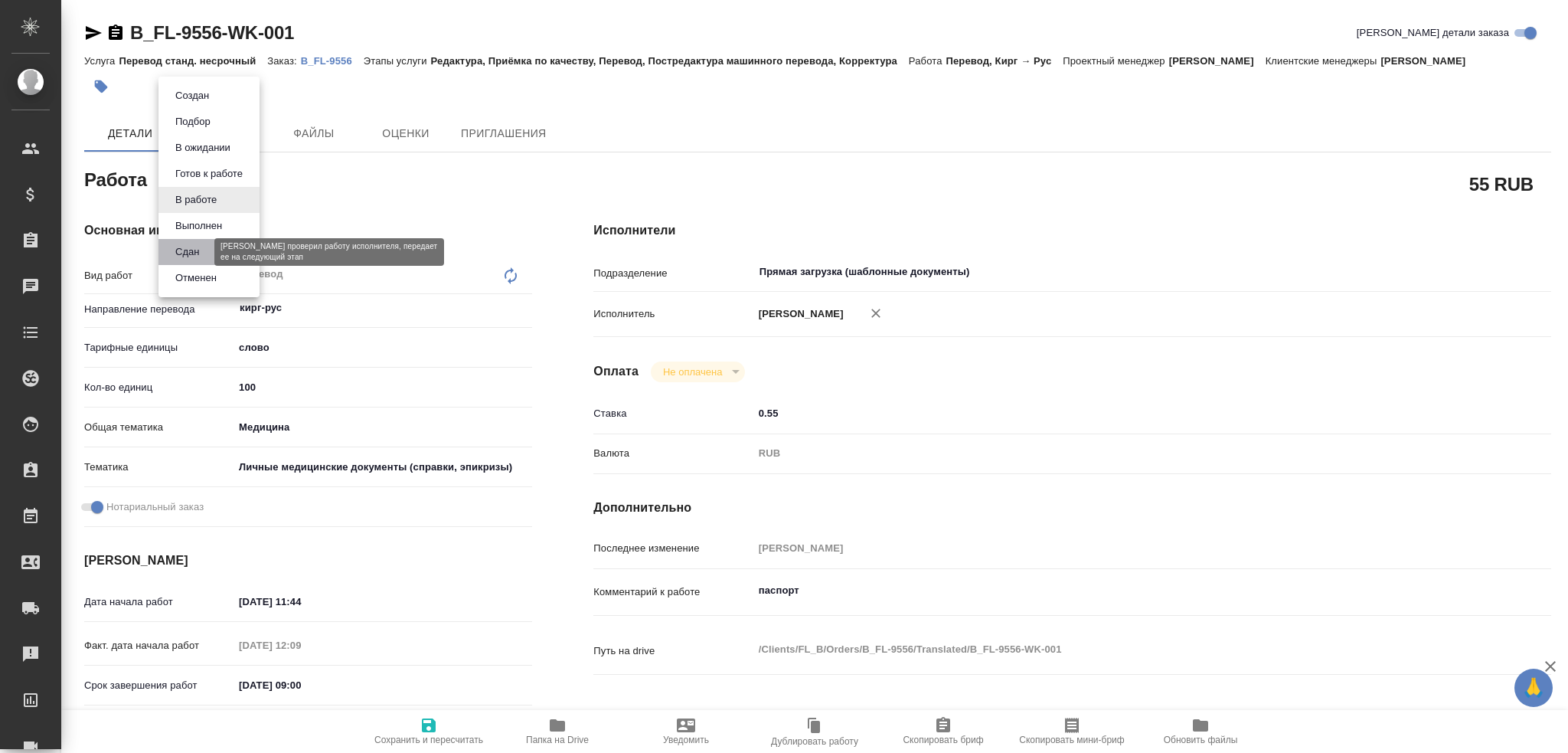
click at [201, 257] on button "Сдан" at bounding box center [188, 251] width 33 height 17
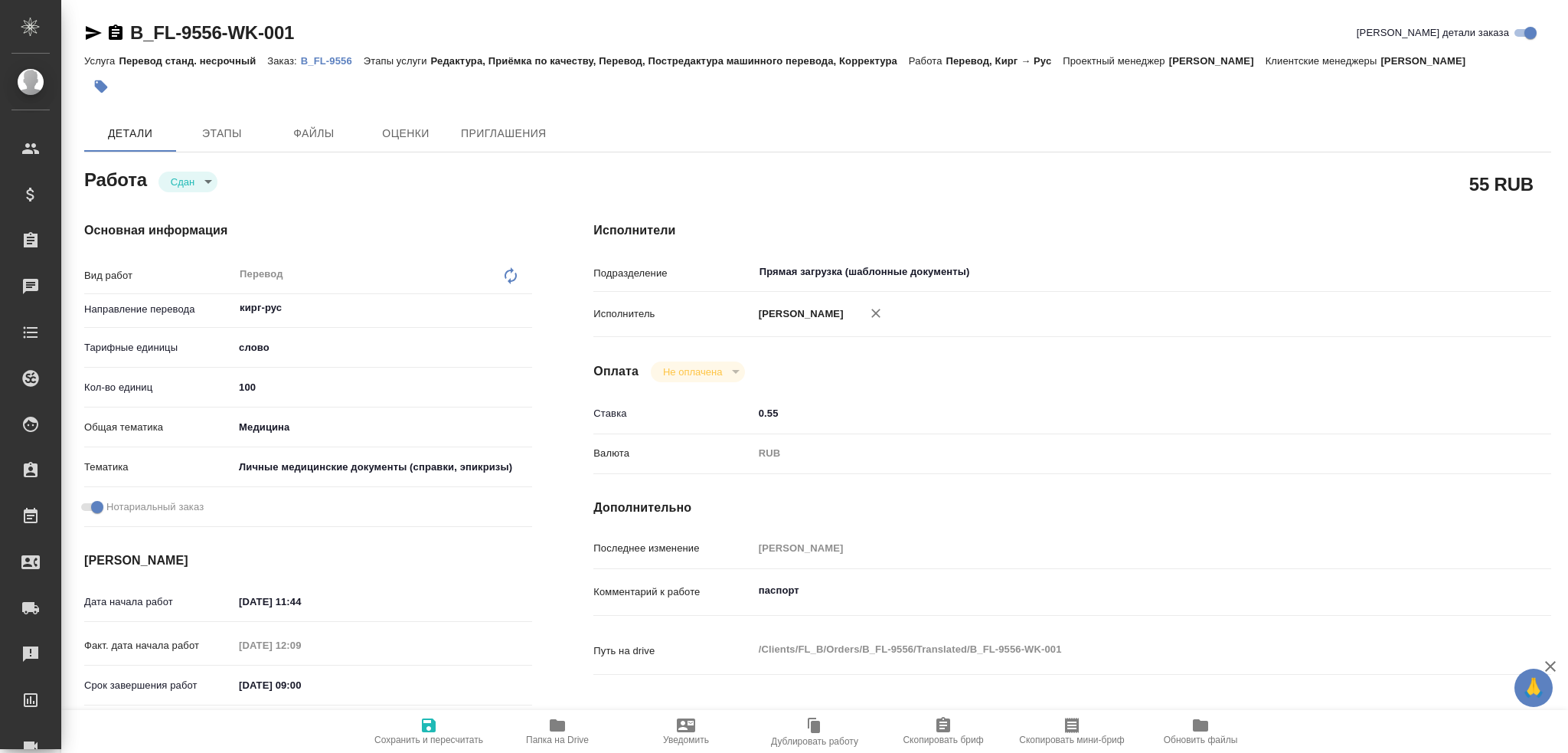
type textarea "x"
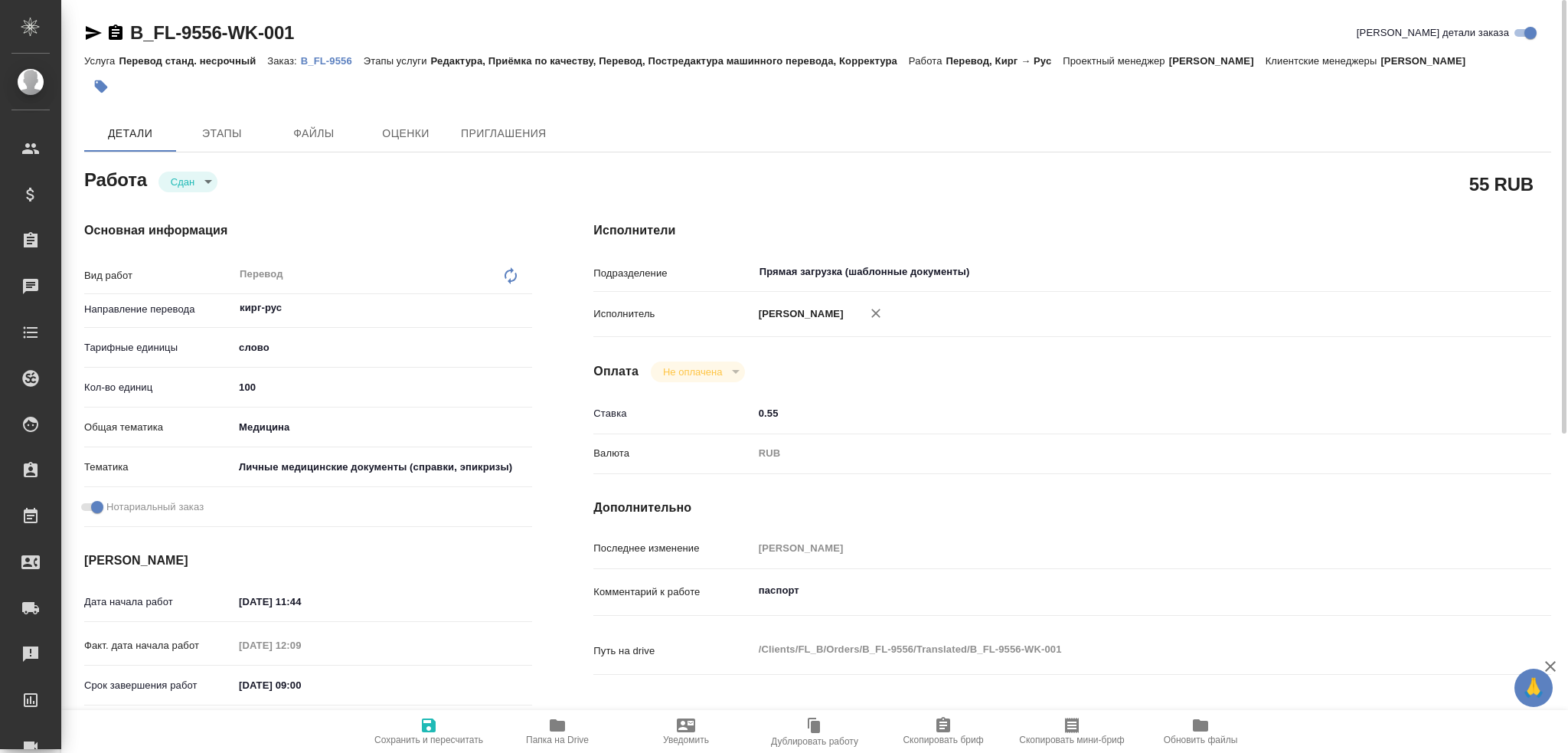
type textarea "x"
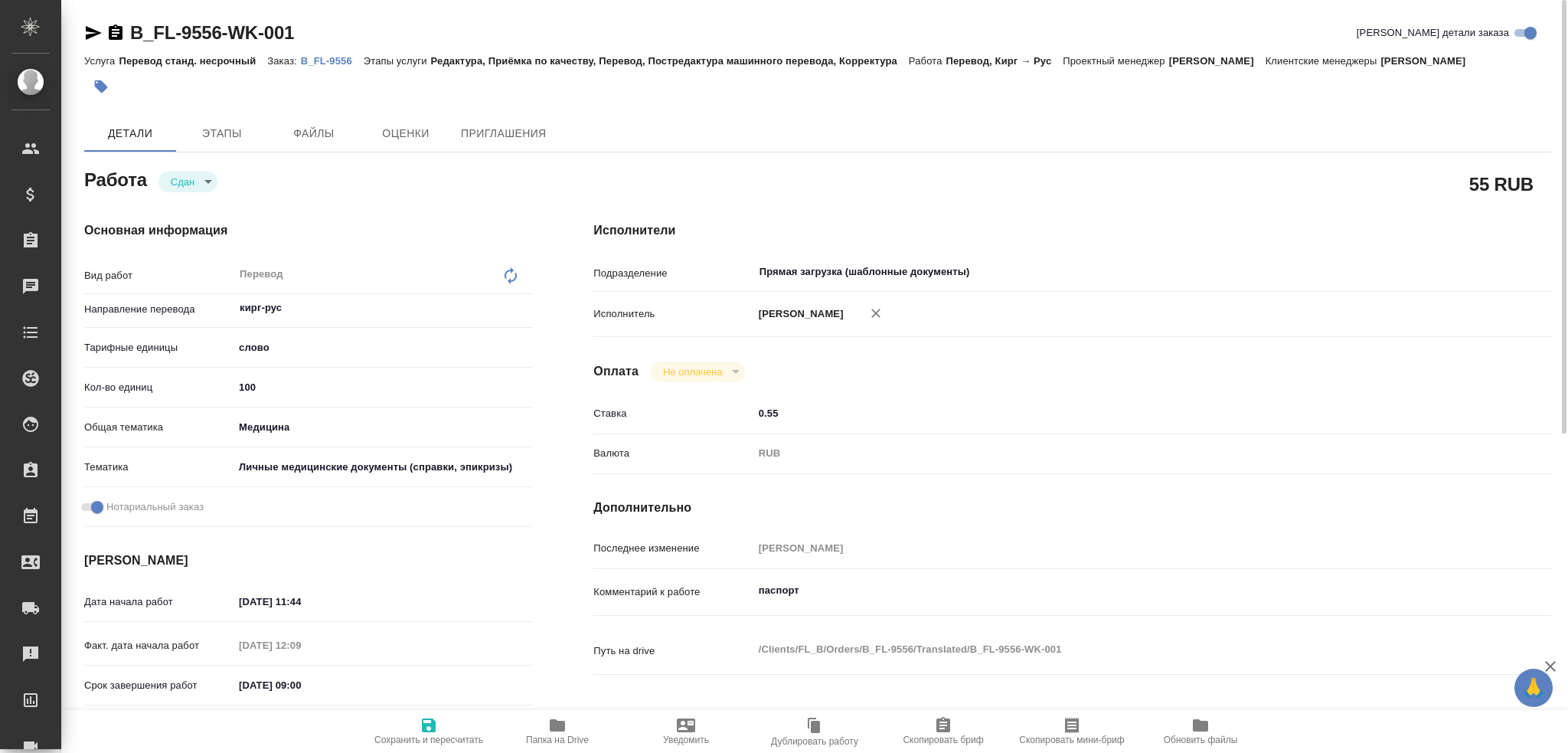
type textarea "x"
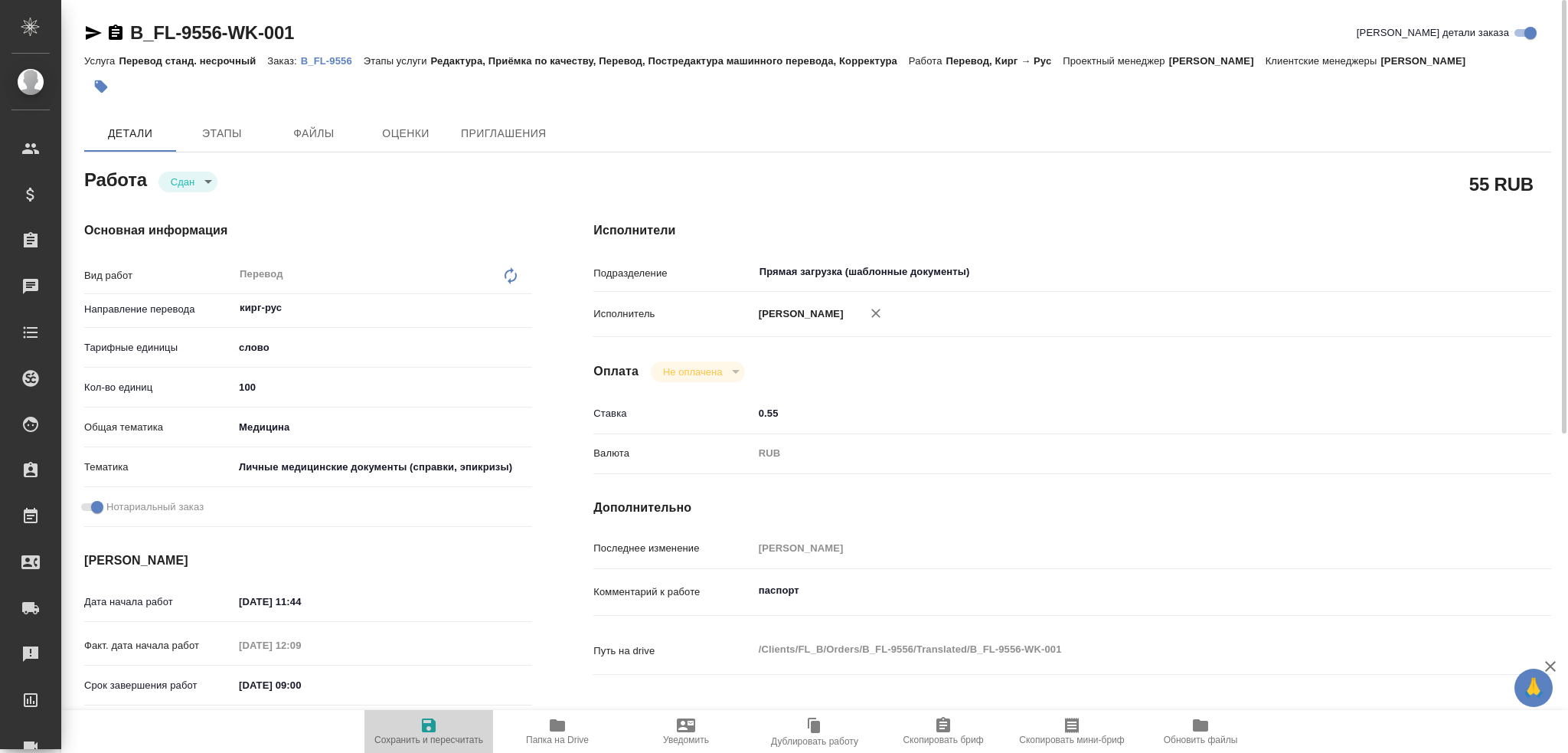
click at [432, 724] on icon "button" at bounding box center [429, 725] width 14 height 14
type textarea "x"
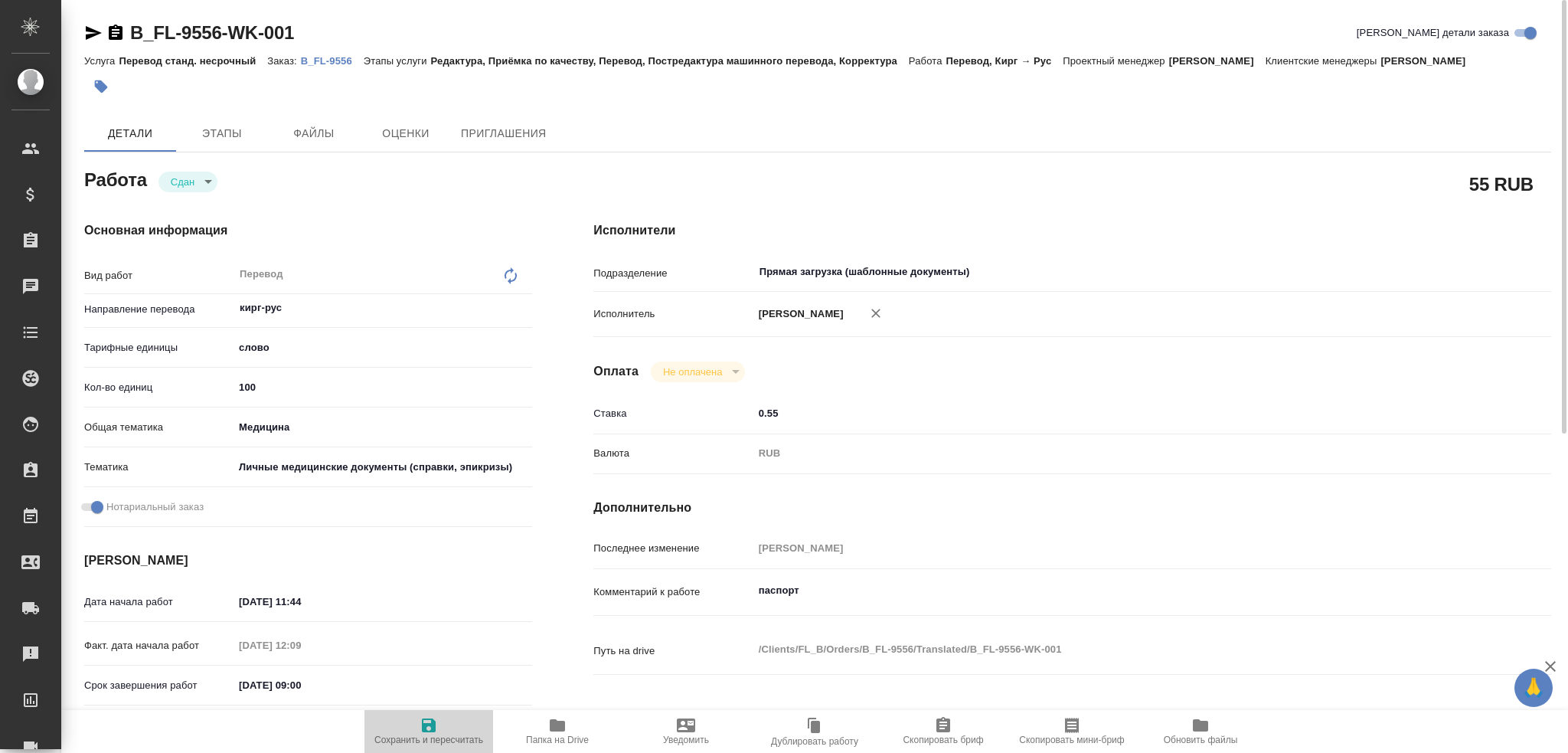
type textarea "x"
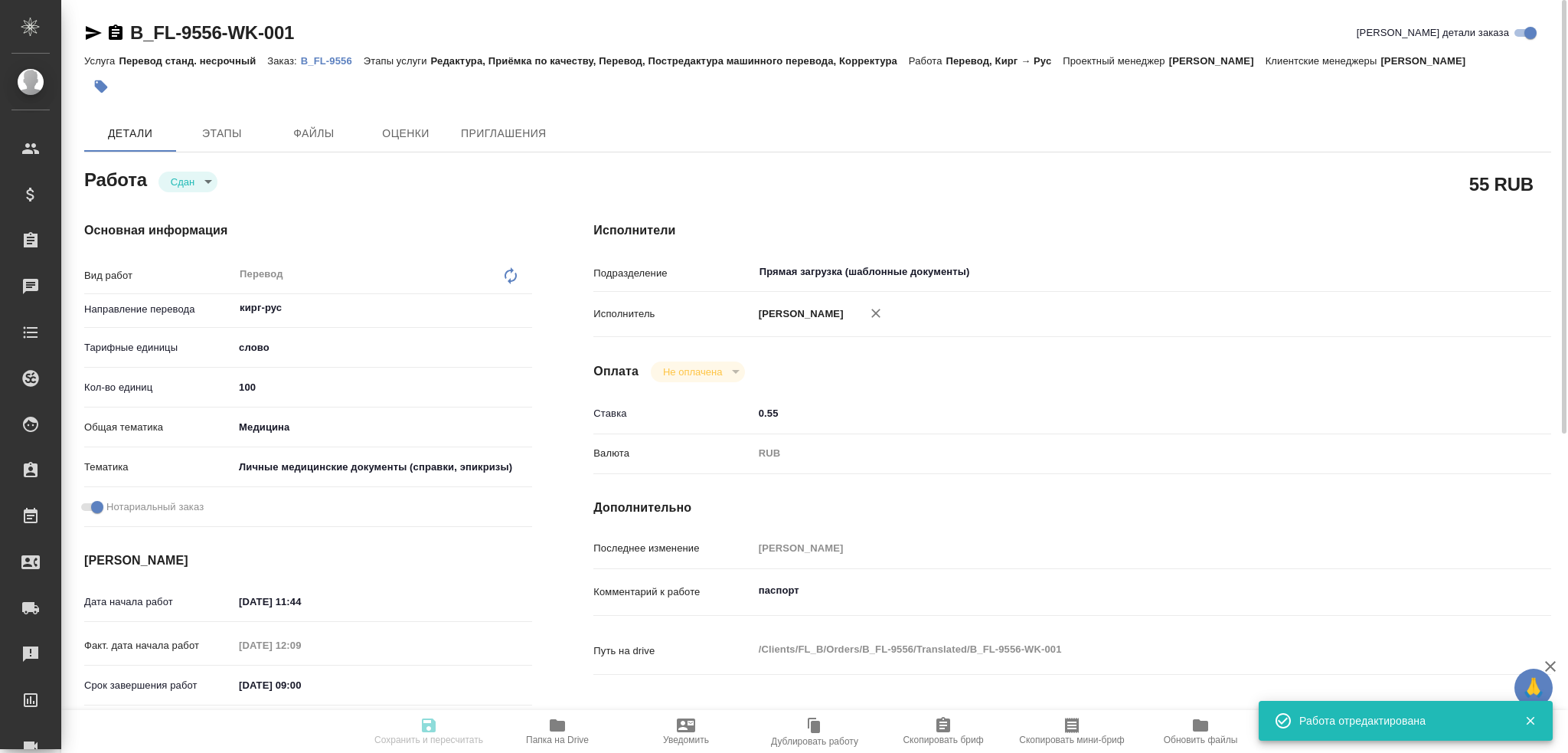
type textarea "x"
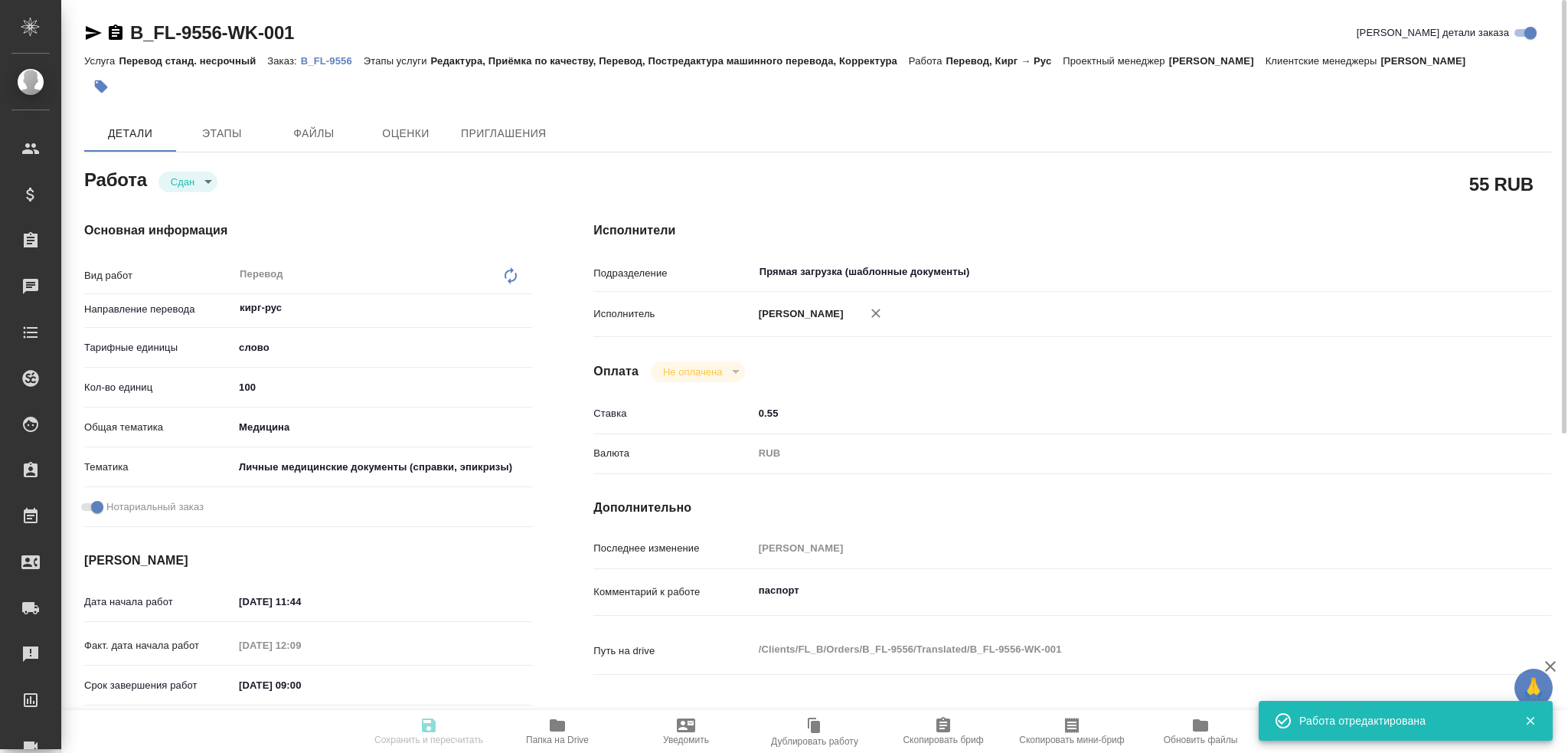
type input "closed"
type textarea "Перевод"
type textarea "x"
type input "кирг-рус"
type input "5a8b1489cc6b4906c91bfd90"
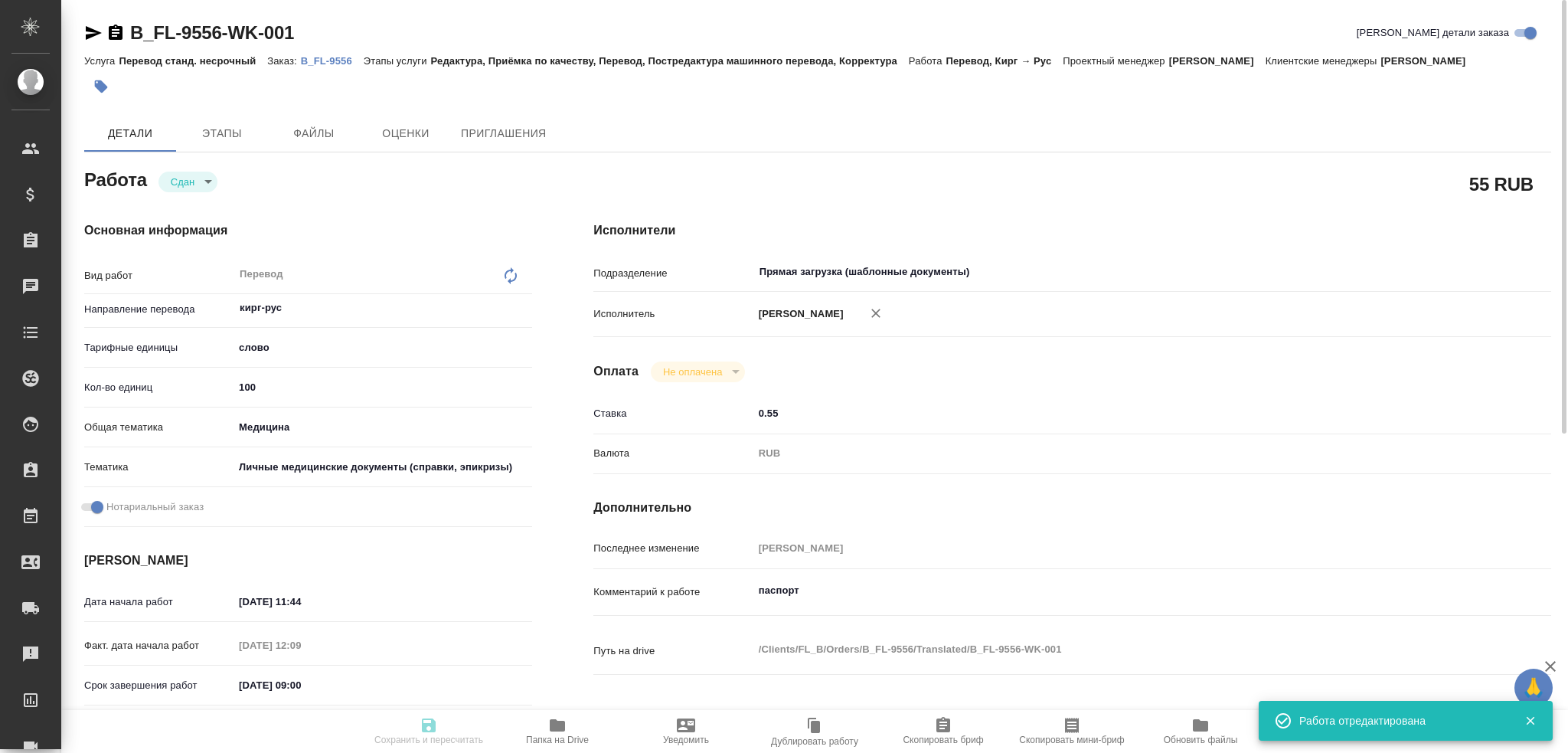
type input "100"
type input "med"
type input "5a8b8b956a9677013d343e74"
checkbox input "true"
type input "22.09.2025 11:44"
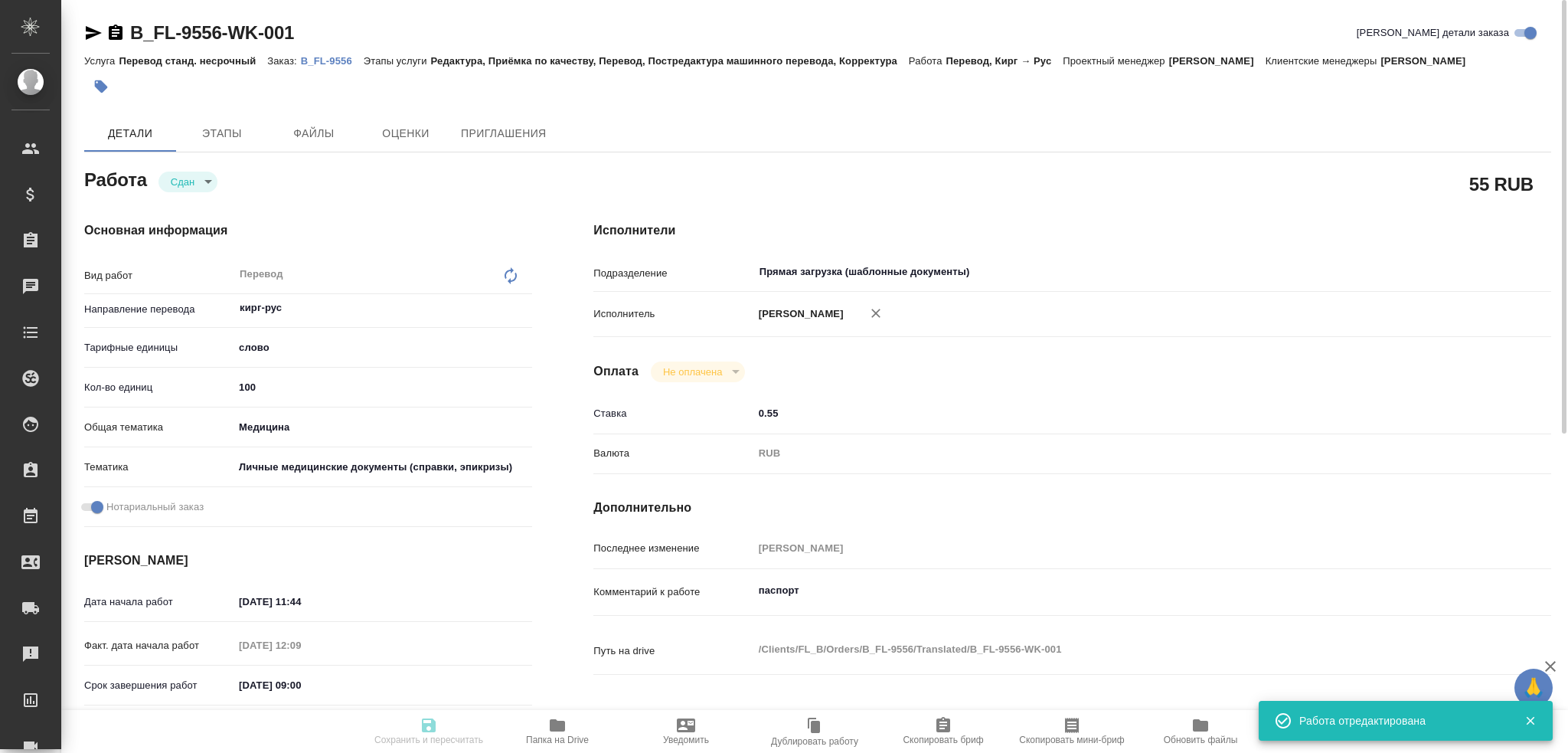
type input "22.09.2025 12:09"
type input "23.09.2025 09:00"
type input "22.09.2025 15:34"
type input "23.09.2025 10:00"
type input "Прямая загрузка (шаблонные документы)"
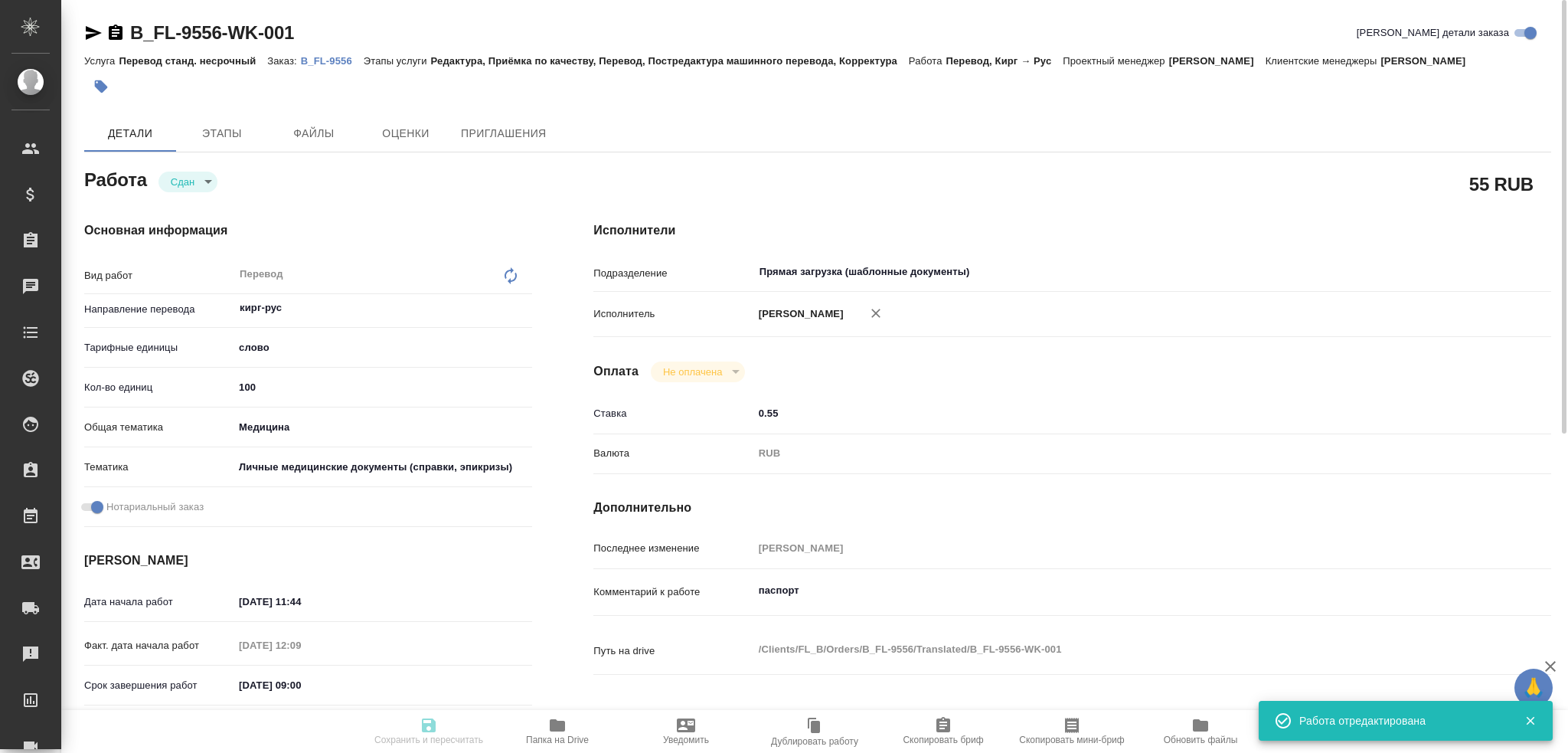
type input "notPayed"
type input "0.55"
type input "RUB"
type input "[PERSON_NAME]"
type textarea "паспорт"
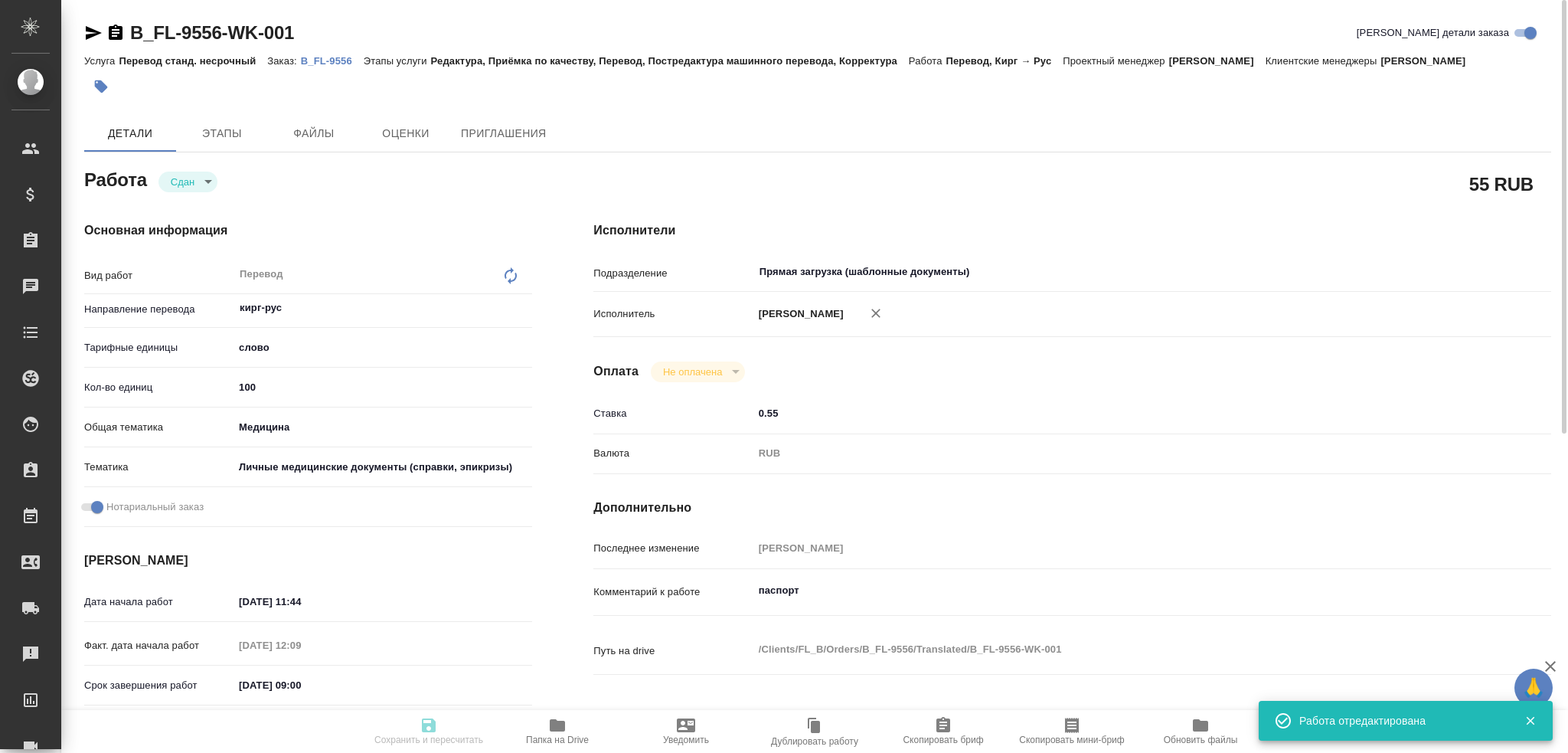
type textarea "x"
type textarea "/Clients/FL_B/Orders/B_FL-9556/Translated/B_FL-9556-WK-001"
type textarea "x"
type input "B_FL-9556"
type input "Перевод станд. несрочный"
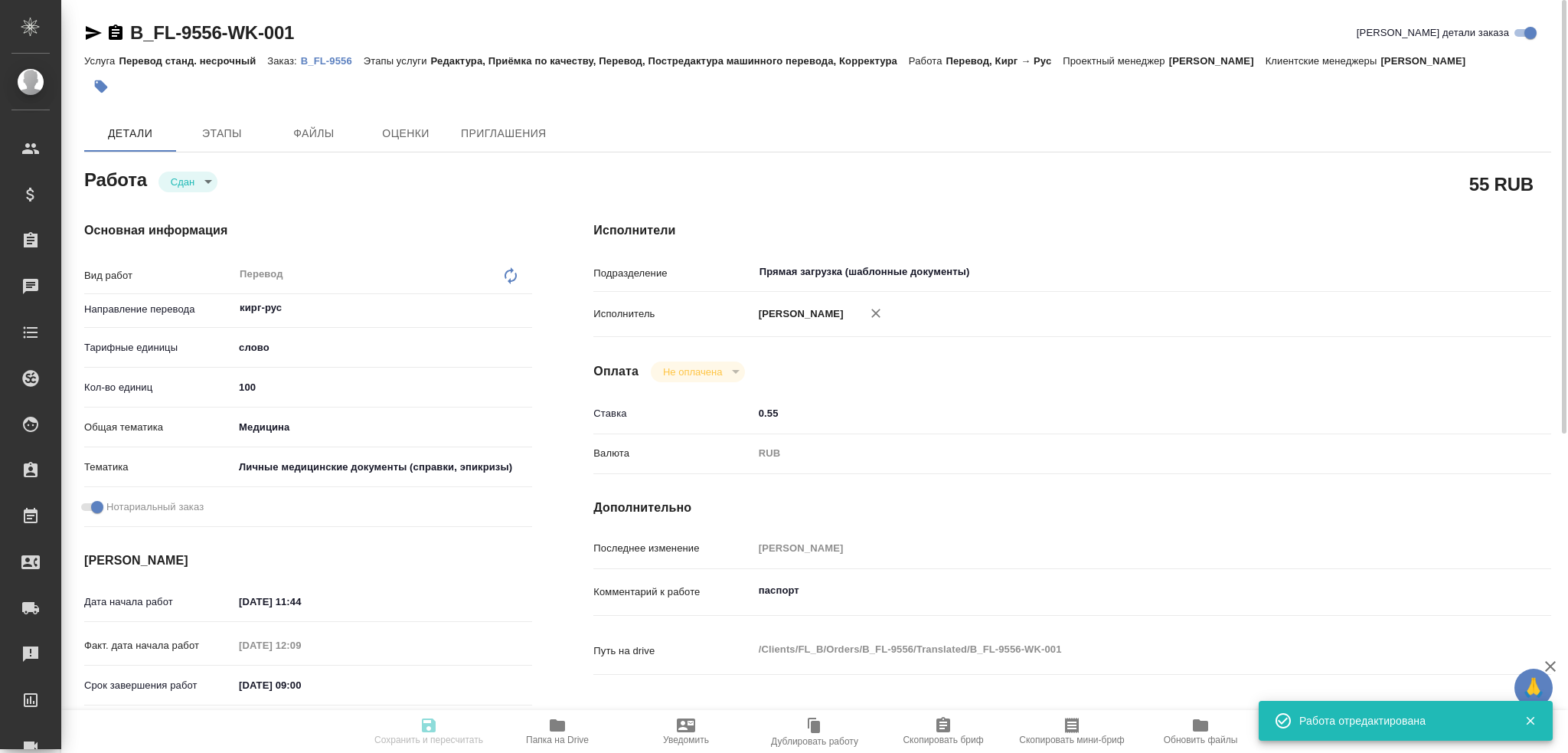
type input "Редактура, Приёмка по качеству, Перевод, Постредактура машинного перевода, Корр…"
type input "Богомолова Анастасия"
type input "Оксютович Ирина"
type input "/Clients/FL_B/Orders/B_FL-9556"
type textarea "x"
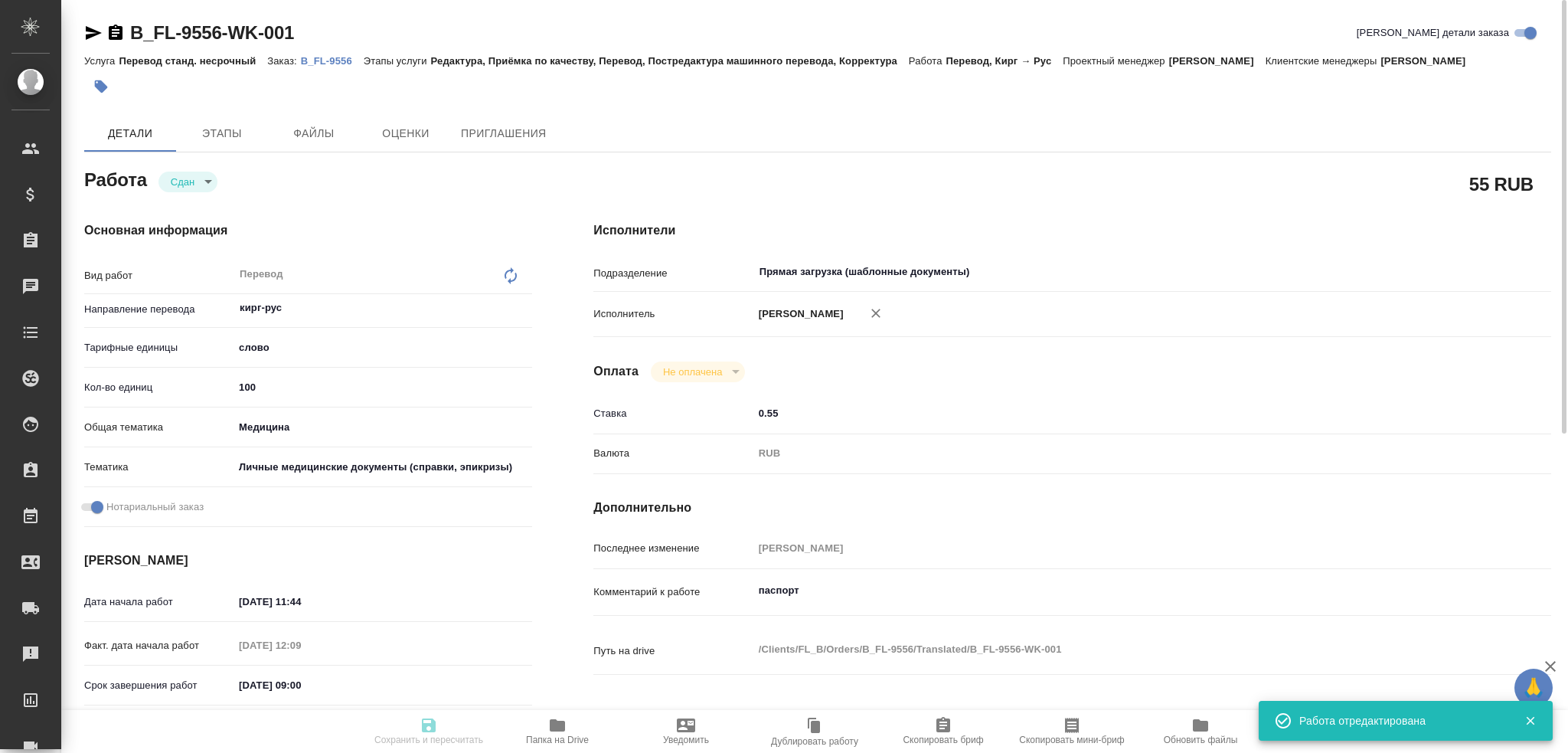
type textarea "в рефе миграционка и прошлый перевод паспорт для госуслуг"
type textarea "x"
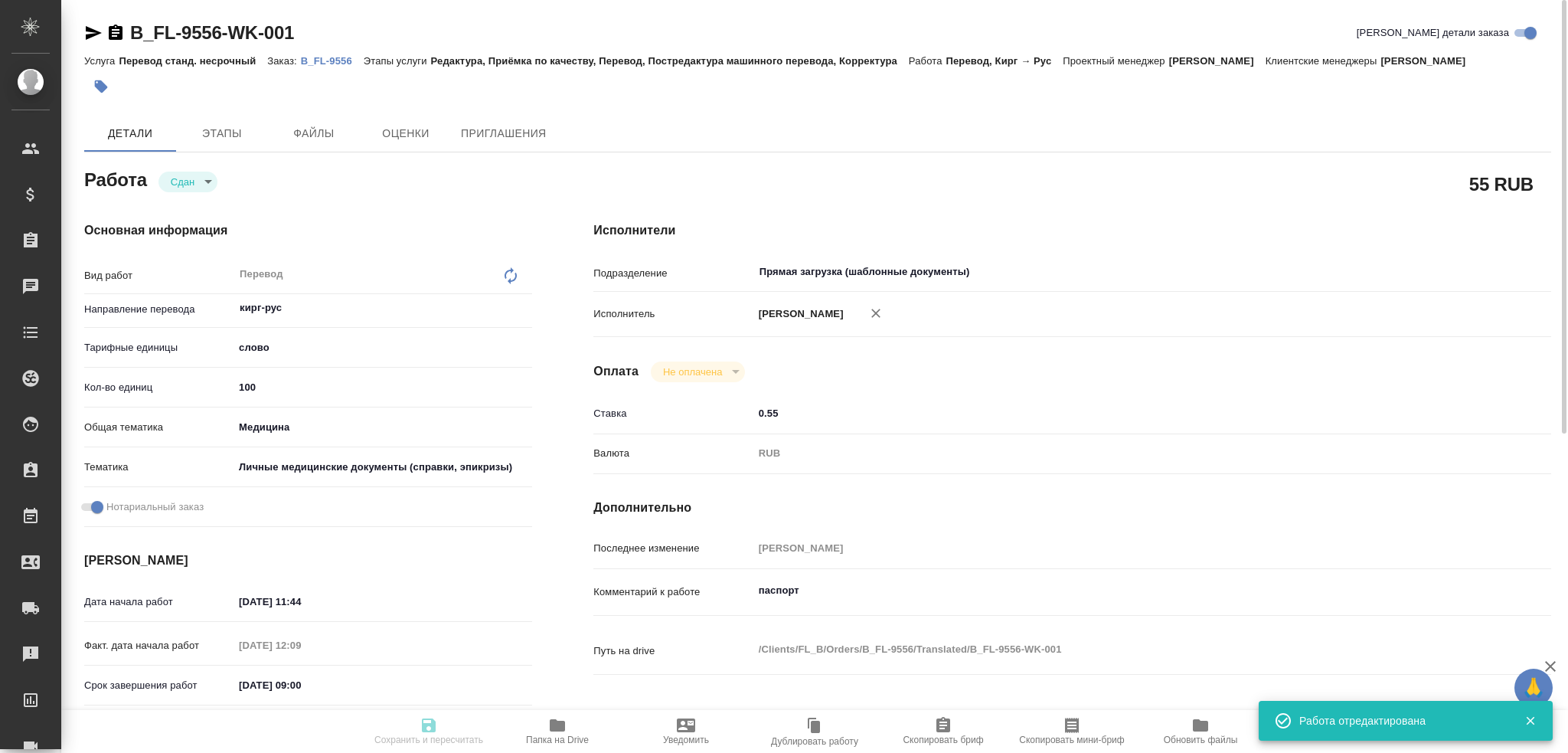
type textarea "x"
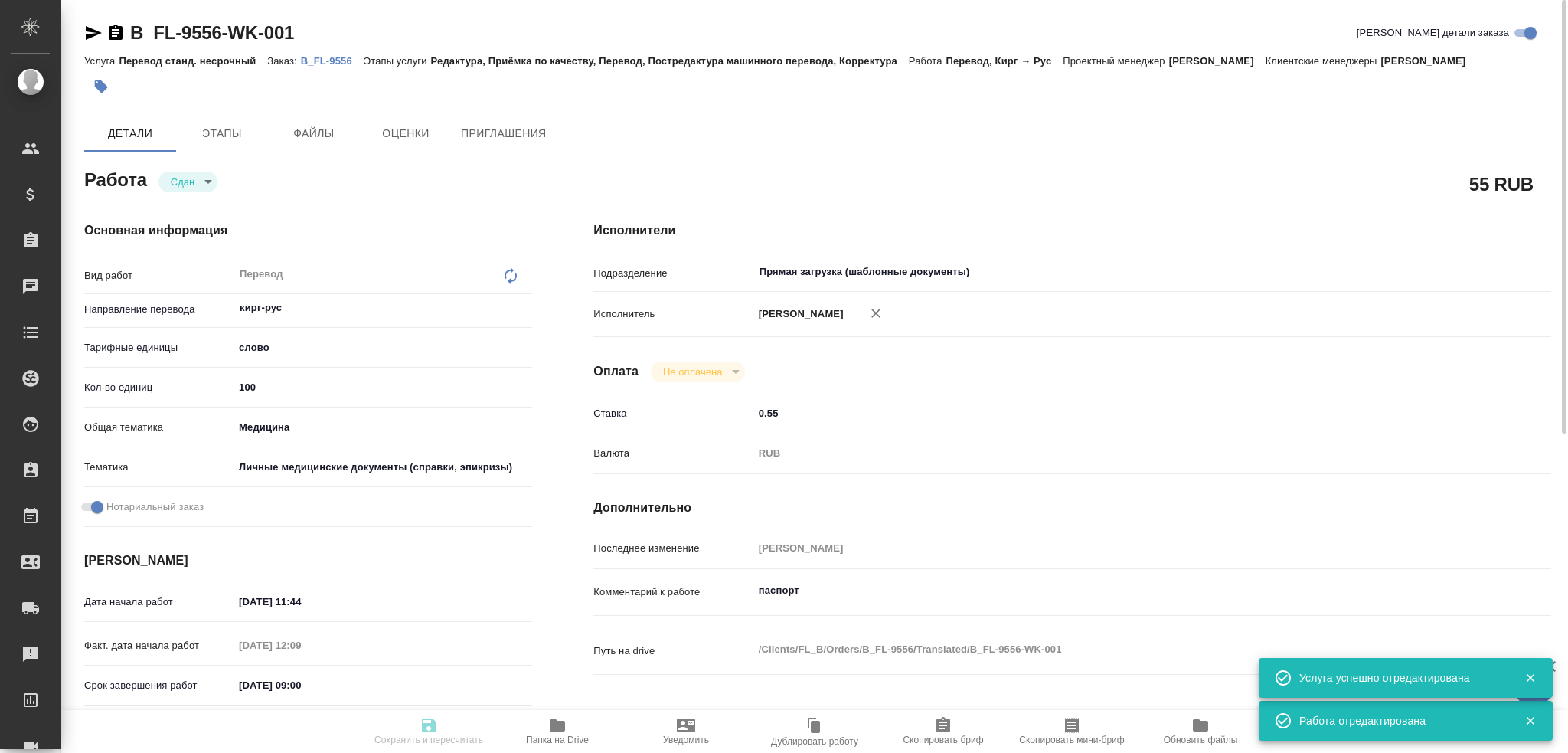
type textarea "x"
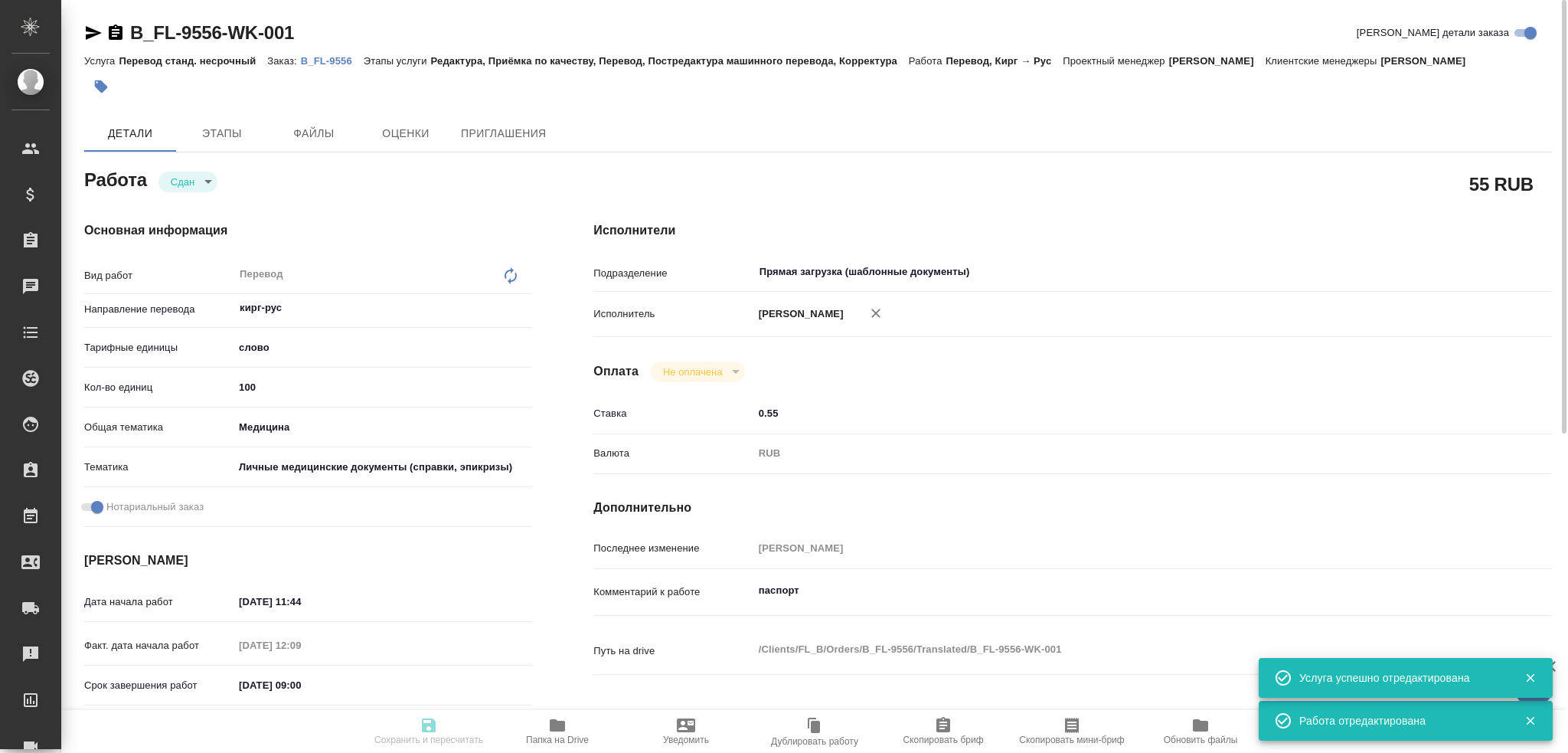
type textarea "x"
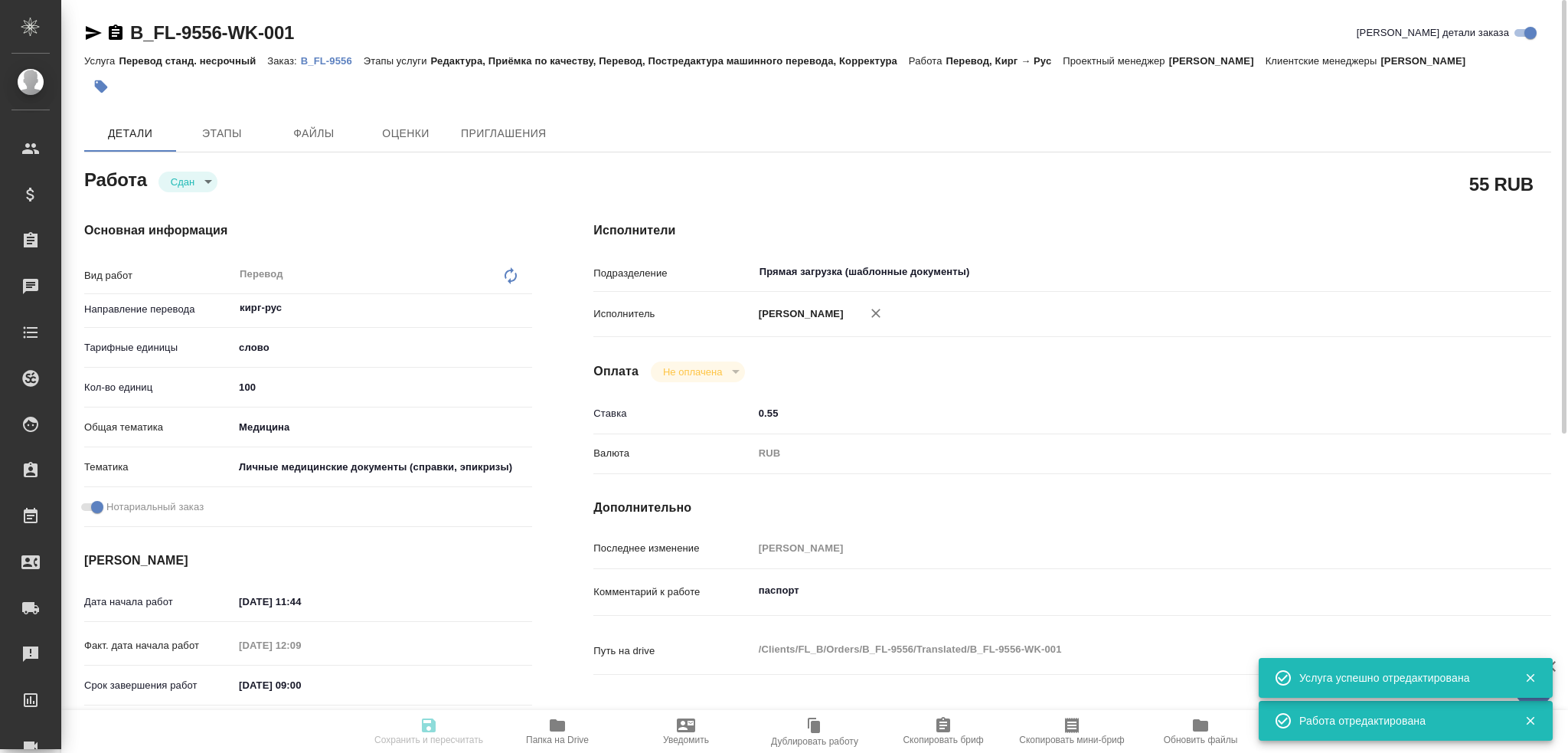
type textarea "x"
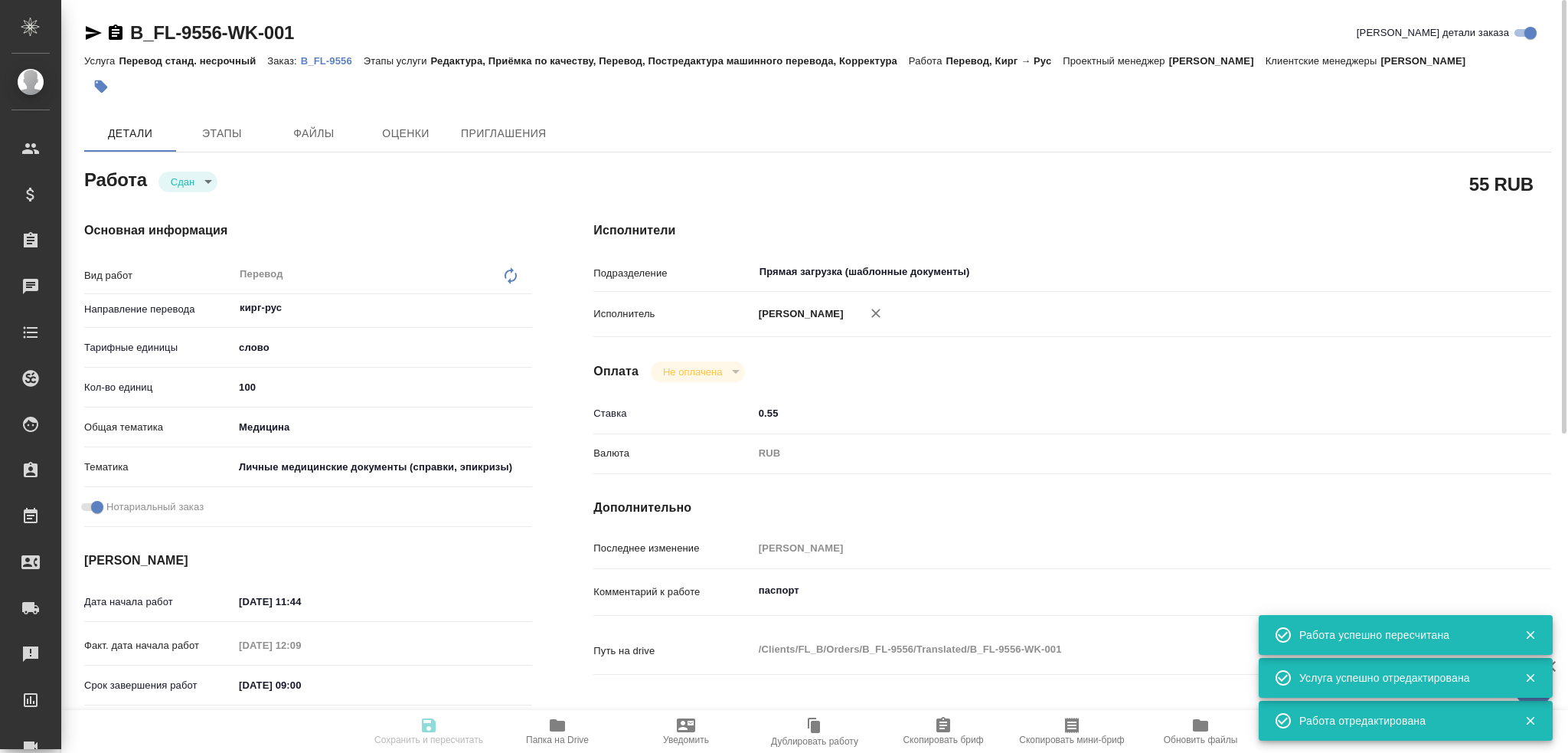
type input "closed"
type textarea "Перевод"
type textarea "x"
type input "кирг-рус"
type input "5a8b1489cc6b4906c91bfd90"
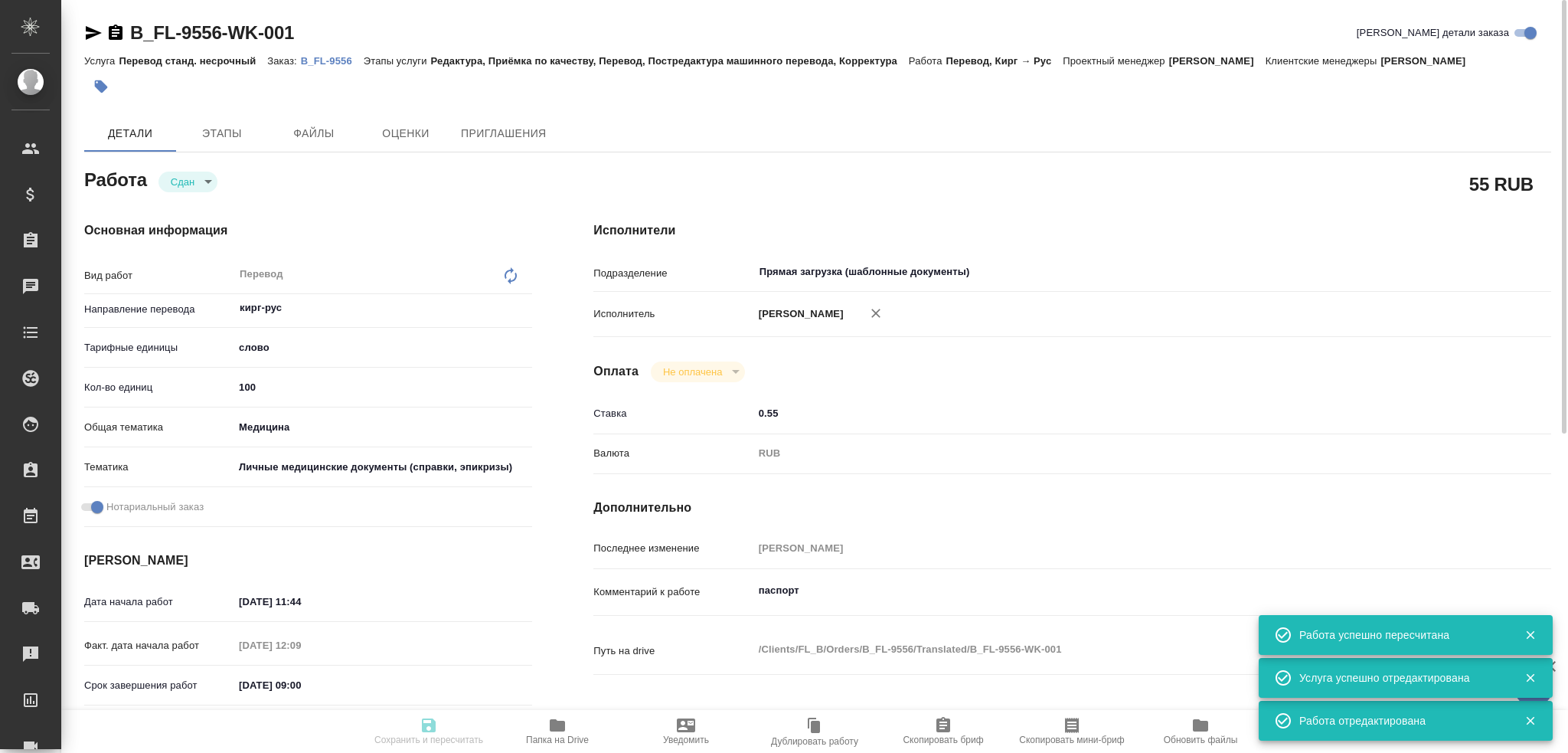
type input "100"
type input "med"
type input "5a8b8b956a9677013d343e74"
checkbox input "true"
type input "22.09.2025 11:44"
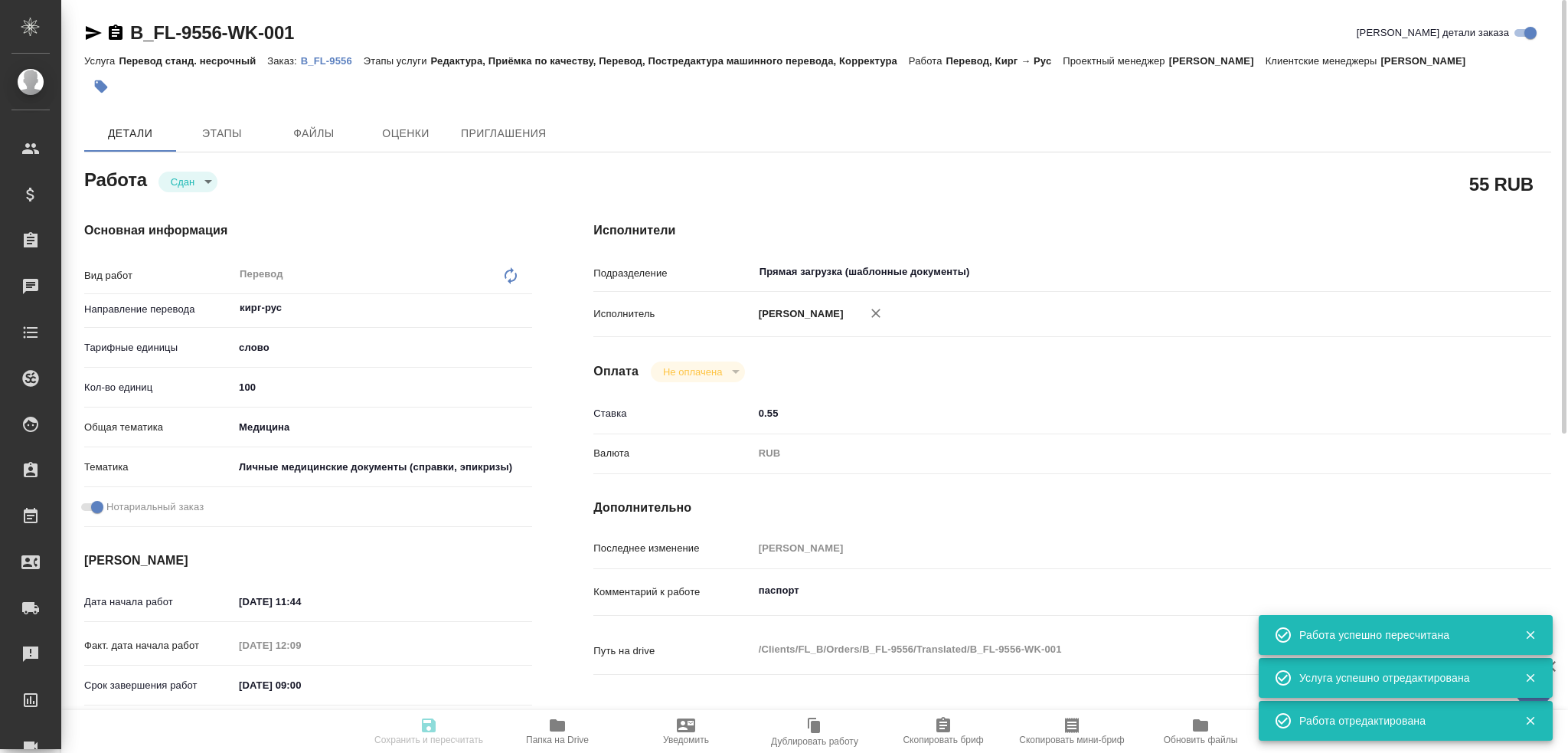
type input "22.09.2025 12:09"
type input "23.09.2025 09:00"
type input "22.09.2025 15:34"
type input "23.09.2025 10:00"
type input "Прямая загрузка (шаблонные документы)"
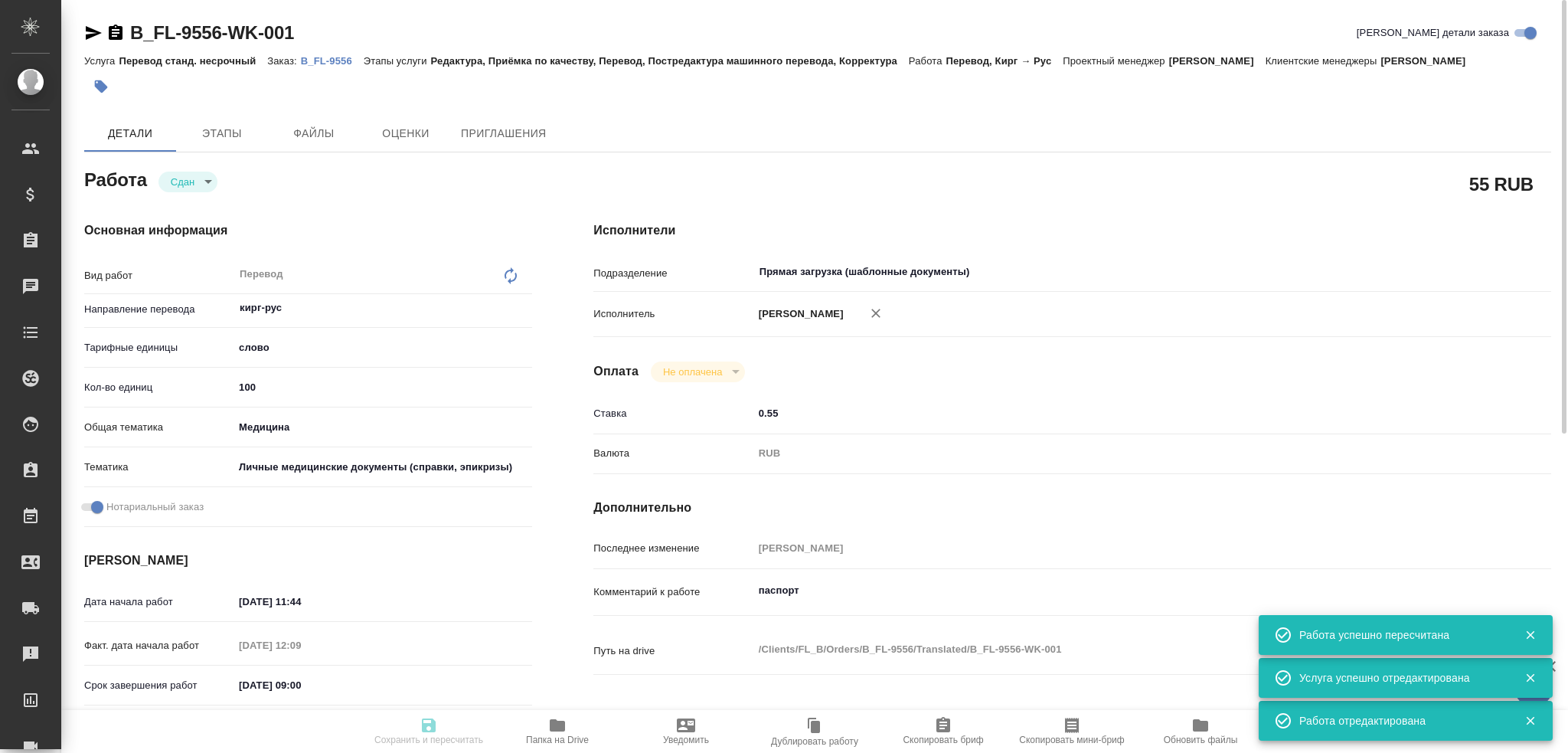
type input "notPayed"
type input "0.55"
type input "RUB"
type input "[PERSON_NAME]"
type textarea "паспорт"
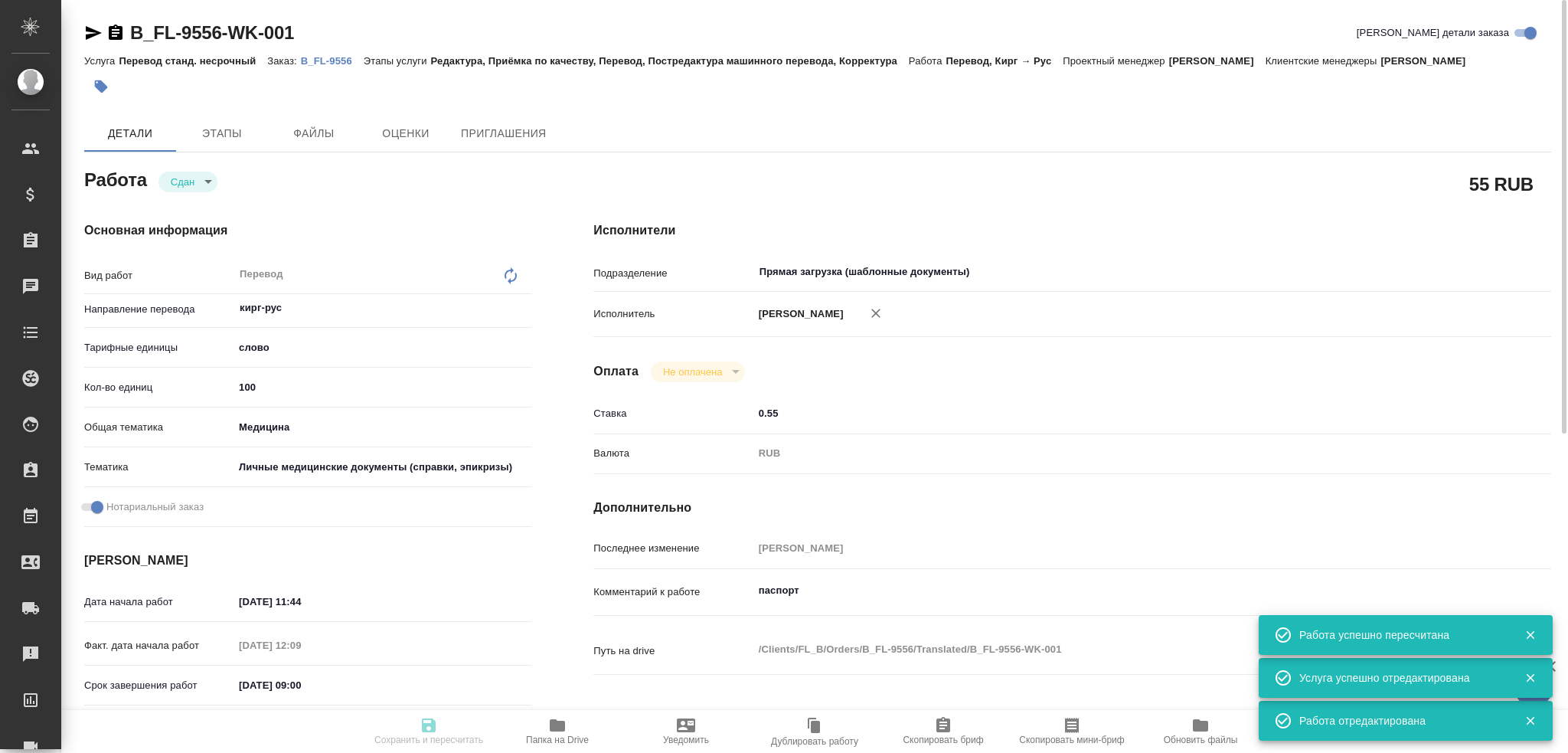
type textarea "x"
type textarea "/Clients/FL_B/Orders/B_FL-9556/Translated/B_FL-9556-WK-001"
type textarea "x"
type input "B_FL-9556"
type input "Перевод станд. несрочный"
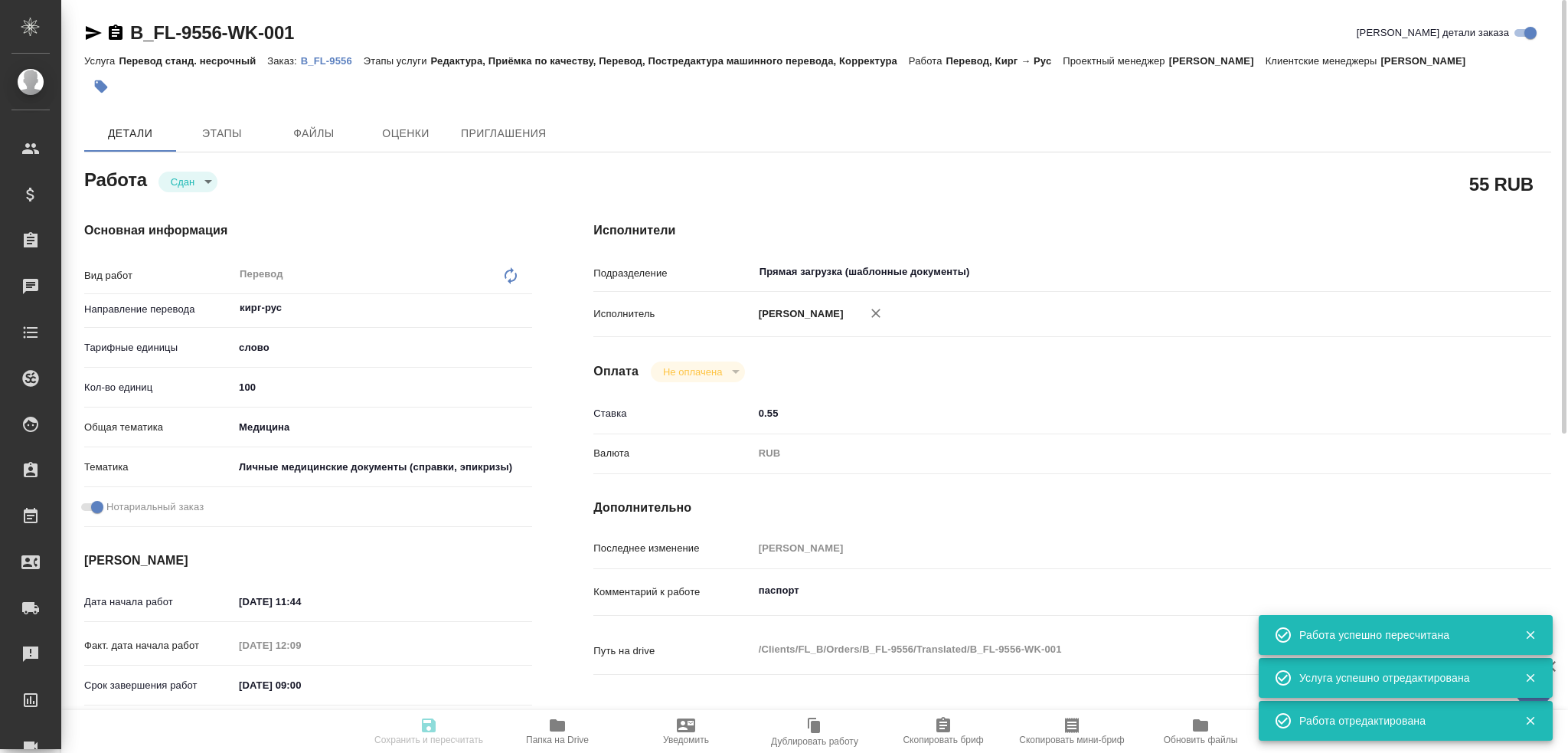
type input "Редактура, Приёмка по качеству, Перевод, Постредактура машинного перевода, Корр…"
type input "Богомолова Анастасия"
type input "Оксютович Ирина"
type input "/Clients/FL_B/Orders/B_FL-9556"
type textarea "x"
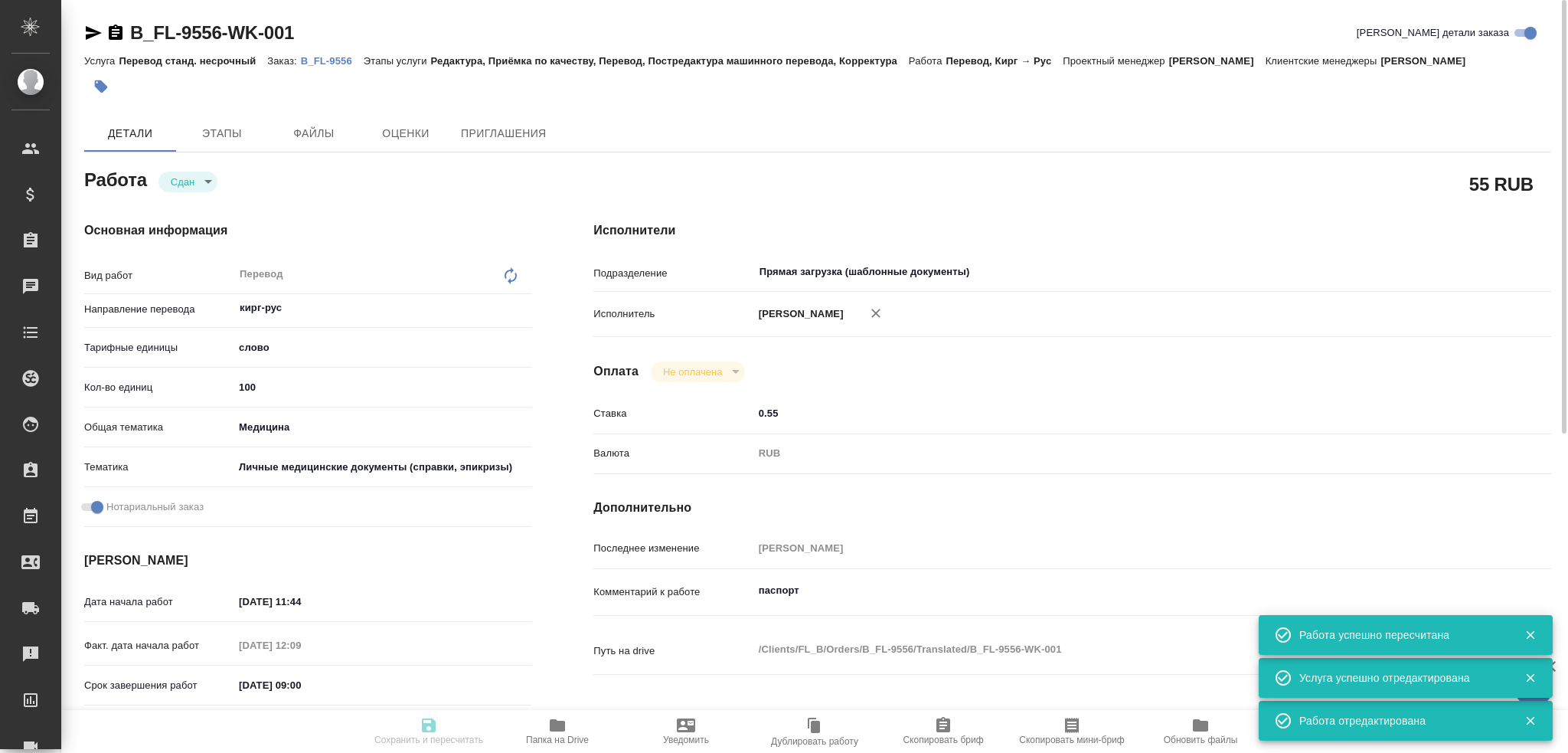
type textarea "в рефе миграционка и прошлый перевод паспорт для госуслуг"
type textarea "x"
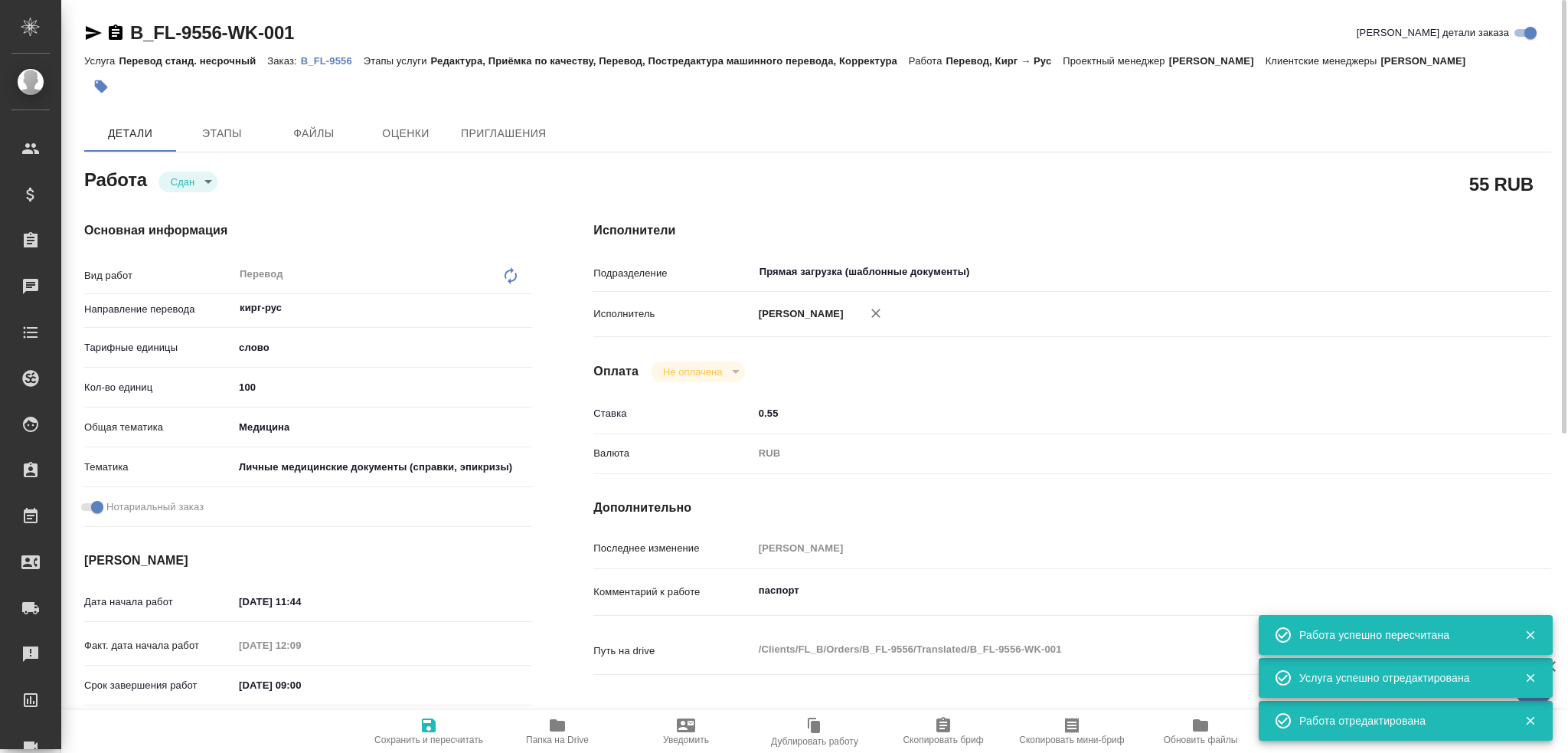
type textarea "x"
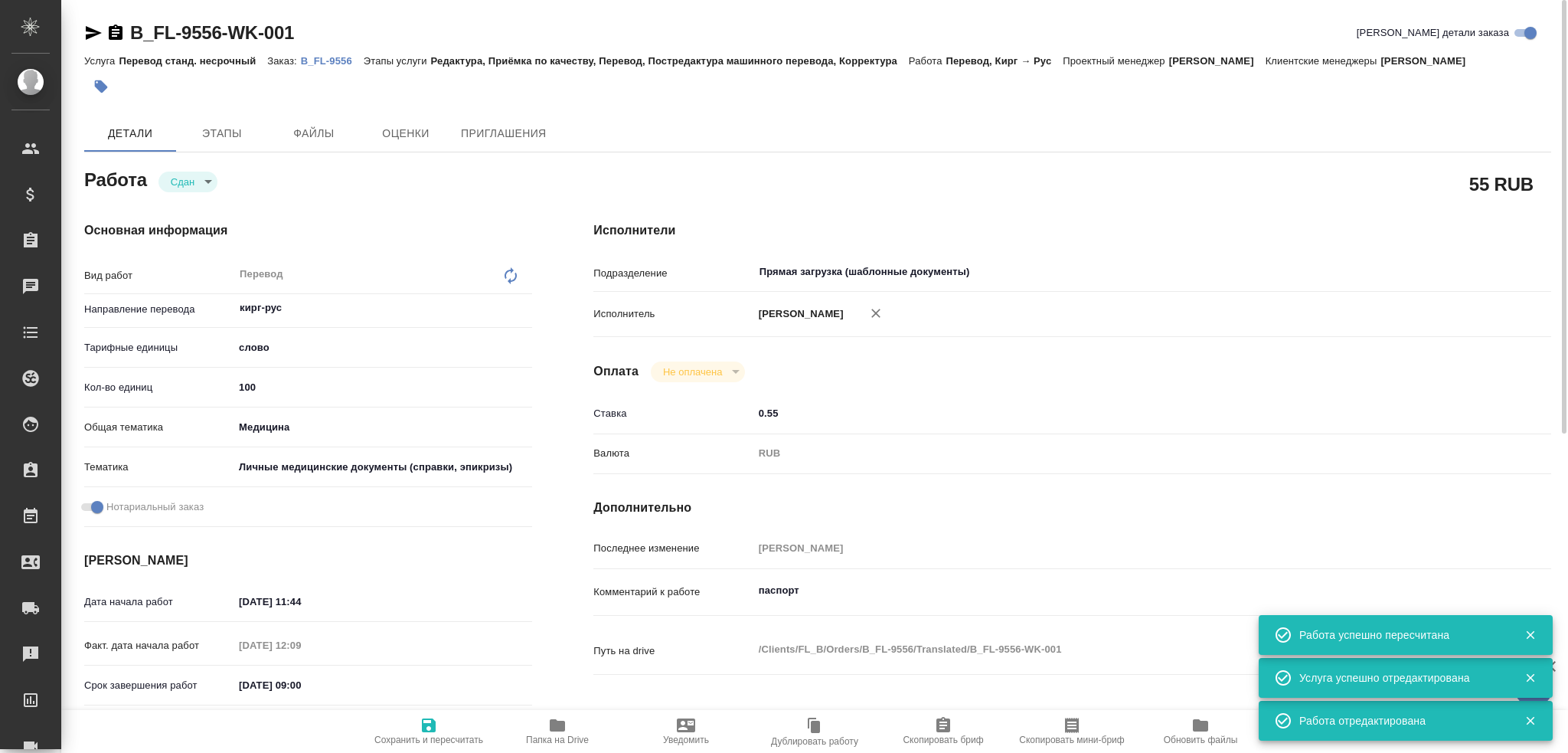
type textarea "x"
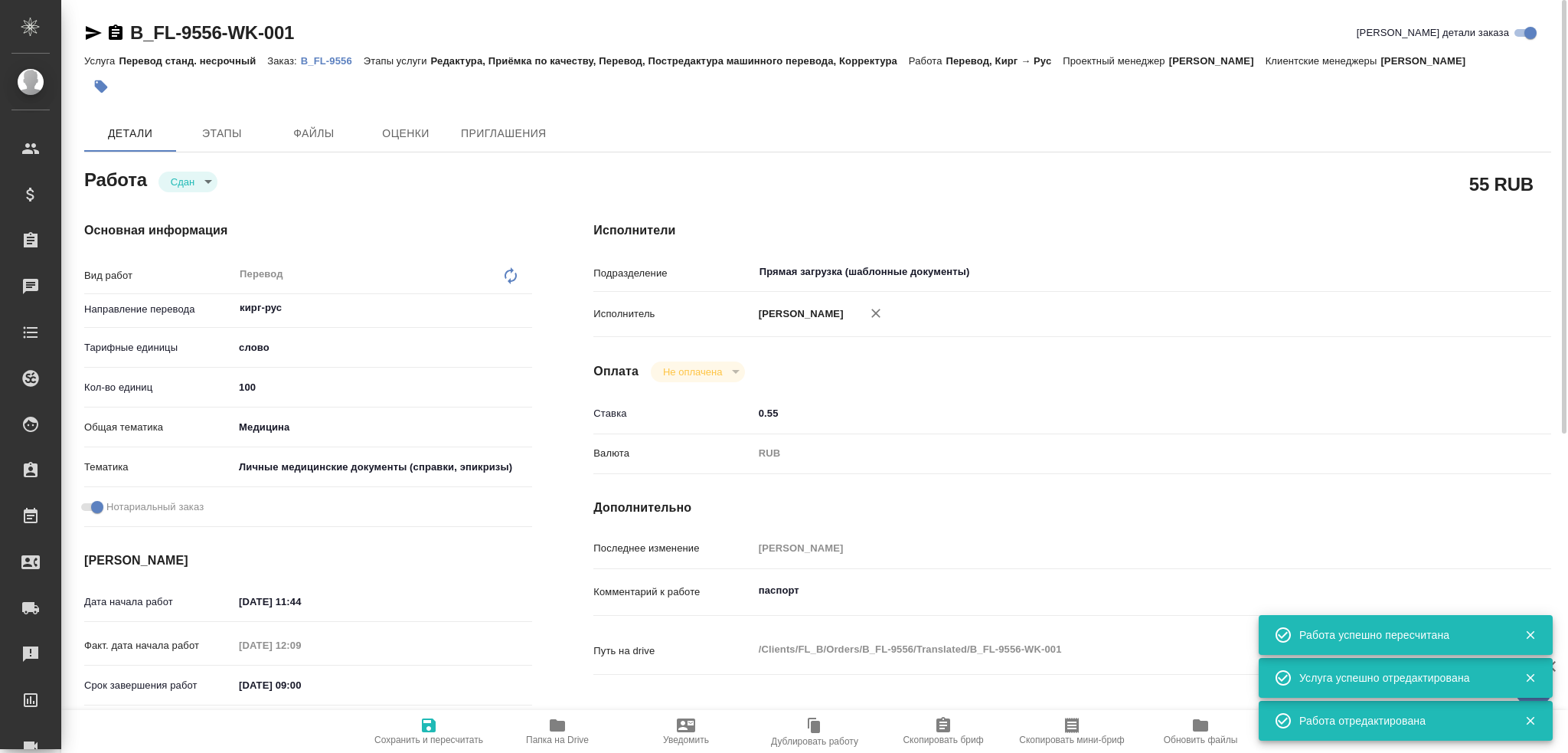
type textarea "x"
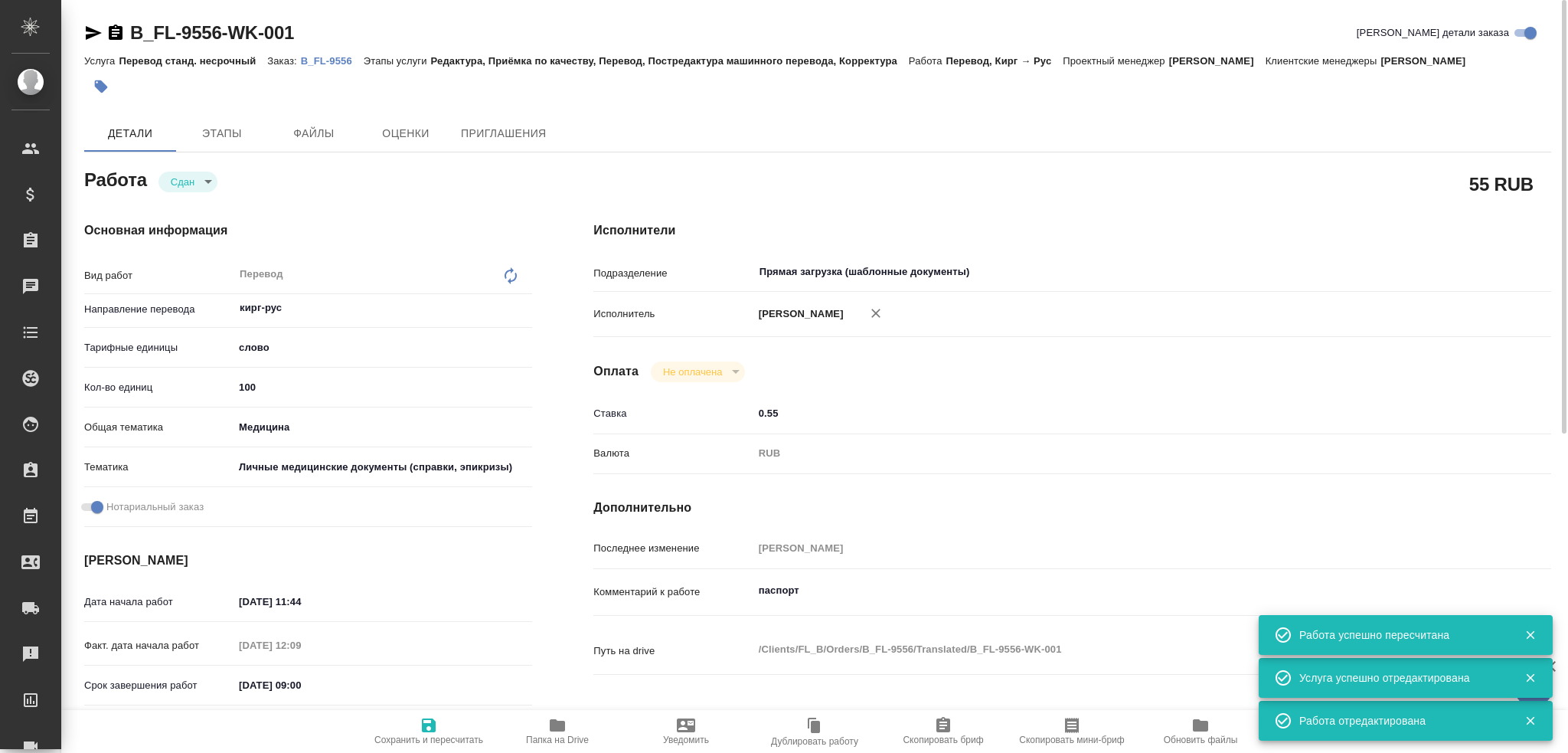
type textarea "x"
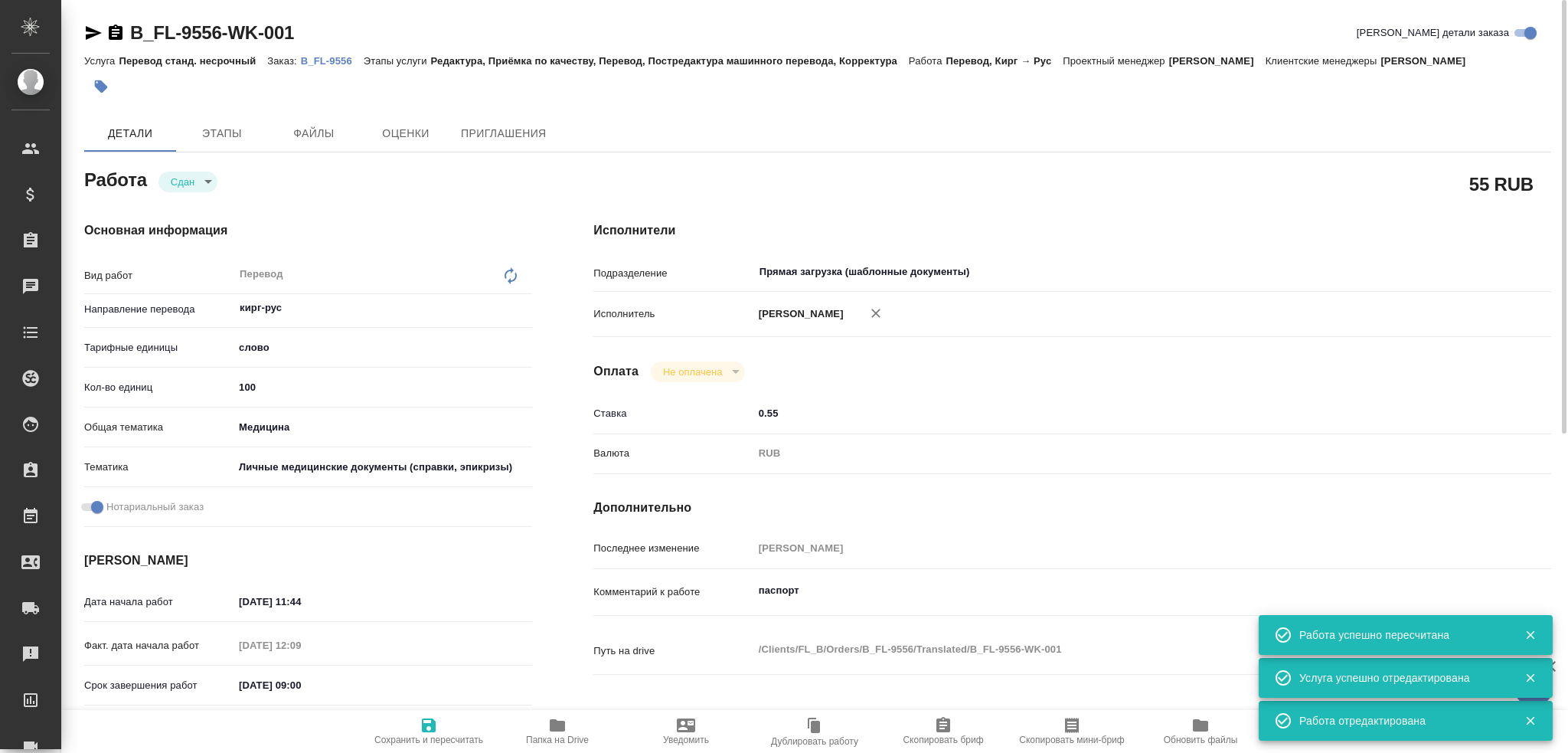
type textarea "x"
click at [247, 143] on span "Этапы" at bounding box center [221, 134] width 74 height 19
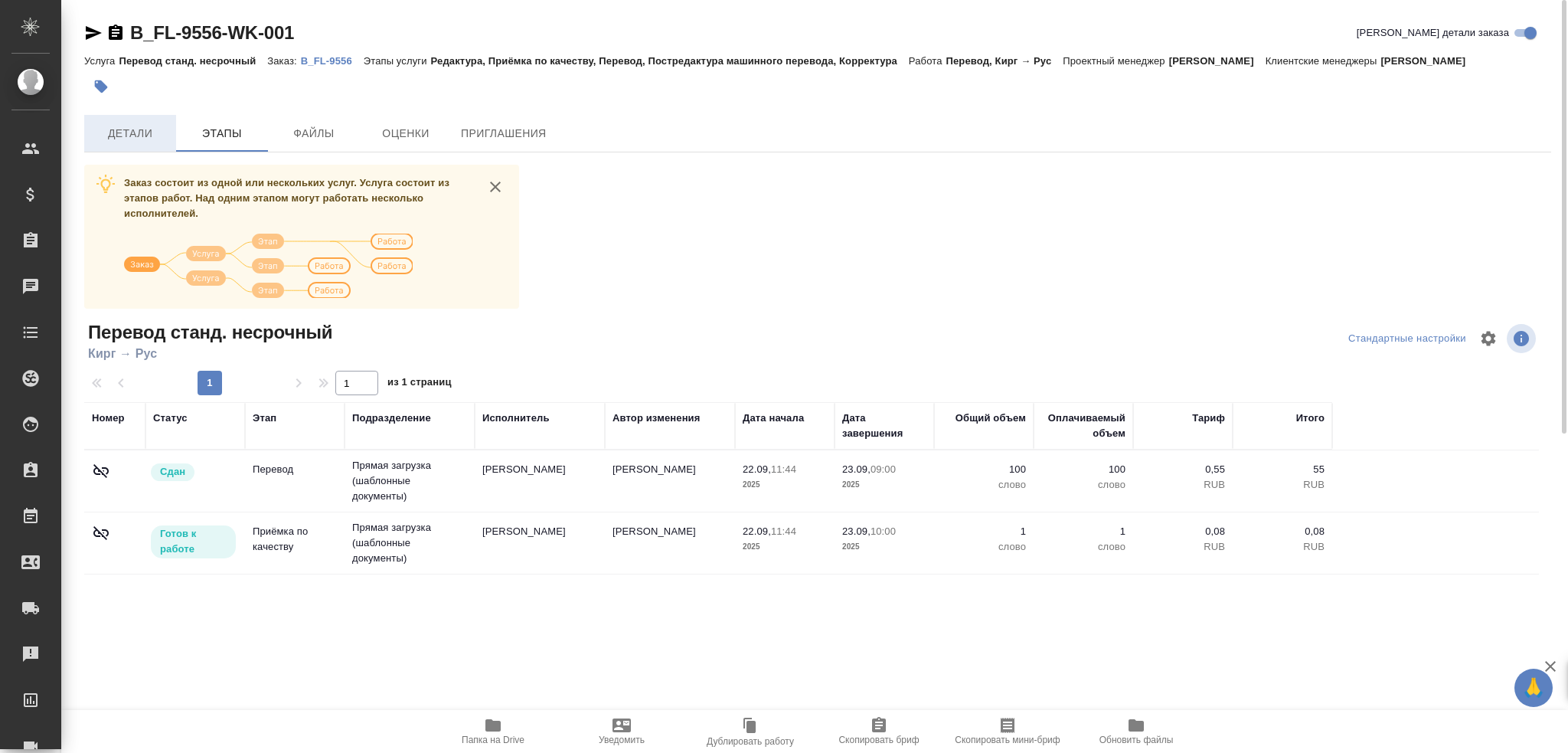
click at [153, 143] on span "Детали" at bounding box center [130, 134] width 74 height 19
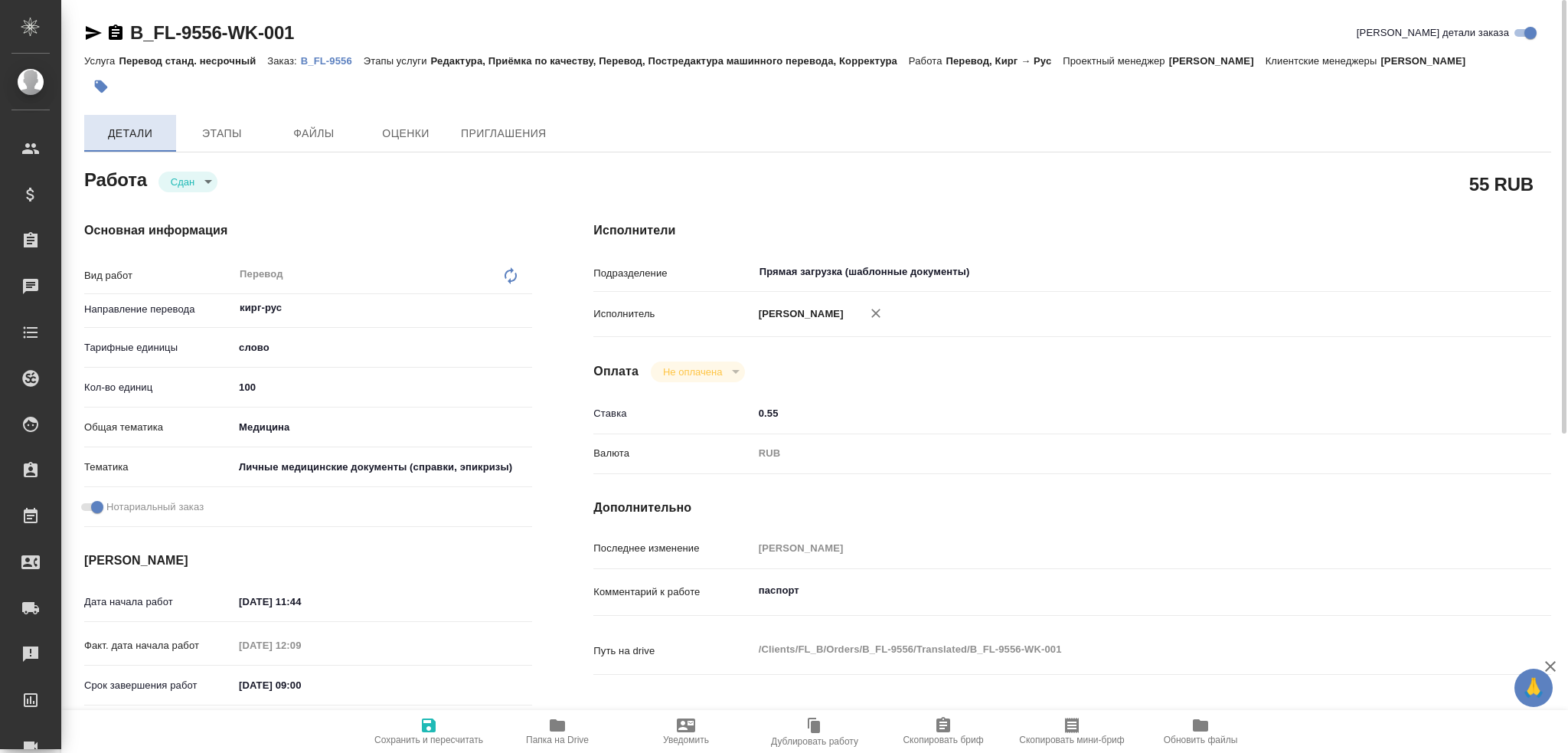
type textarea "x"
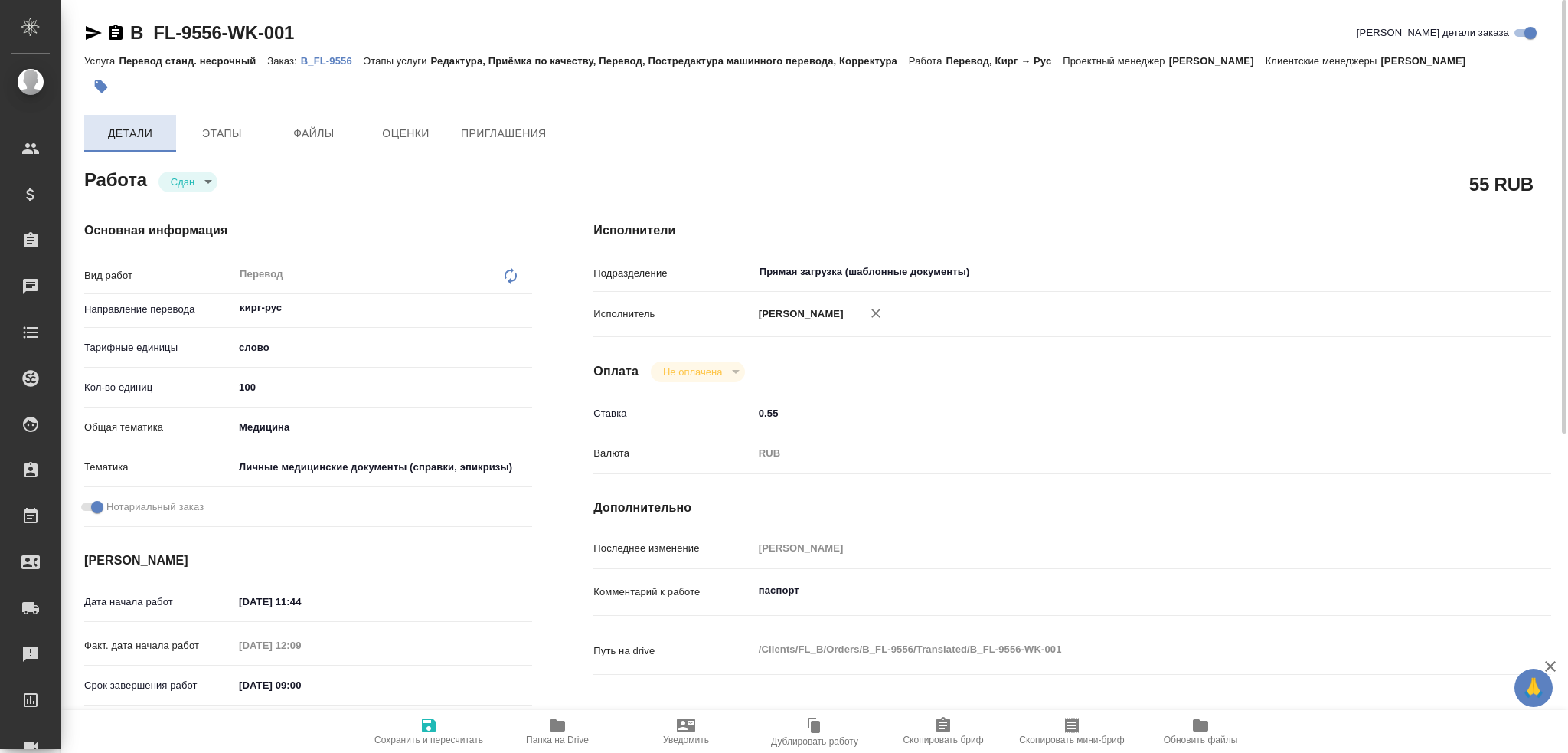
type textarea "x"
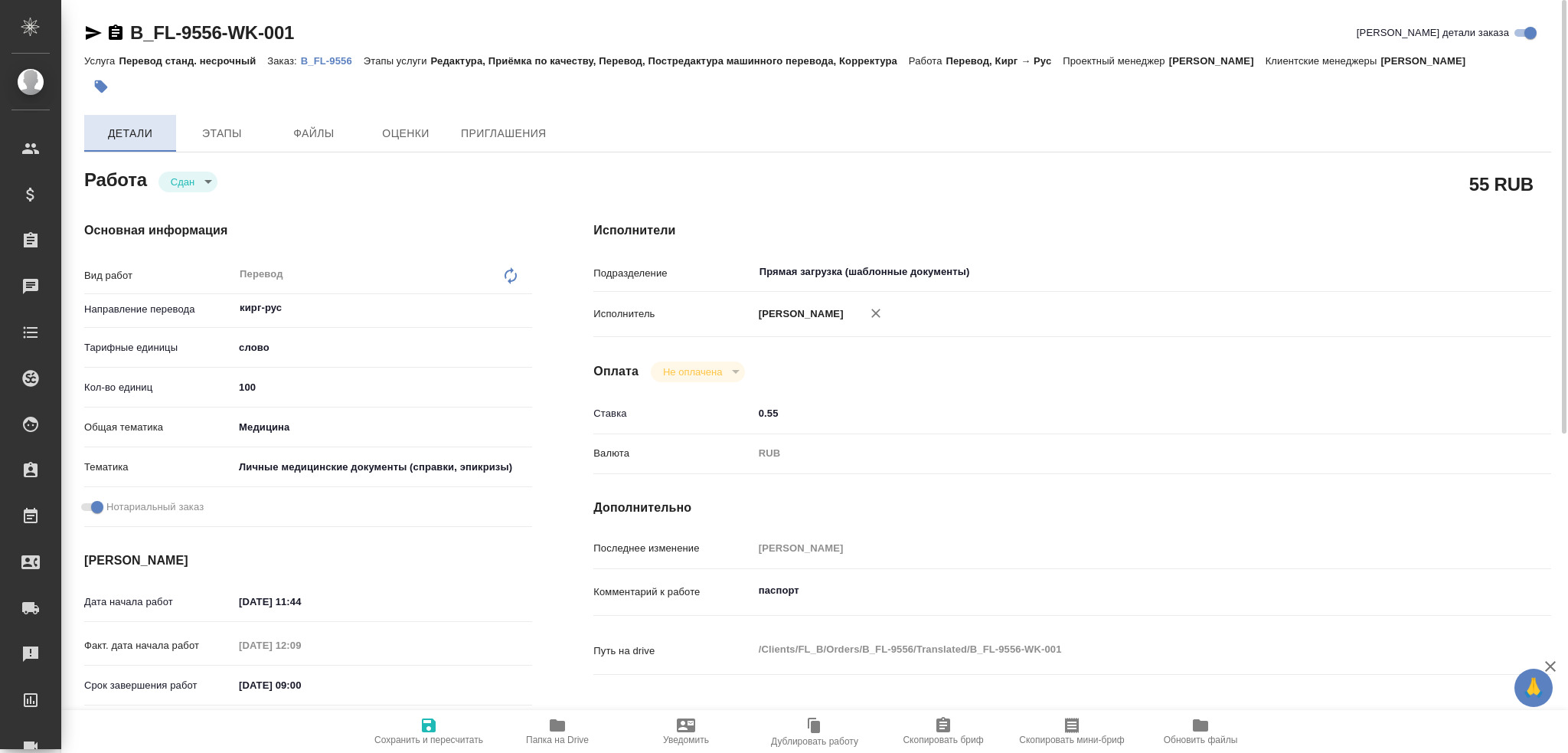
type textarea "x"
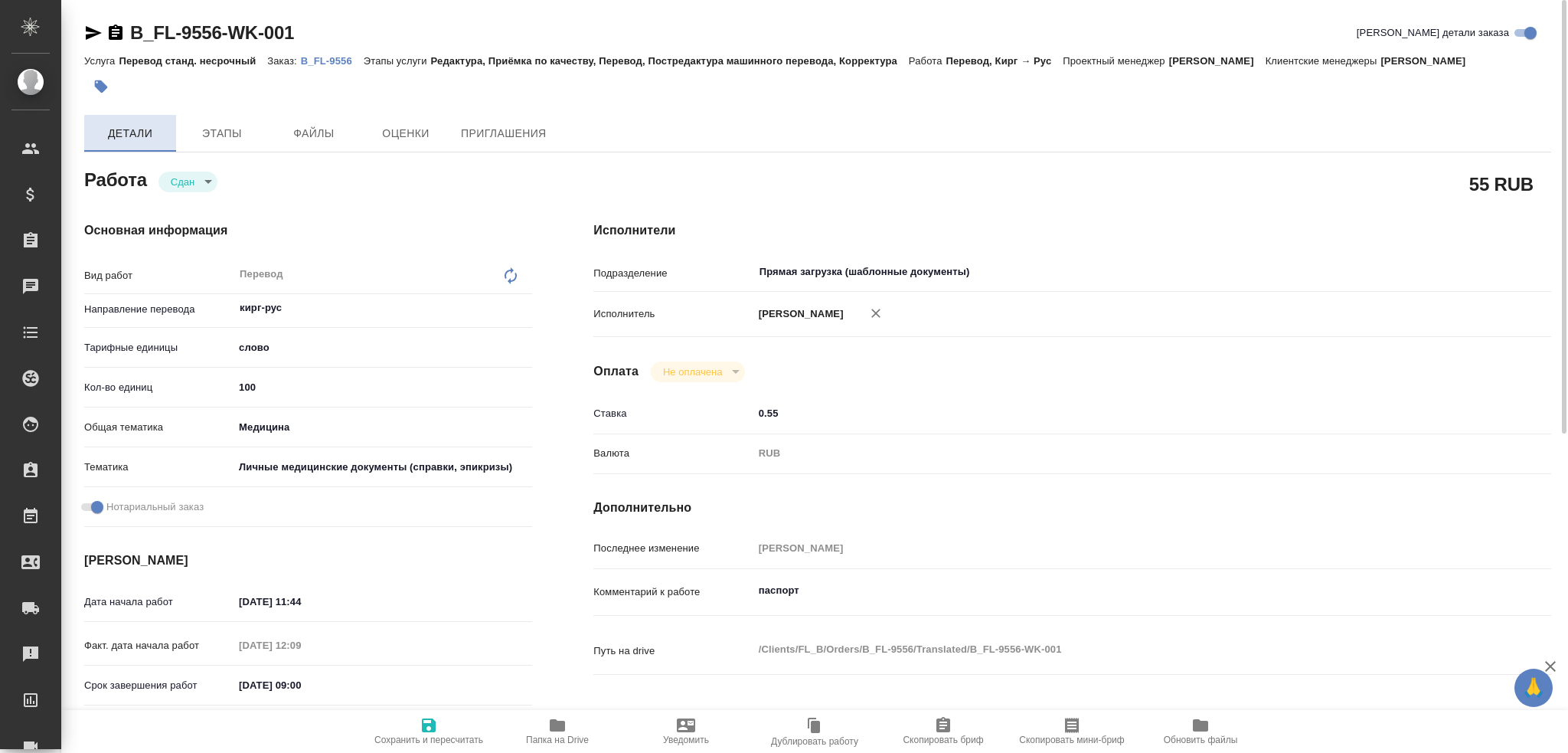
type textarea "x"
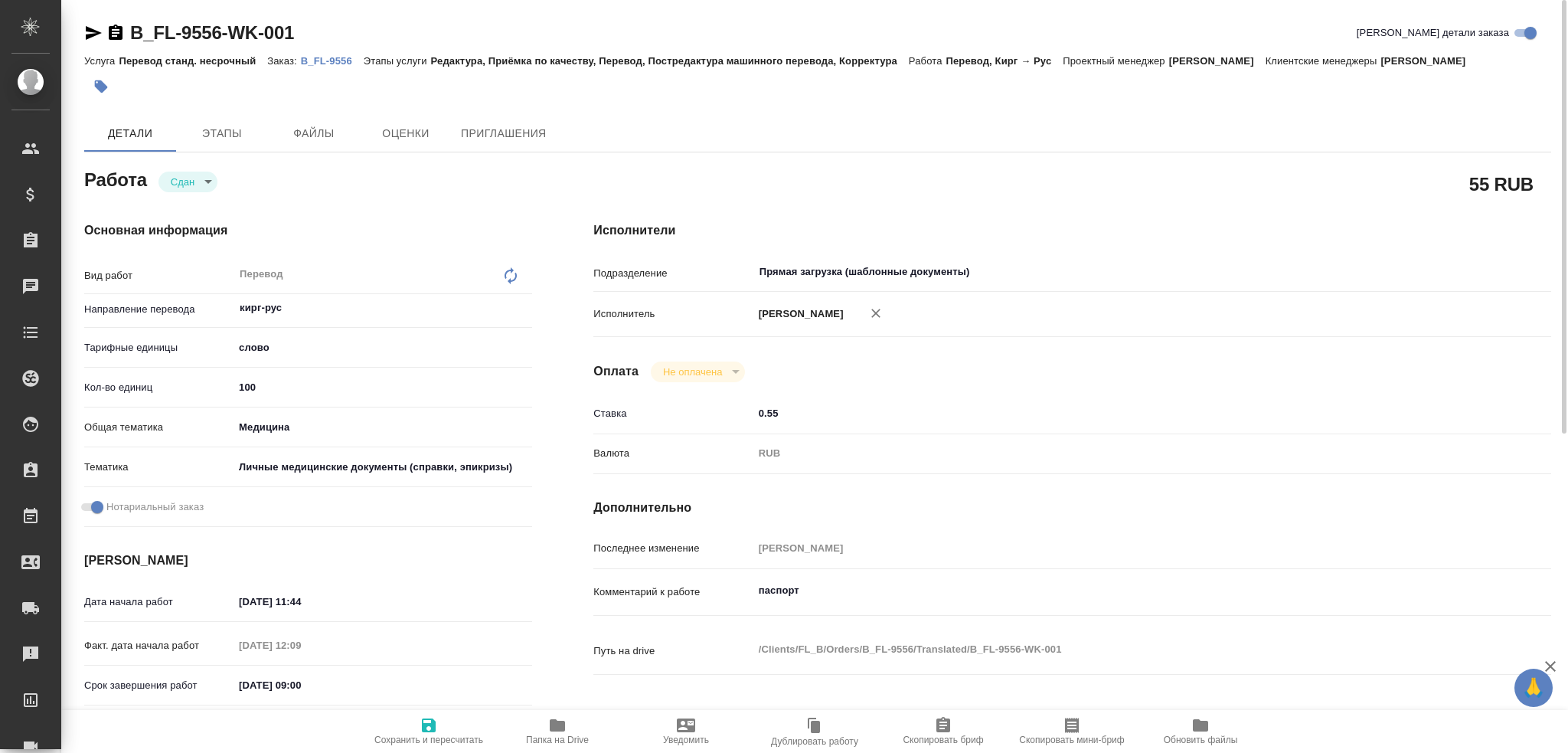
type textarea "x"
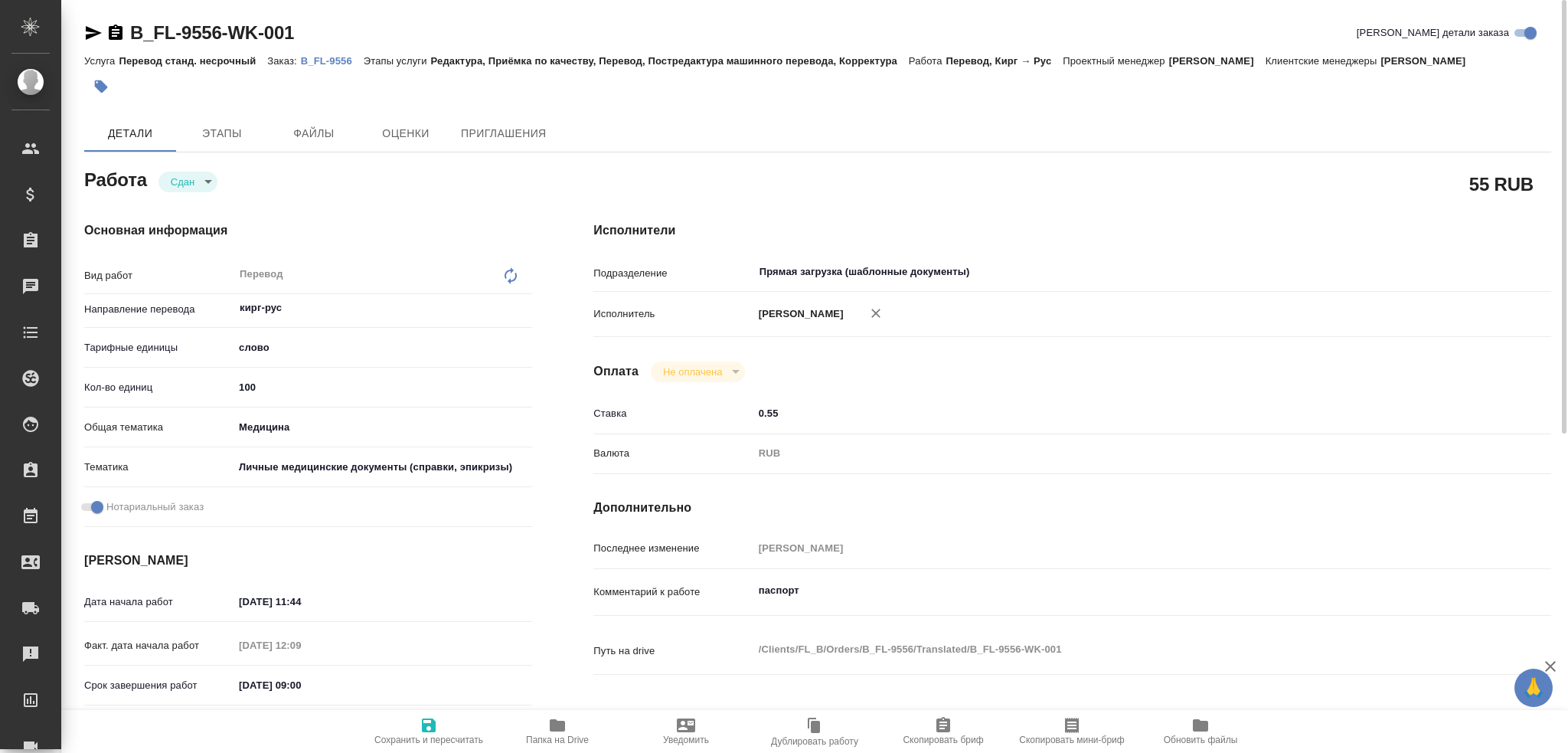
type textarea "x"
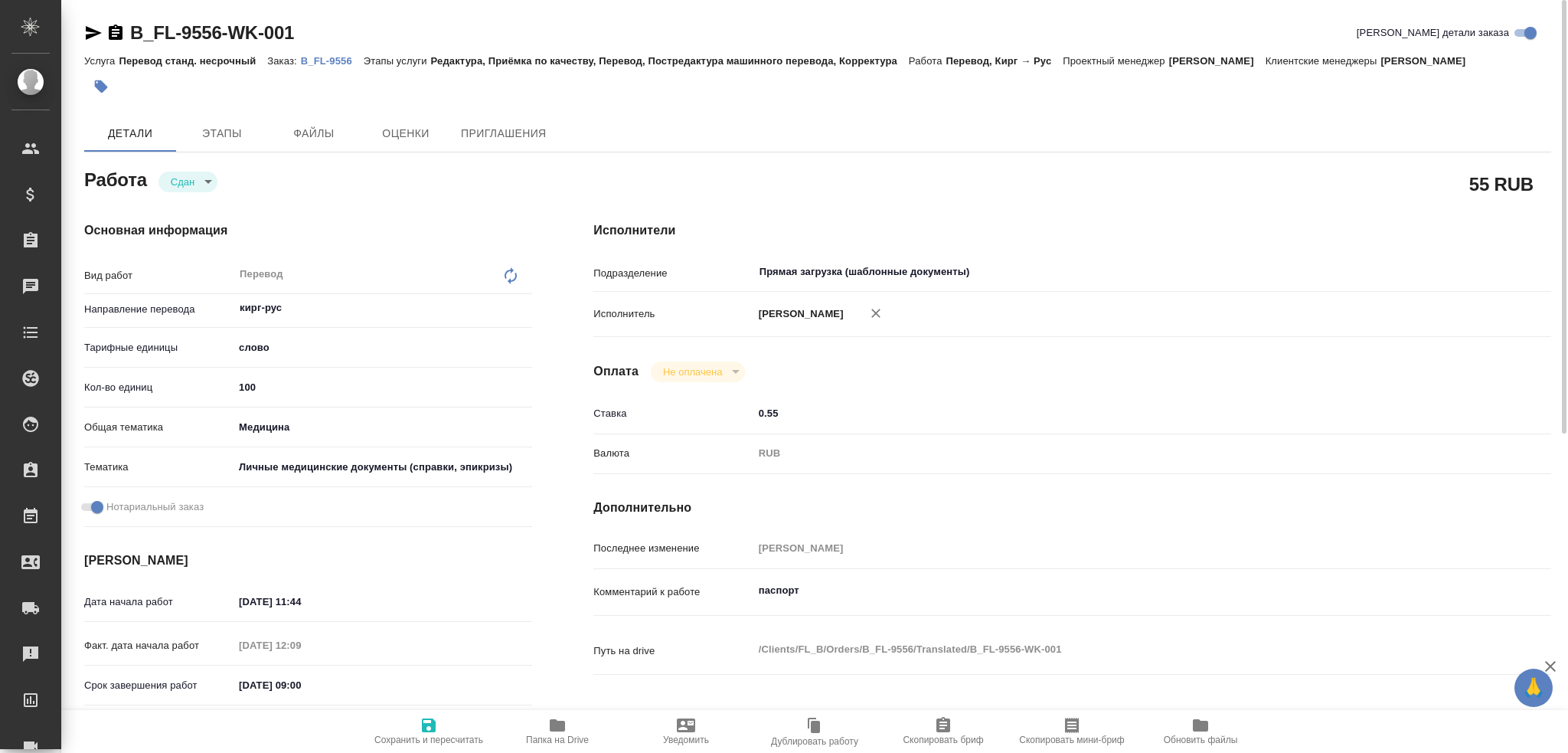
type textarea "x"
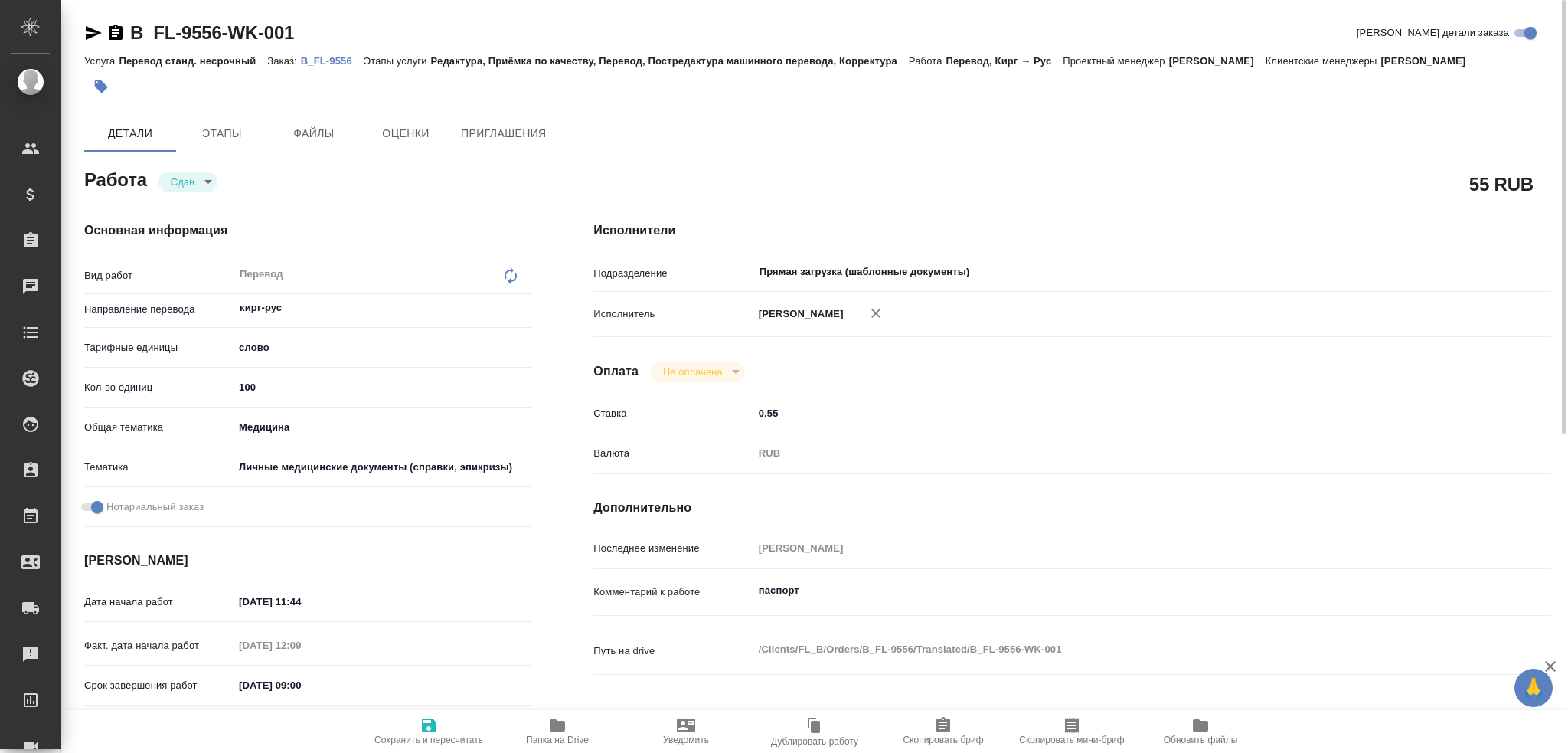
type textarea "x"
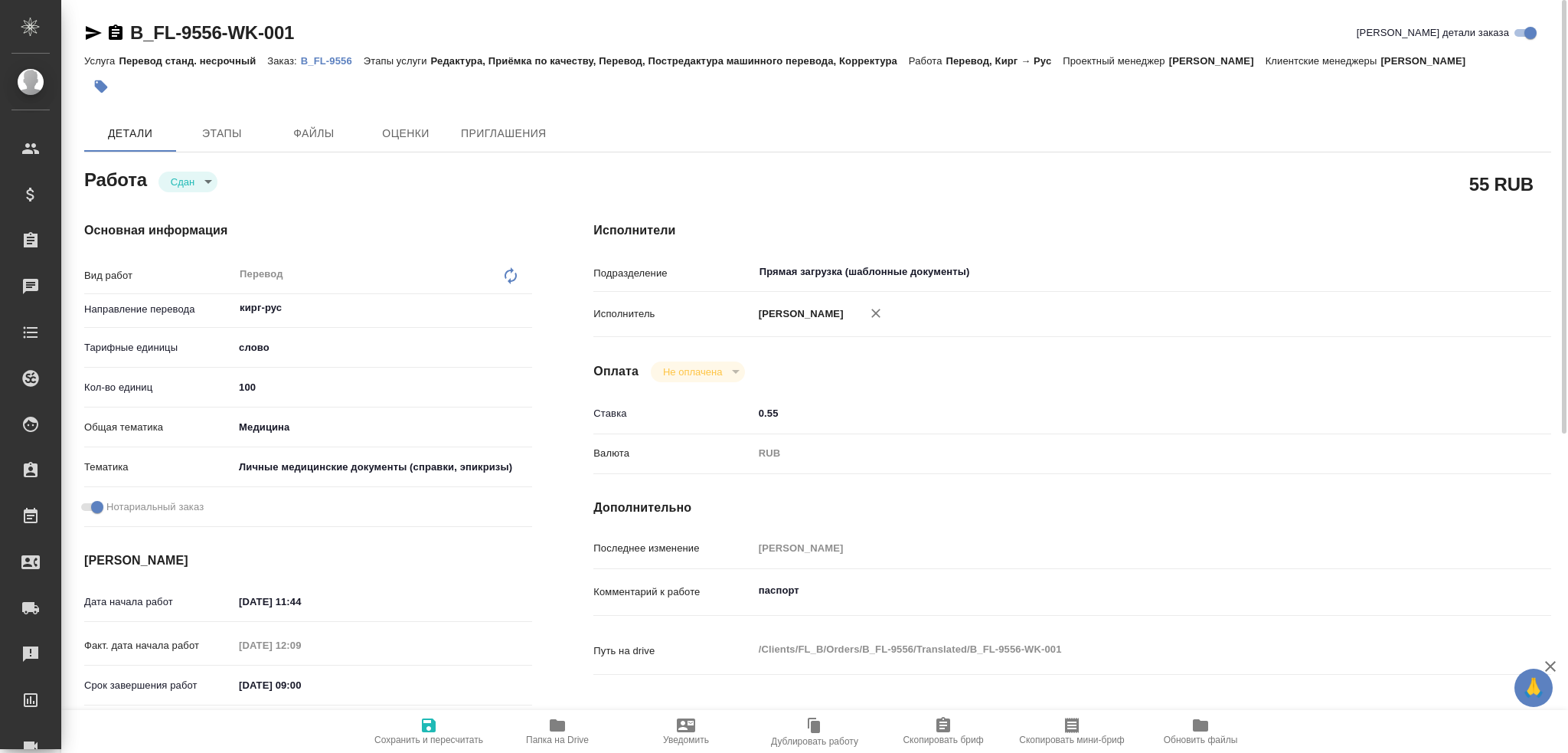
type textarea "x"
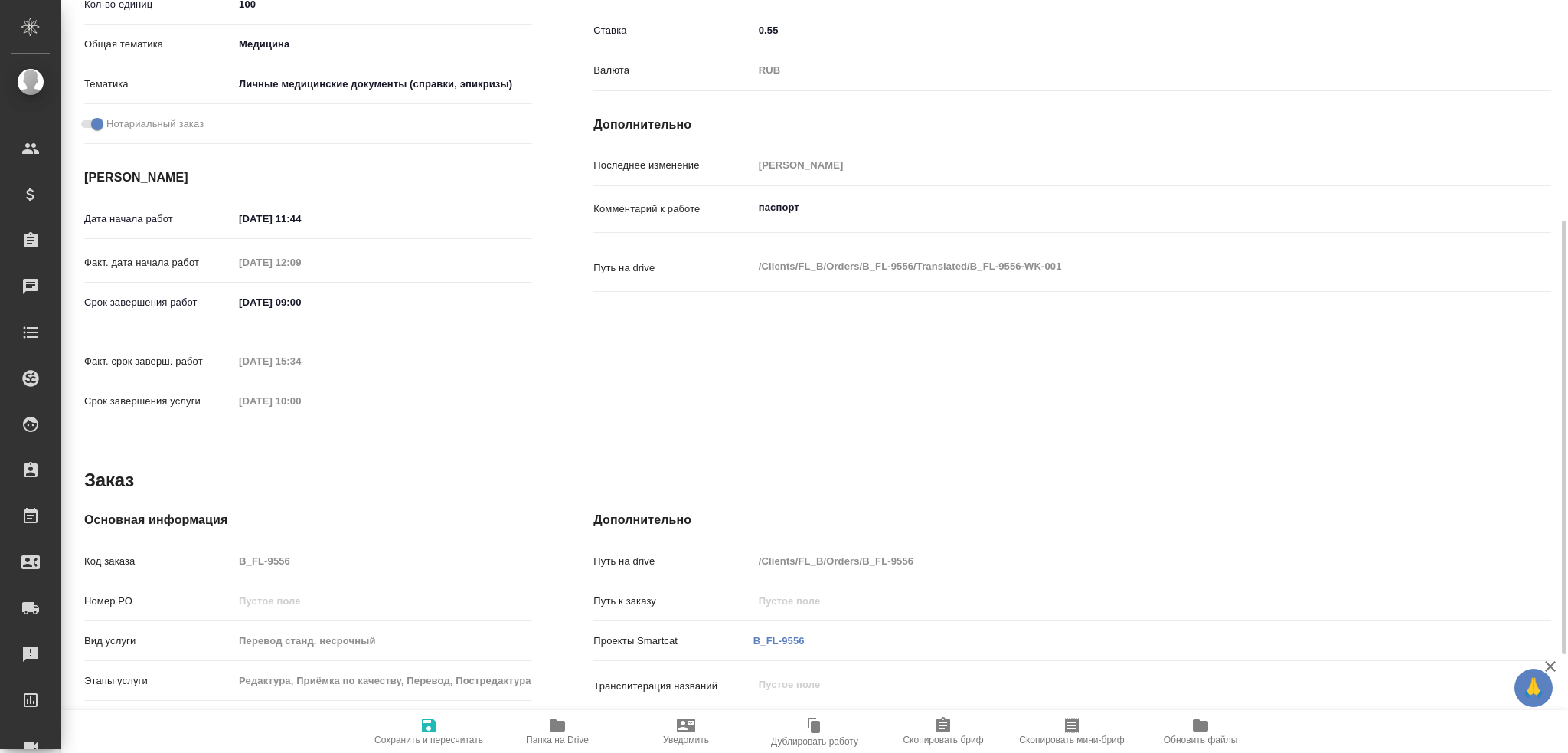
scroll to position [459, 0]
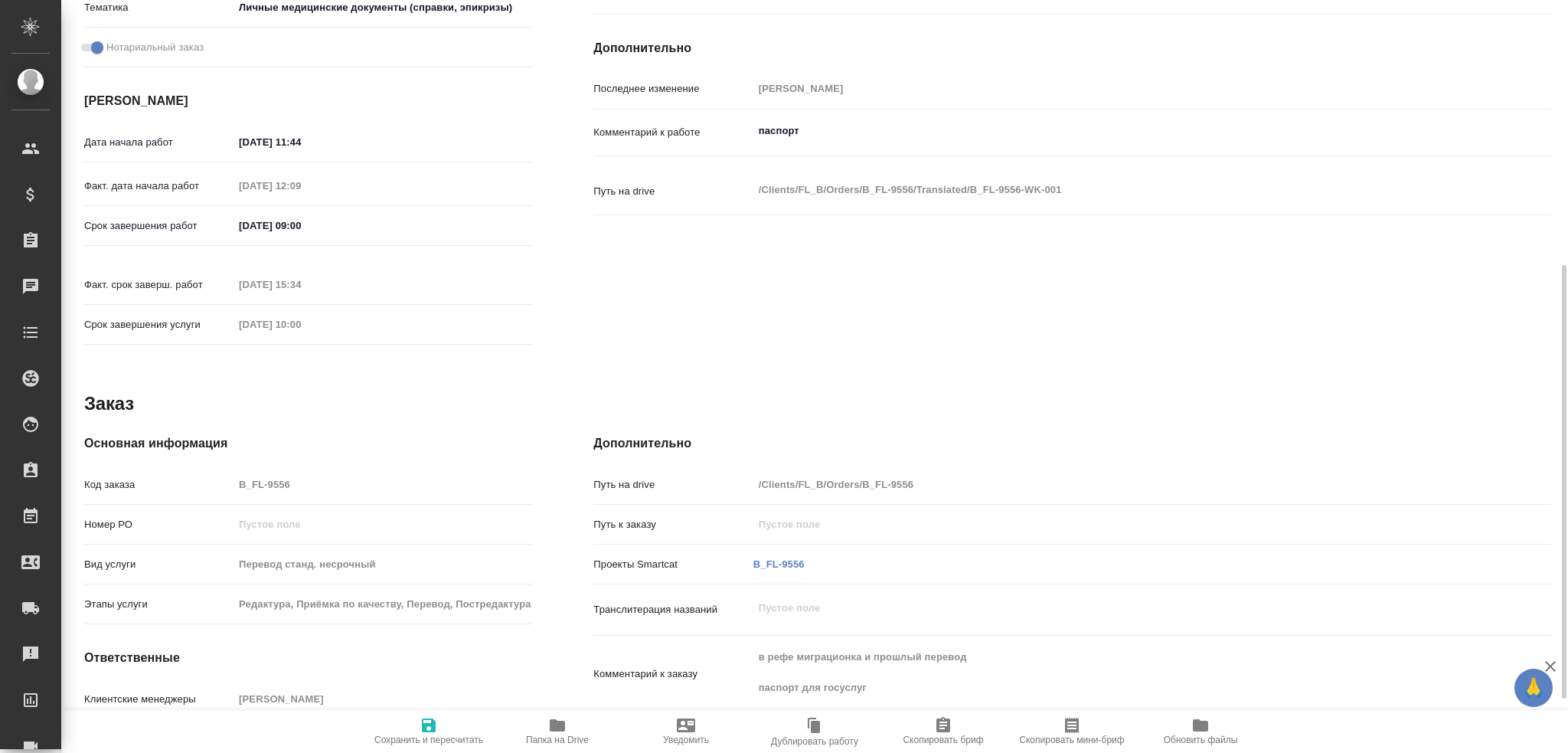
click at [214, 488] on div "Код заказа B_FL-9556" at bounding box center [308, 484] width 448 height 27
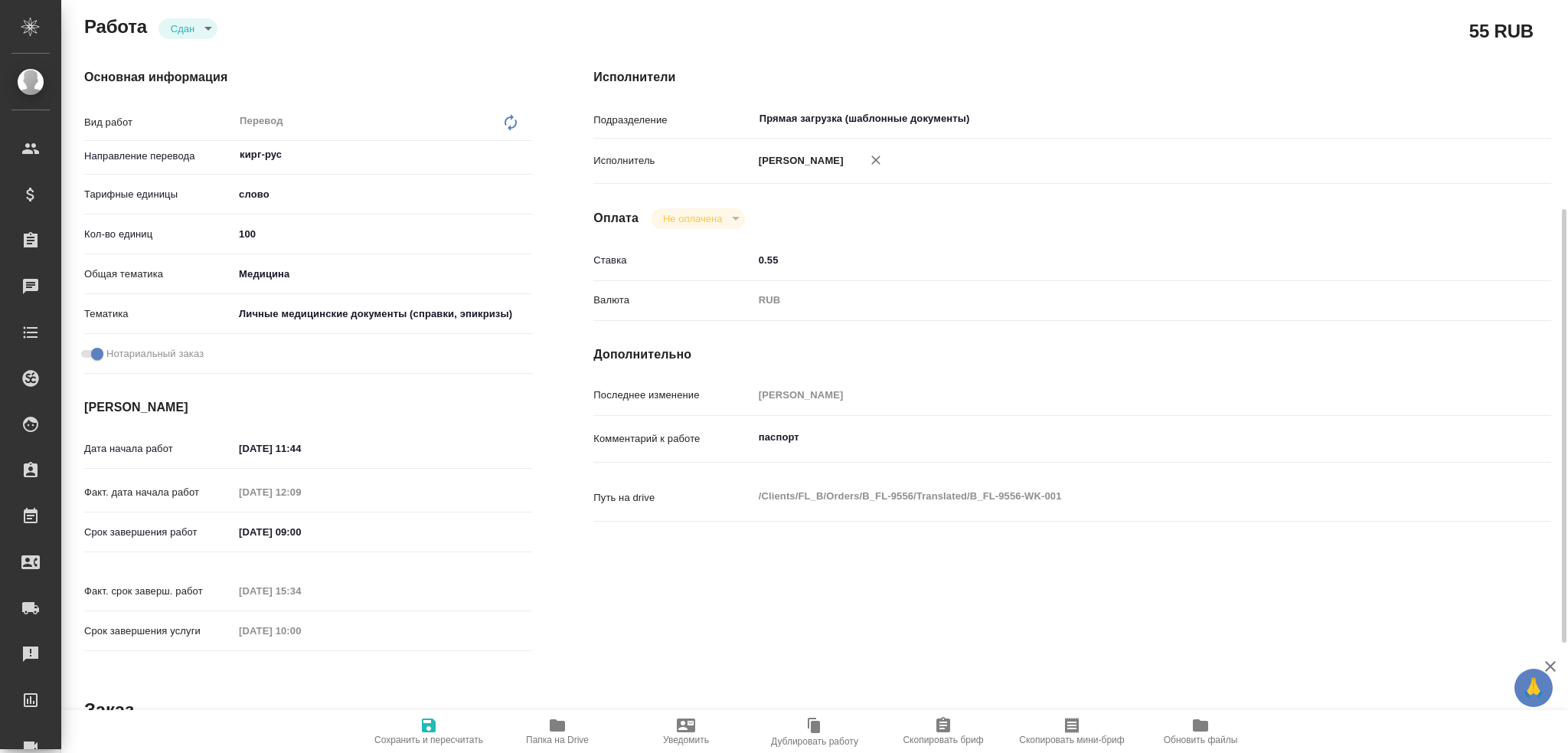
scroll to position [0, 0]
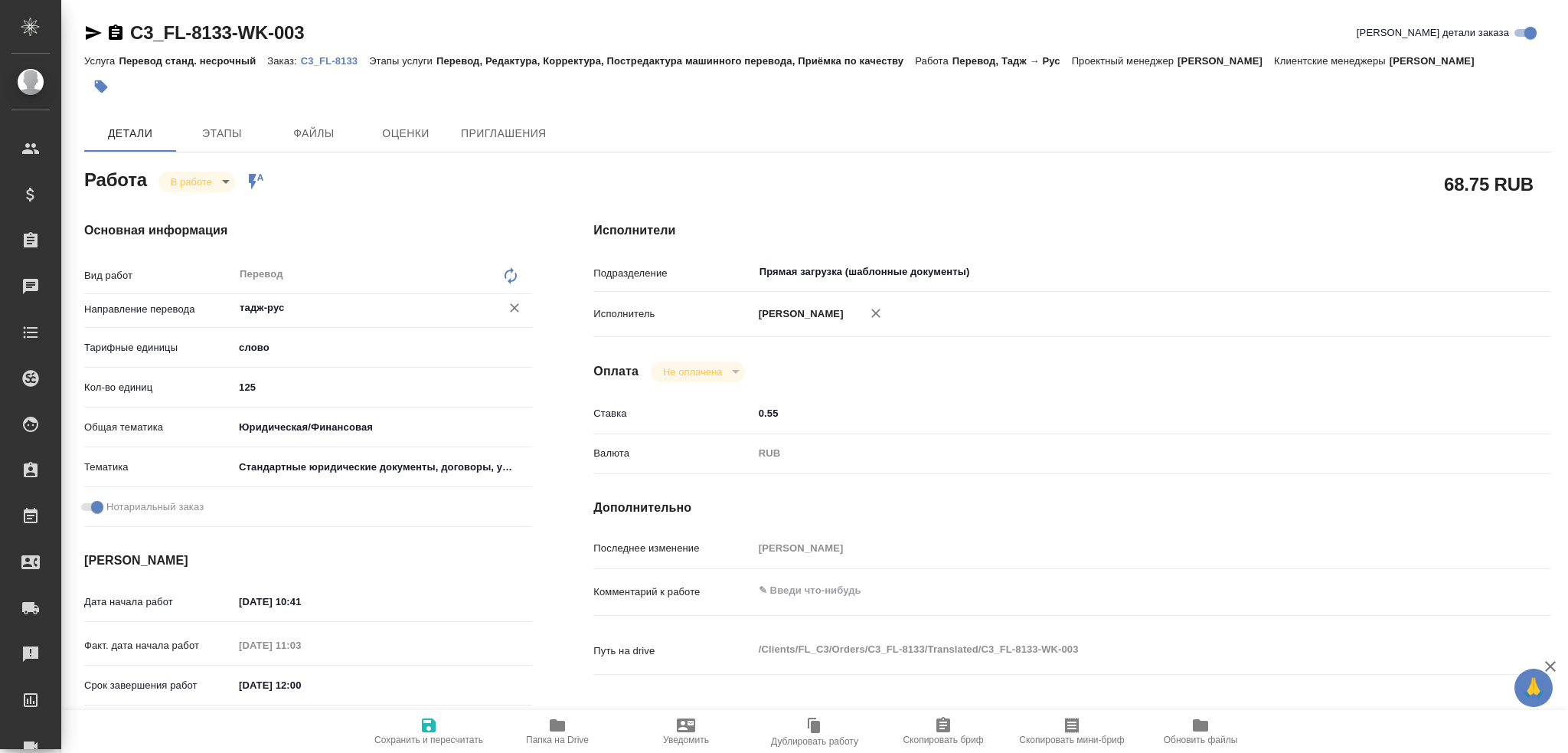
type textarea "x"
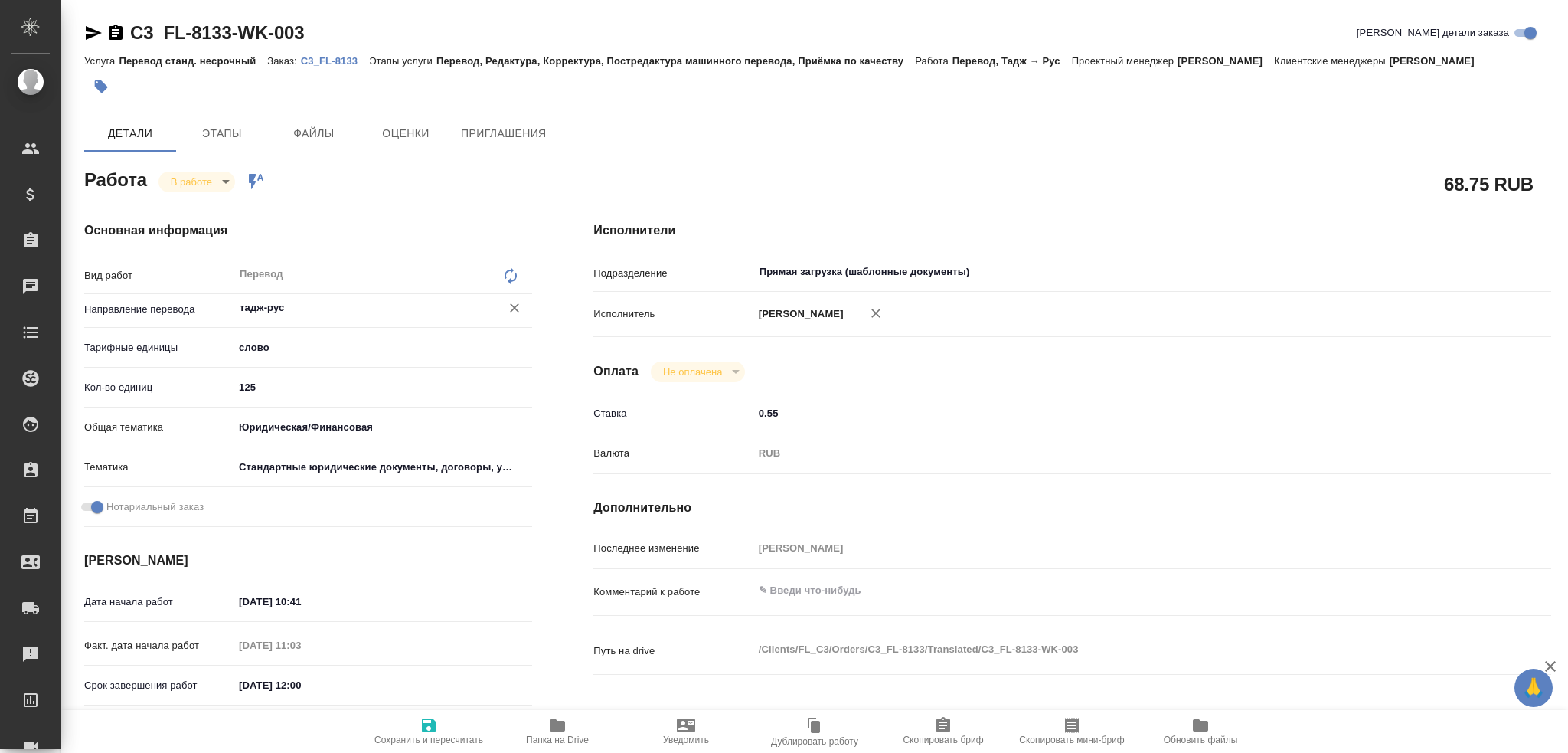
type textarea "x"
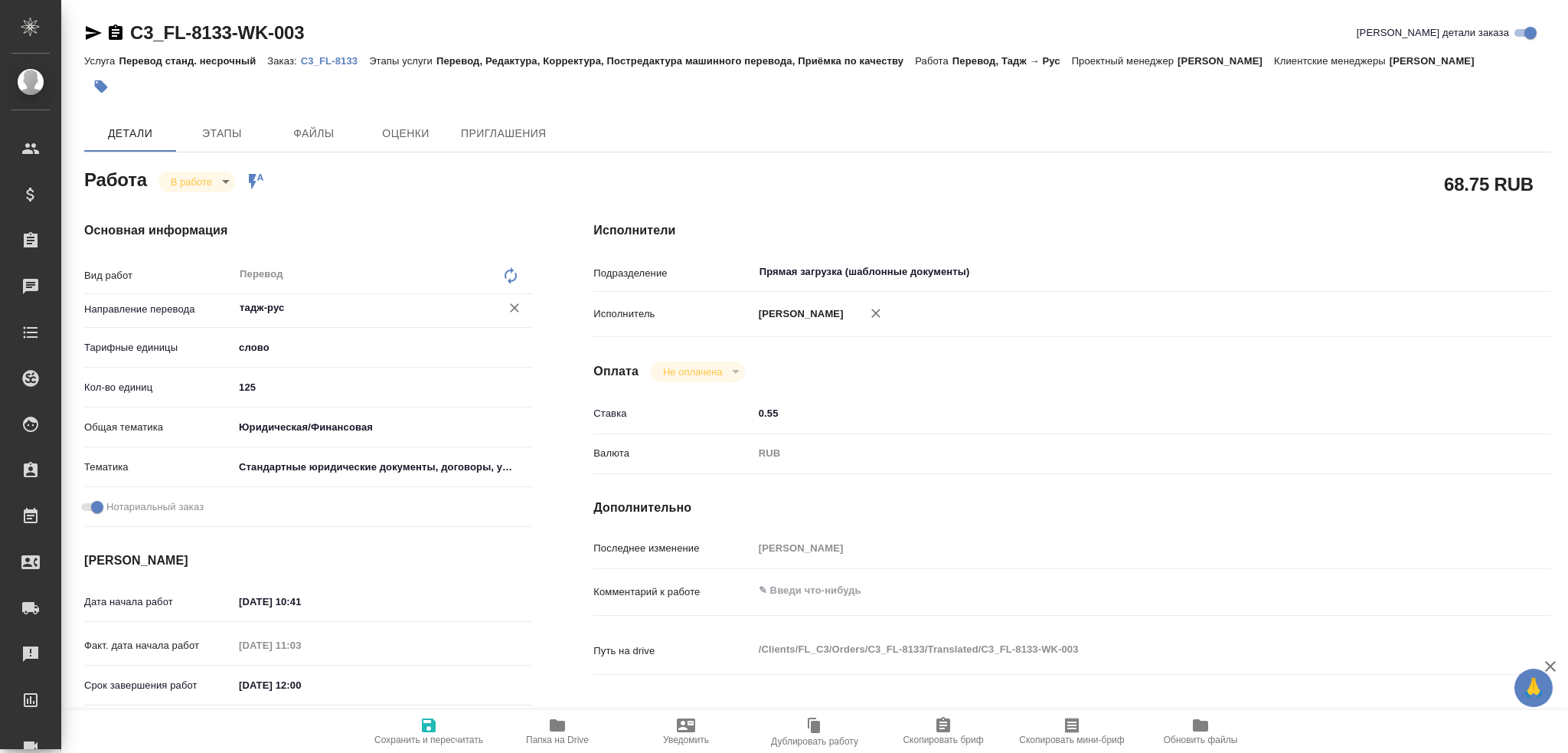
type textarea "x"
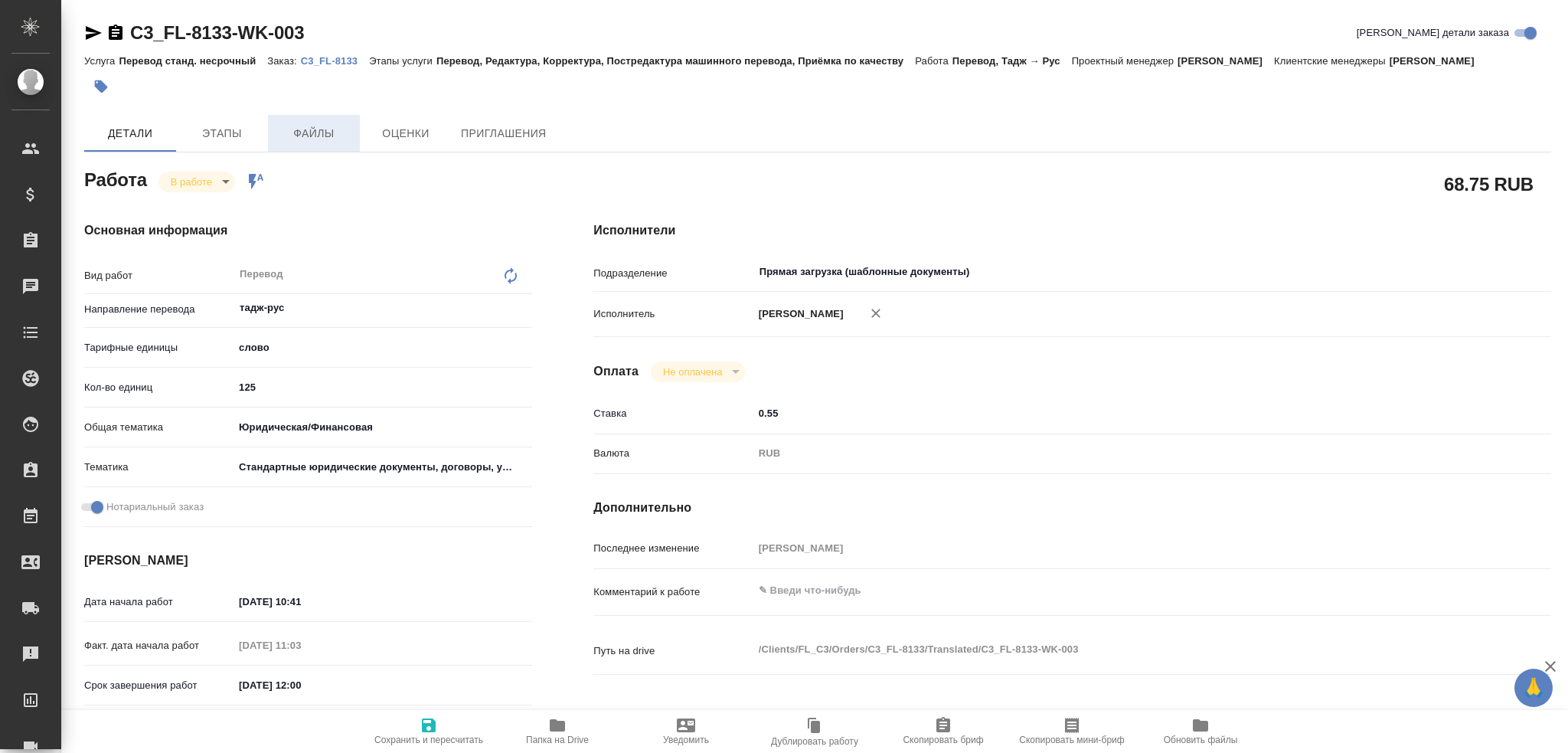
type textarea "x"
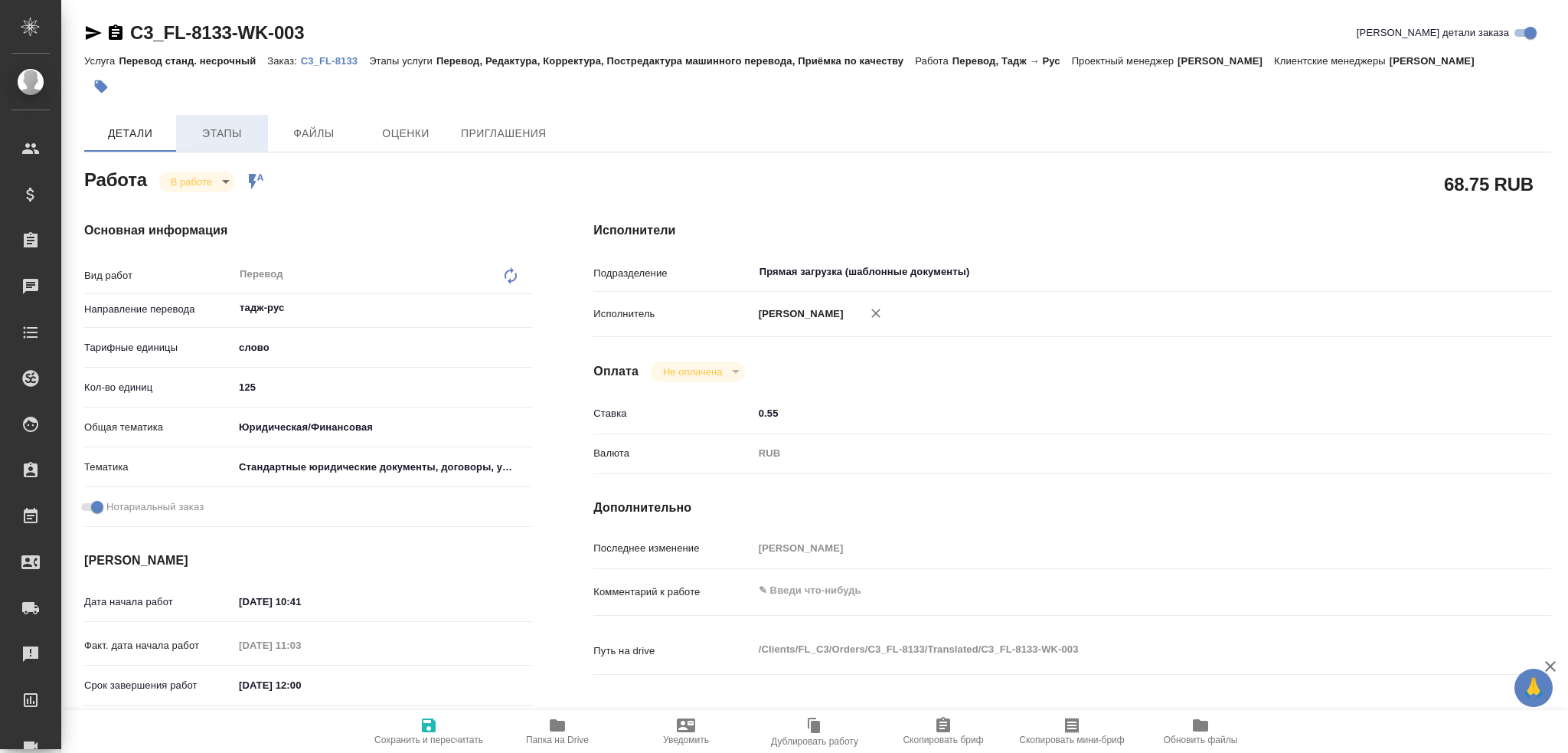
click at [257, 142] on span "Этапы" at bounding box center [221, 134] width 74 height 19
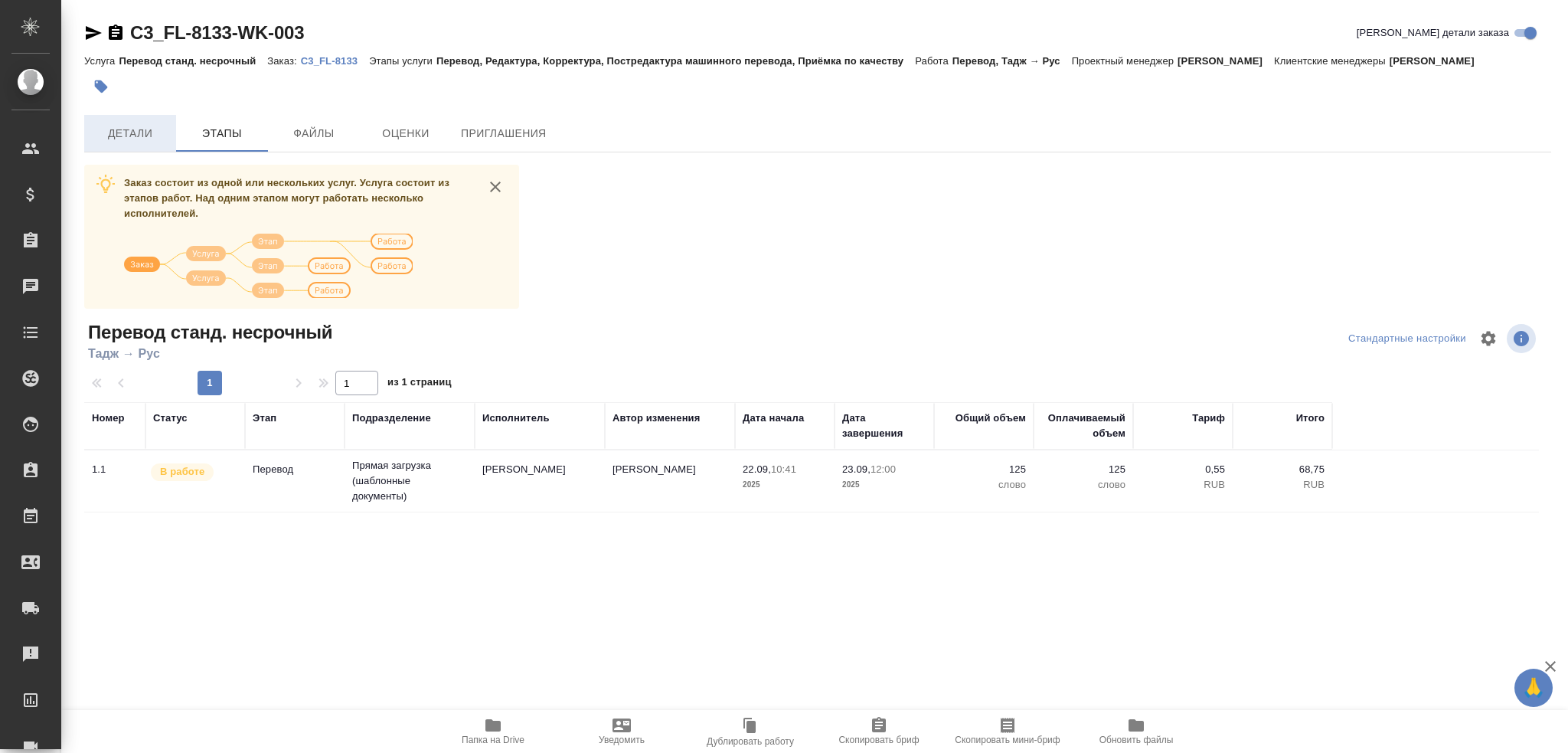
click at [162, 140] on span "Детали" at bounding box center [130, 134] width 74 height 19
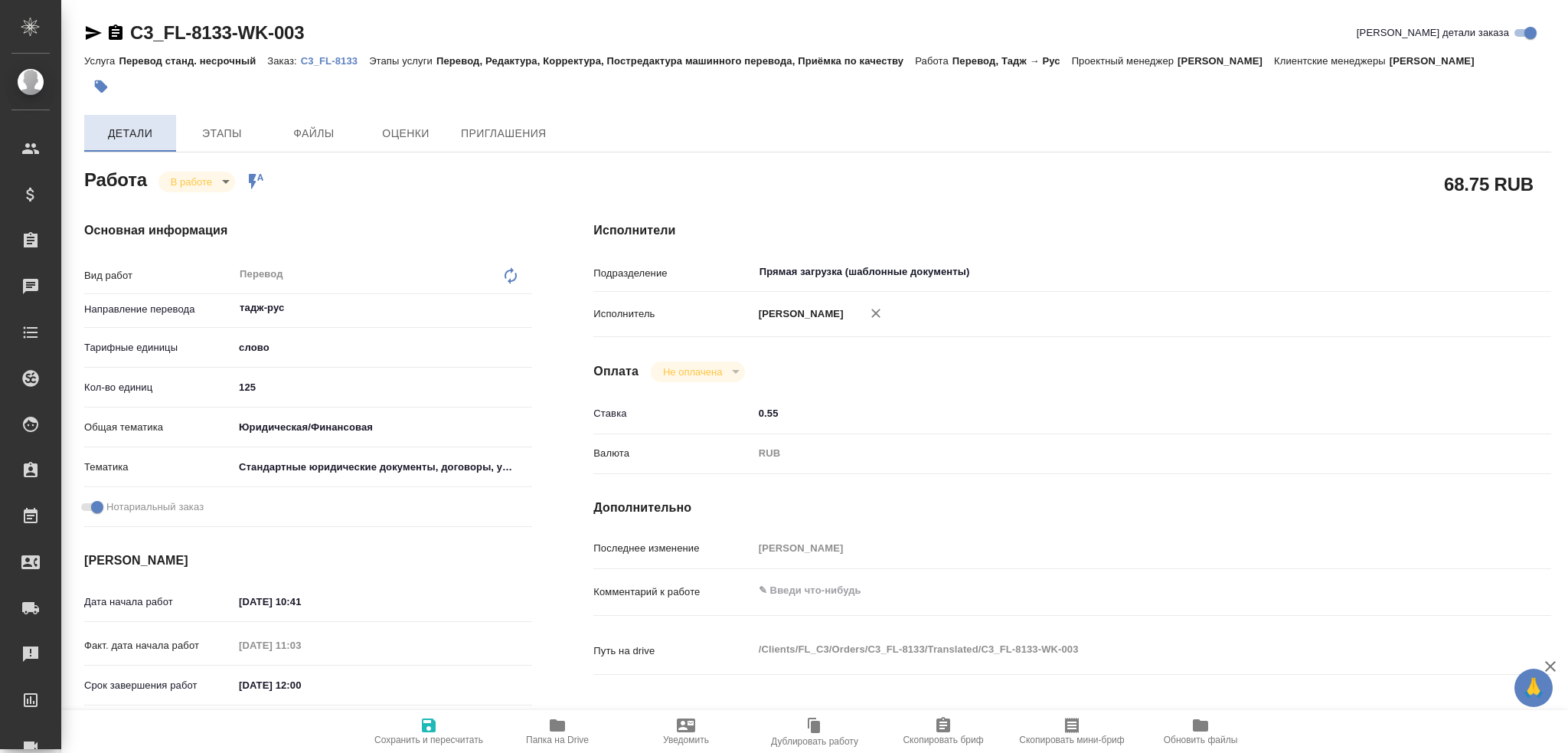
type textarea "x"
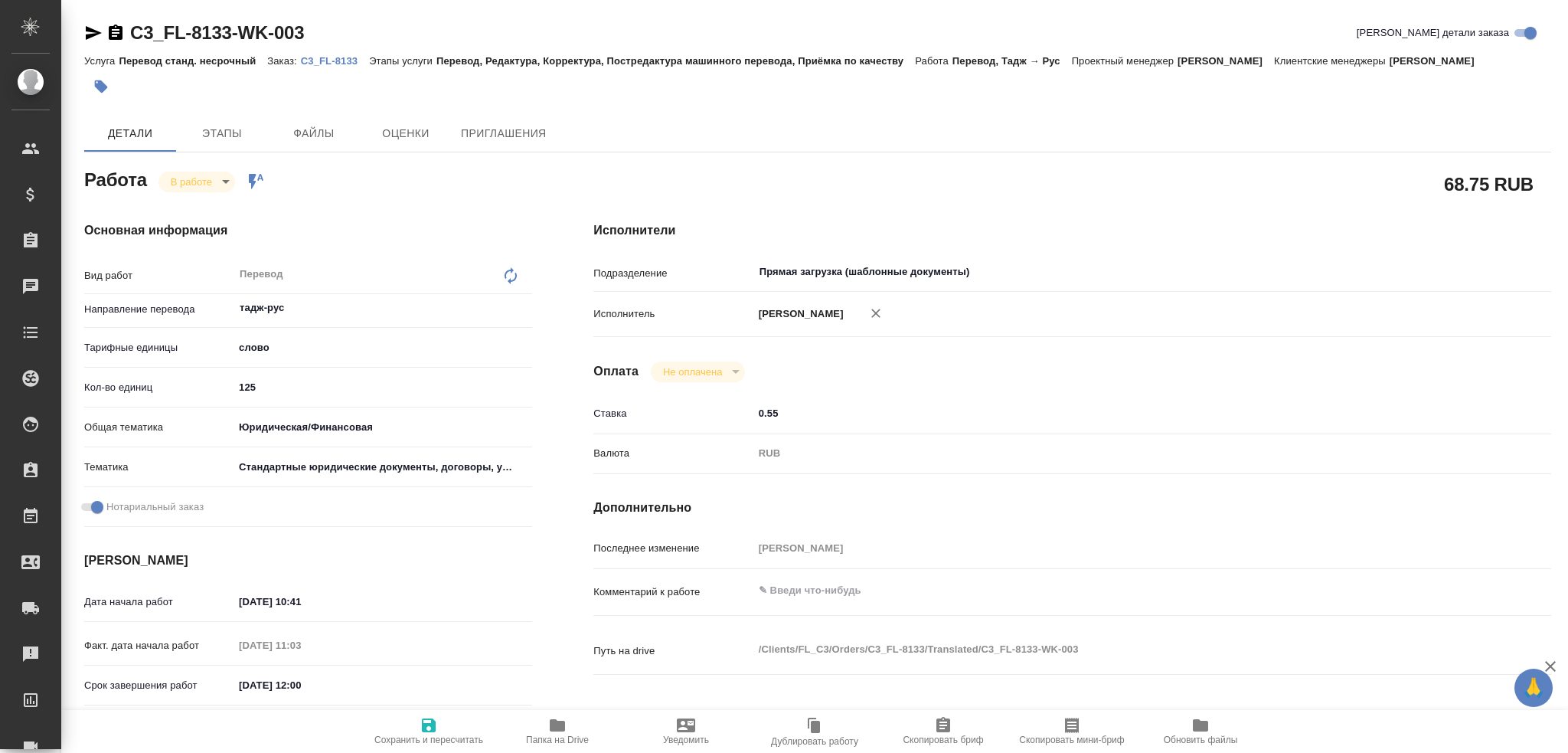
type textarea "x"
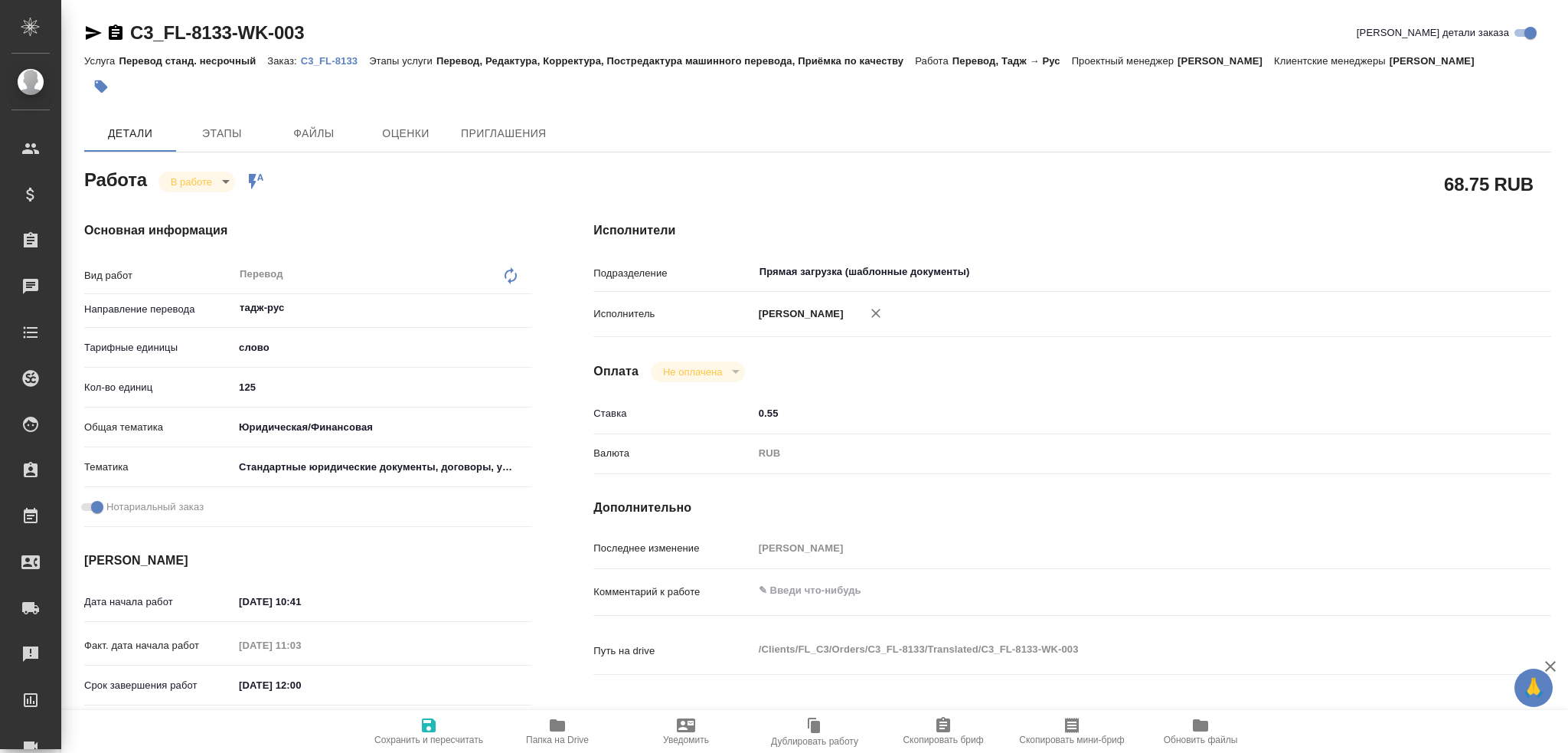
type textarea "x"
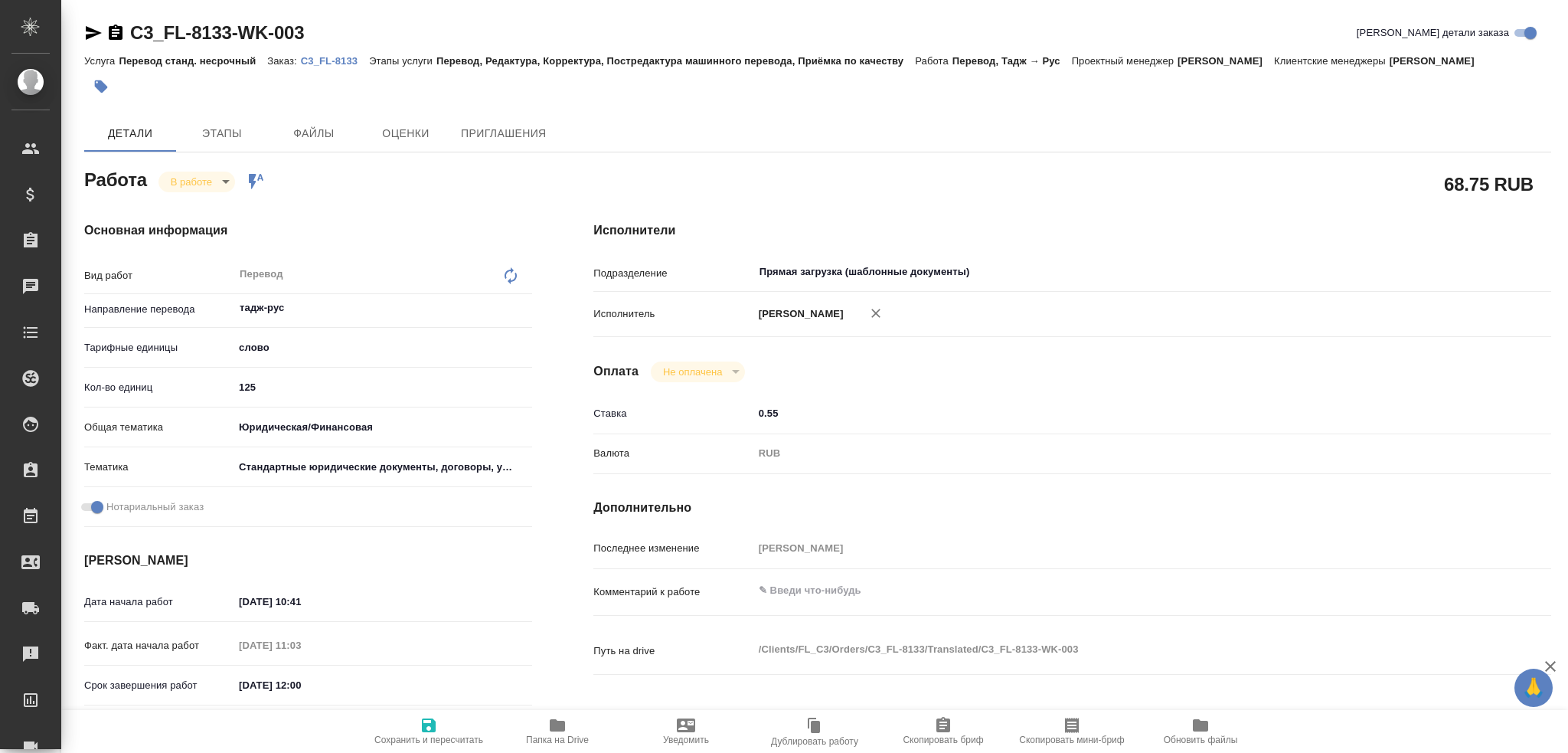
type textarea "x"
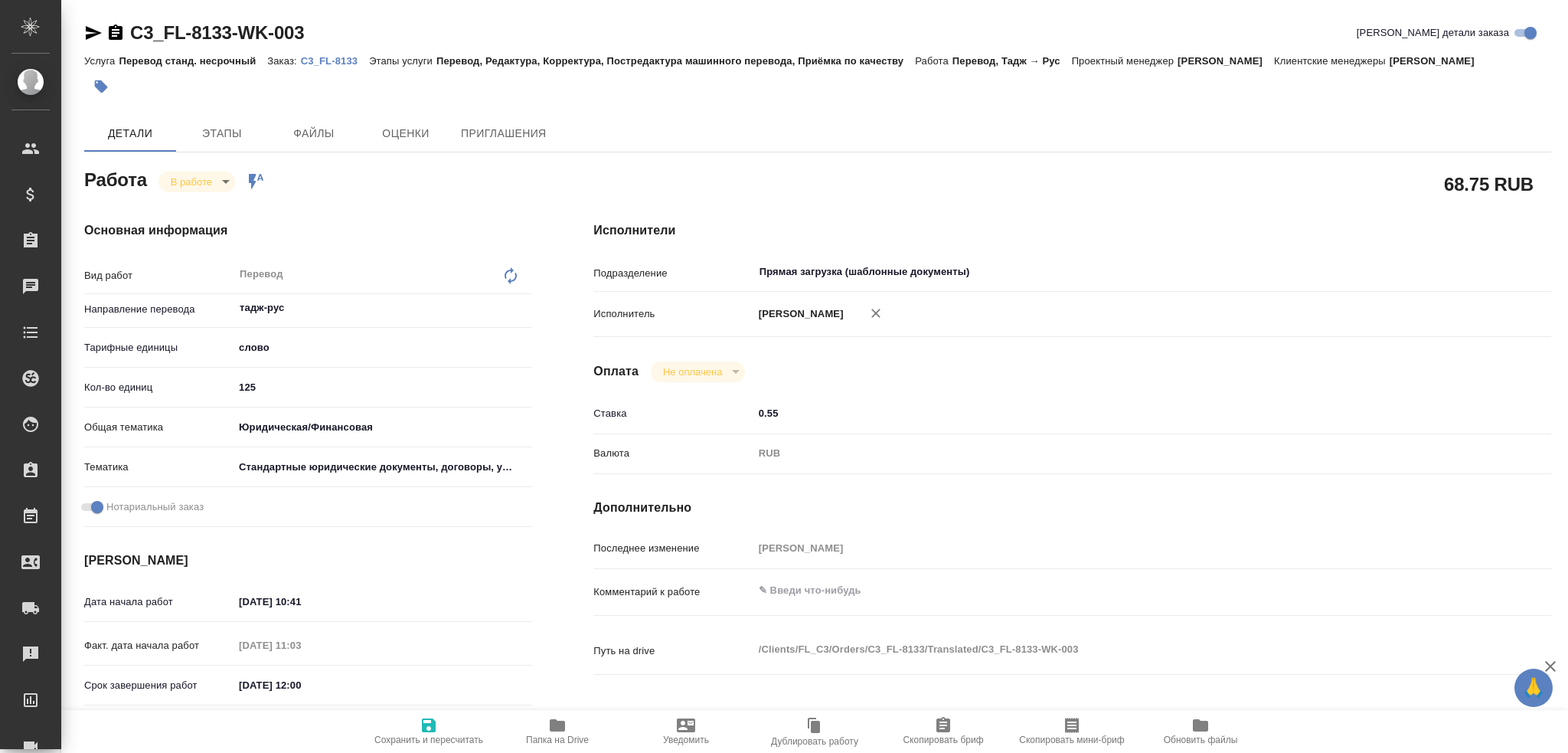
type textarea "x"
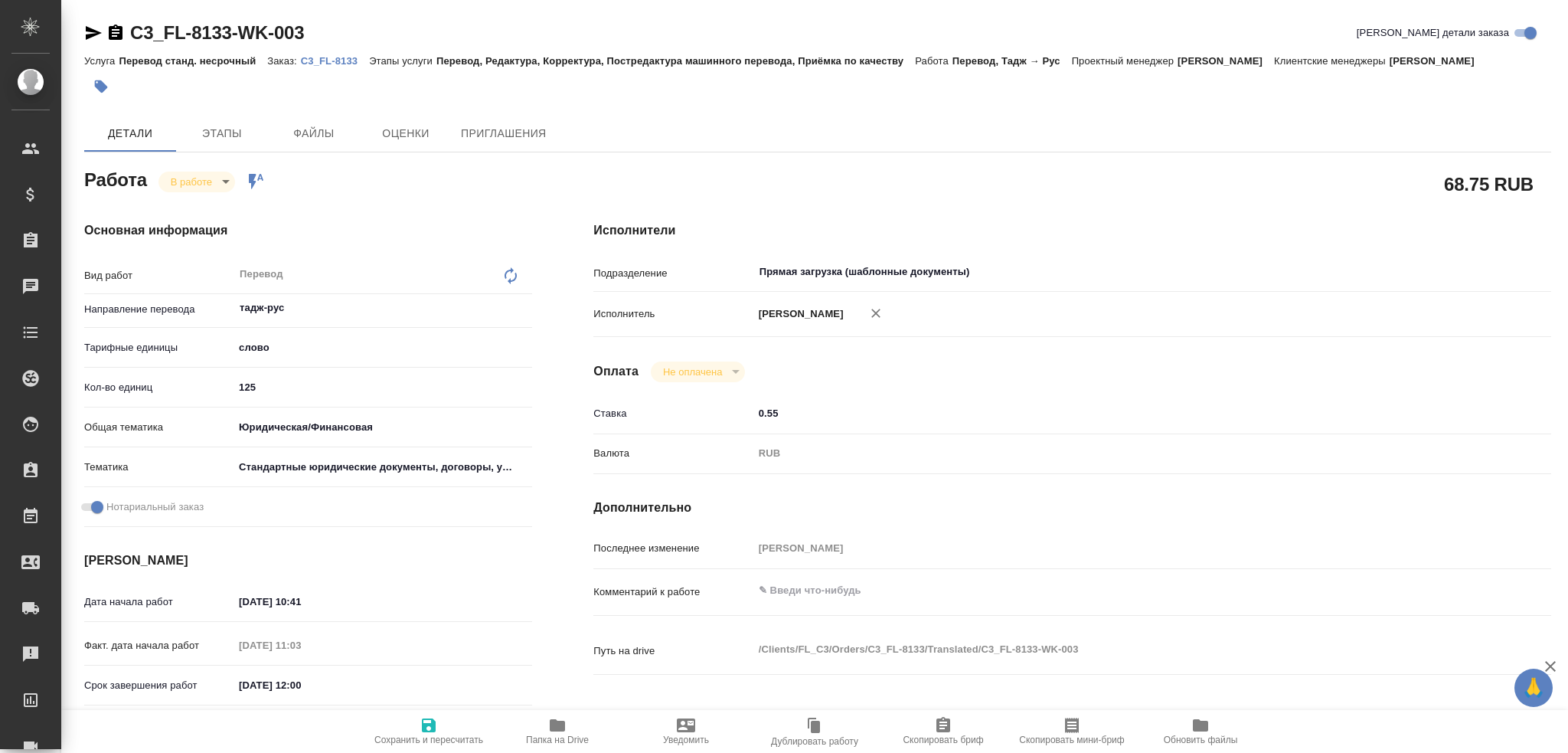
type textarea "x"
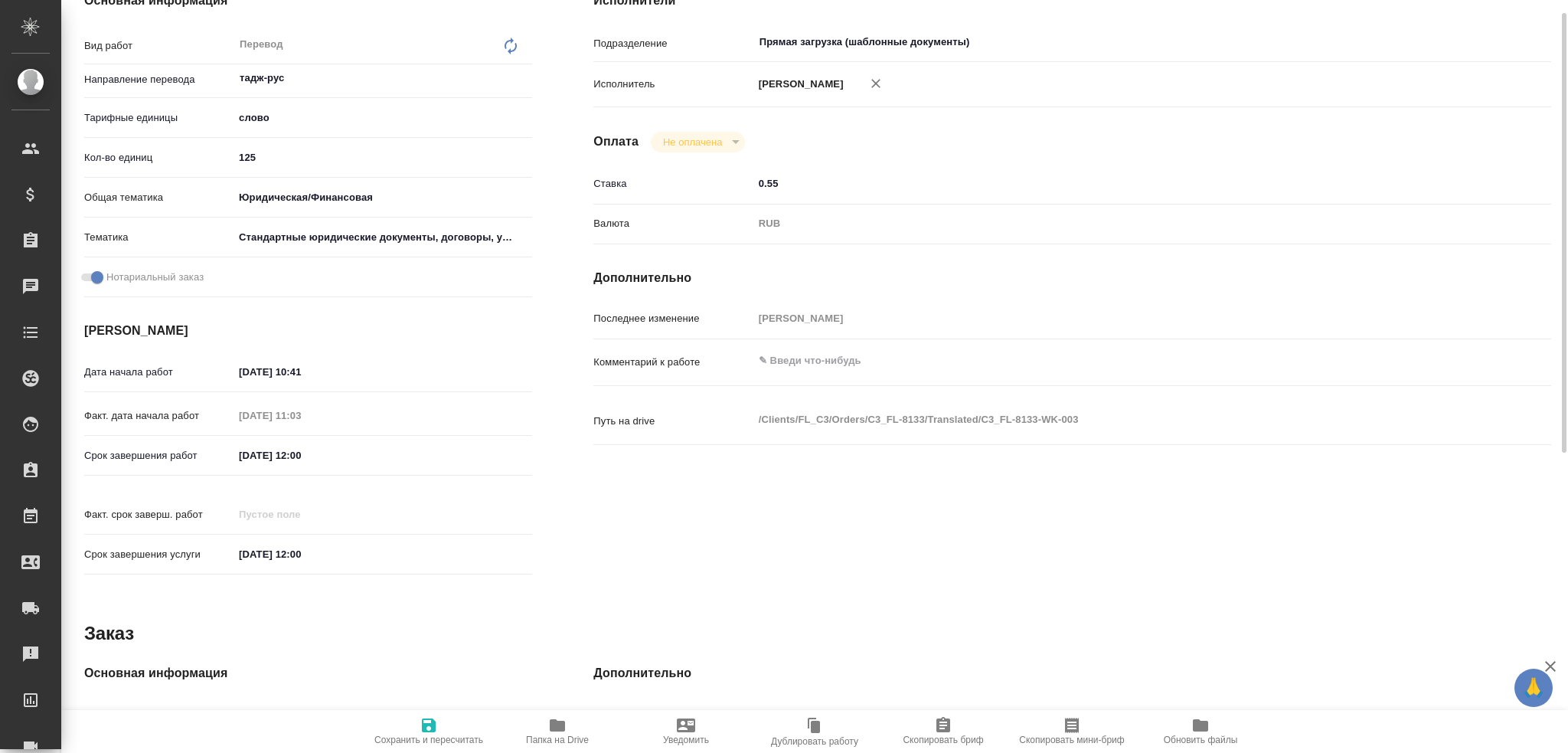
scroll to position [535, 0]
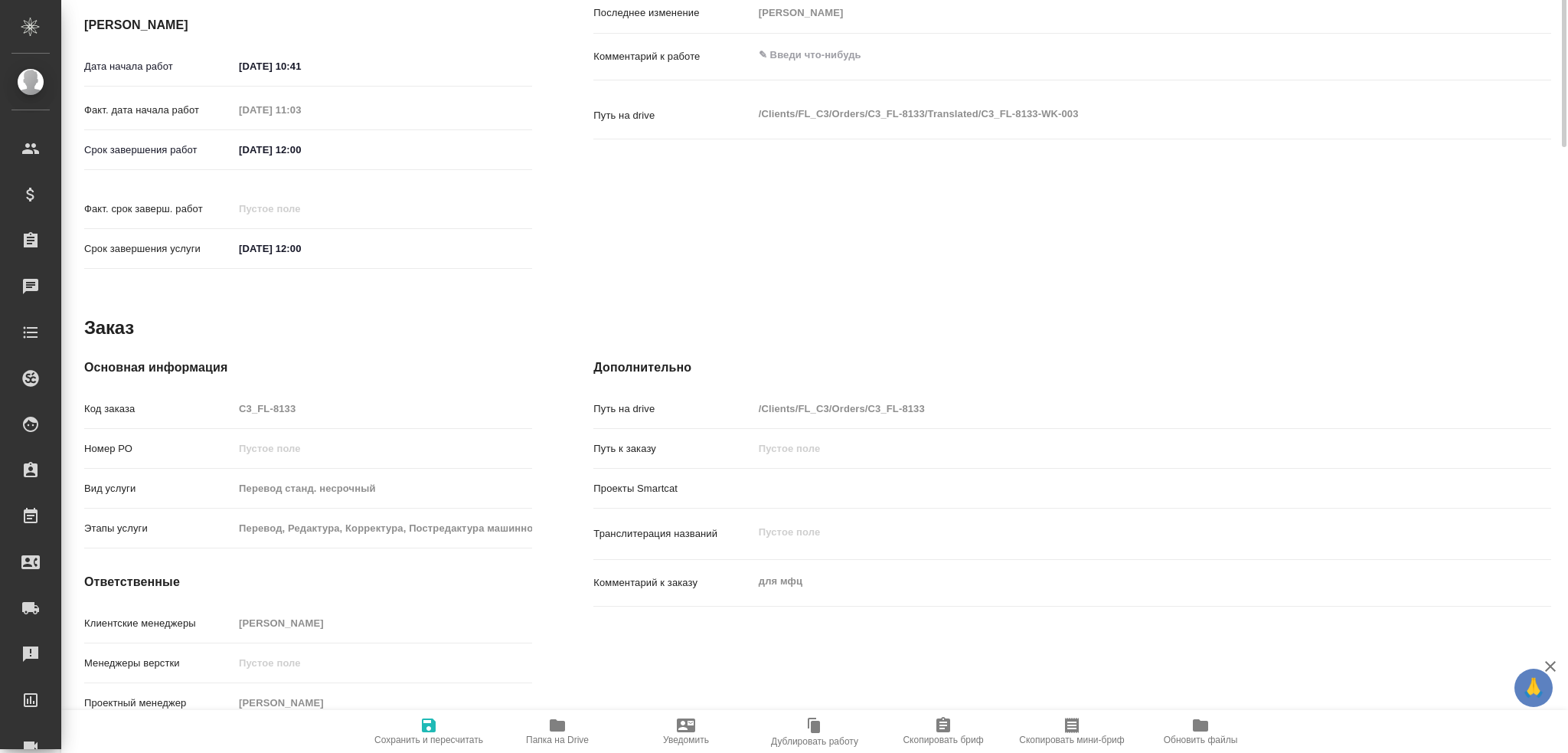
type textarea "x"
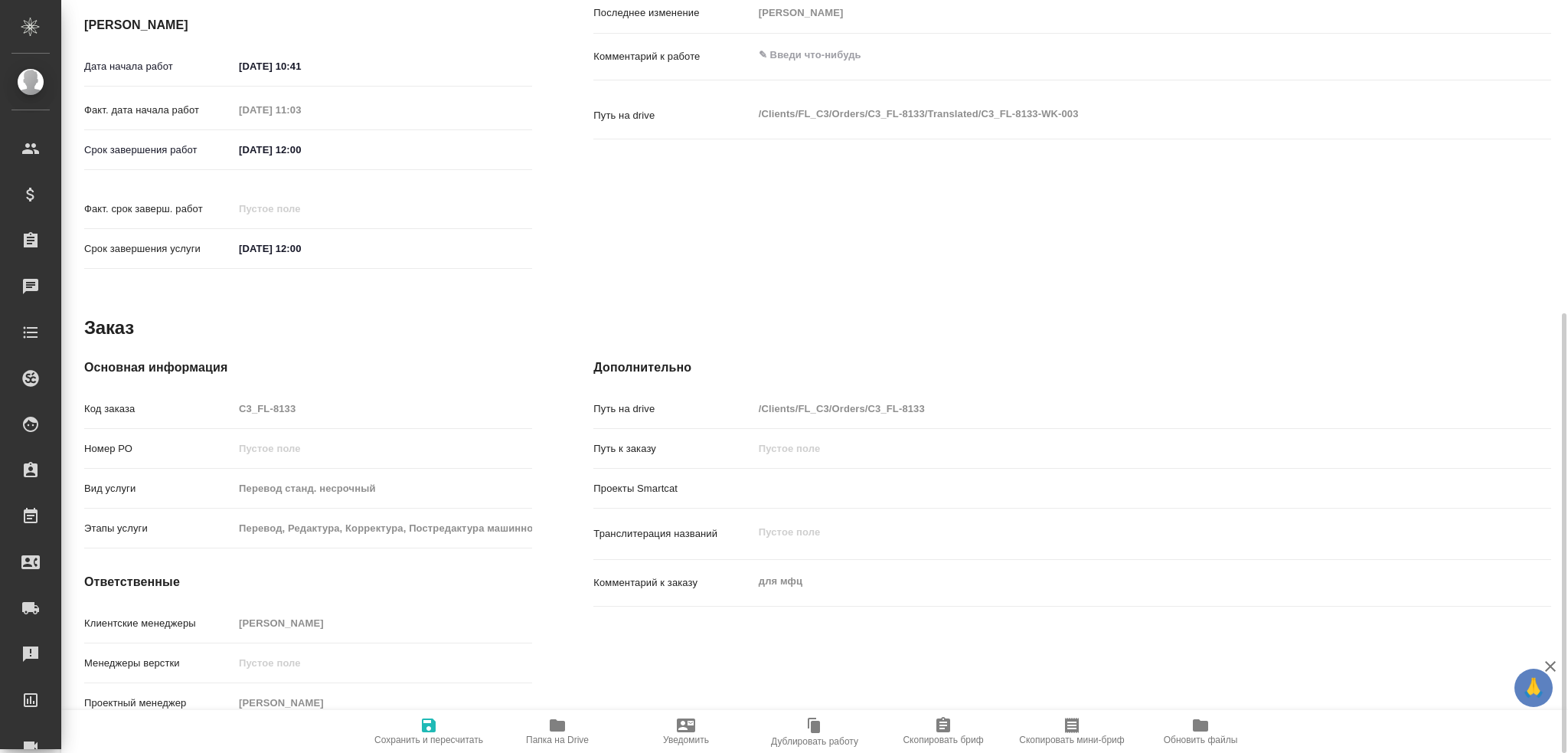
type textarea "x"
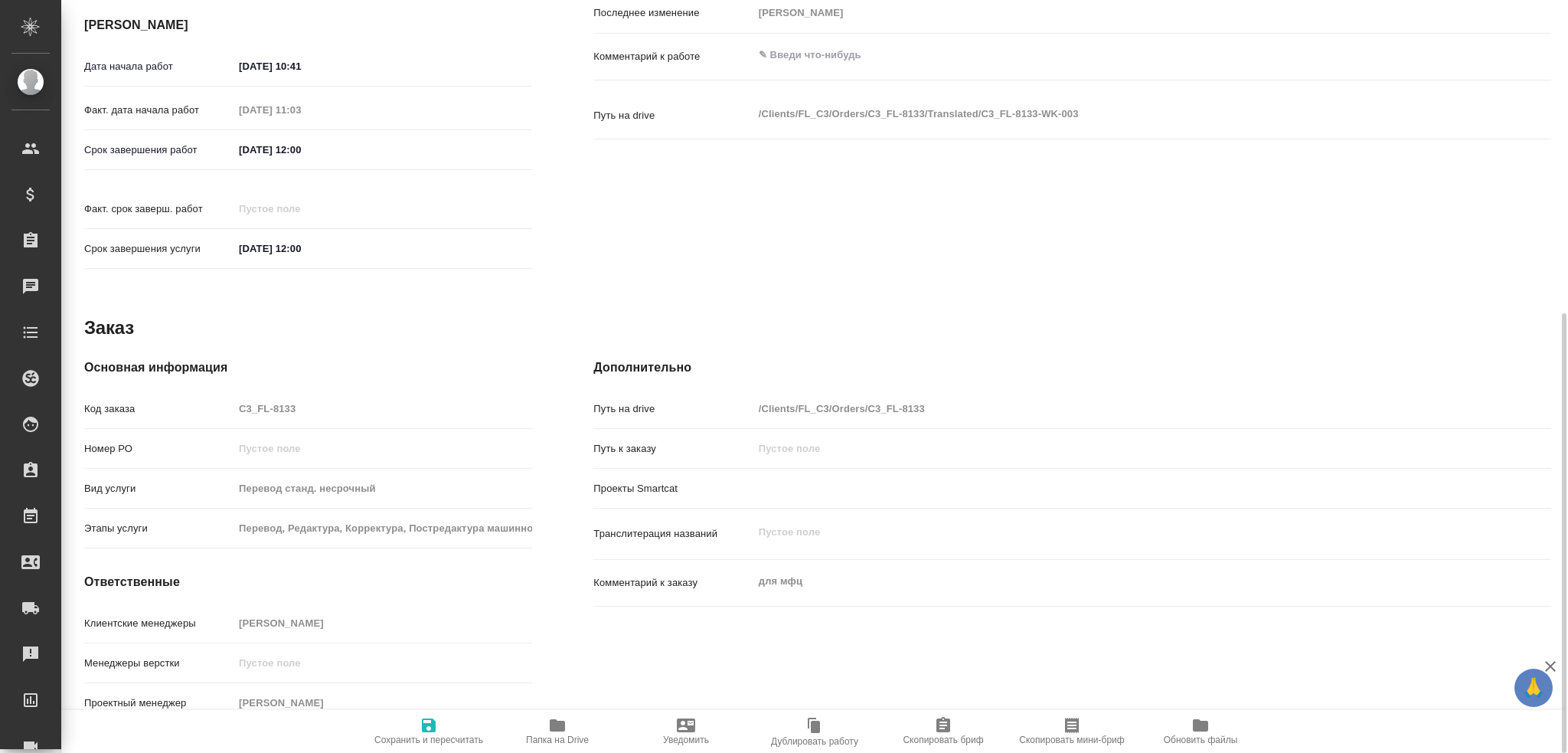
type textarea "x"
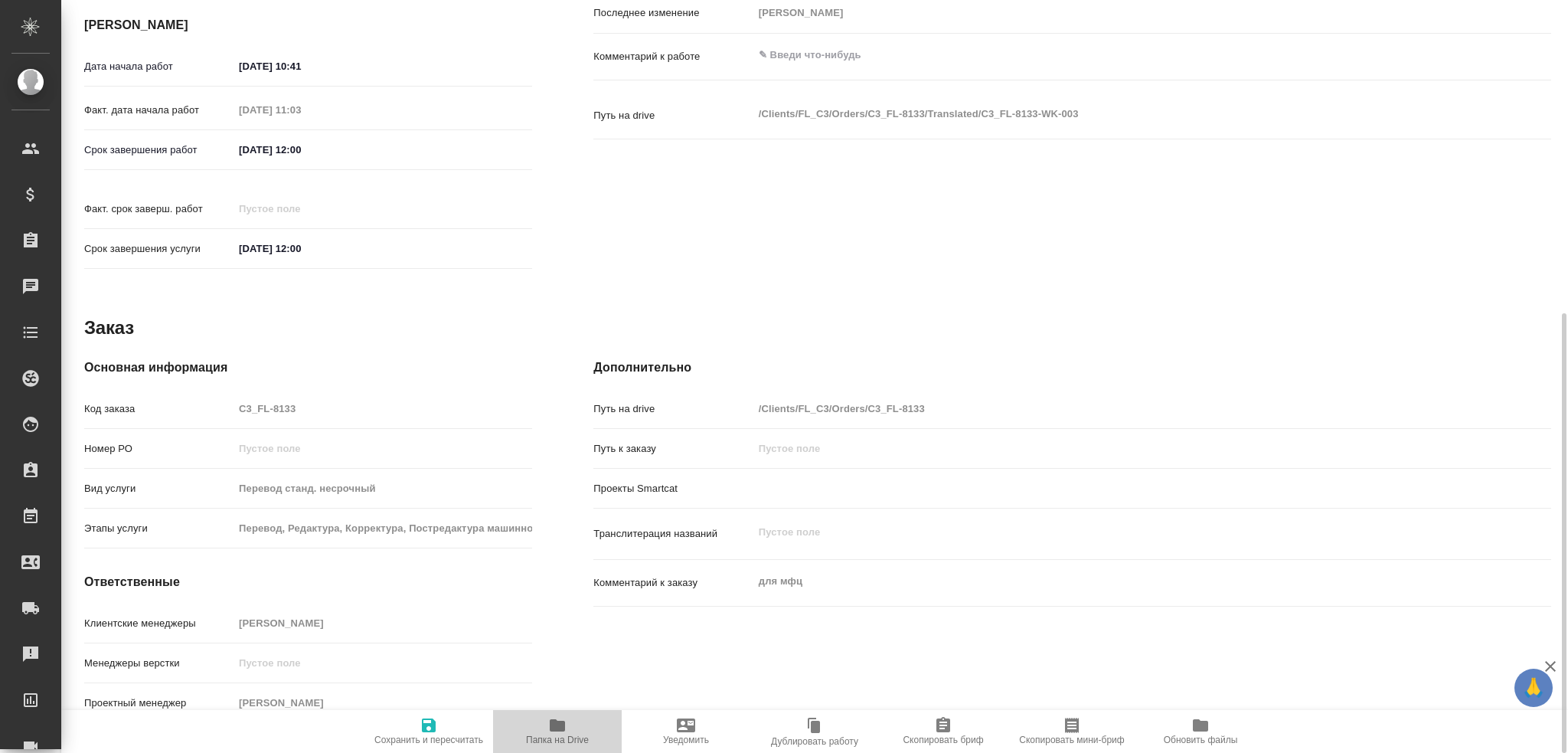
click at [566, 729] on icon "button" at bounding box center [557, 725] width 18 height 18
